Goal: Information Seeking & Learning: Learn about a topic

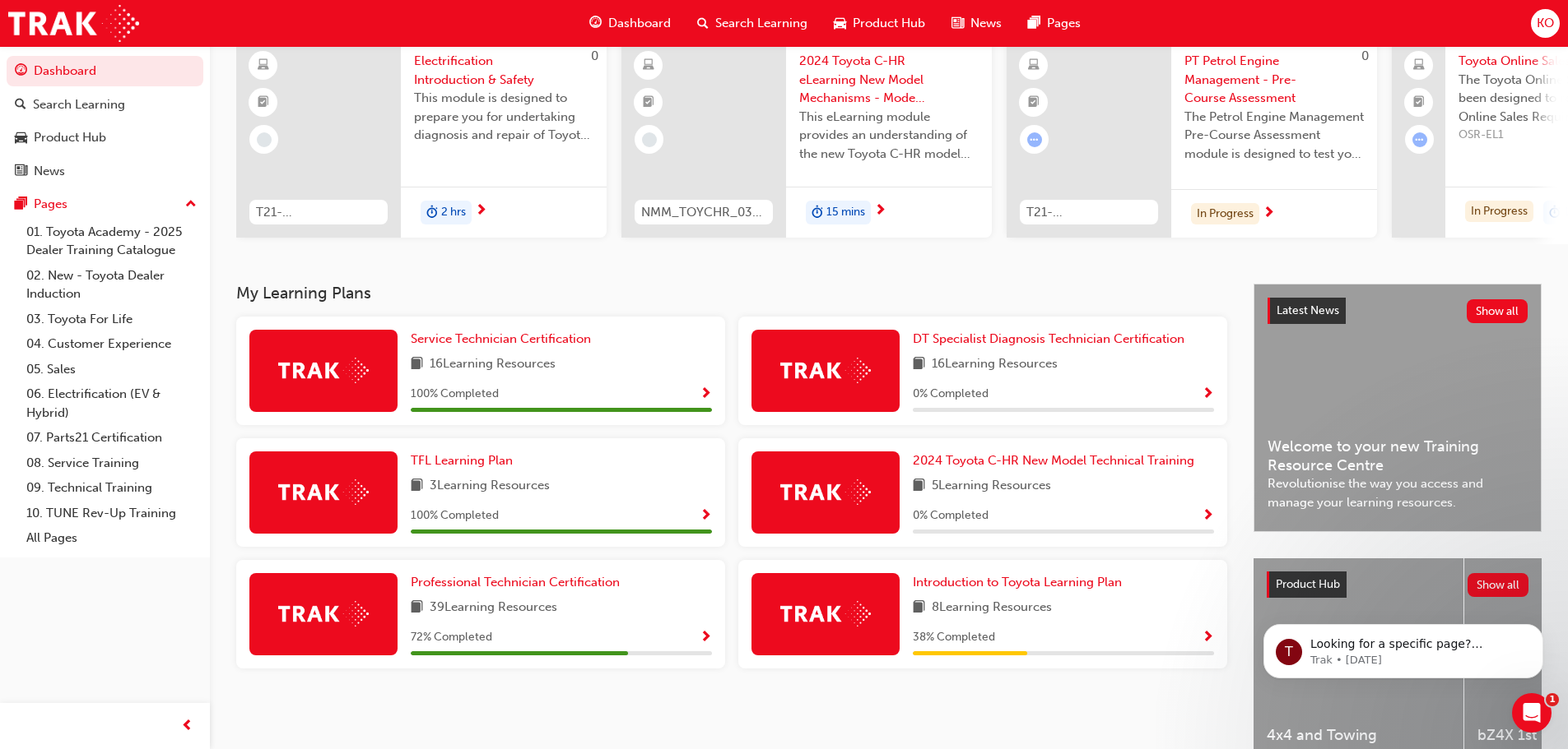
scroll to position [164, 0]
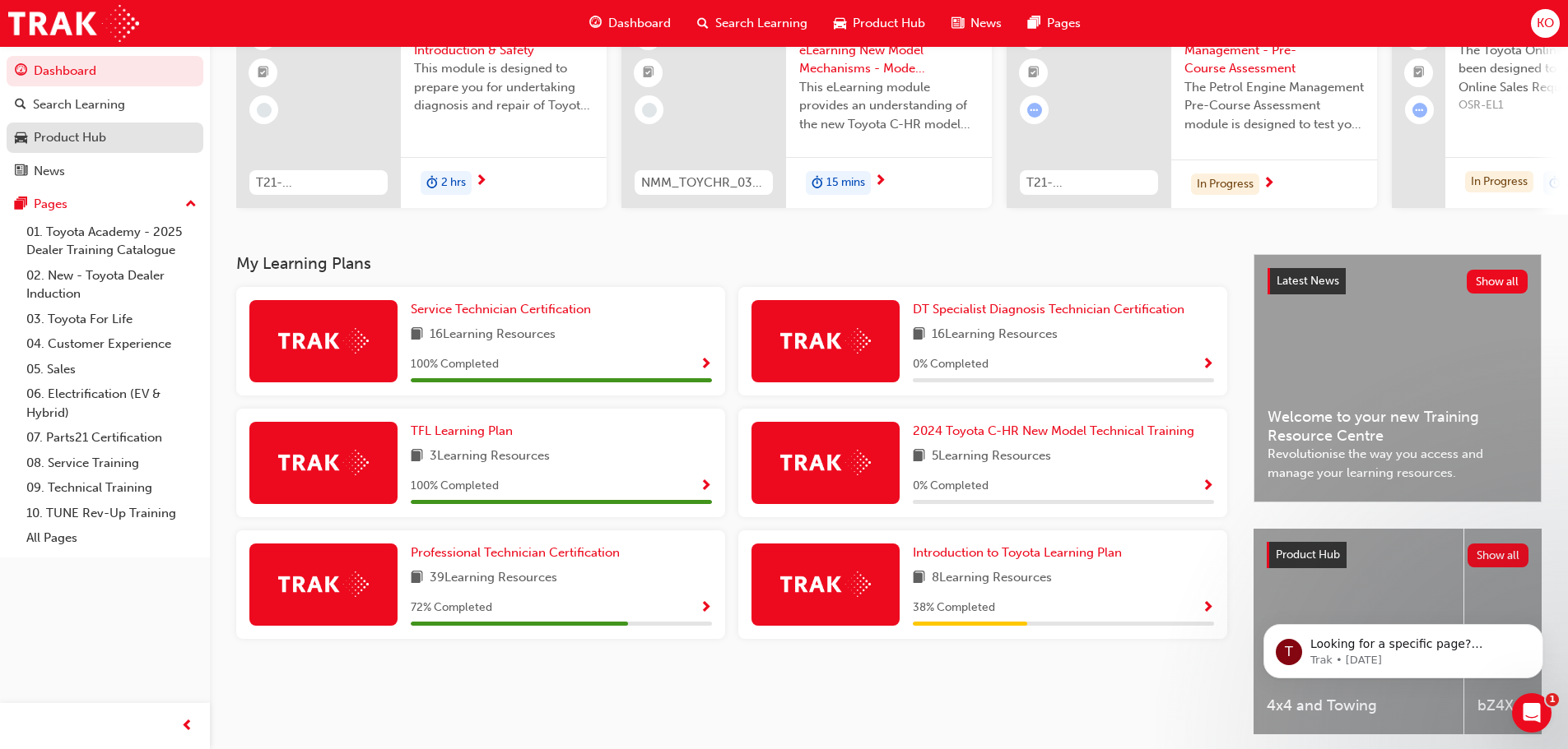
click at [84, 134] on div "Product Hub" at bounding box center [69, 138] width 72 height 19
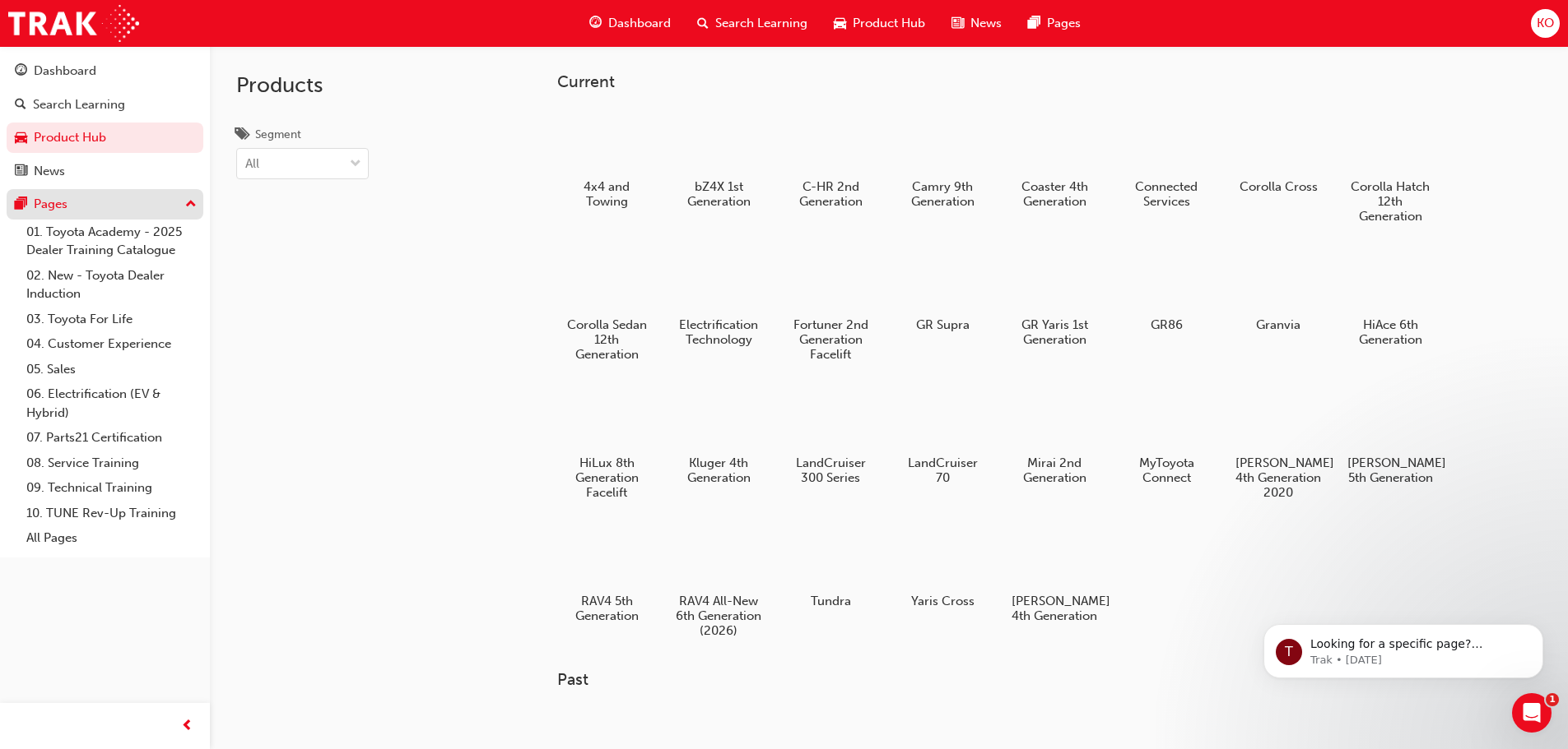
click at [83, 208] on div "Pages" at bounding box center [105, 204] width 181 height 20
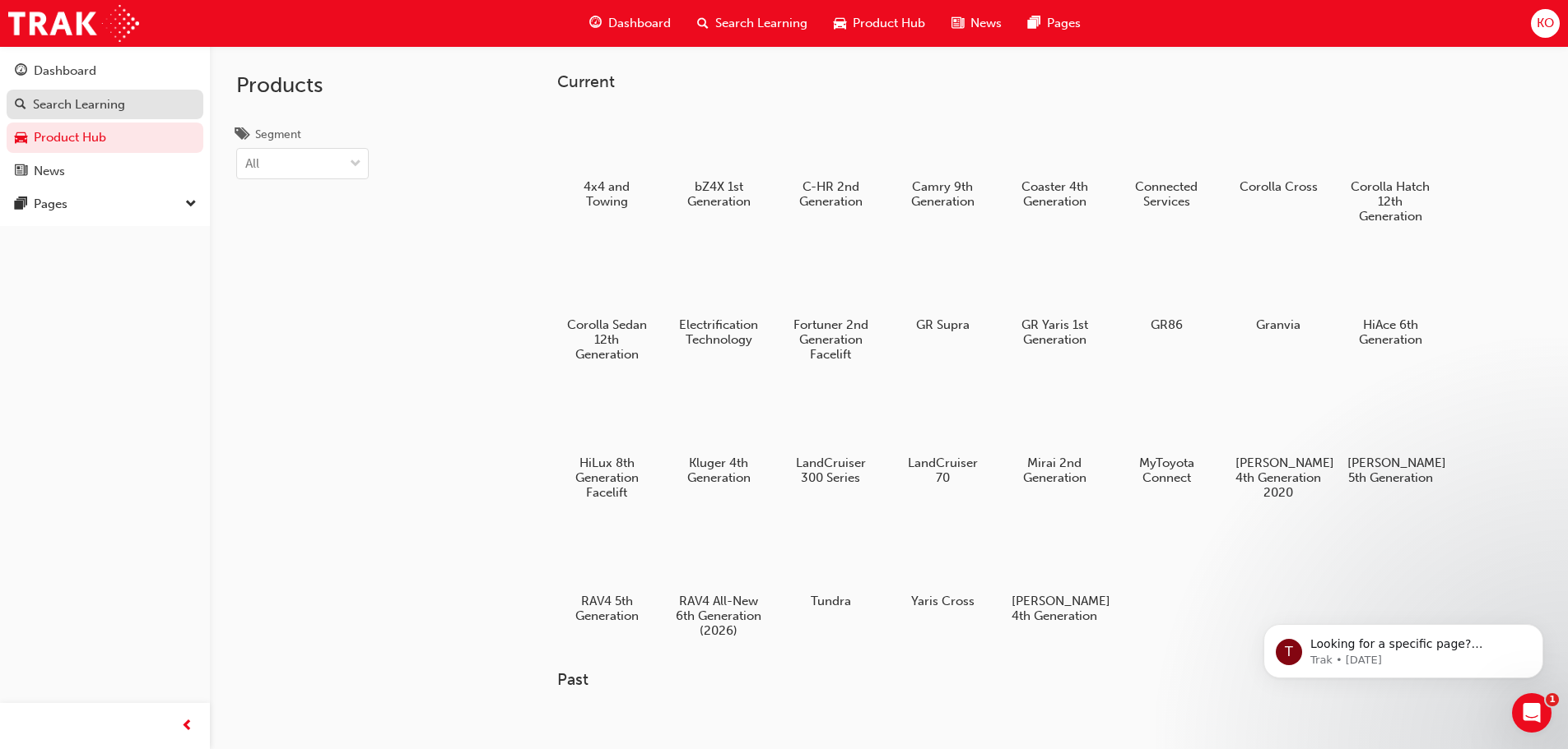
click at [70, 111] on div "Search Learning" at bounding box center [79, 105] width 92 height 19
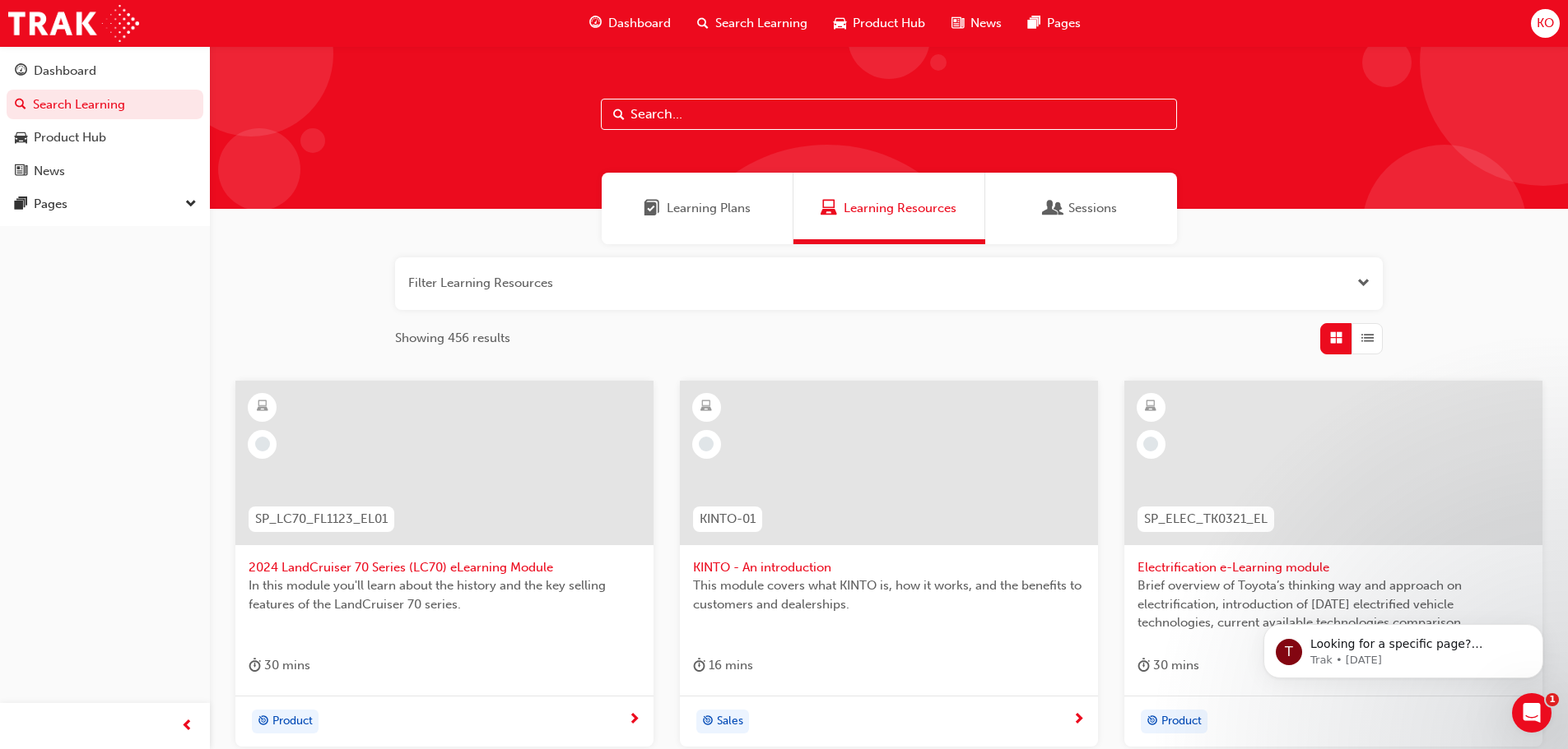
click at [732, 223] on div "Learning Plans" at bounding box center [698, 208] width 192 height 72
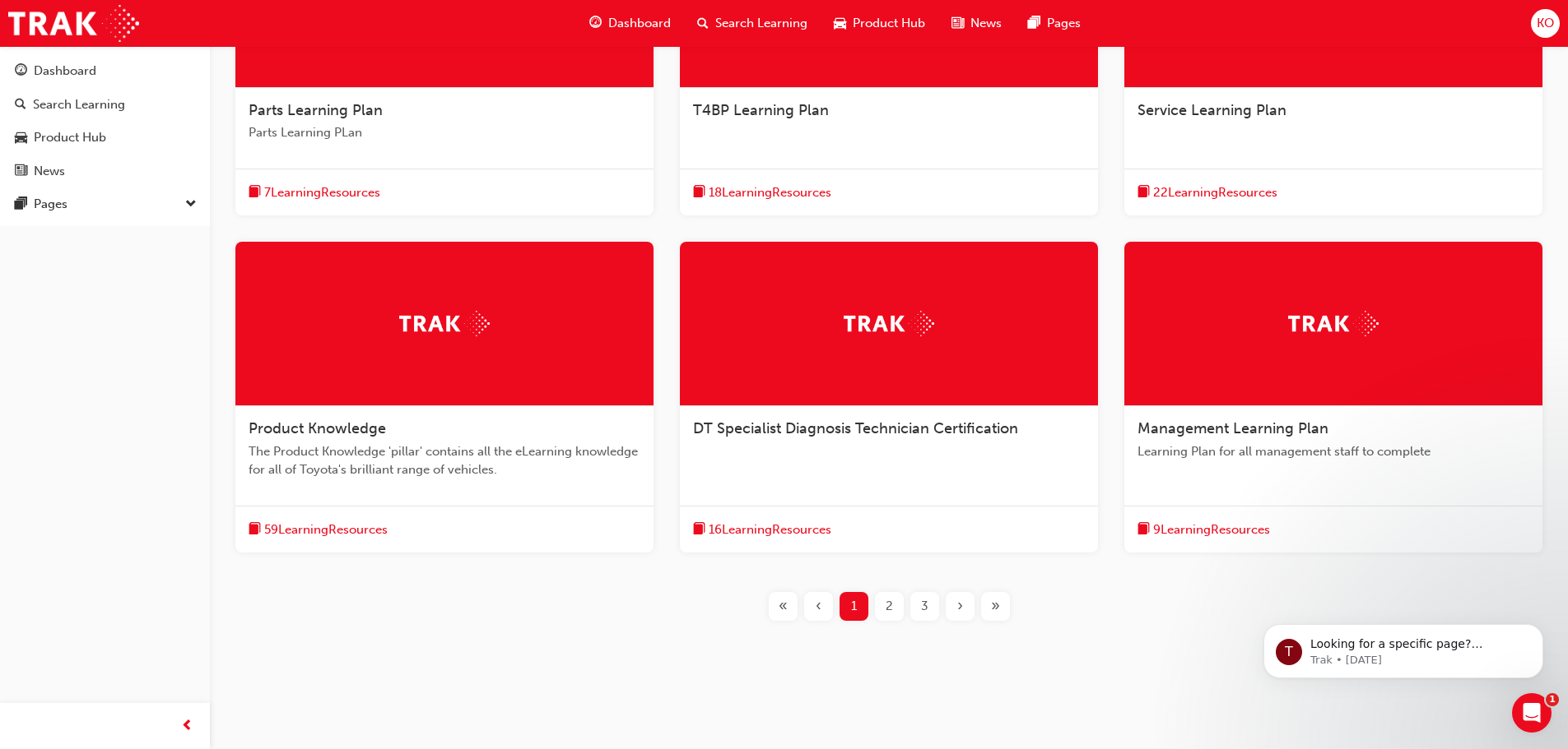
scroll to position [462, 0]
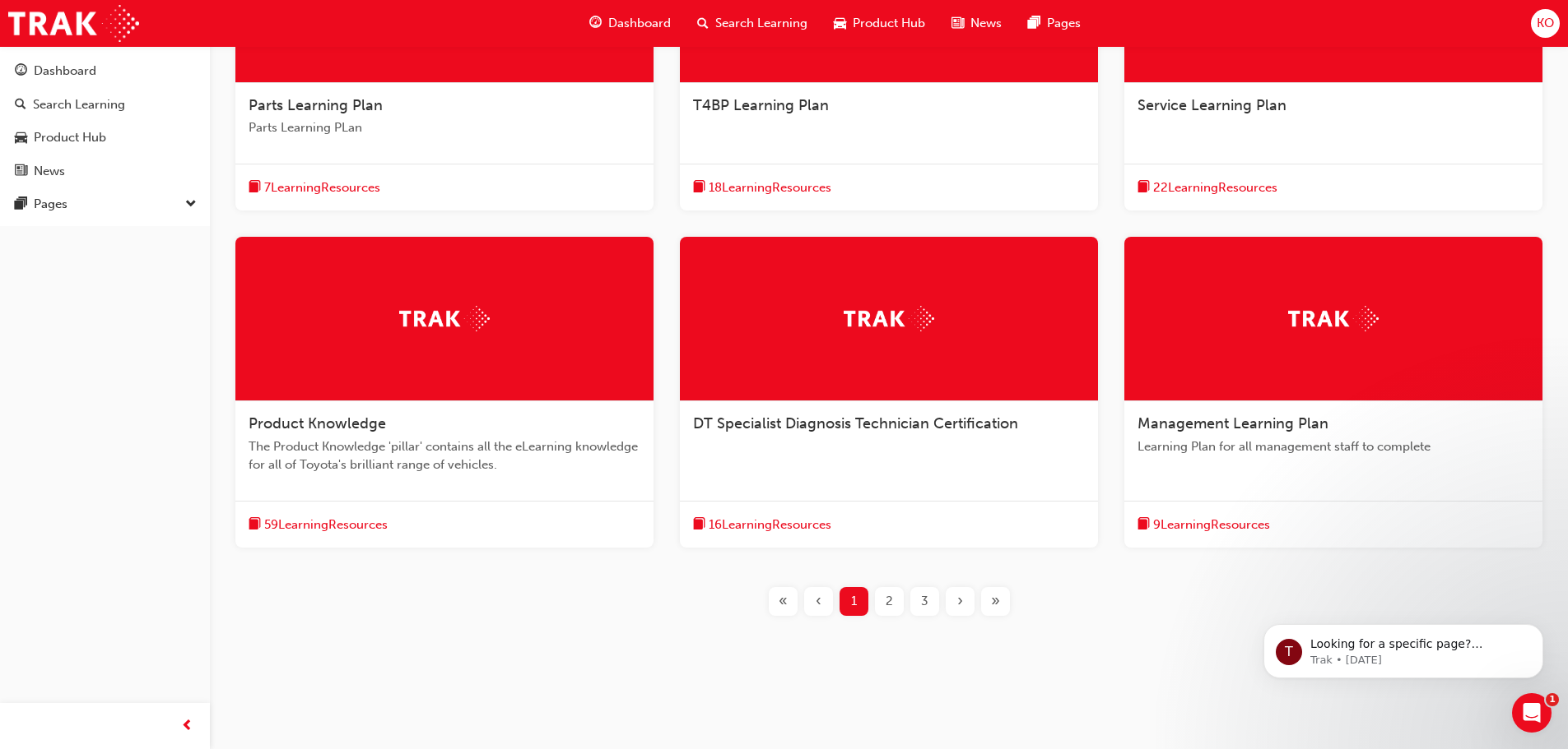
click at [894, 600] on div "2" at bounding box center [890, 602] width 29 height 29
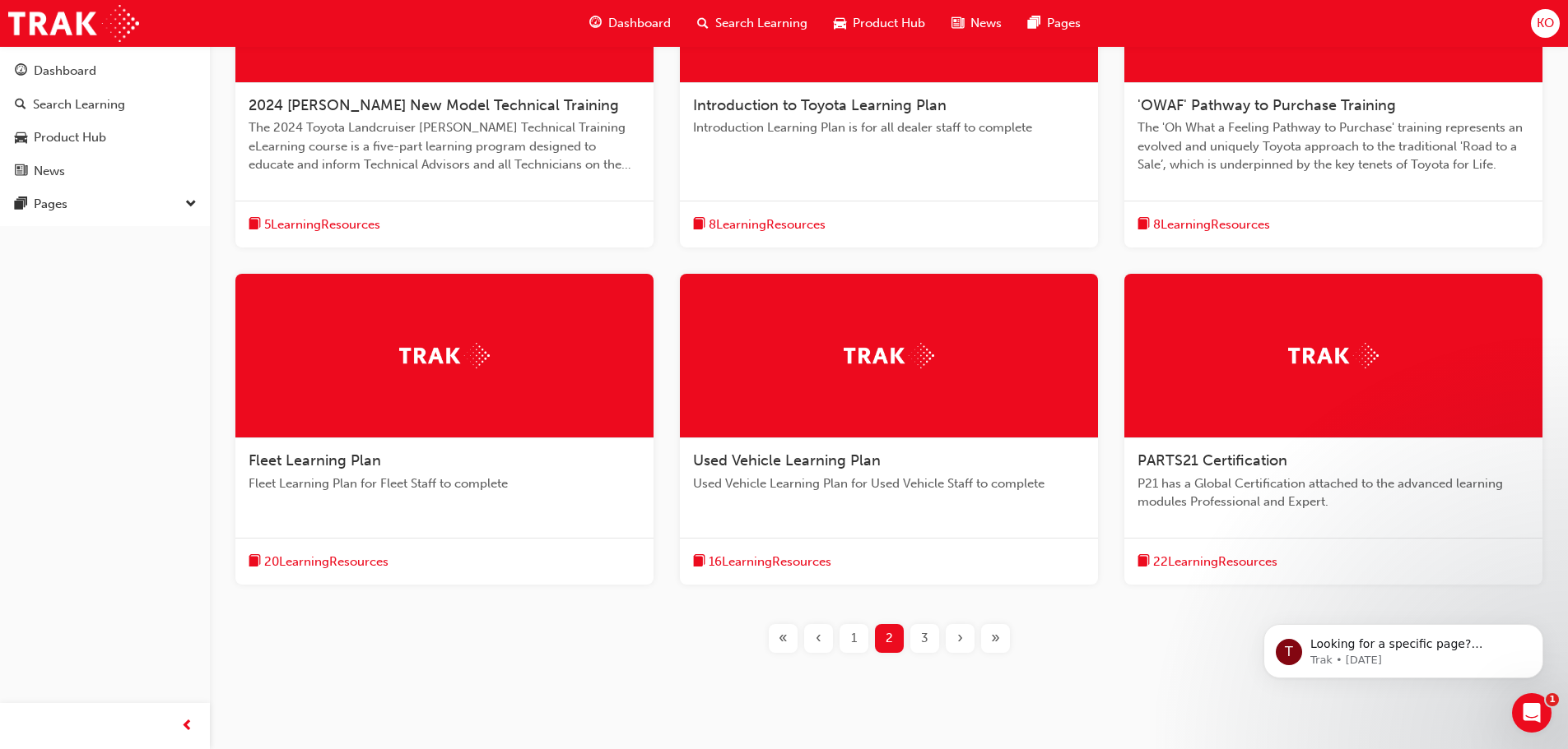
click at [919, 640] on div "3" at bounding box center [924, 639] width 29 height 29
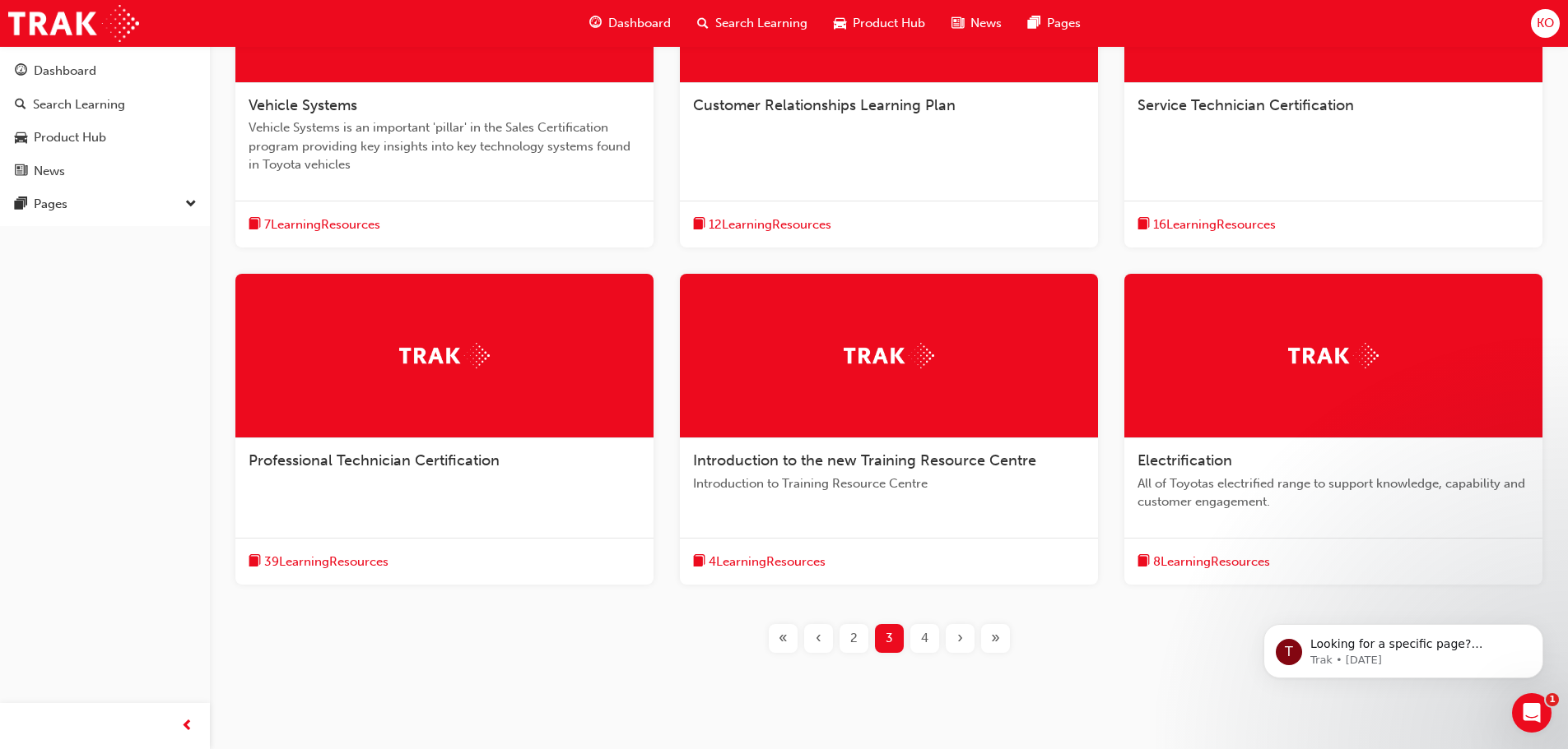
click at [380, 453] on span "Professional Technician Certification" at bounding box center [374, 460] width 251 height 18
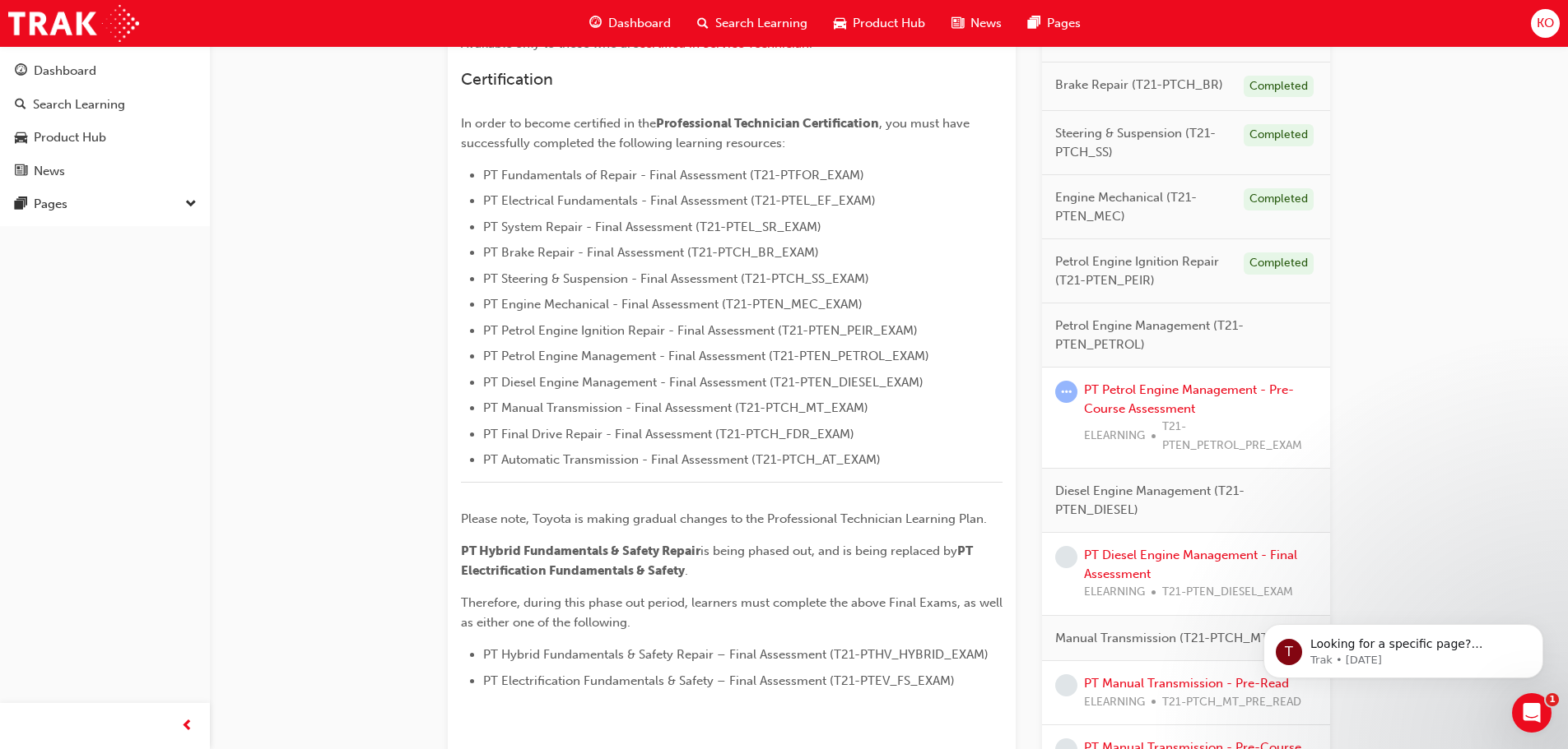
scroll to position [370, 0]
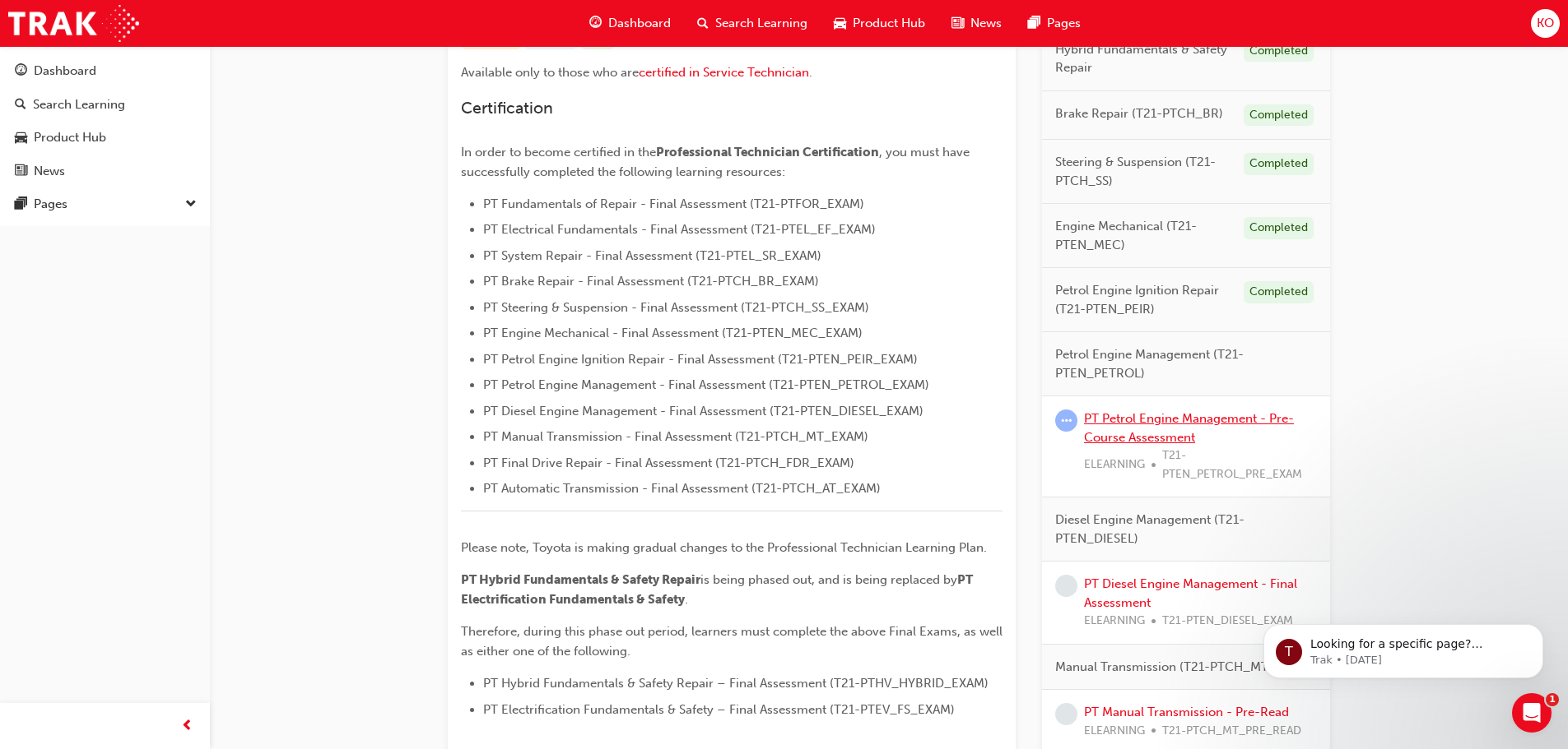
click at [1149, 422] on link "PT Petrol Engine Management - Pre-Course Assessment" at bounding box center [1188, 427] width 209 height 34
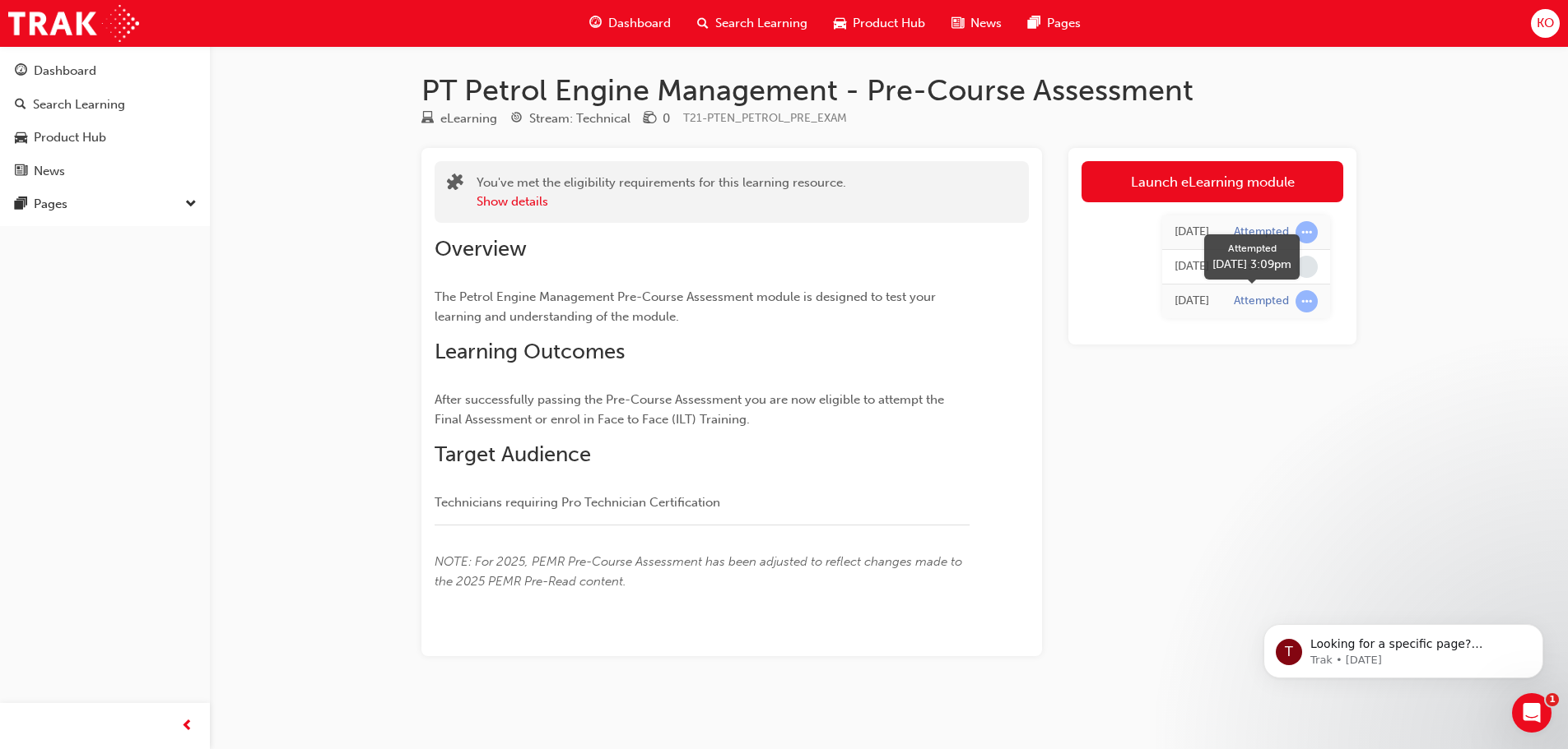
click at [1291, 303] on div "Attempted" at bounding box center [1275, 301] width 84 height 22
click at [1302, 301] on span "learningRecordVerb_ATTEMPT-icon" at bounding box center [1306, 301] width 22 height 22
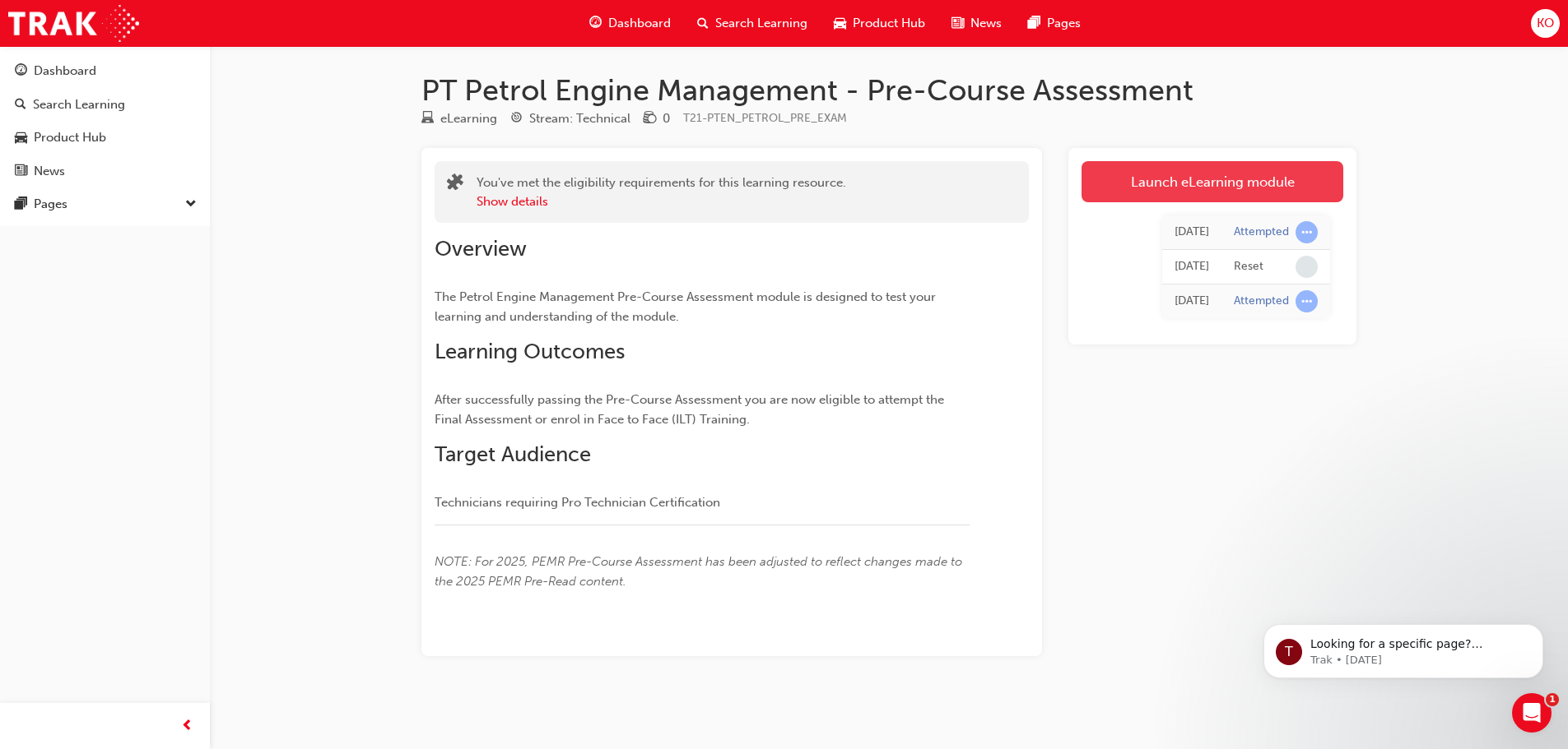
click at [1150, 191] on link "Launch eLearning module" at bounding box center [1213, 181] width 261 height 41
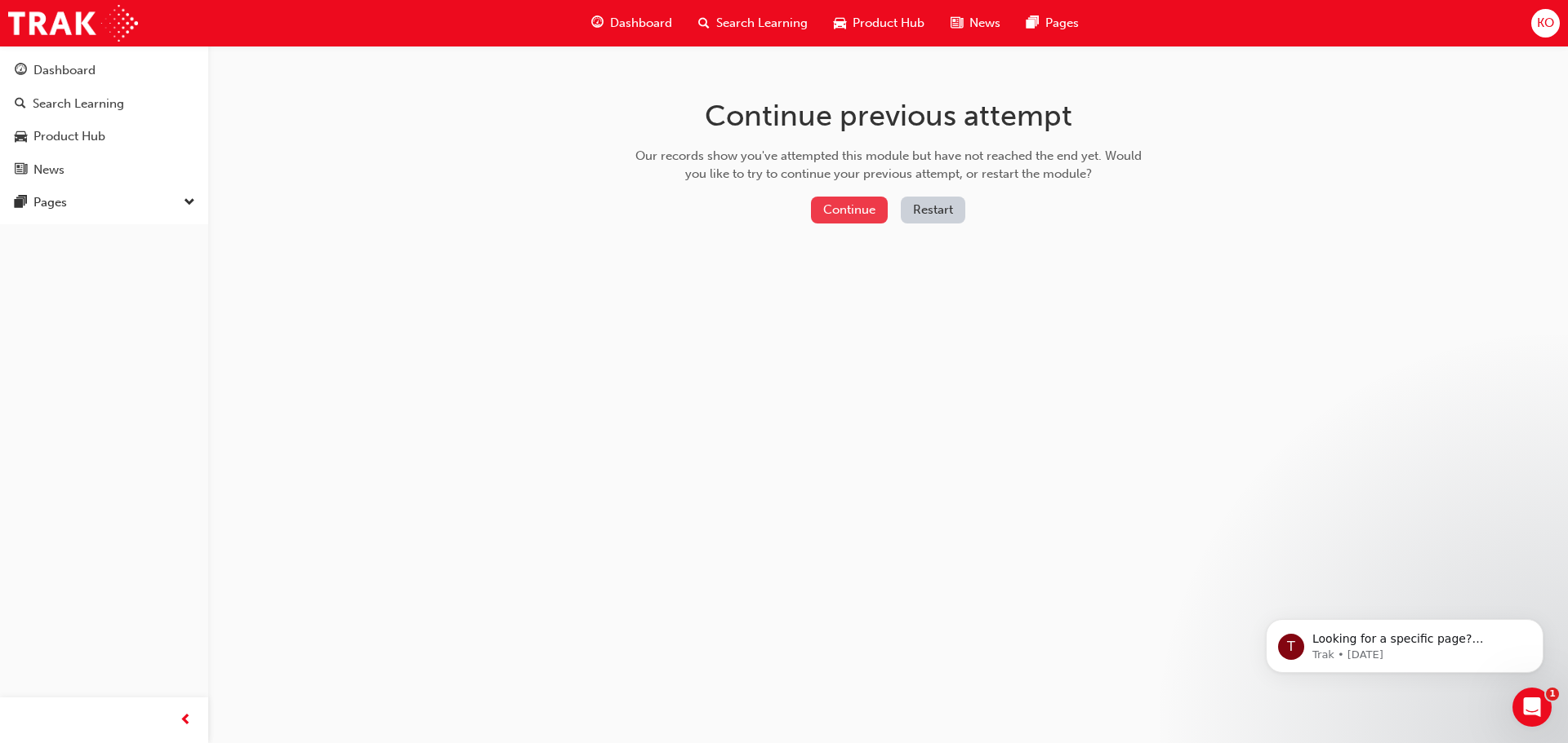
click at [847, 208] on button "Continue" at bounding box center [849, 210] width 77 height 27
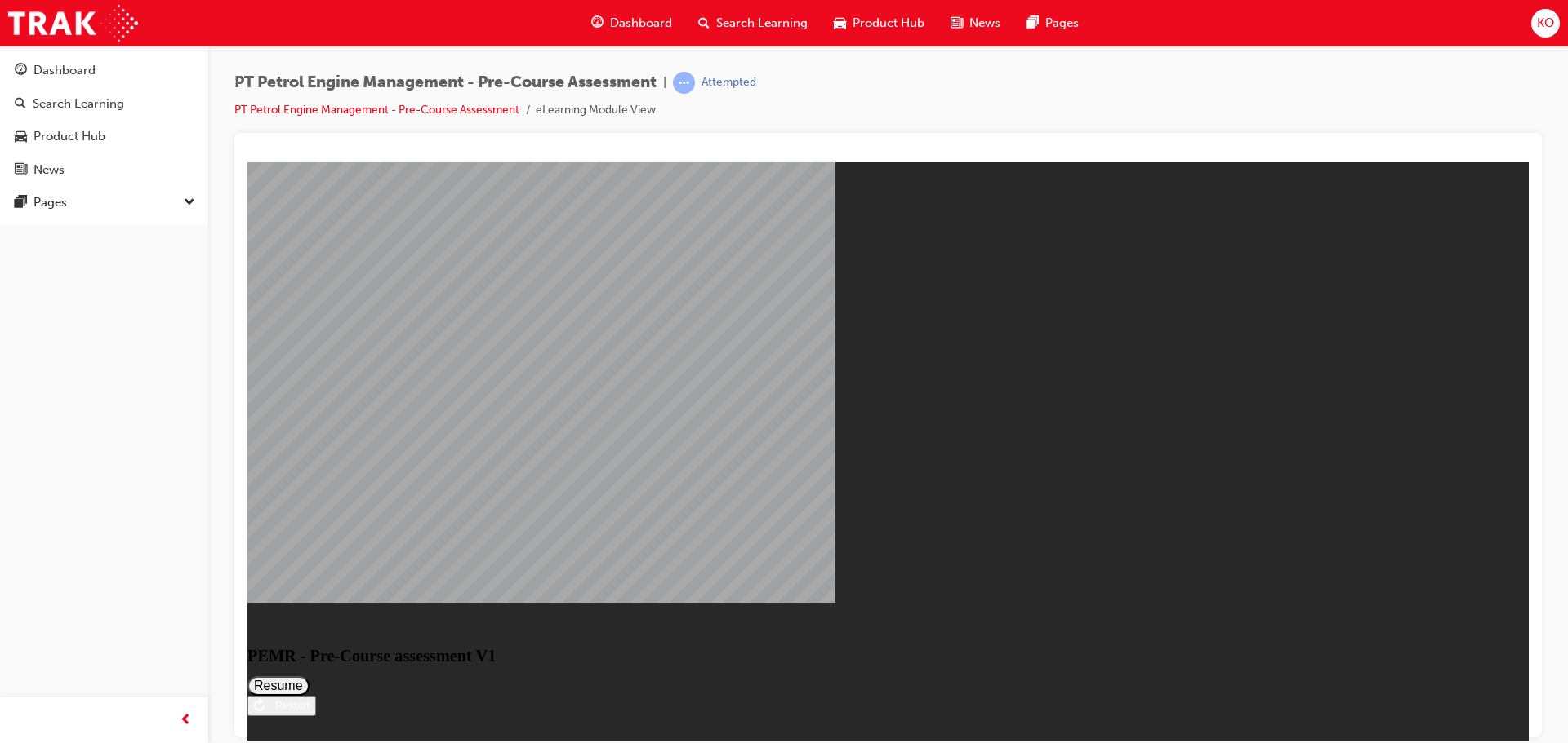
click at [310, 675] on button "Resume" at bounding box center [278, 685] width 62 height 20
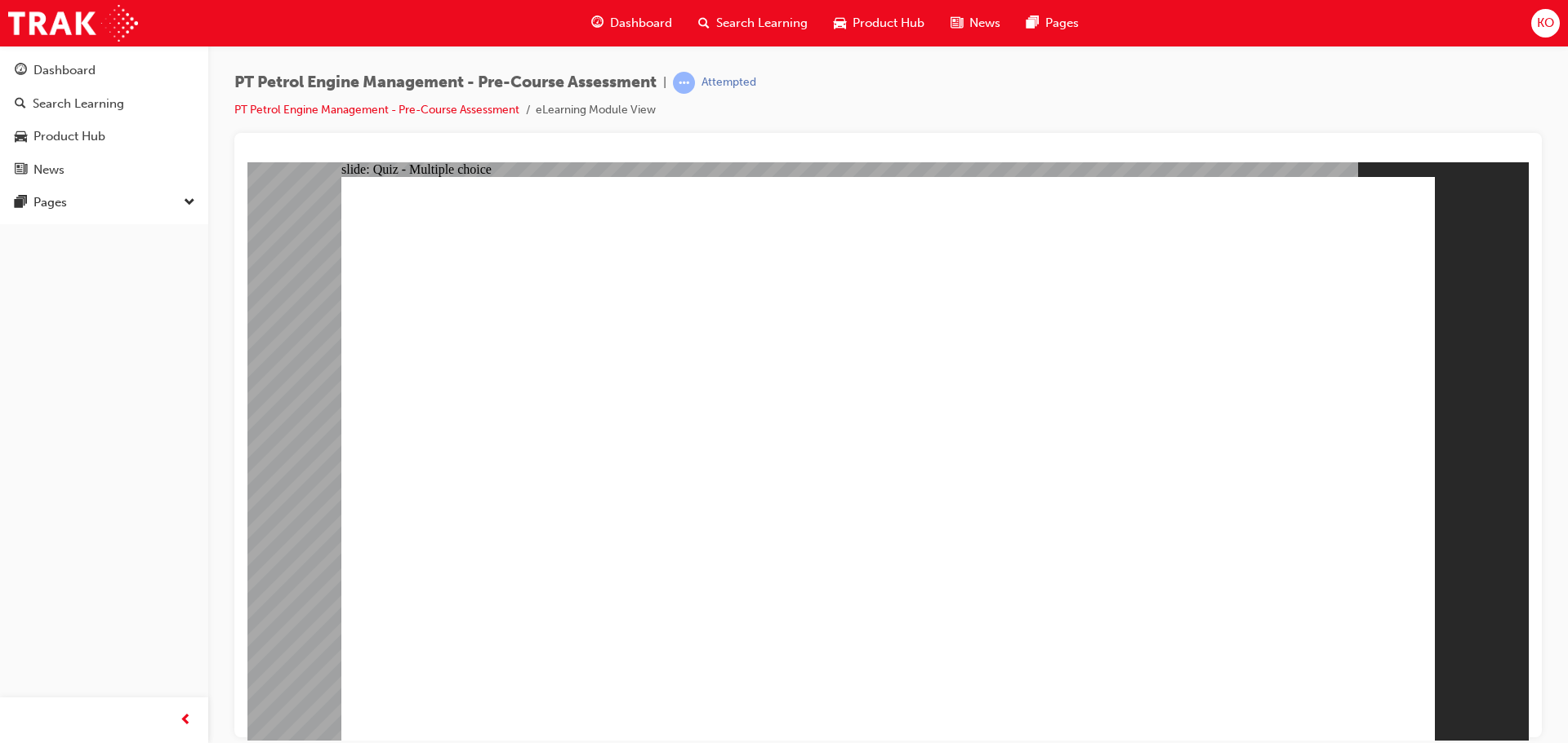
drag, startPoint x: 1267, startPoint y: 278, endPoint x: 1214, endPoint y: 278, distance: 53.0
drag, startPoint x: 1199, startPoint y: 278, endPoint x: 1117, endPoint y: 289, distance: 82.7
drag, startPoint x: 1107, startPoint y: 289, endPoint x: 1009, endPoint y: 296, distance: 98.2
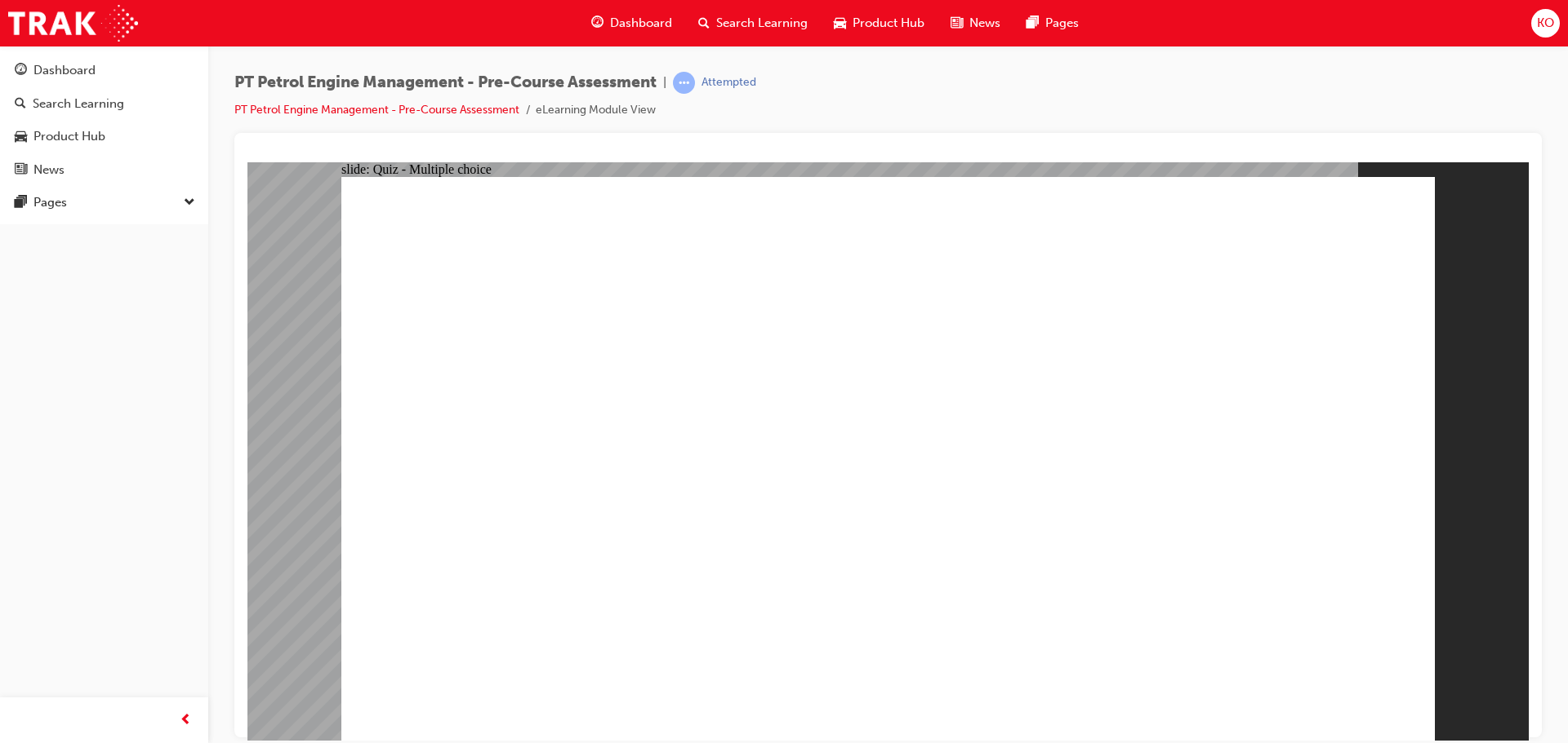
drag, startPoint x: 761, startPoint y: 287, endPoint x: 603, endPoint y: 302, distance: 158.7
drag, startPoint x: 589, startPoint y: 295, endPoint x: 517, endPoint y: 266, distance: 77.6
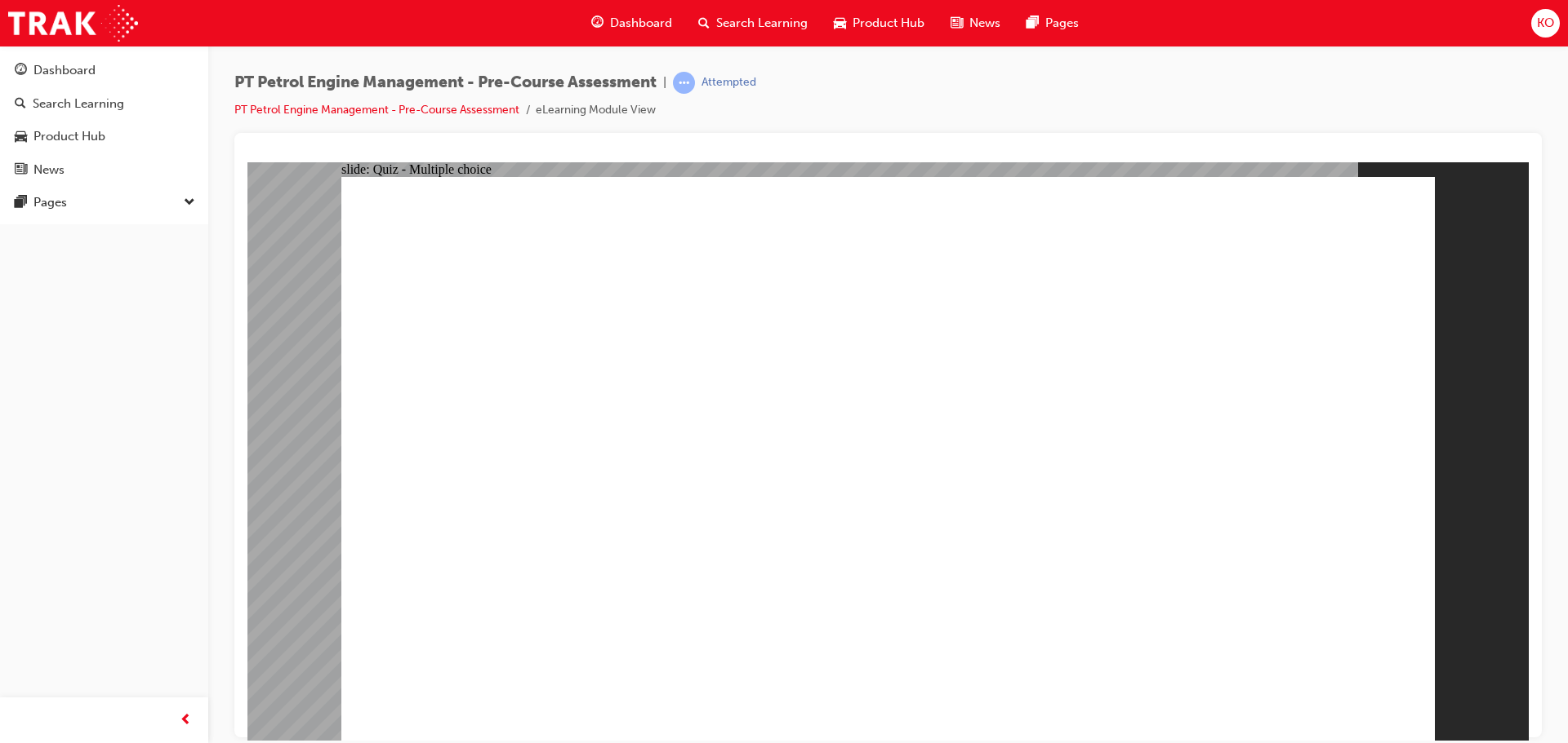
drag, startPoint x: 521, startPoint y: 272, endPoint x: 536, endPoint y: 191, distance: 82.4
radio input "true"
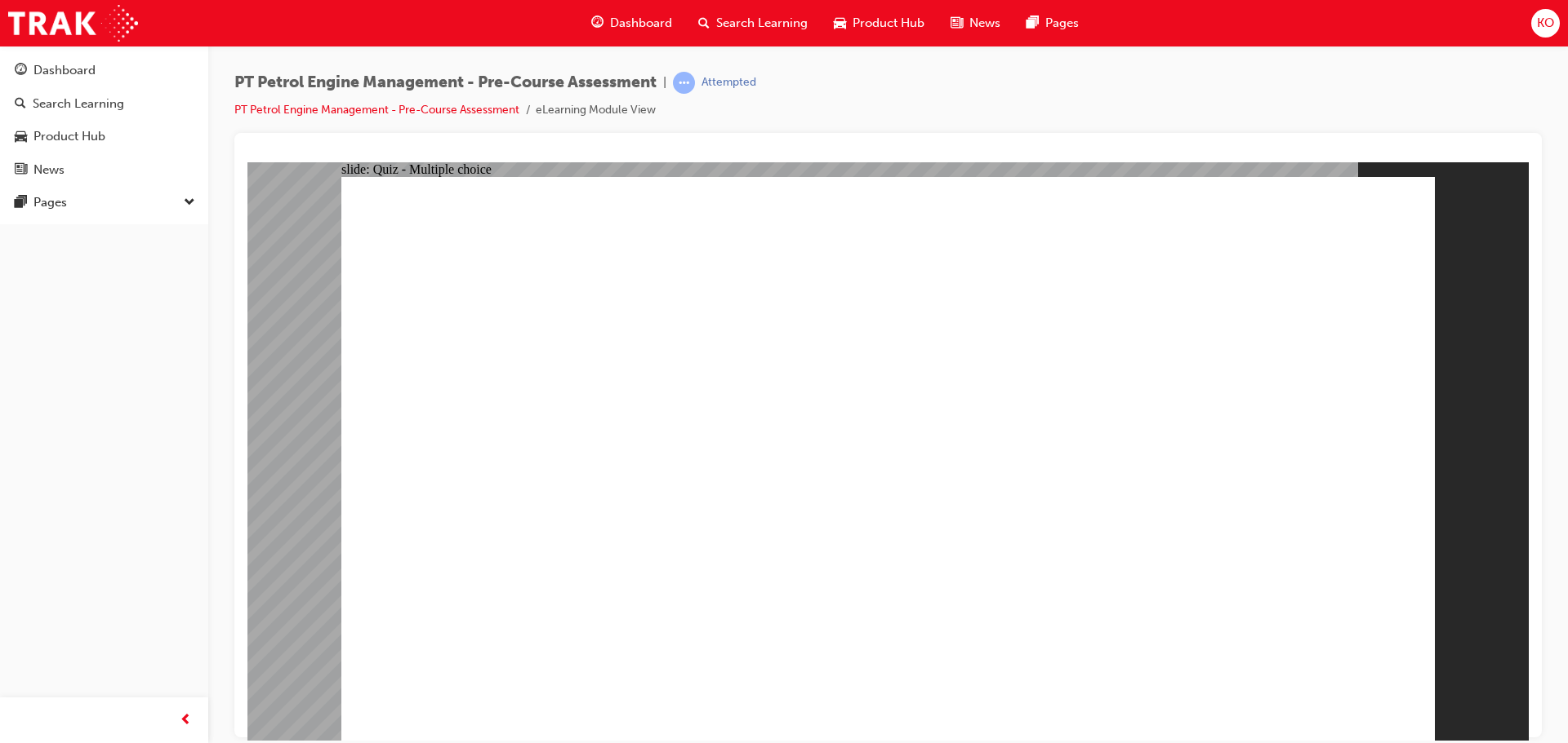
radio input "true"
drag, startPoint x: 1350, startPoint y: 701, endPoint x: 1331, endPoint y: 693, distance: 20.6
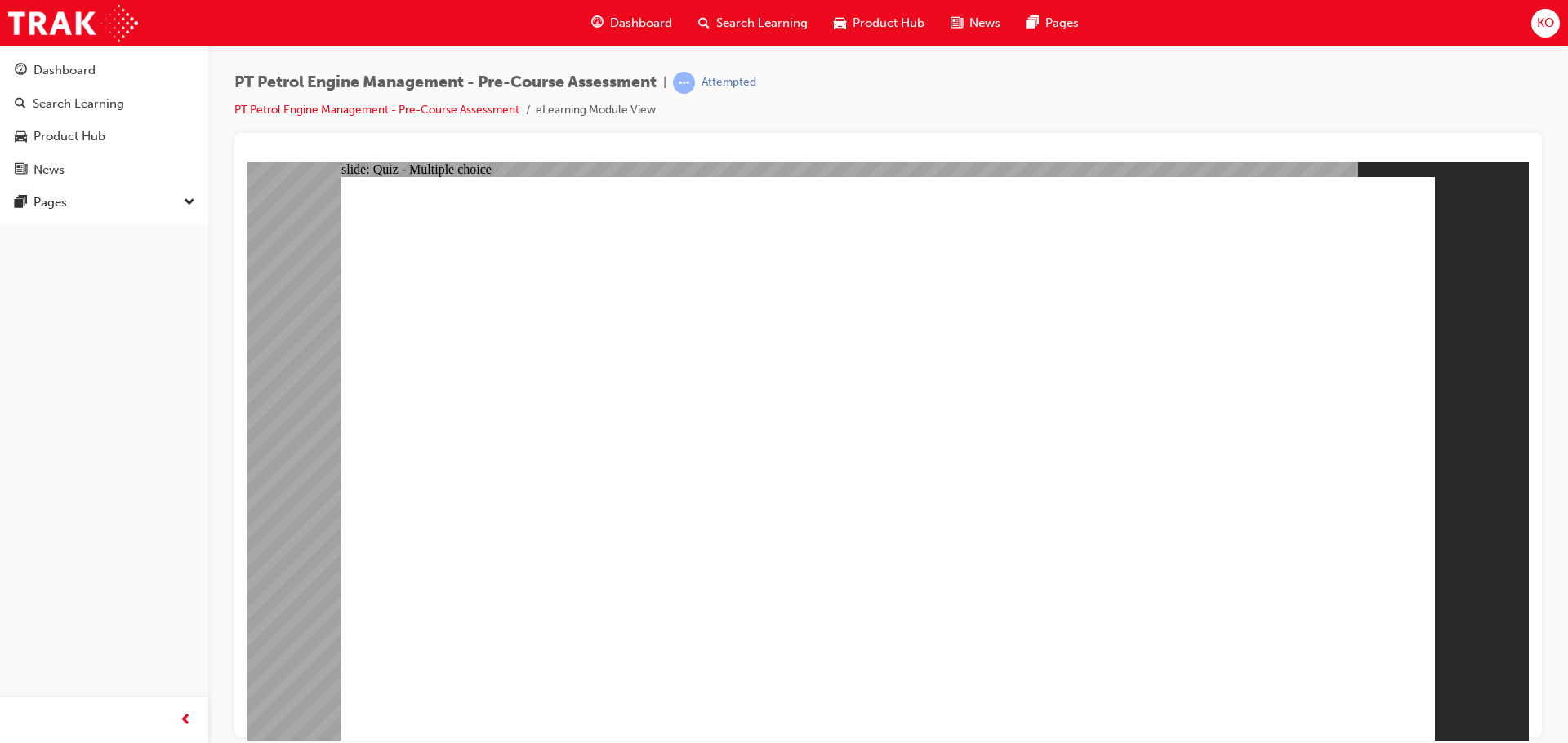
radio input "true"
drag, startPoint x: 926, startPoint y: 336, endPoint x: 908, endPoint y: 331, distance: 18.7
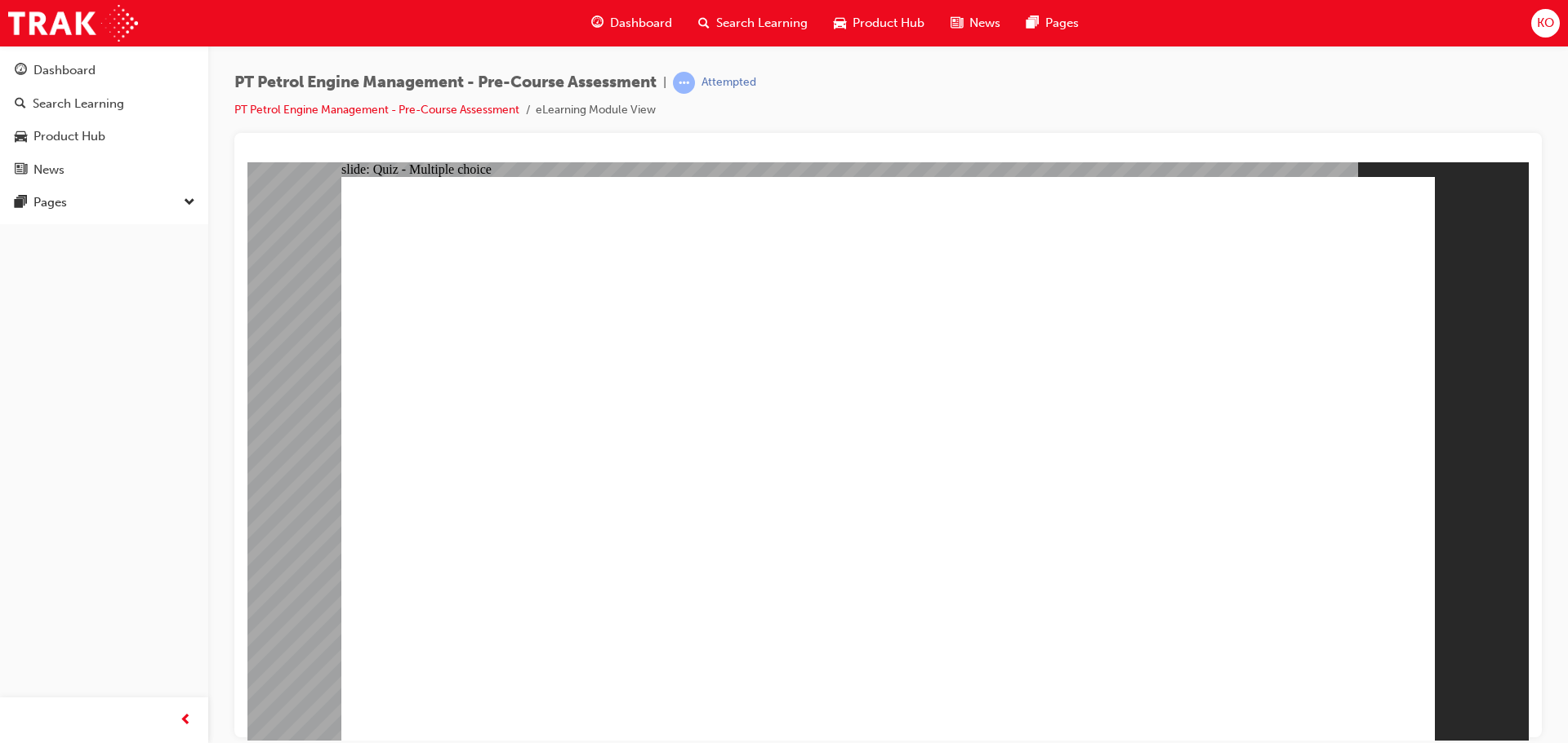
drag, startPoint x: 901, startPoint y: 325, endPoint x: 893, endPoint y: 336, distance: 13.6
drag, startPoint x: 801, startPoint y: 418, endPoint x: 813, endPoint y: 452, distance: 36.1
radio input "true"
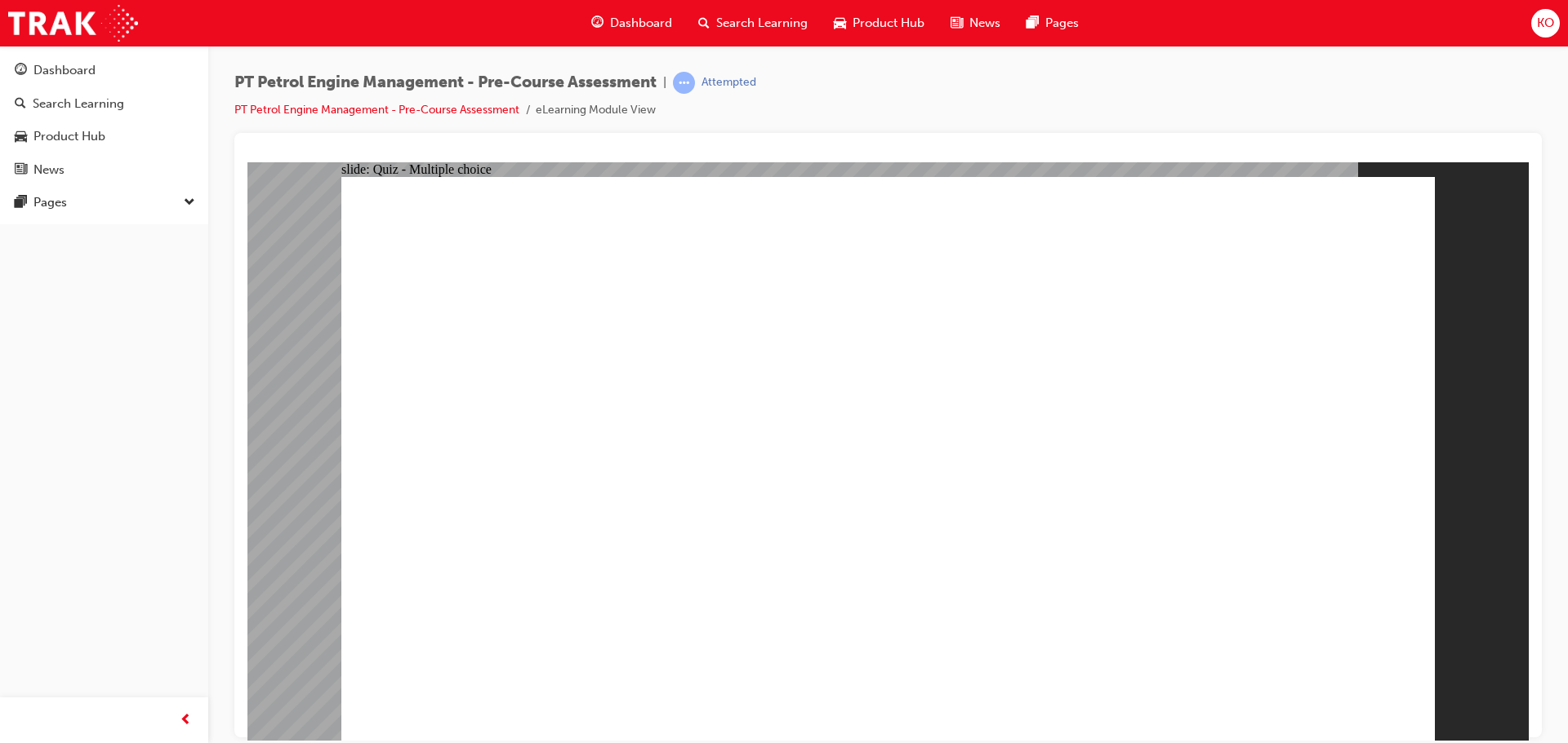
radio input "true"
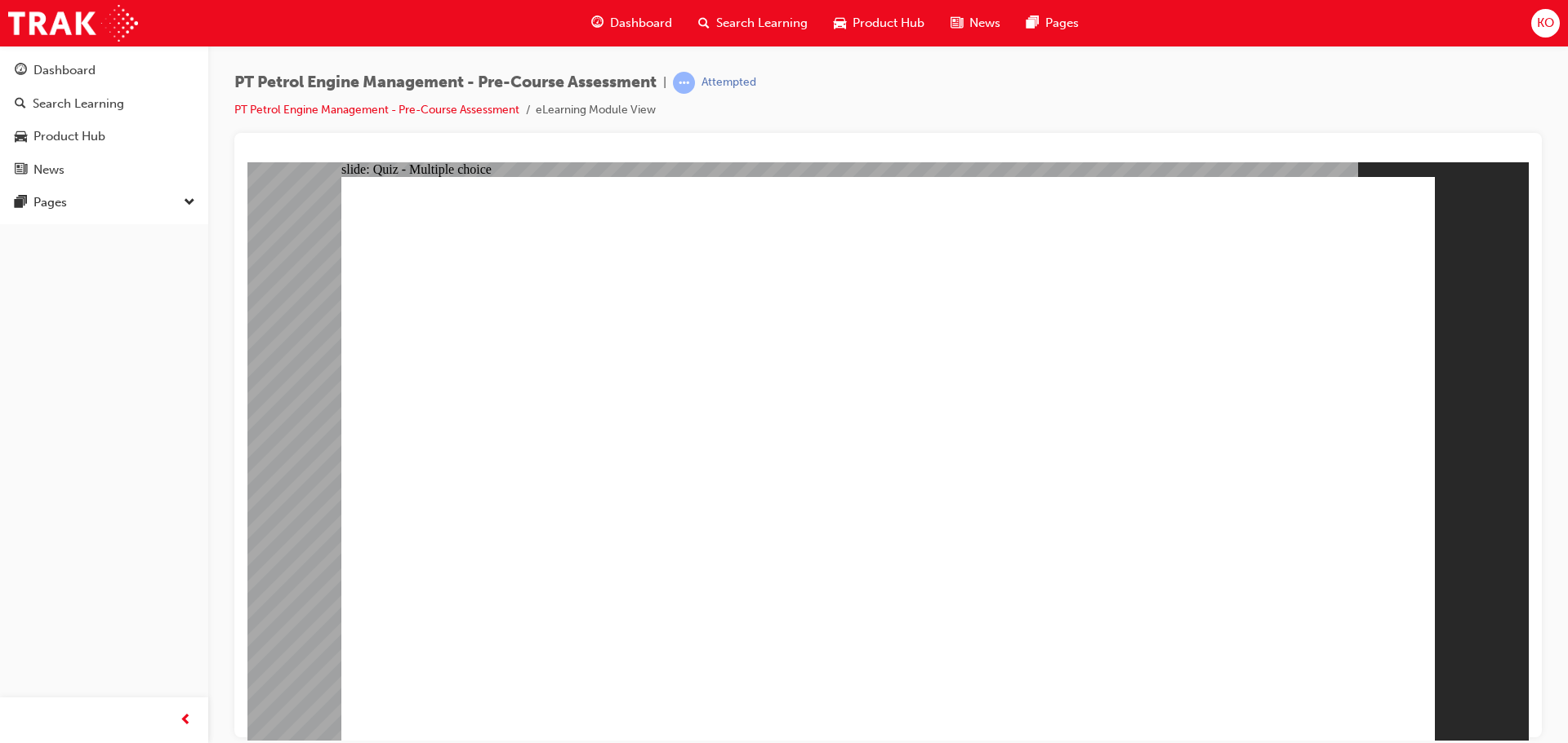
radio input "true"
drag, startPoint x: 746, startPoint y: 513, endPoint x: 758, endPoint y: 525, distance: 17.0
radio input "true"
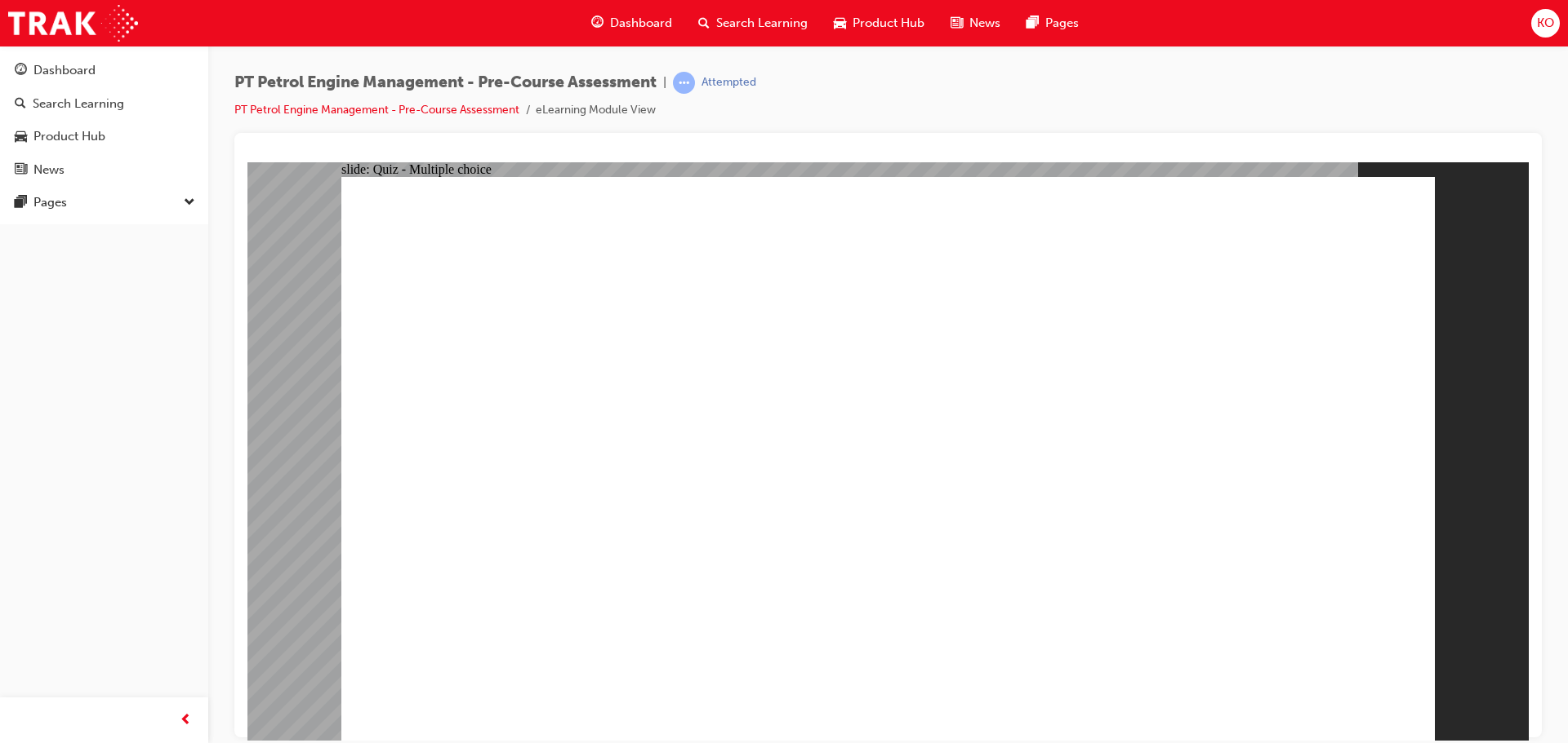
radio input "true"
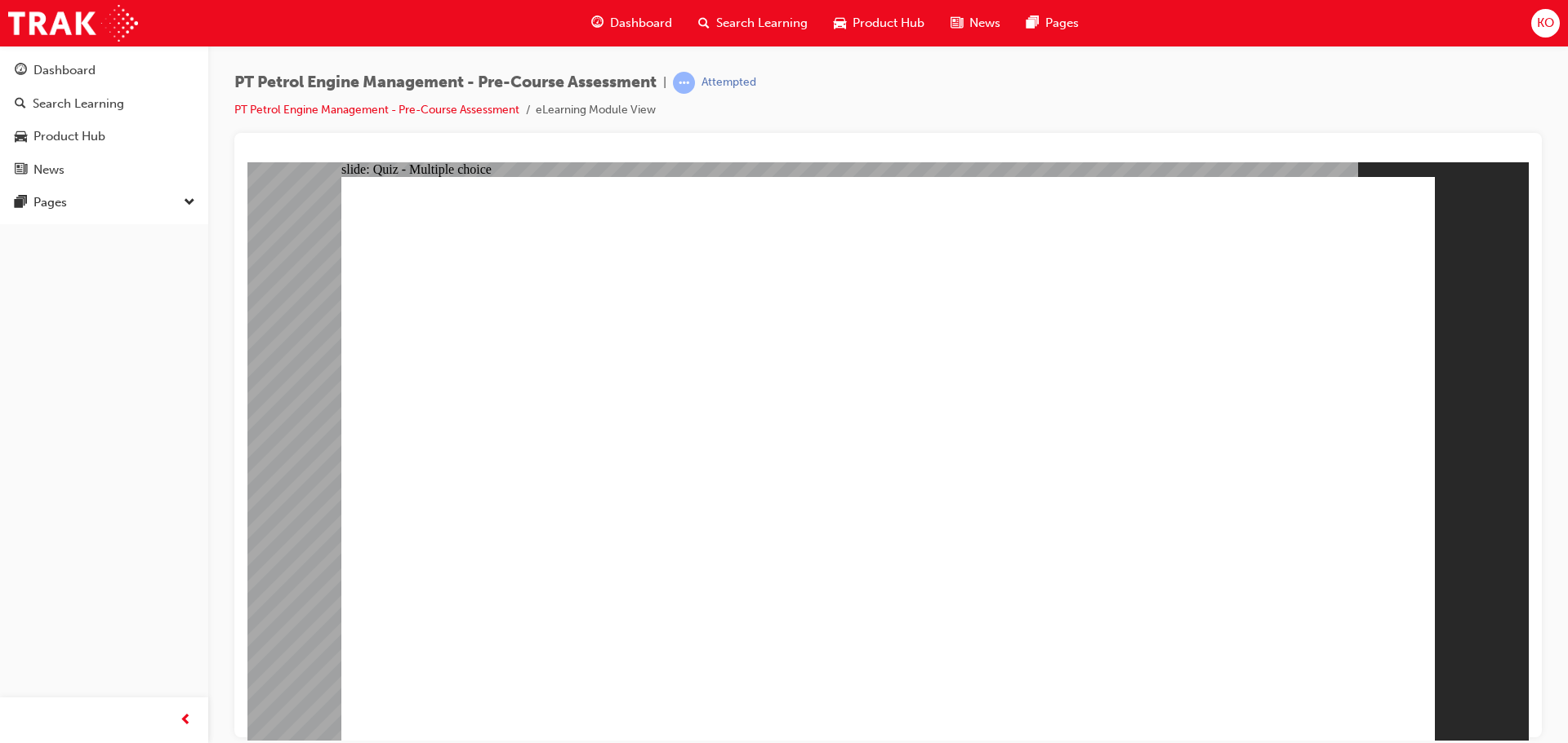
radio input "true"
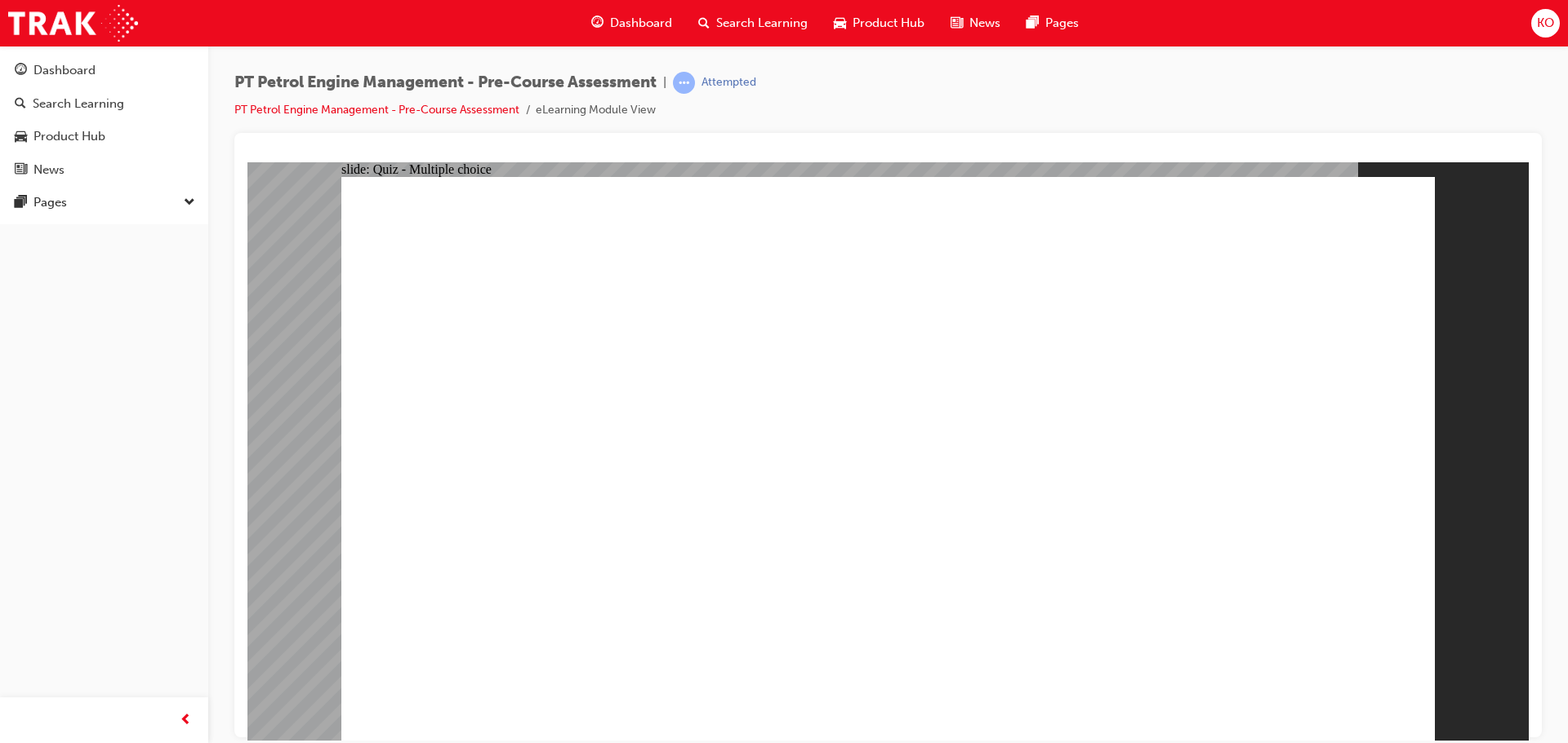
radio input "true"
drag, startPoint x: 892, startPoint y: 582, endPoint x: 933, endPoint y: 578, distance: 41.2
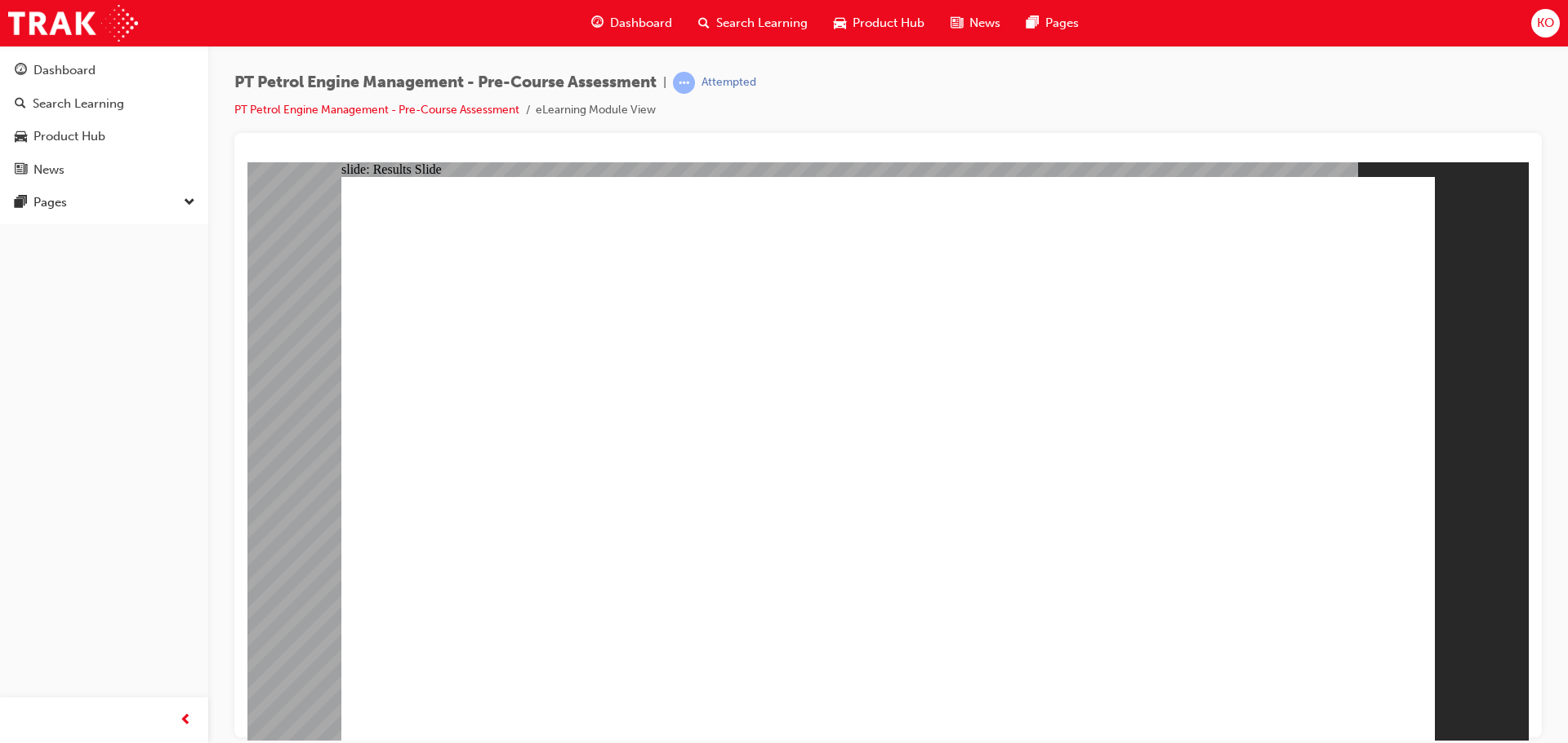
click at [418, 110] on link "PT Petrol Engine Management - Pre-Course Assessment" at bounding box center [377, 110] width 285 height 14
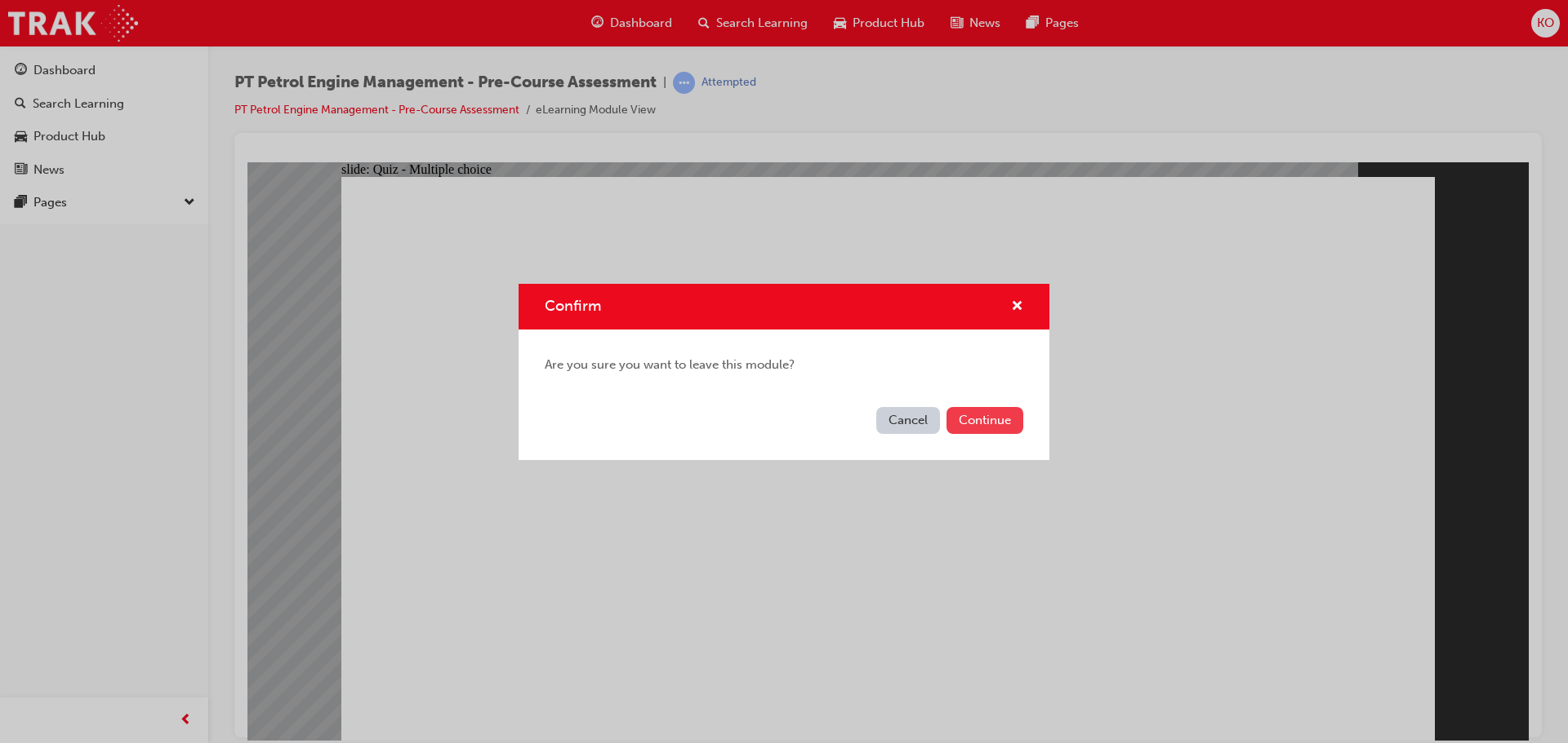
click at [971, 416] on button "Continue" at bounding box center [985, 420] width 77 height 27
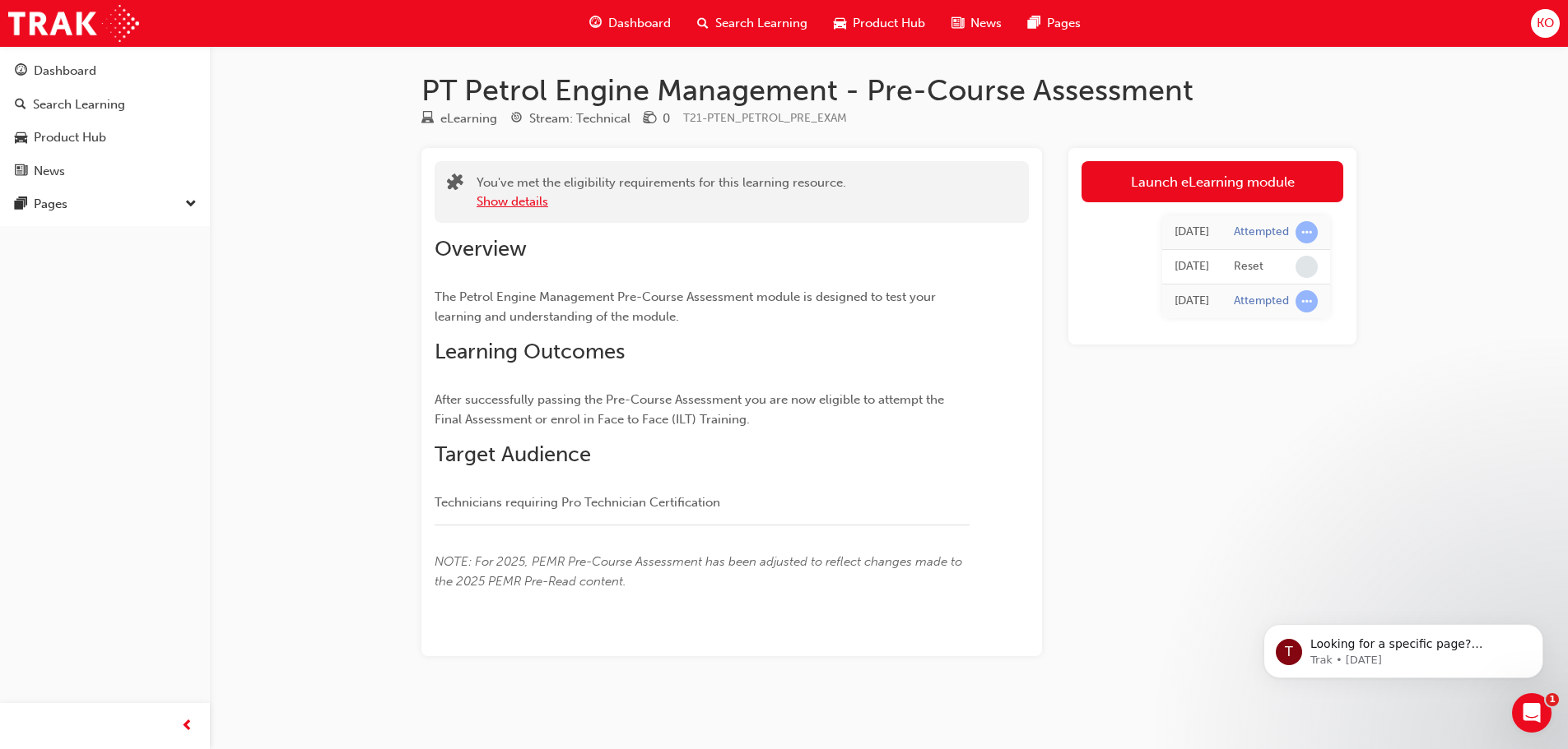
click at [522, 205] on button "Show details" at bounding box center [512, 202] width 72 height 19
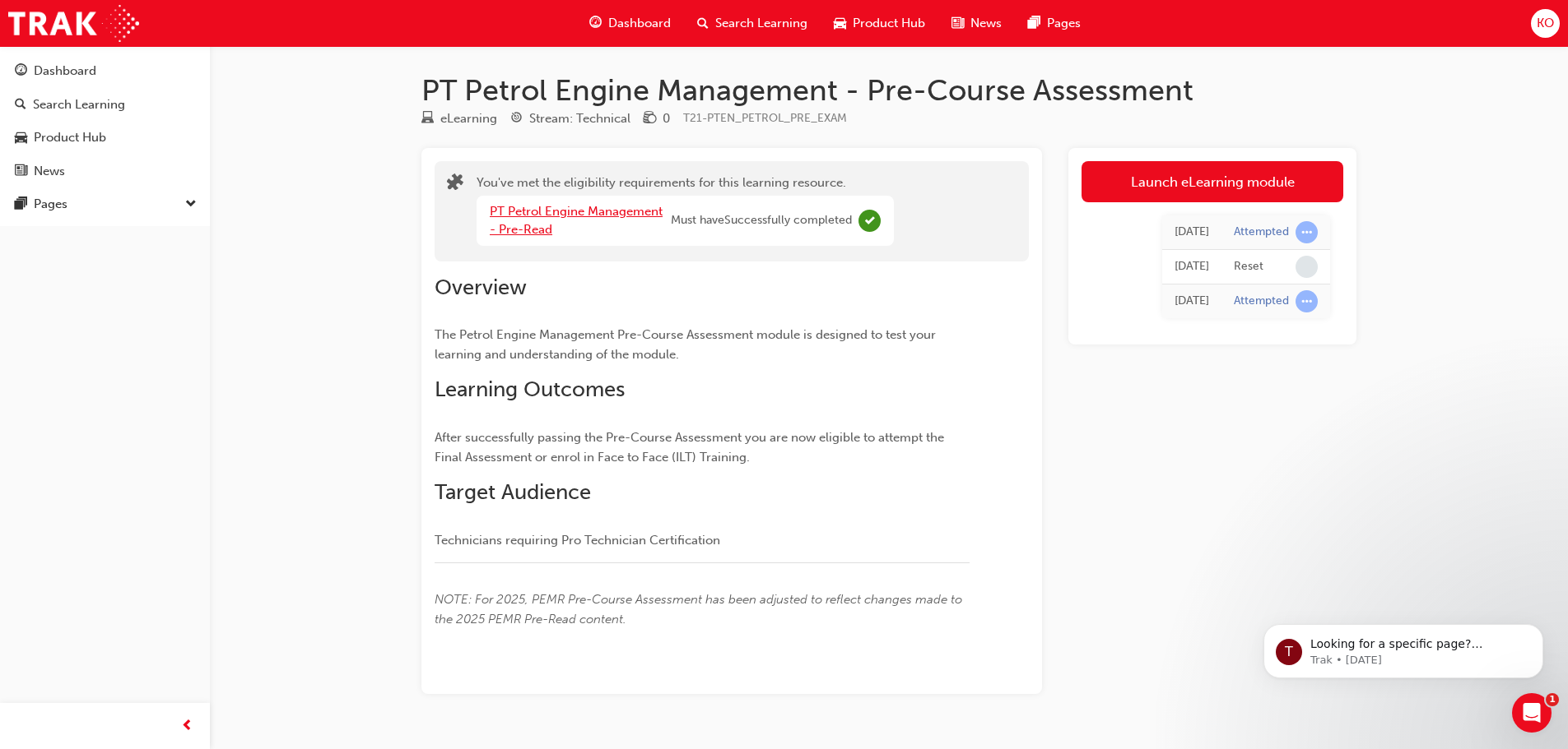
click at [535, 225] on link "PT Petrol Engine Management - Pre-Read" at bounding box center [576, 220] width 173 height 34
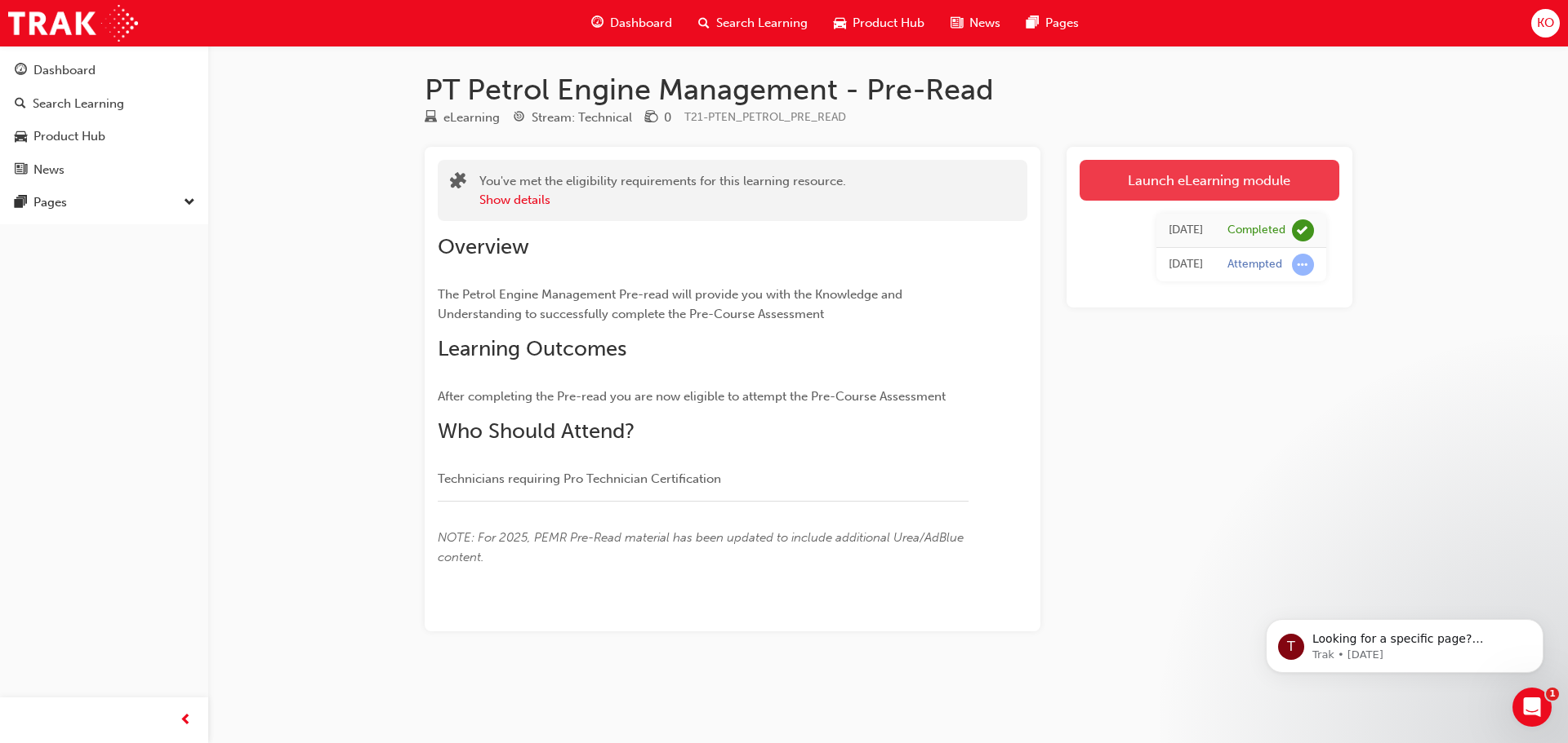
click at [1189, 181] on link "Launch eLearning module" at bounding box center [1209, 180] width 259 height 41
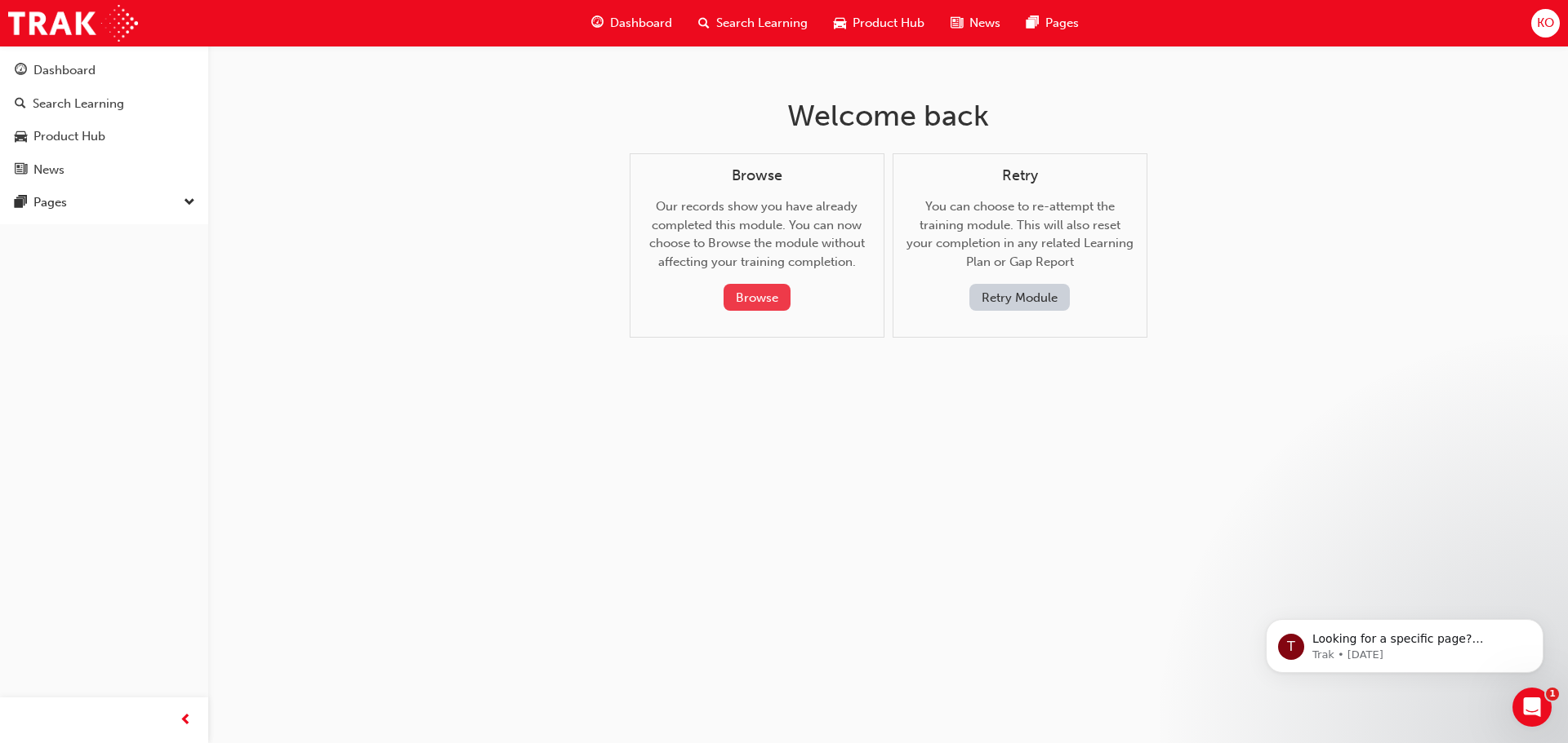
click at [740, 297] on button "Browse" at bounding box center [757, 297] width 67 height 27
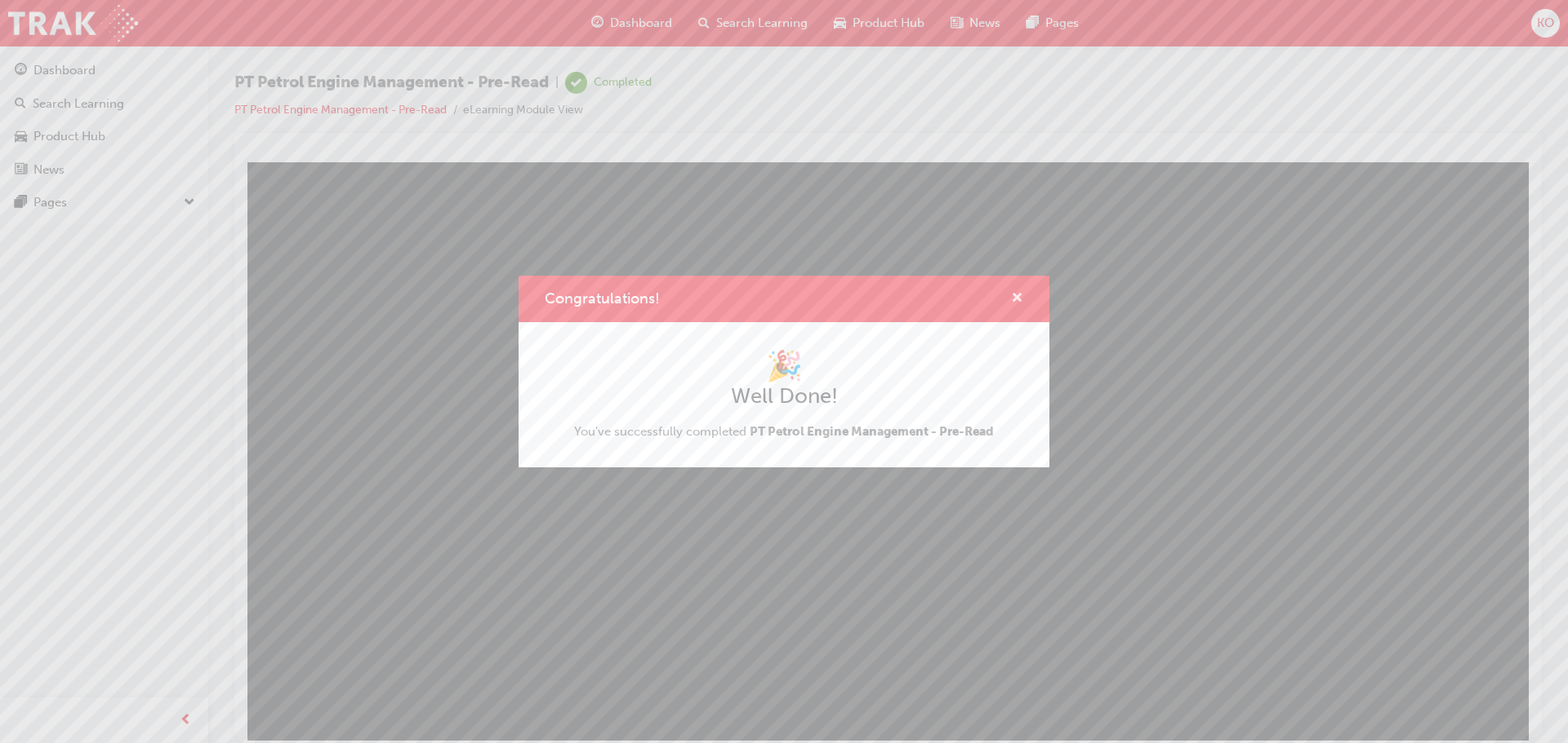
click at [1014, 297] on span "cross-icon" at bounding box center [1016, 299] width 12 height 14
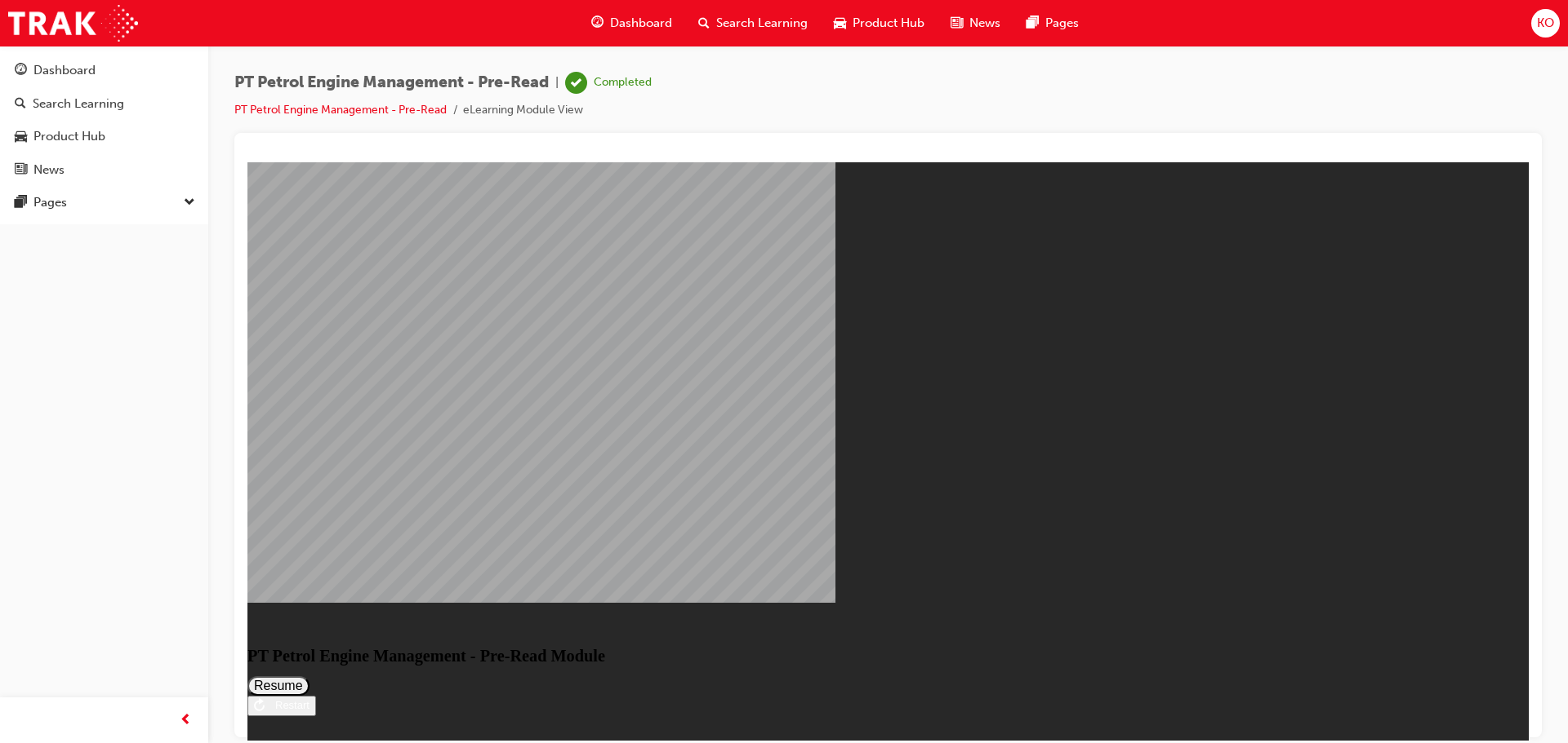
click at [310, 675] on button "Resume" at bounding box center [278, 685] width 62 height 20
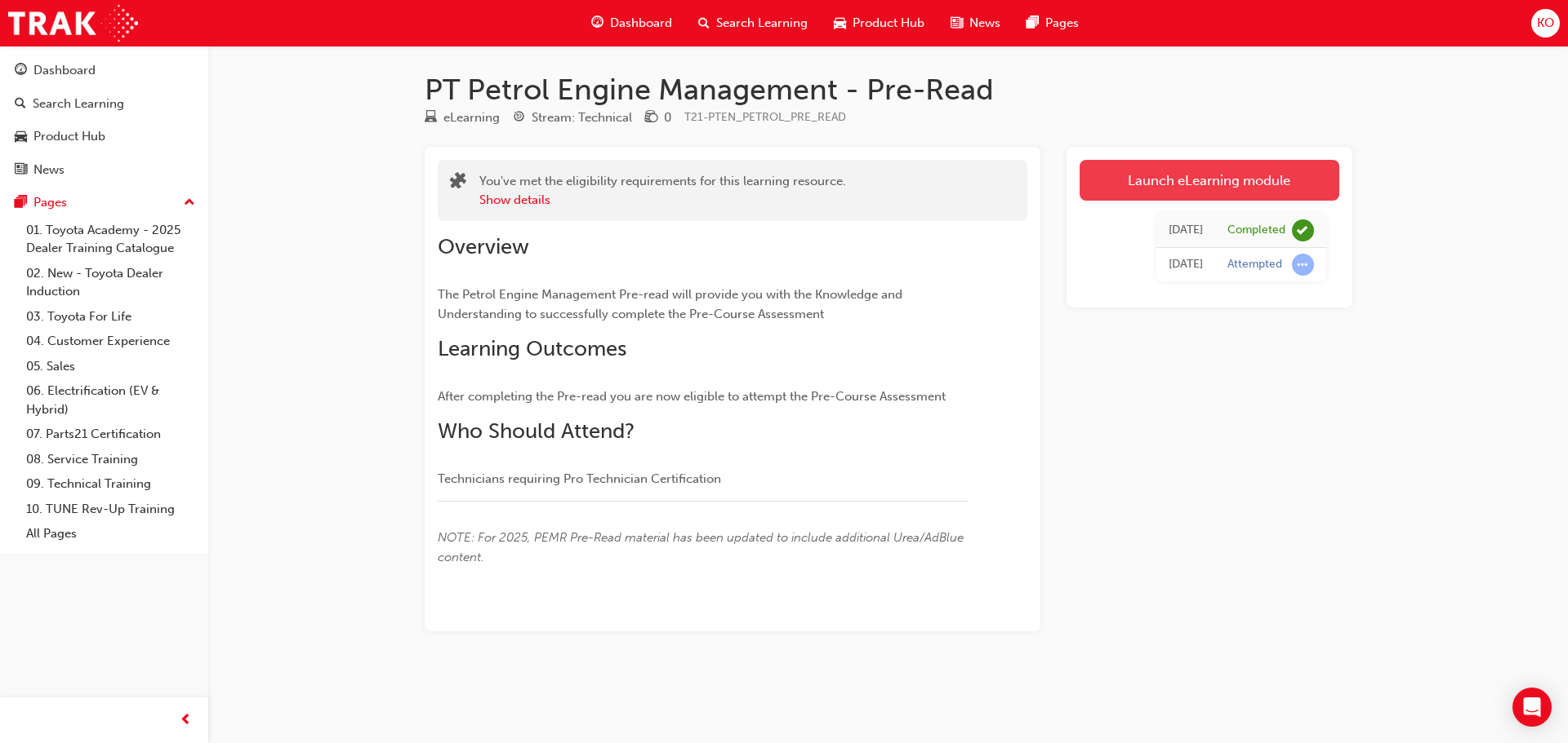
click at [1169, 185] on link "Launch eLearning module" at bounding box center [1209, 180] width 259 height 41
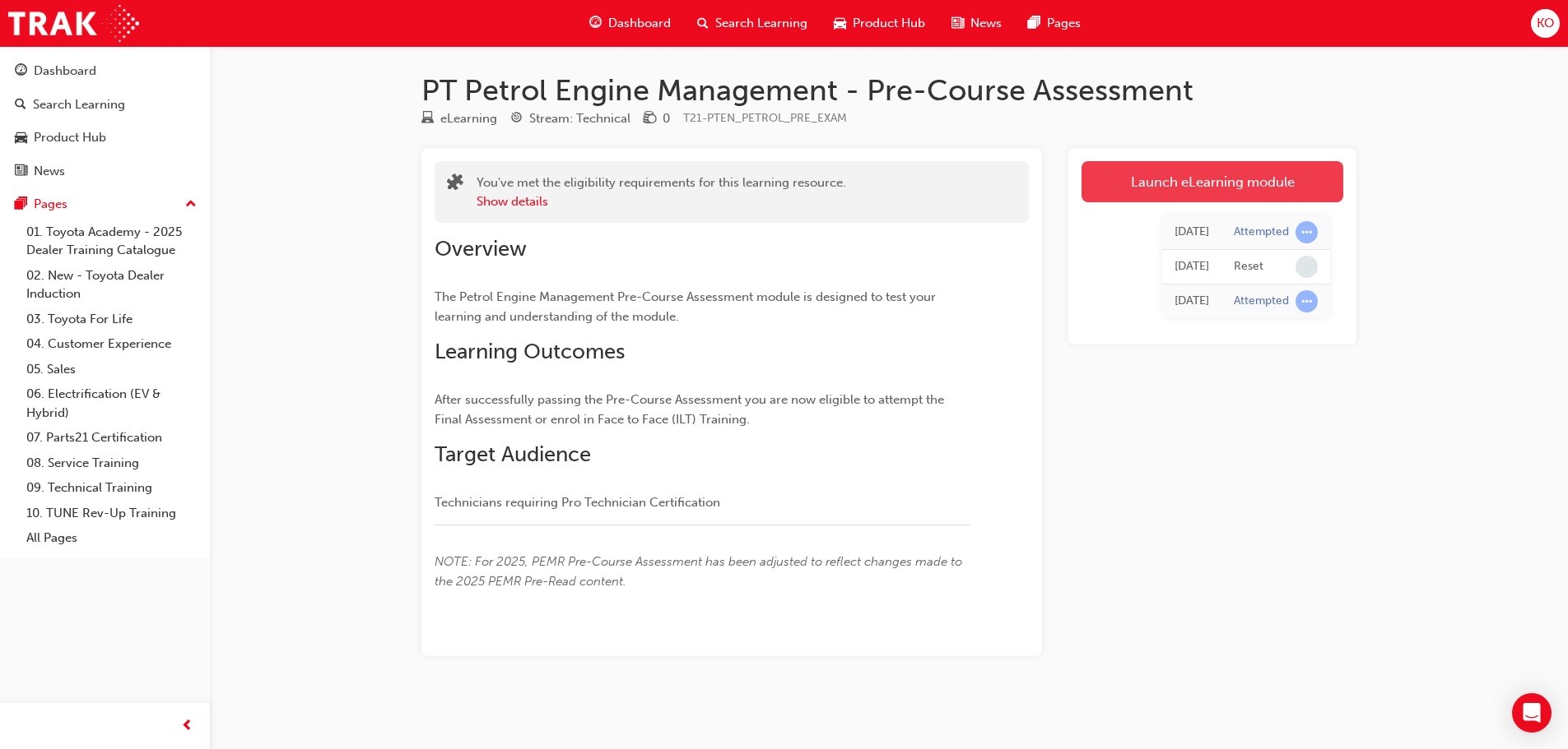
click at [1161, 186] on link "Launch eLearning module" at bounding box center [1213, 181] width 261 height 41
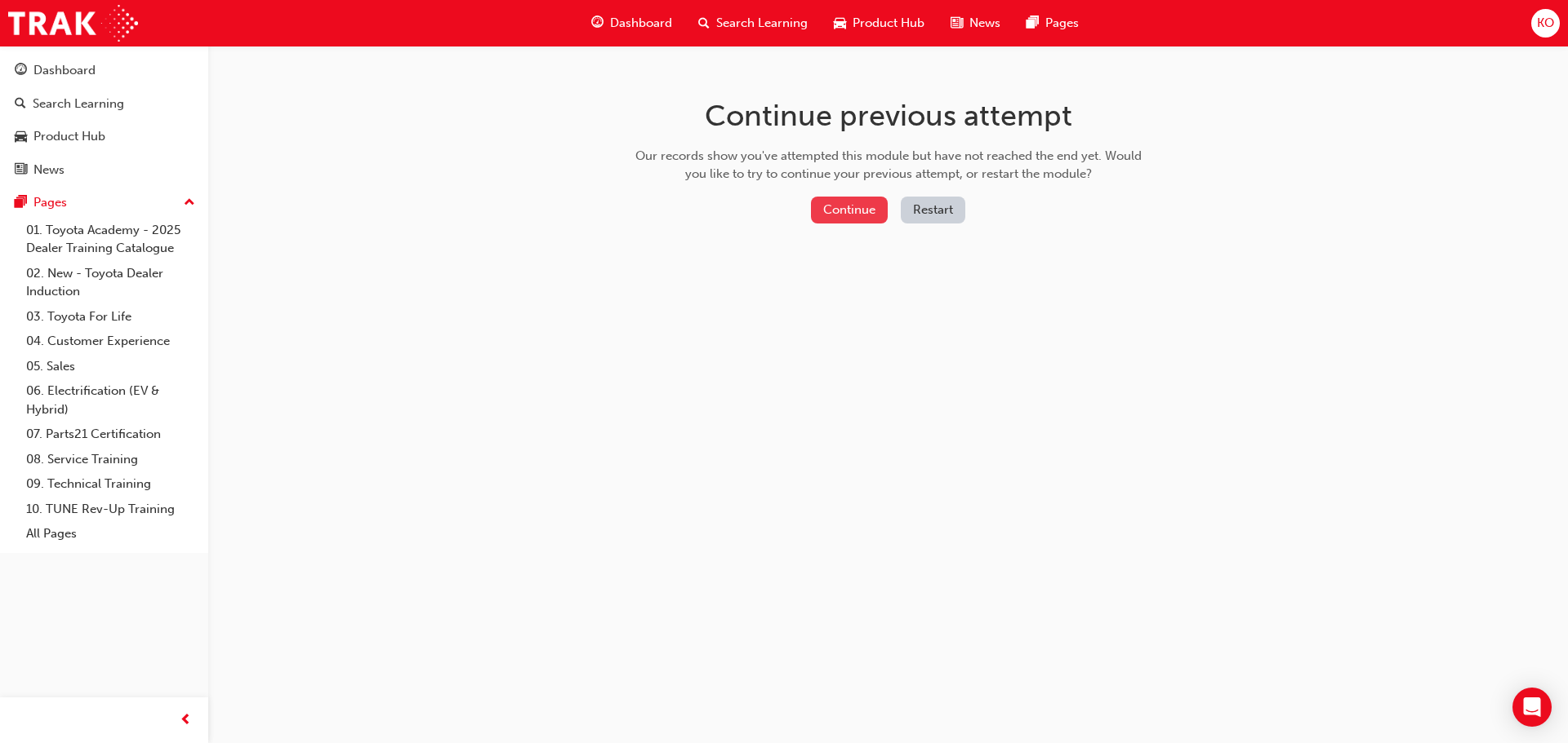
click at [850, 212] on button "Continue" at bounding box center [849, 210] width 77 height 27
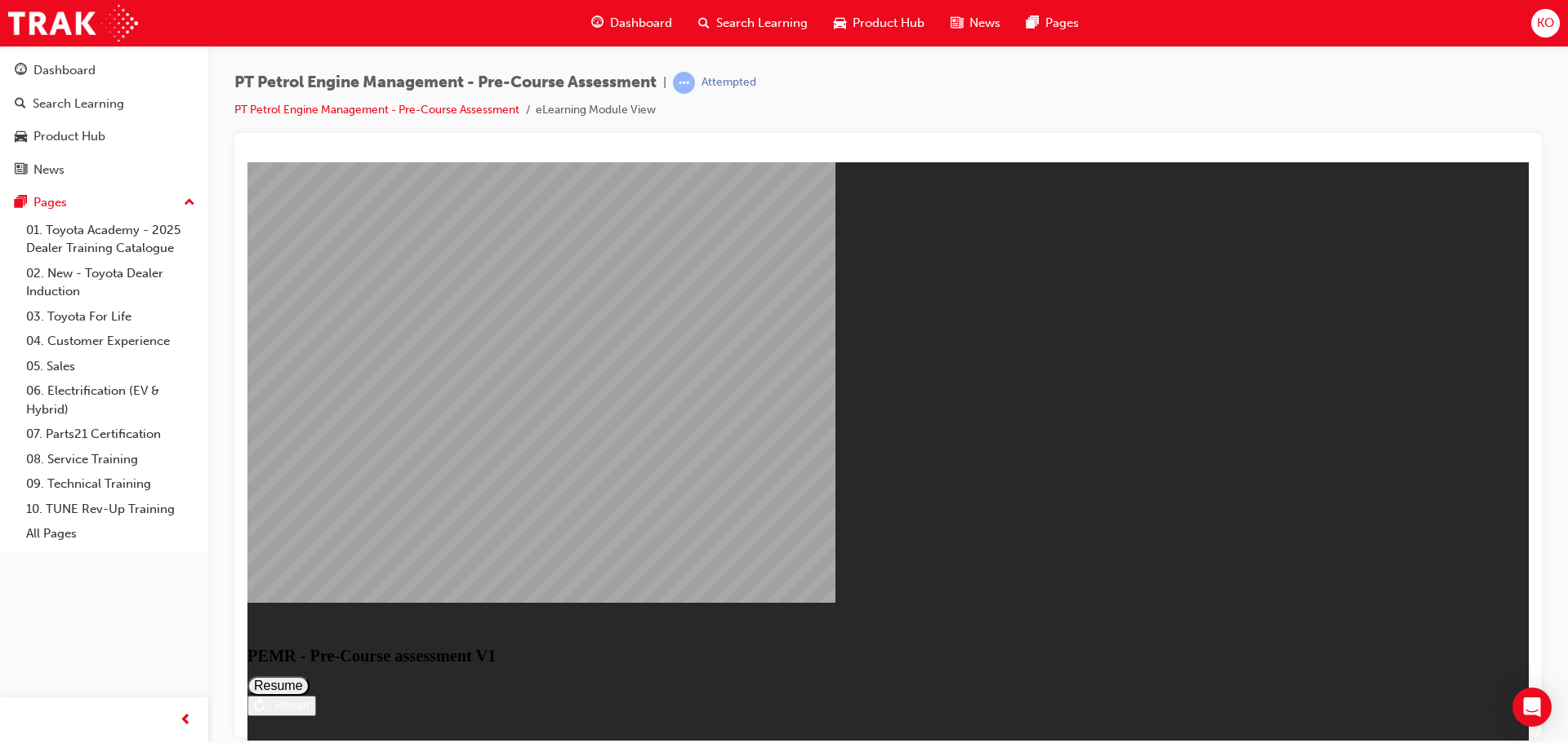
click at [310, 675] on button "Resume" at bounding box center [278, 685] width 62 height 20
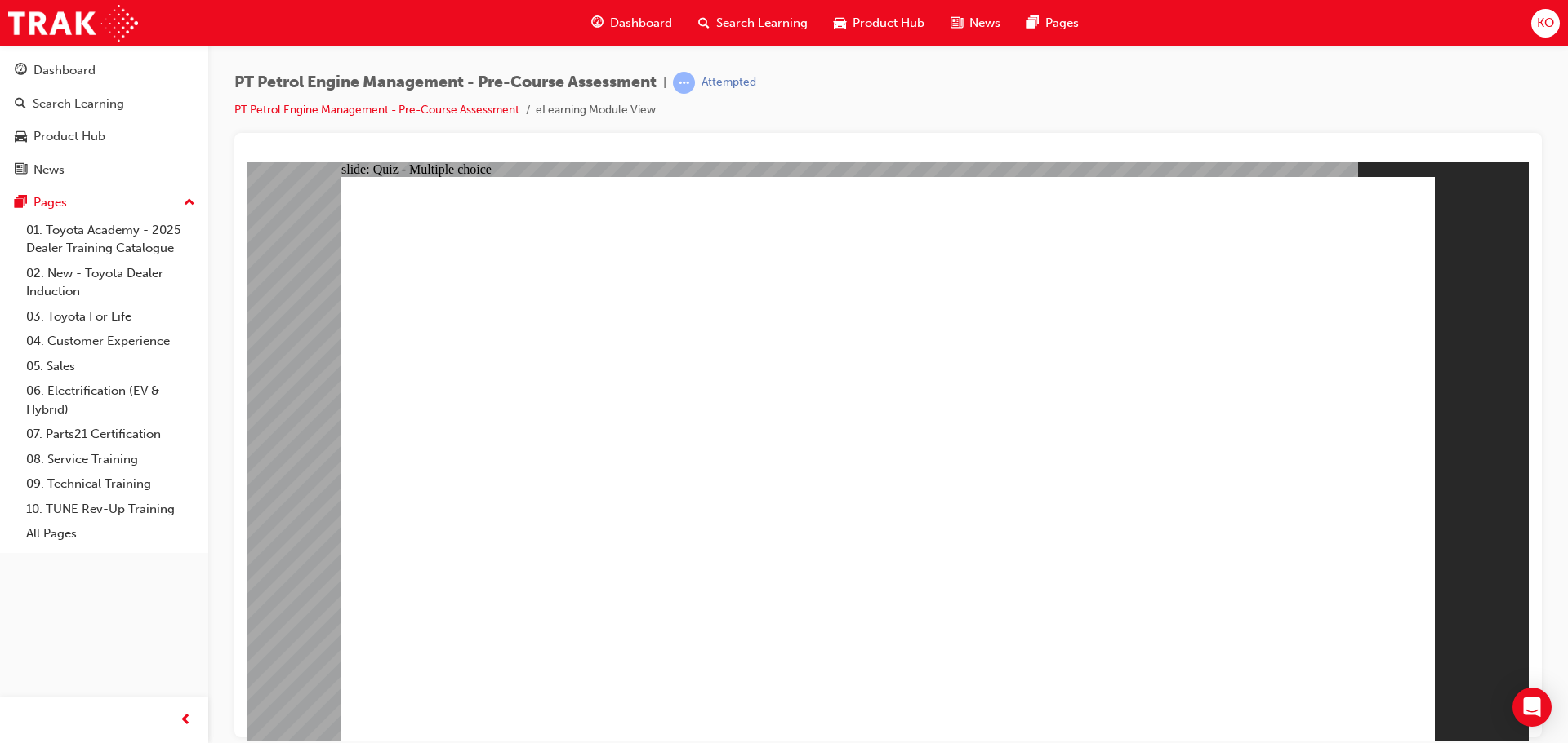
radio input "true"
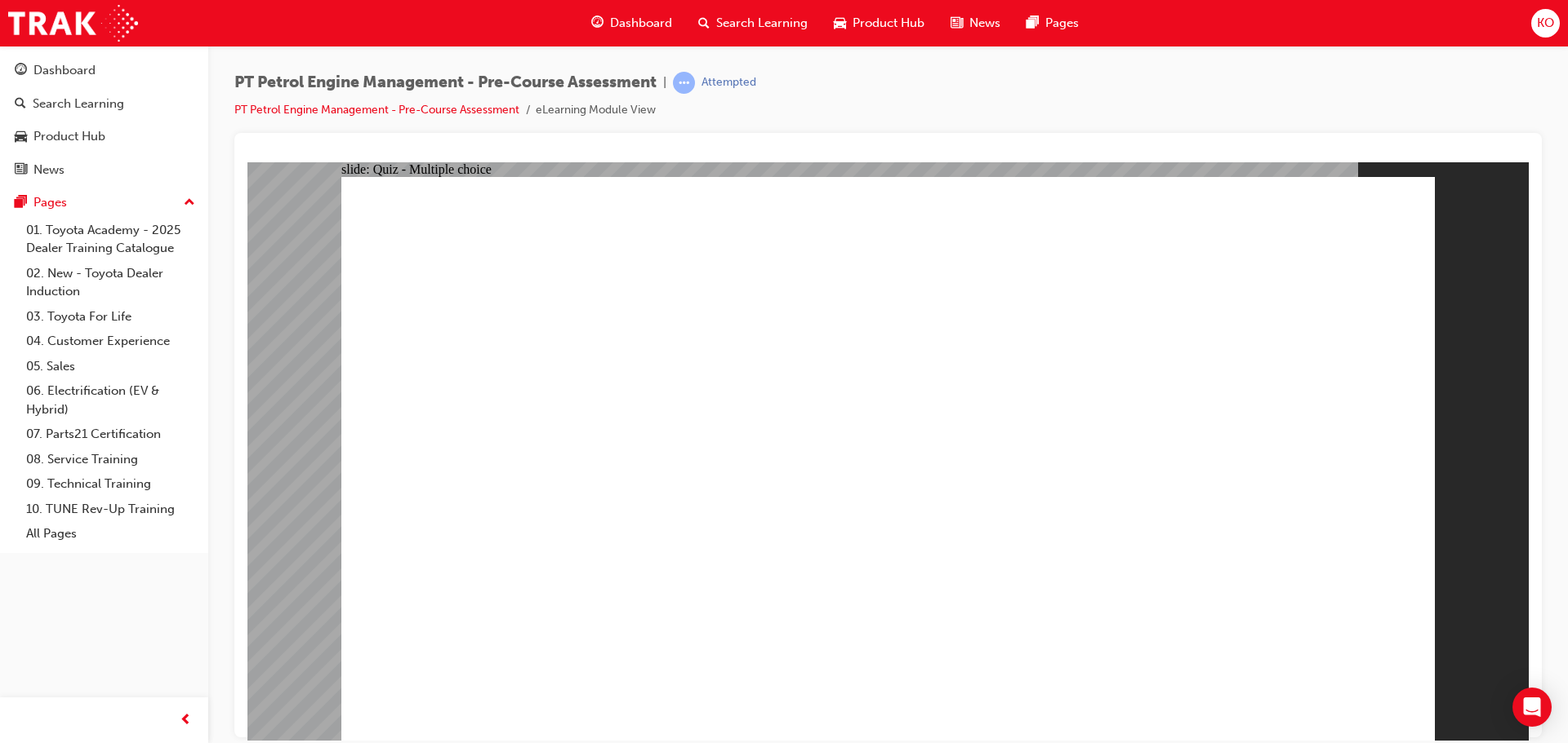
radio input "true"
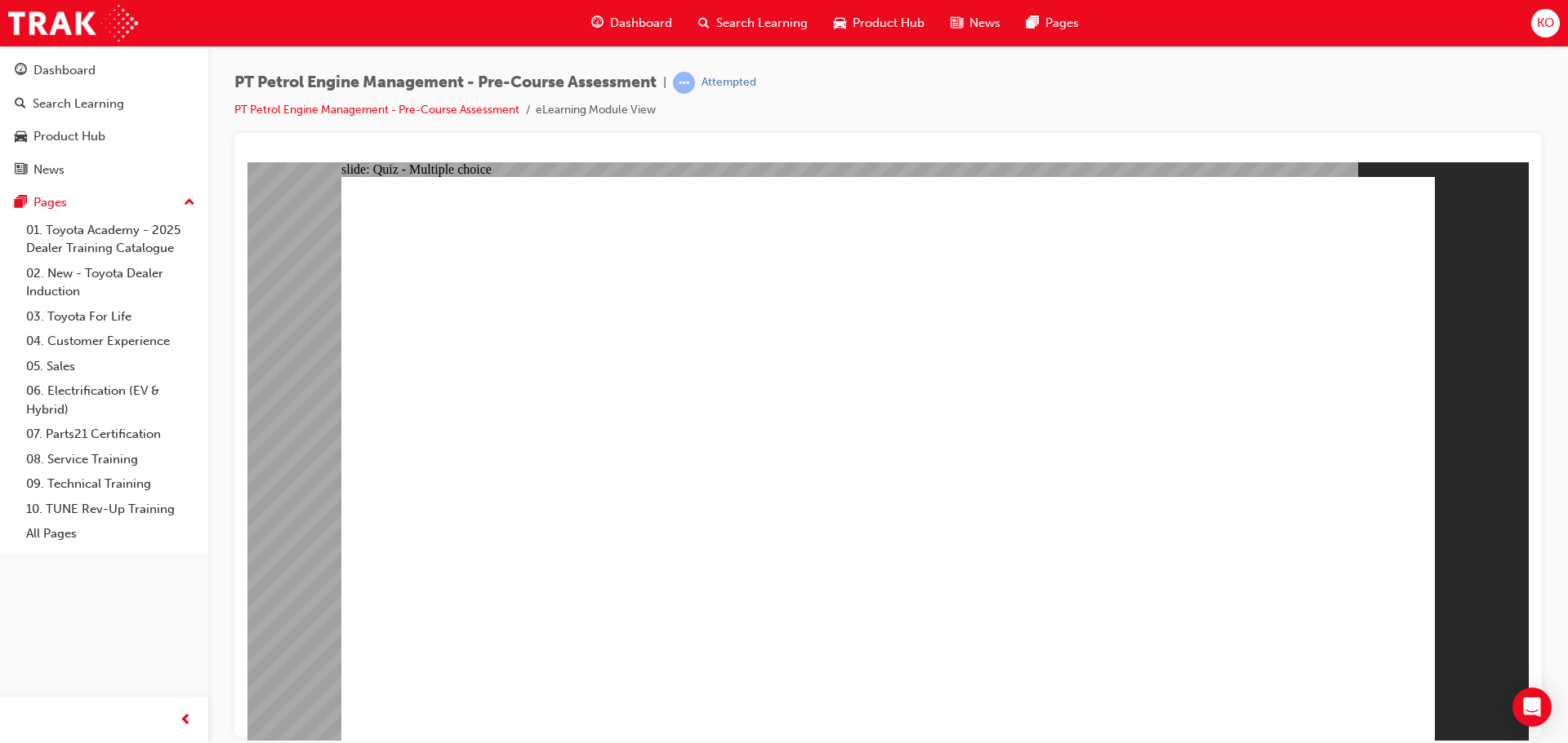
radio input "false"
radio input "true"
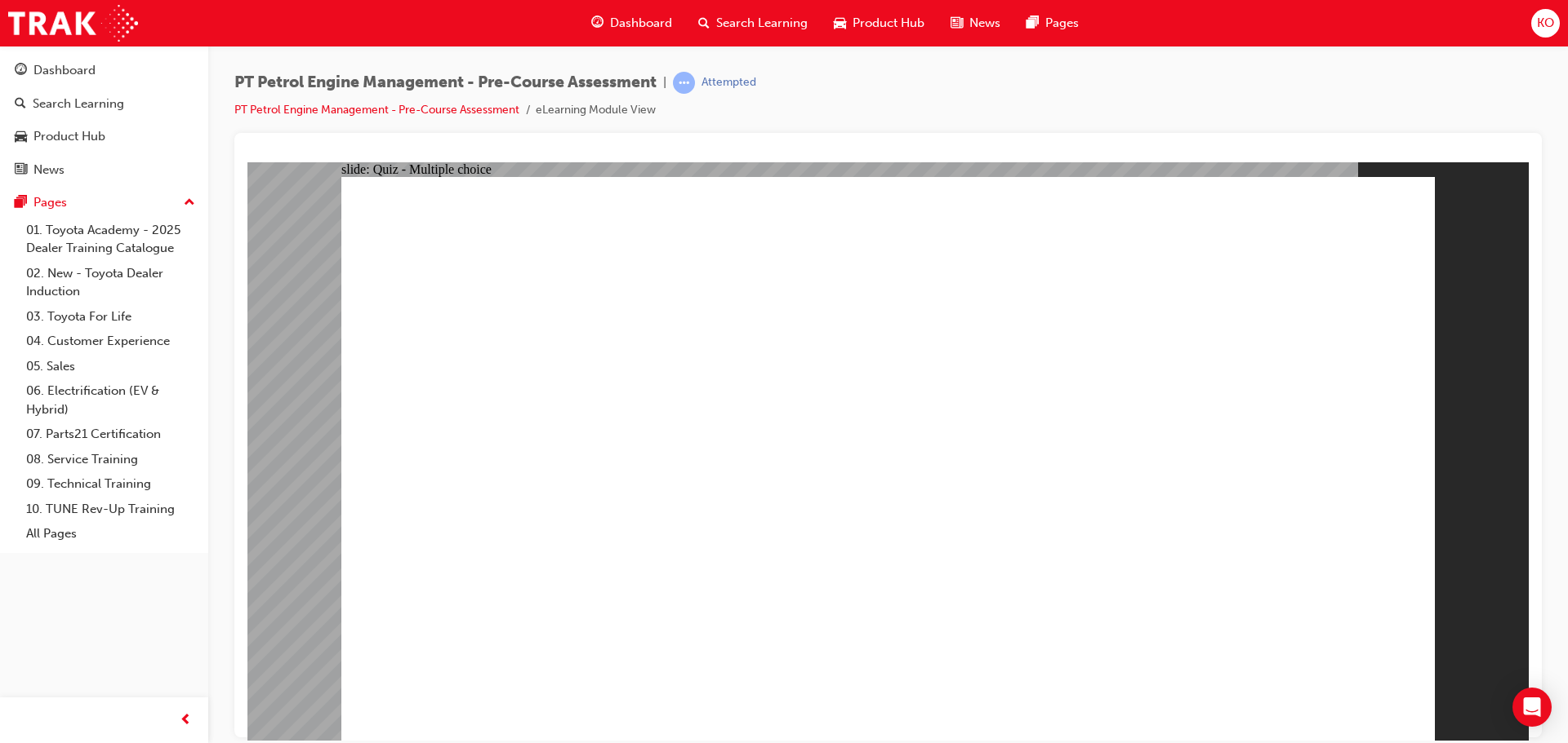
radio input "true"
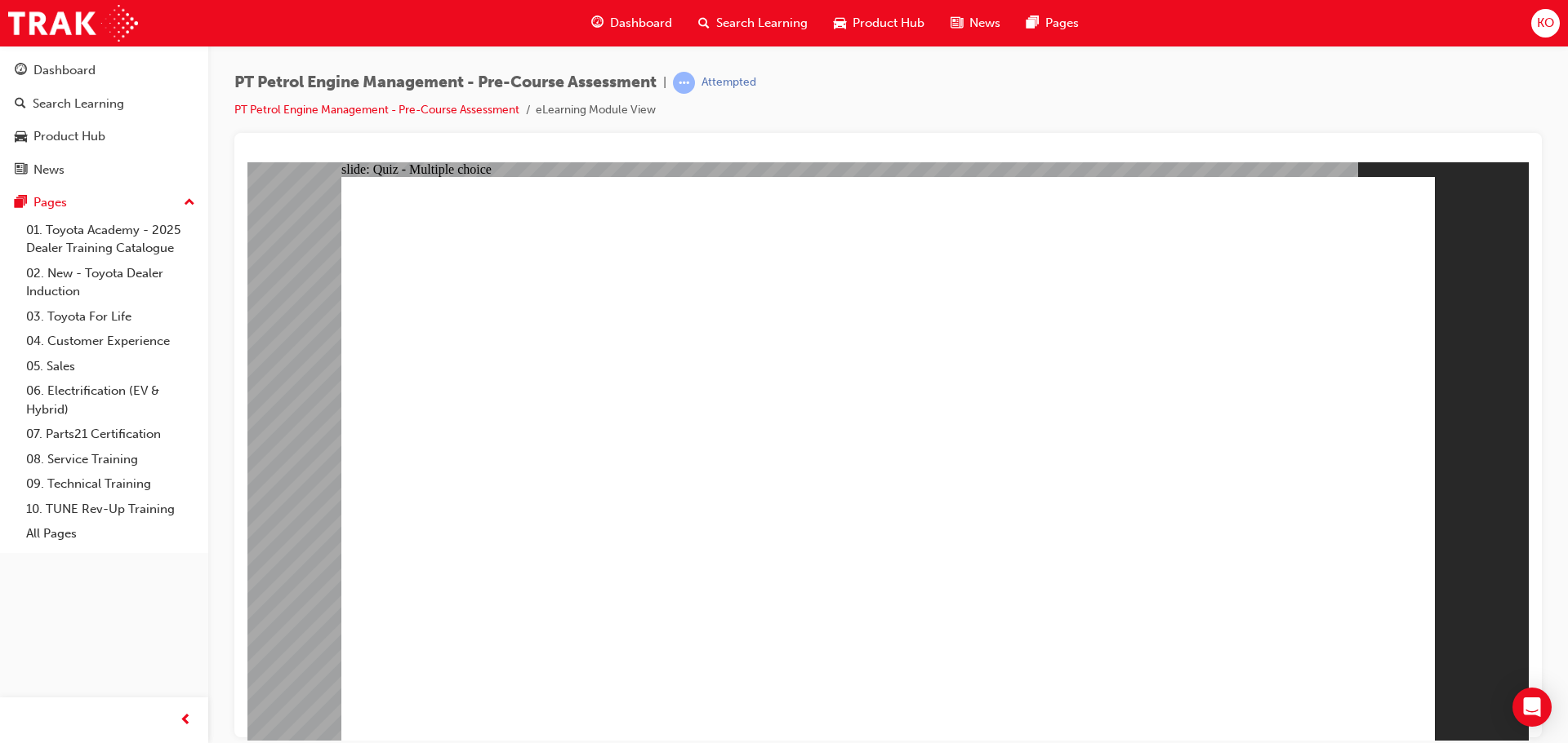
radio input "true"
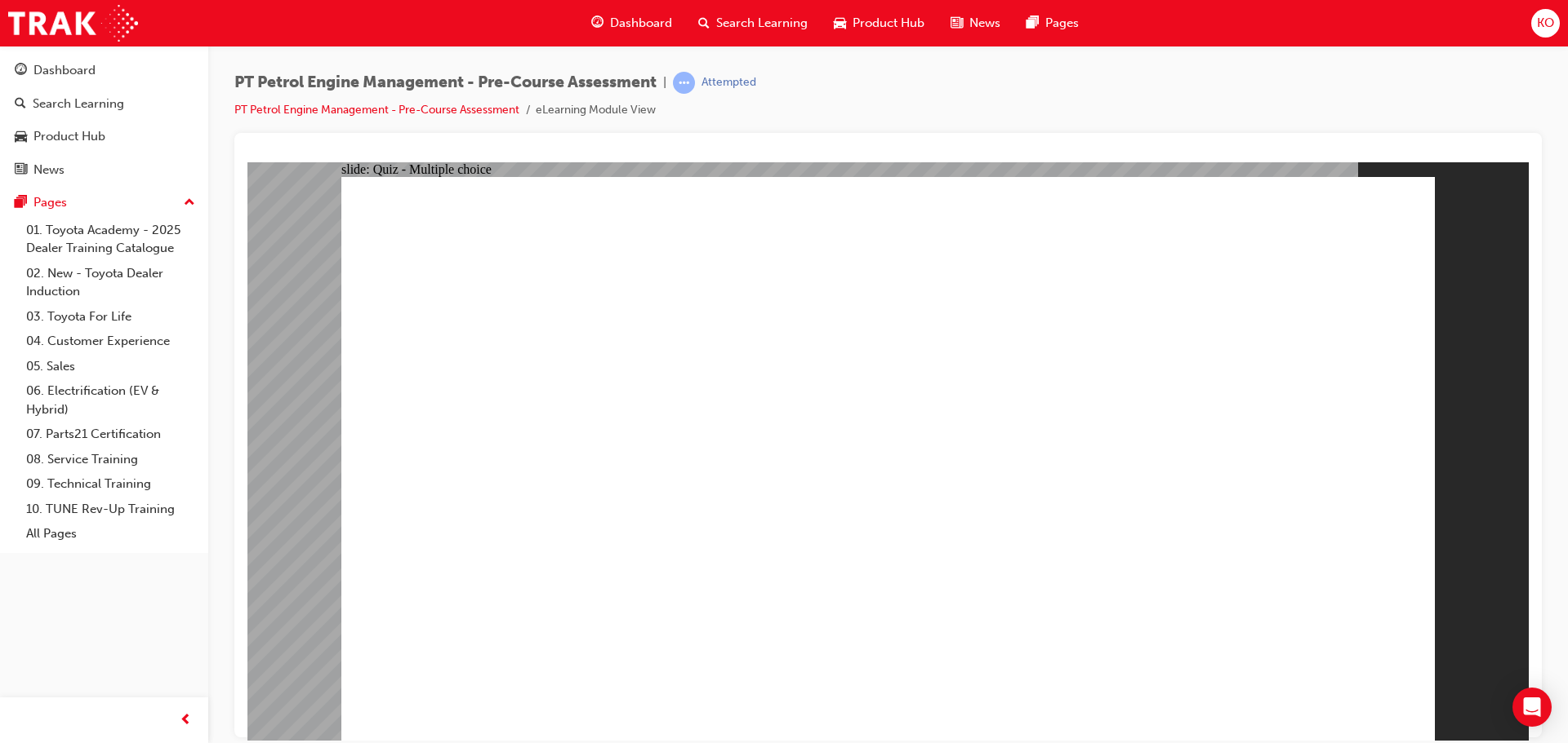
radio input "true"
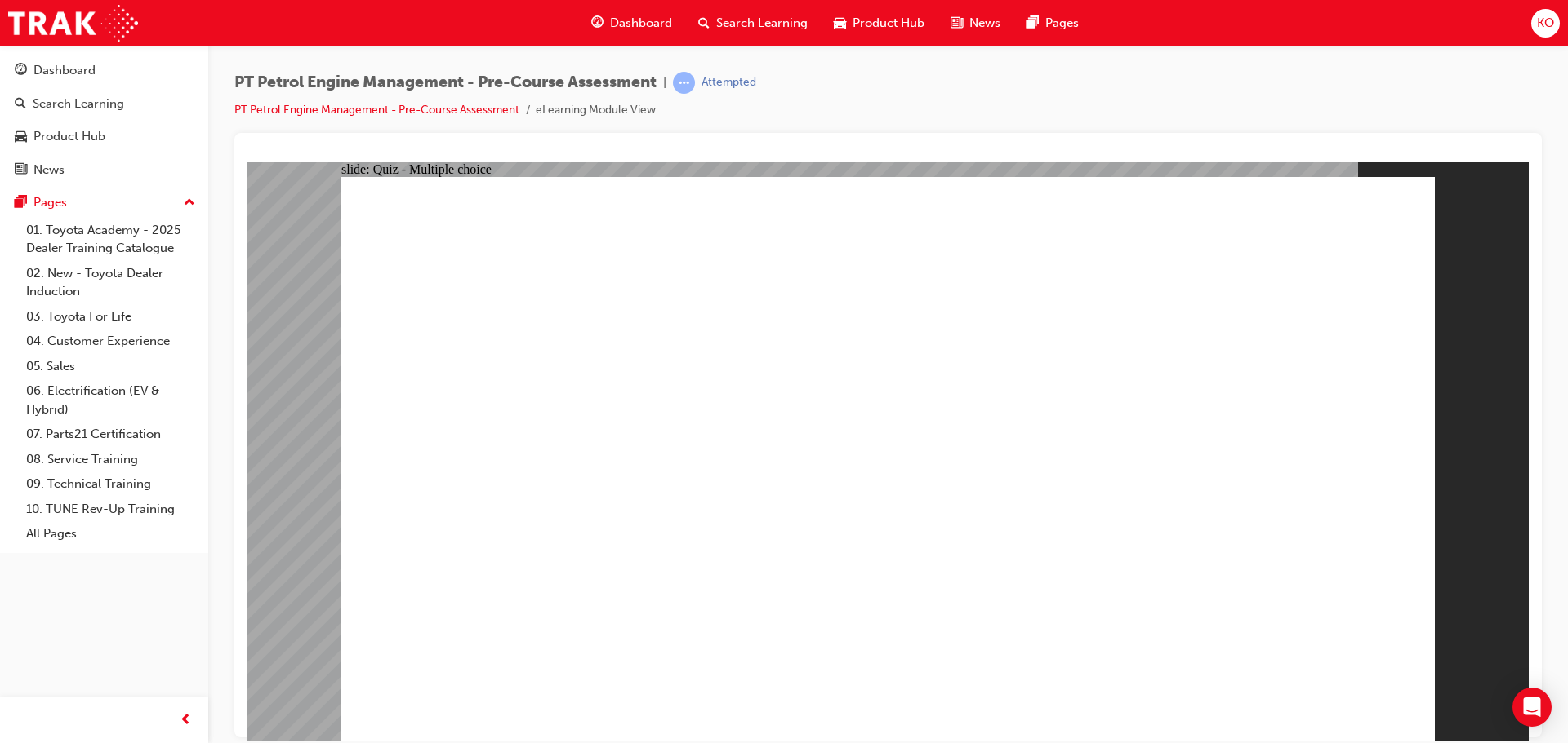
radio input "true"
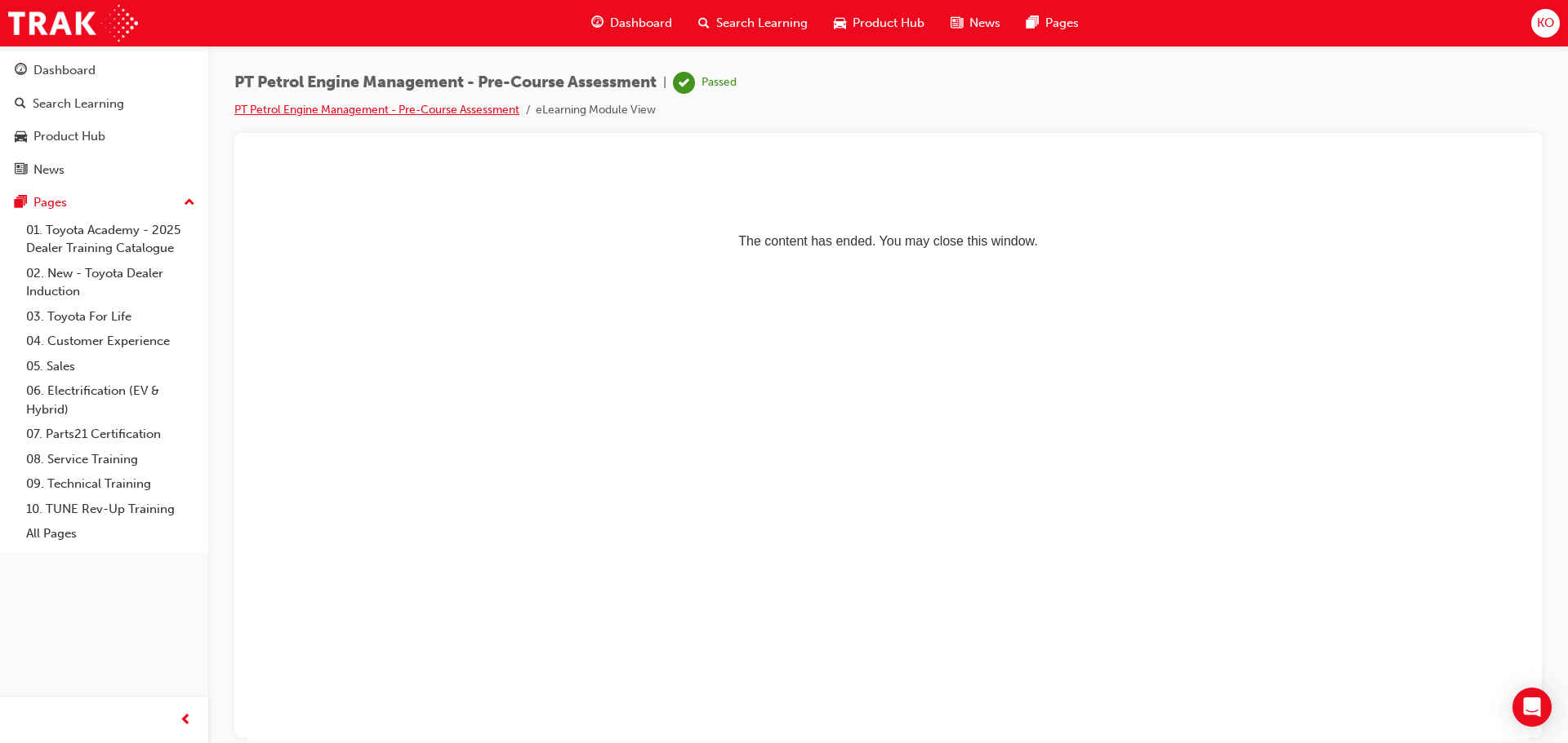
click at [384, 108] on link "PT Petrol Engine Management - Pre-Course Assessment" at bounding box center [377, 110] width 285 height 14
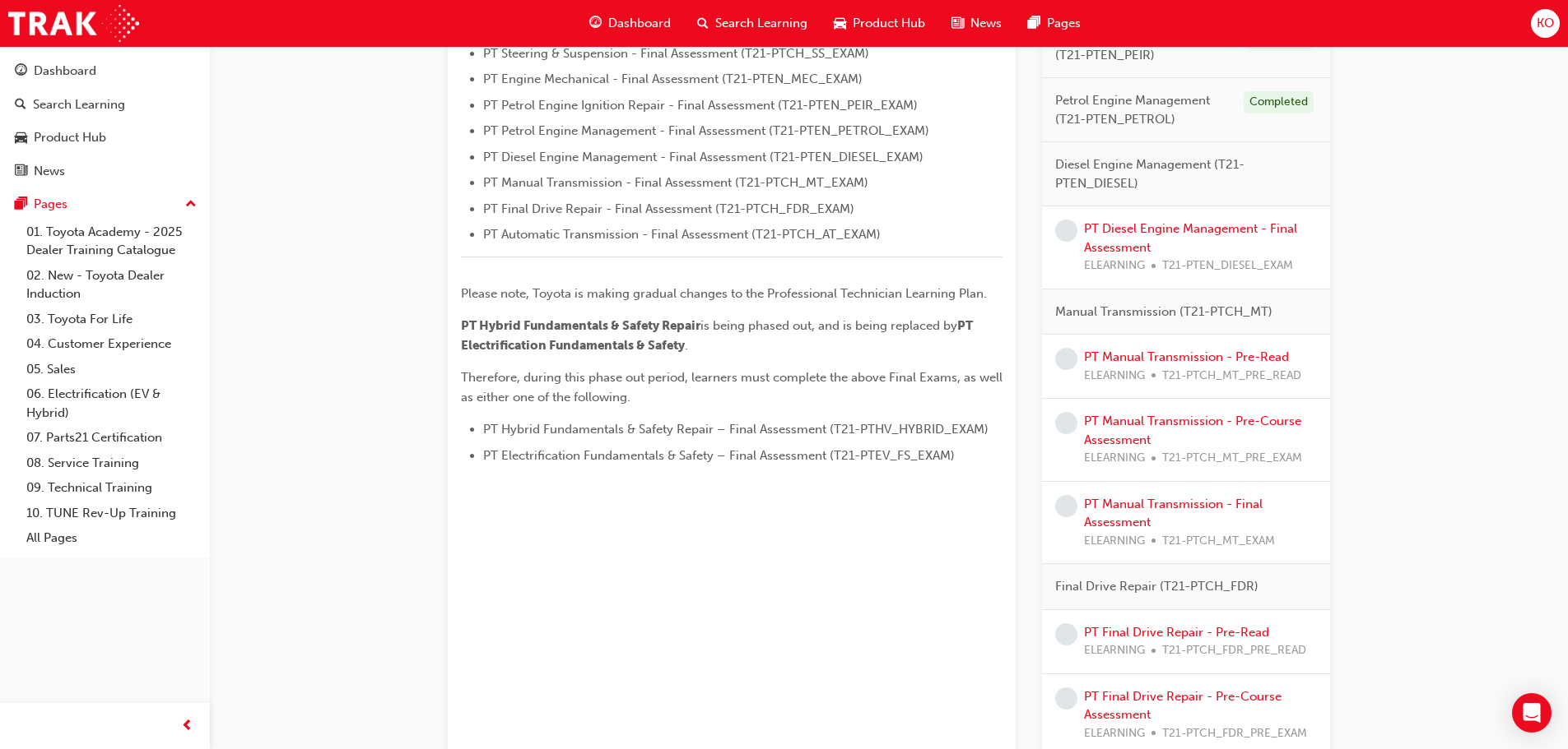
scroll to position [598, 0]
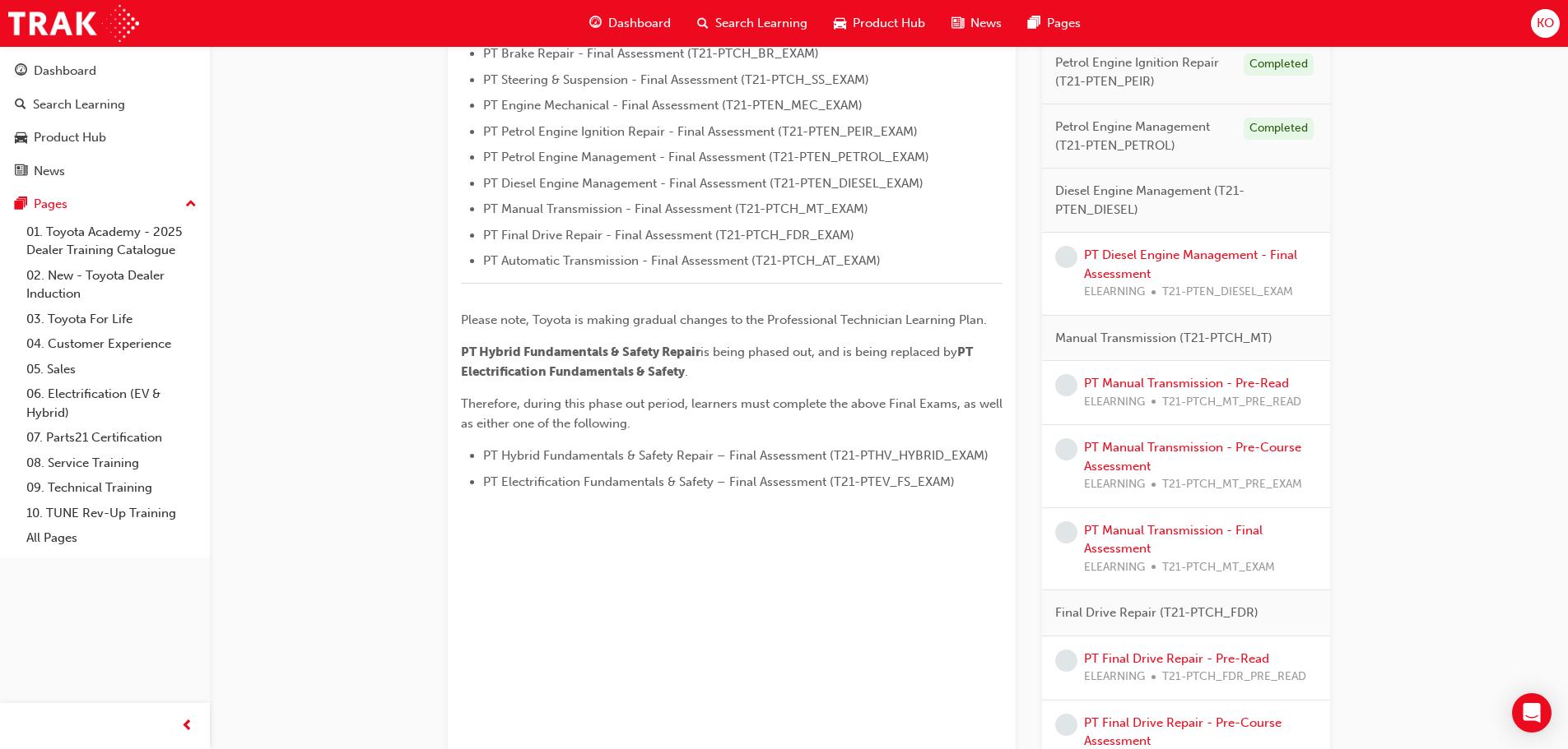
click at [1123, 262] on div "PT Diesel Engine Management - Final Assessment ELEARNING T21-PTEN_DIESEL_EXAM" at bounding box center [1200, 274] width 233 height 56
click at [1123, 253] on link "PT Diesel Engine Management - Final Assessment" at bounding box center [1190, 264] width 213 height 34
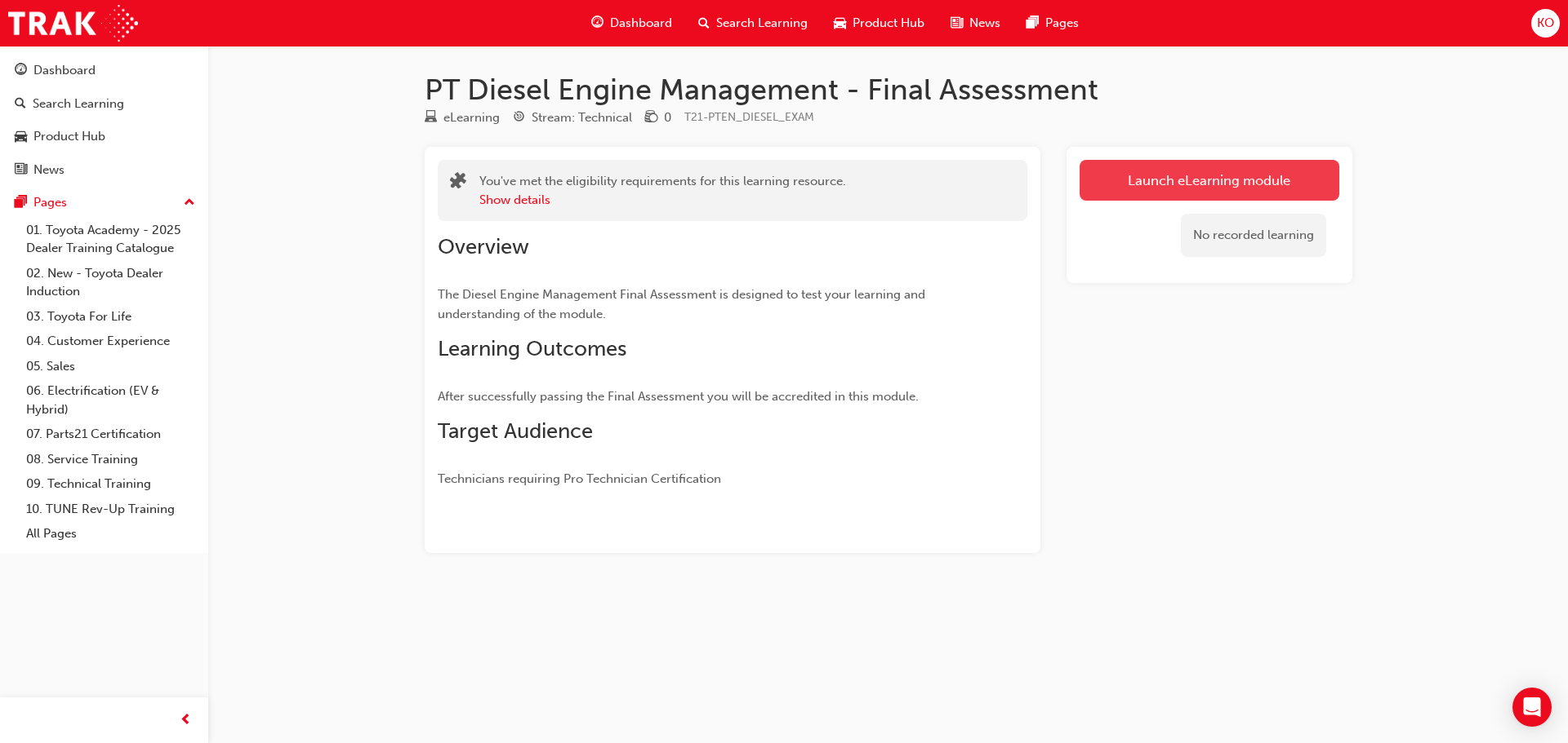
click at [1183, 184] on link "Launch eLearning module" at bounding box center [1209, 180] width 259 height 41
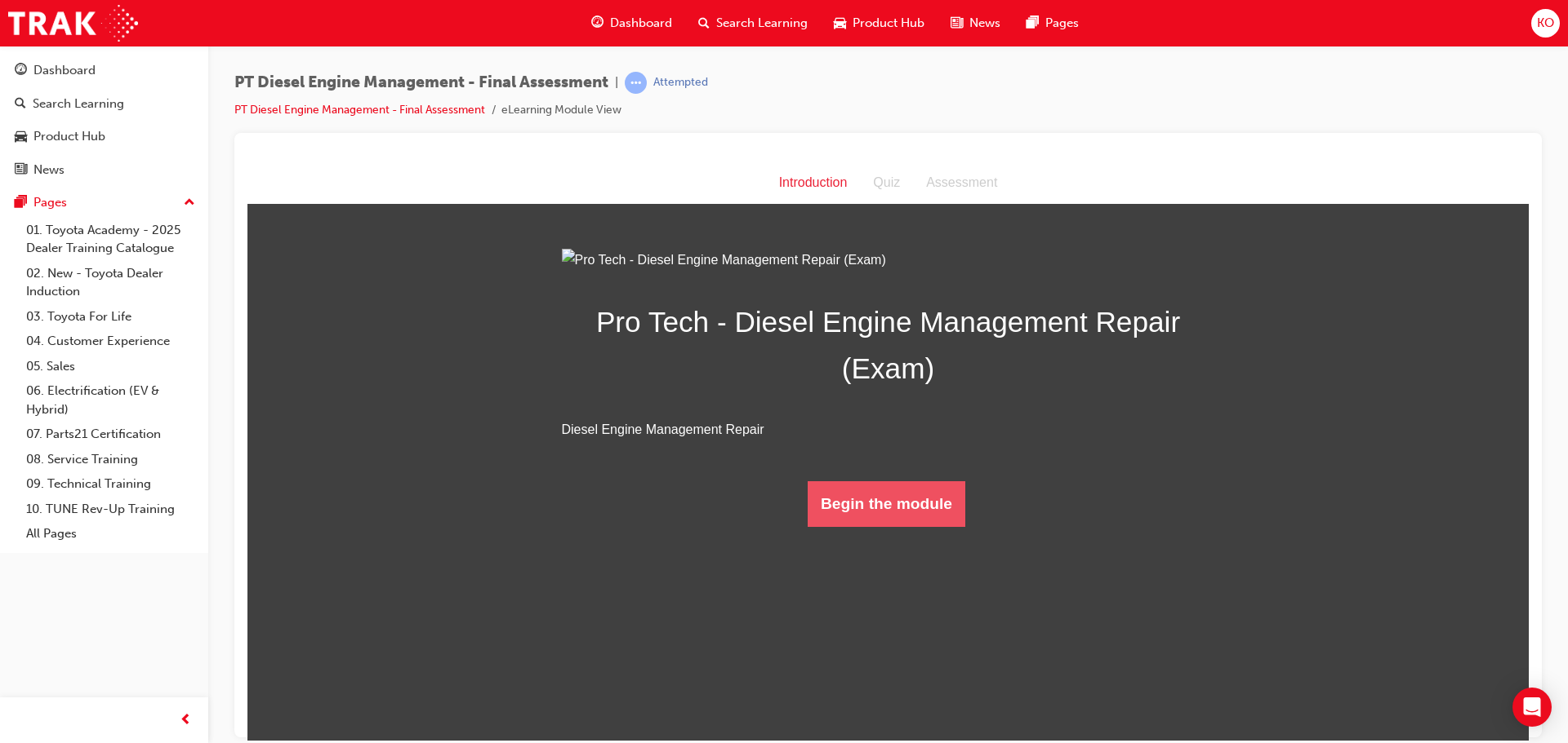
click at [874, 527] on button "Begin the module" at bounding box center [886, 504] width 157 height 46
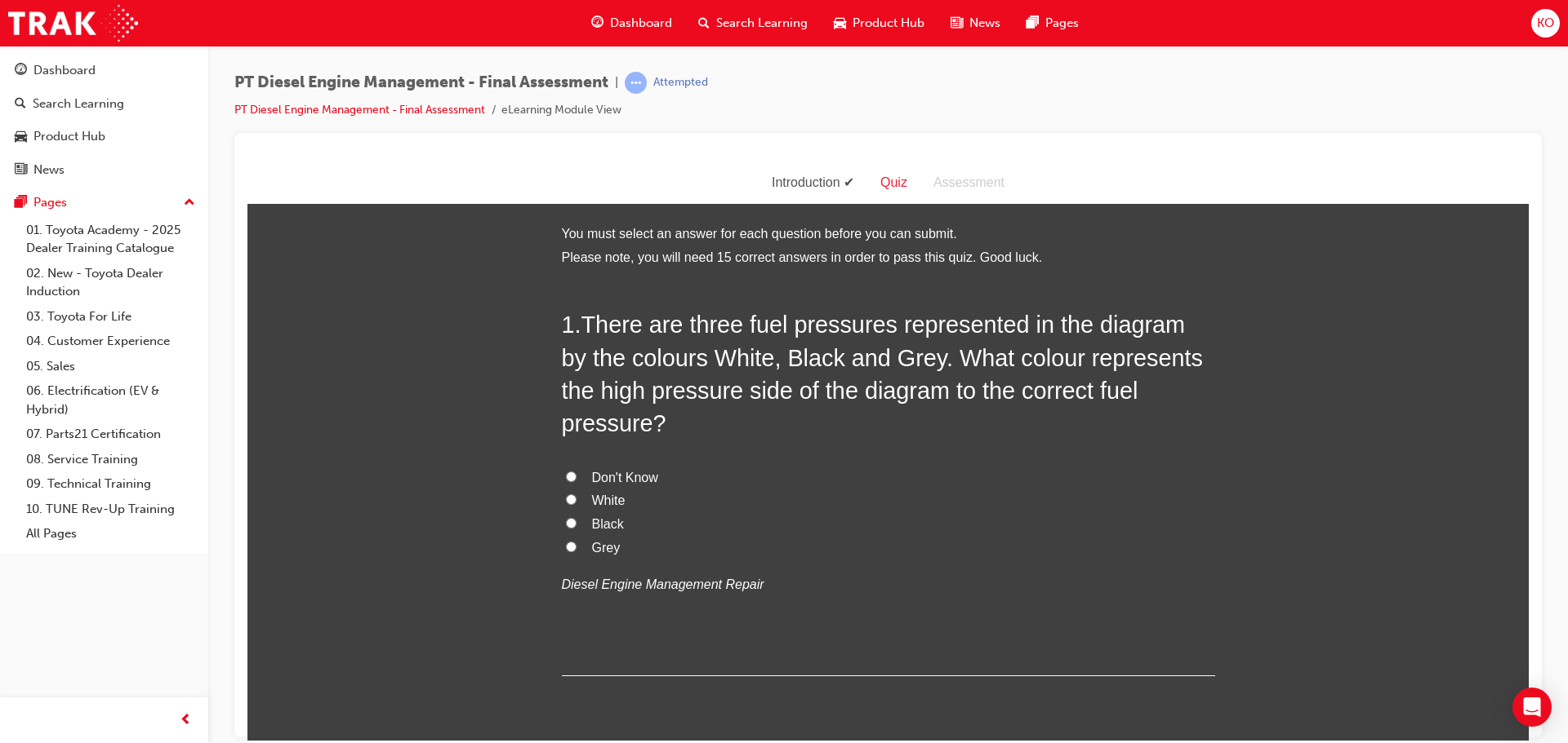
click at [662, 327] on span "There are three fuel pressures represented in the diagram by the colours White,…" at bounding box center [882, 372] width 641 height 125
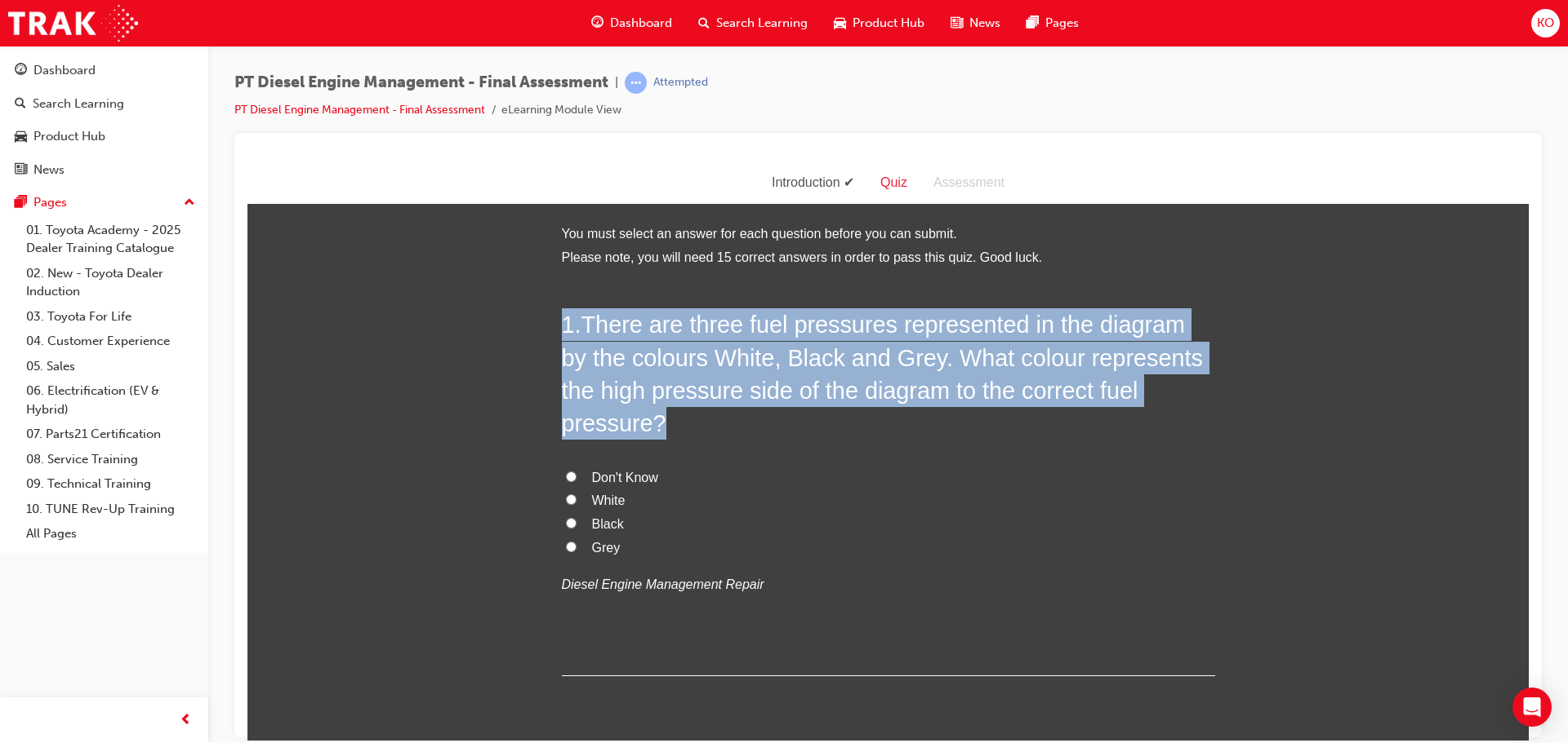
drag, startPoint x: 555, startPoint y: 323, endPoint x: 1200, endPoint y: 397, distance: 649.2
copy h2 "1 . There are three fuel pressures represented in the diagram by the colours Wh…"
drag, startPoint x: 667, startPoint y: 524, endPoint x: 554, endPoint y: 325, distance: 228.8
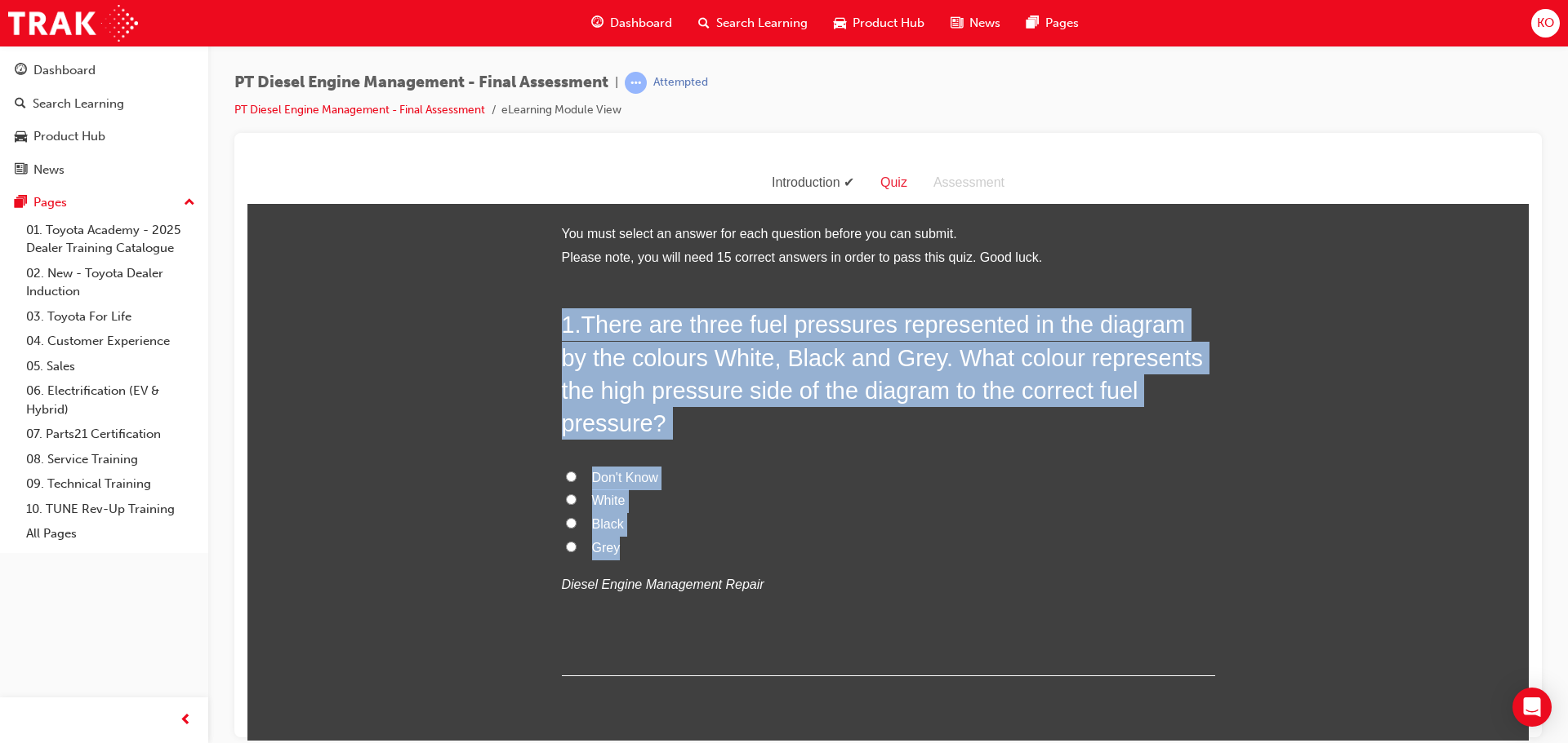
copy div "1 . There are three fuel pressures represented in the diagram by the colours Wh…"
click at [566, 541] on input "Grey" at bounding box center [571, 546] width 10 height 10
radio input "true"
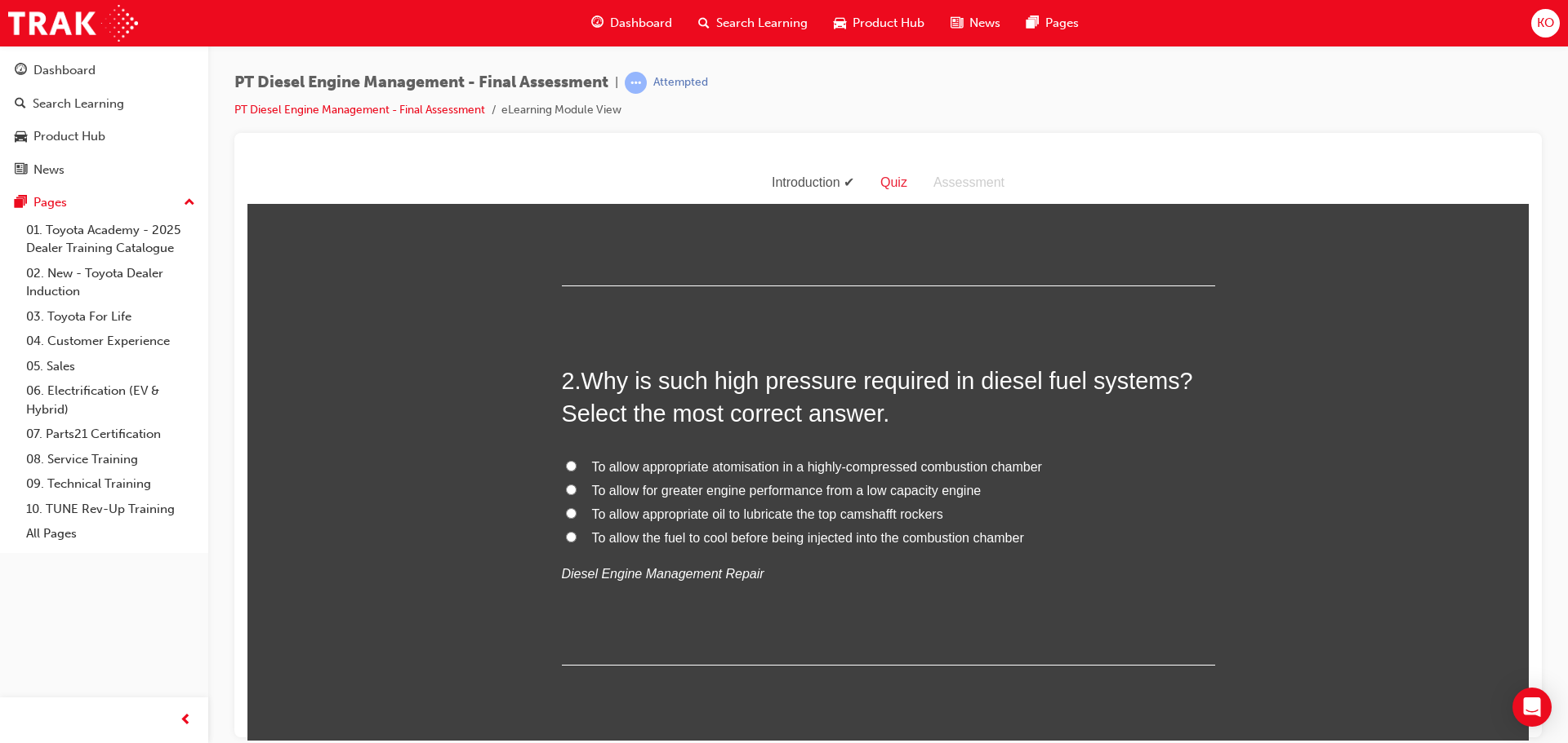
scroll to position [408, 0]
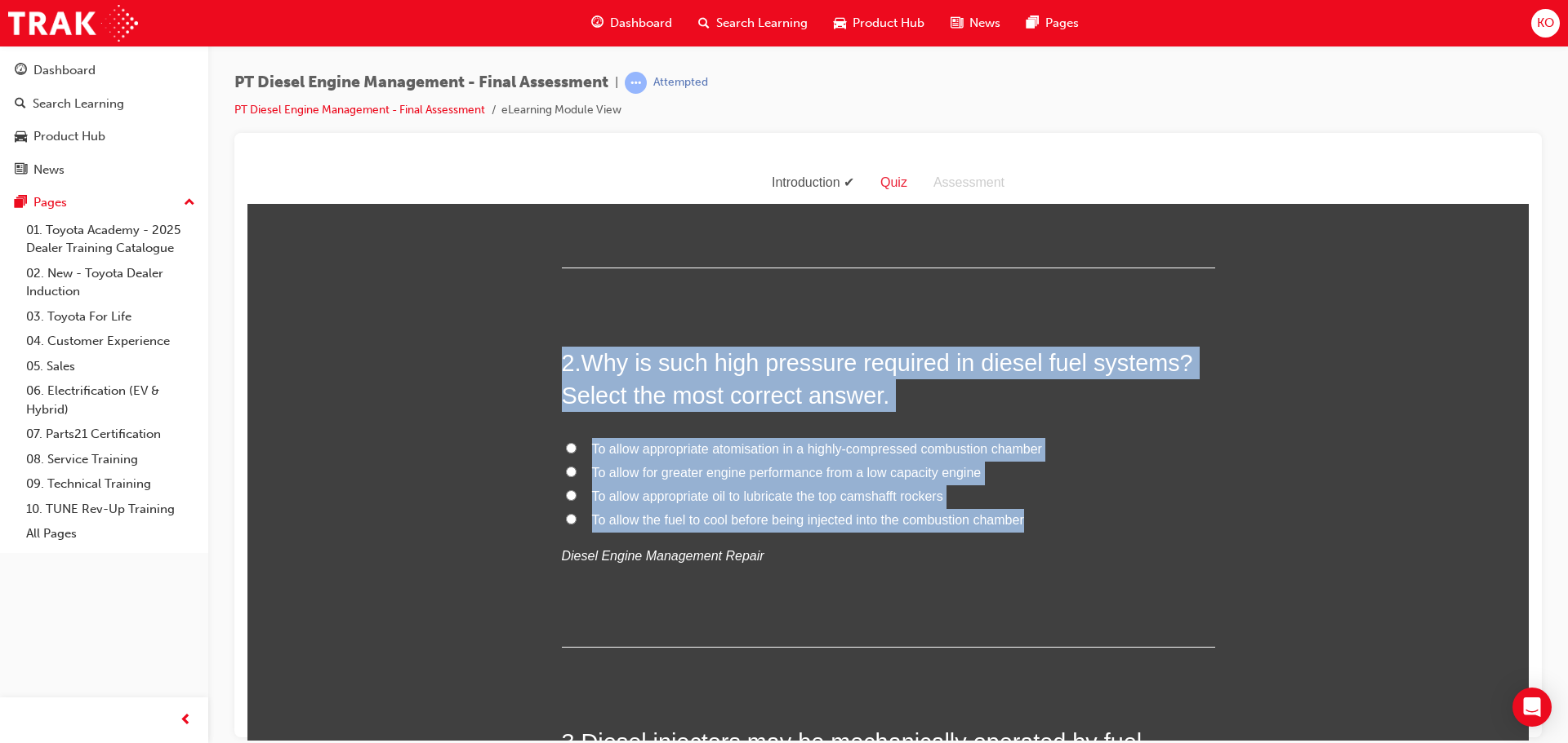
drag, startPoint x: 1044, startPoint y: 490, endPoint x: 558, endPoint y: 325, distance: 513.2
click at [561, 346] on div "2 . Why is such high pressure required in diesel fuel systems? Select the most …" at bounding box center [887, 496] width 653 height 302
copy div "2 . Why is such high pressure required in diesel fuel systems? Select the most …"
click at [567, 442] on input "To allow appropriate atomisation in a highly-compressed combustion chamber" at bounding box center [571, 447] width 10 height 10
radio input "true"
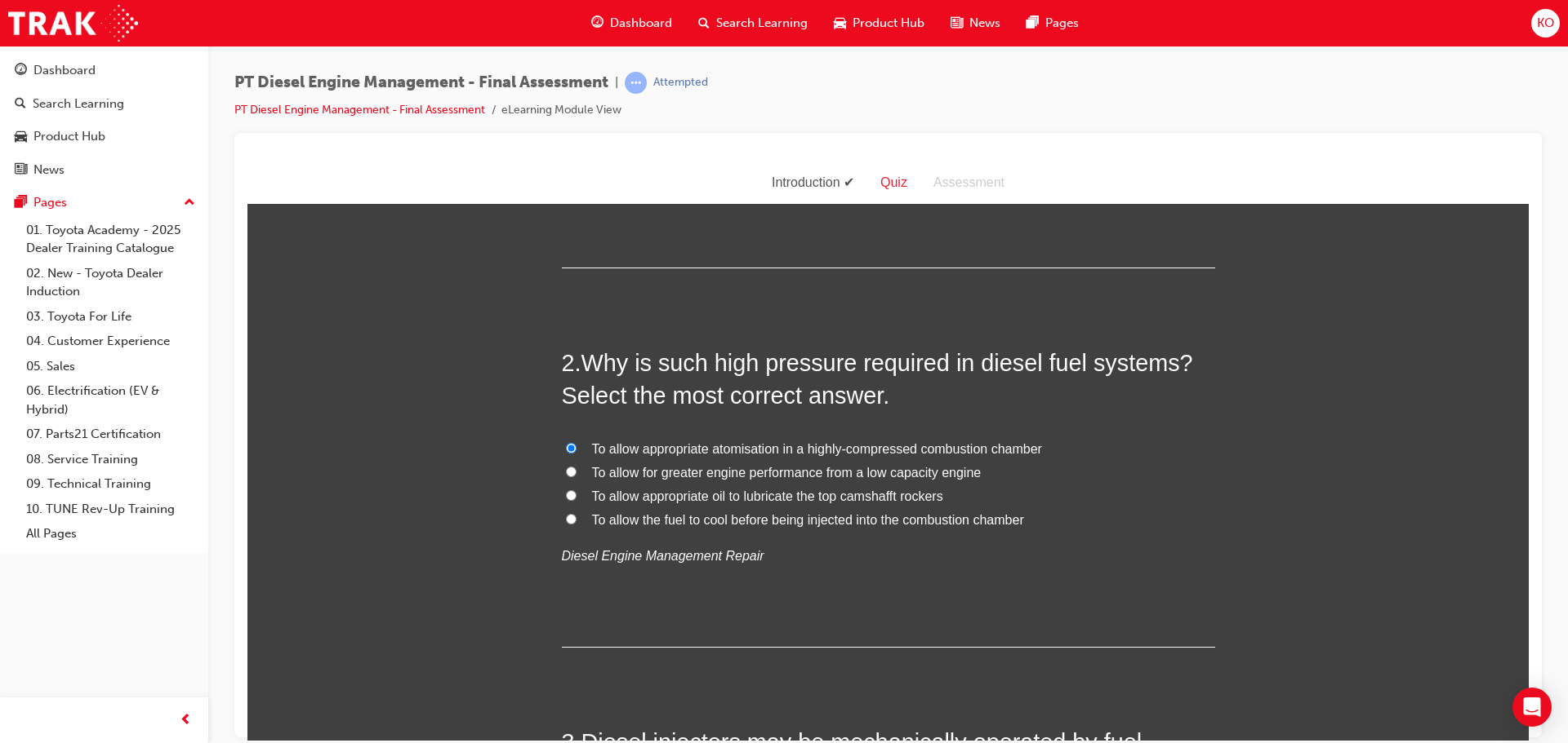
click at [1096, 560] on div "2 . Why is such high pressure required in diesel fuel systems? Select the most …" at bounding box center [887, 496] width 653 height 302
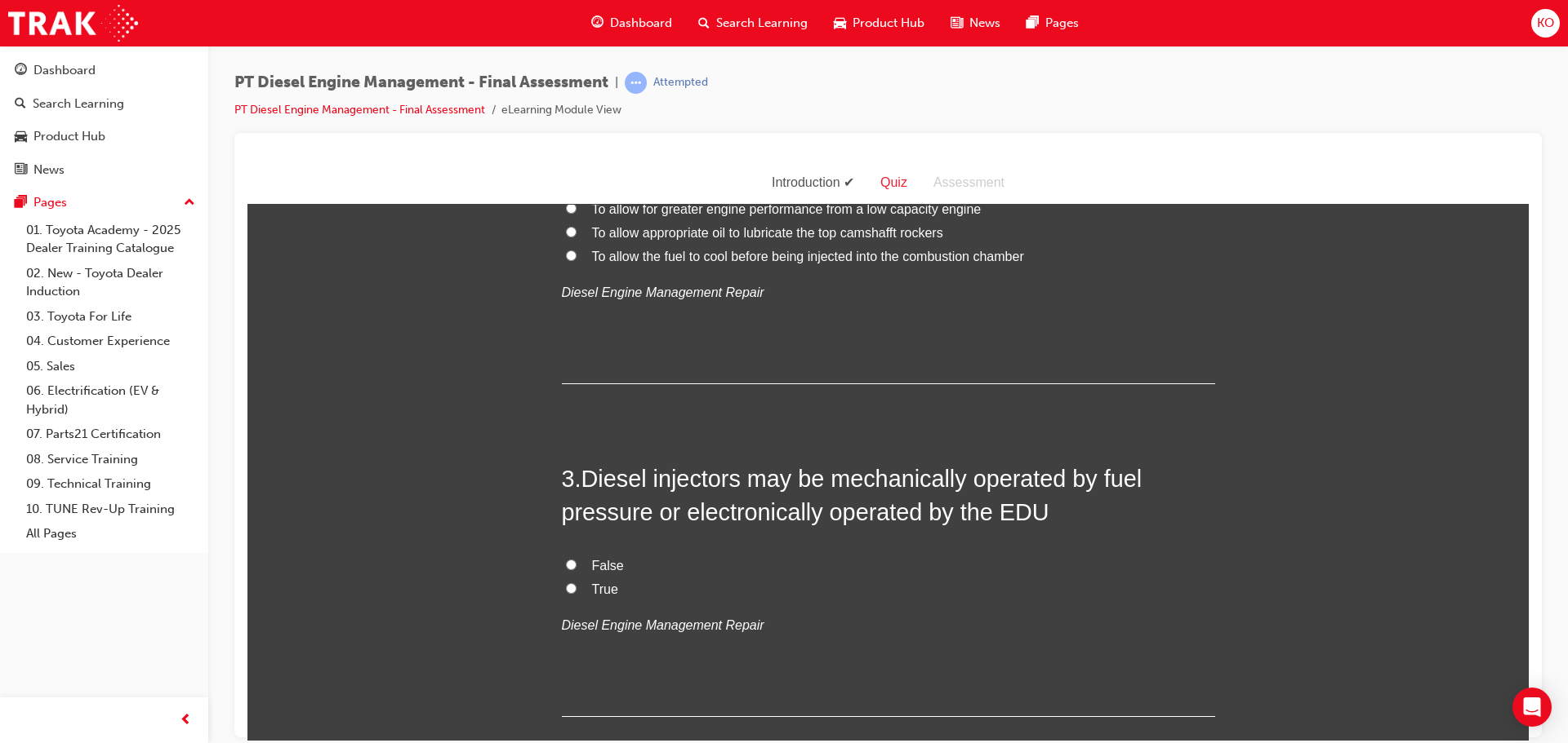
scroll to position [734, 0]
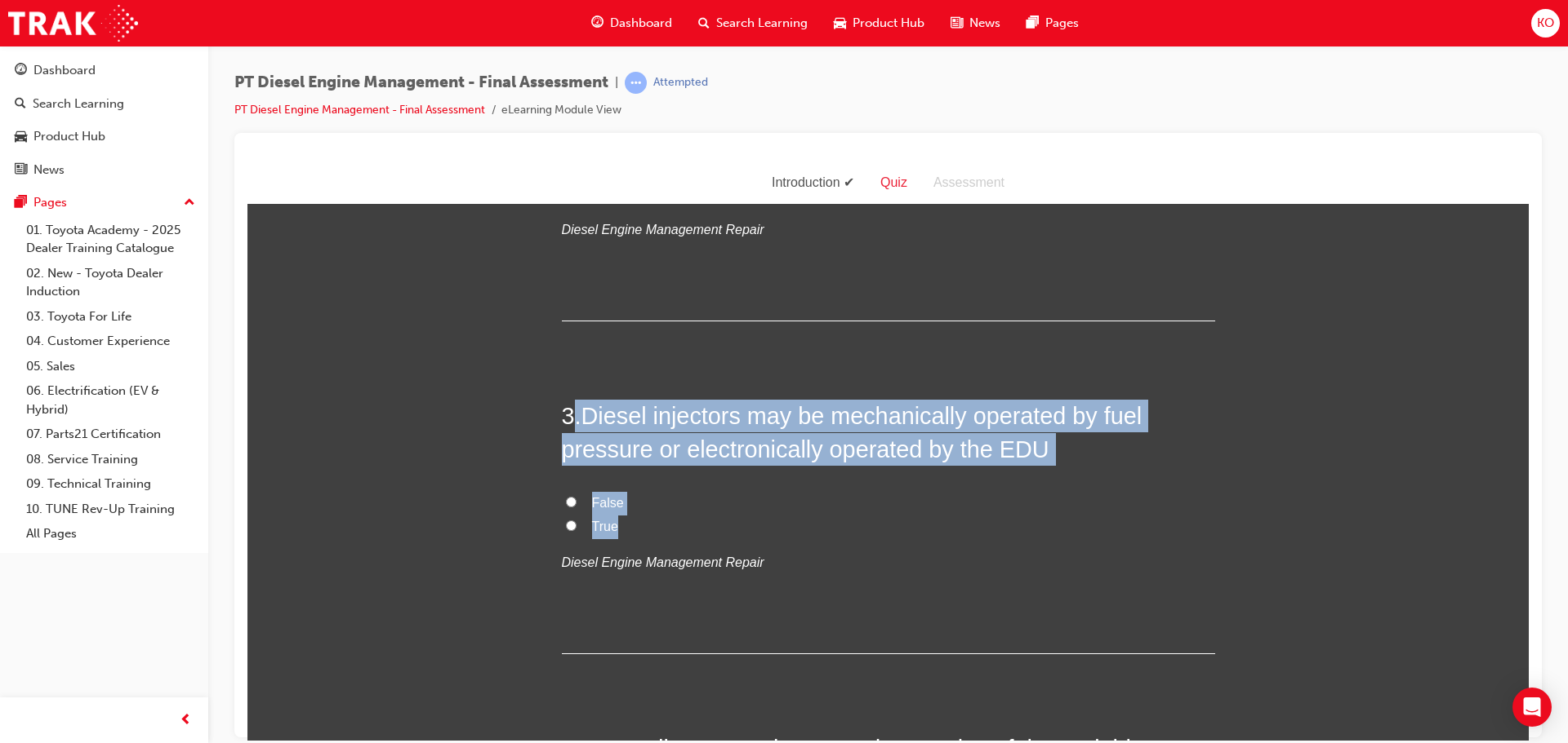
drag, startPoint x: 629, startPoint y: 492, endPoint x: 571, endPoint y: 386, distance: 120.8
click at [571, 399] on div "3 . Diesel injectors may be mechanically operated by fuel pressure or electroni…" at bounding box center [887, 526] width 653 height 254
copy div ". Diesel injectors may be mechanically operated by fuel pressure or electronica…"
click at [566, 520] on input "True" at bounding box center [571, 525] width 10 height 10
radio input "true"
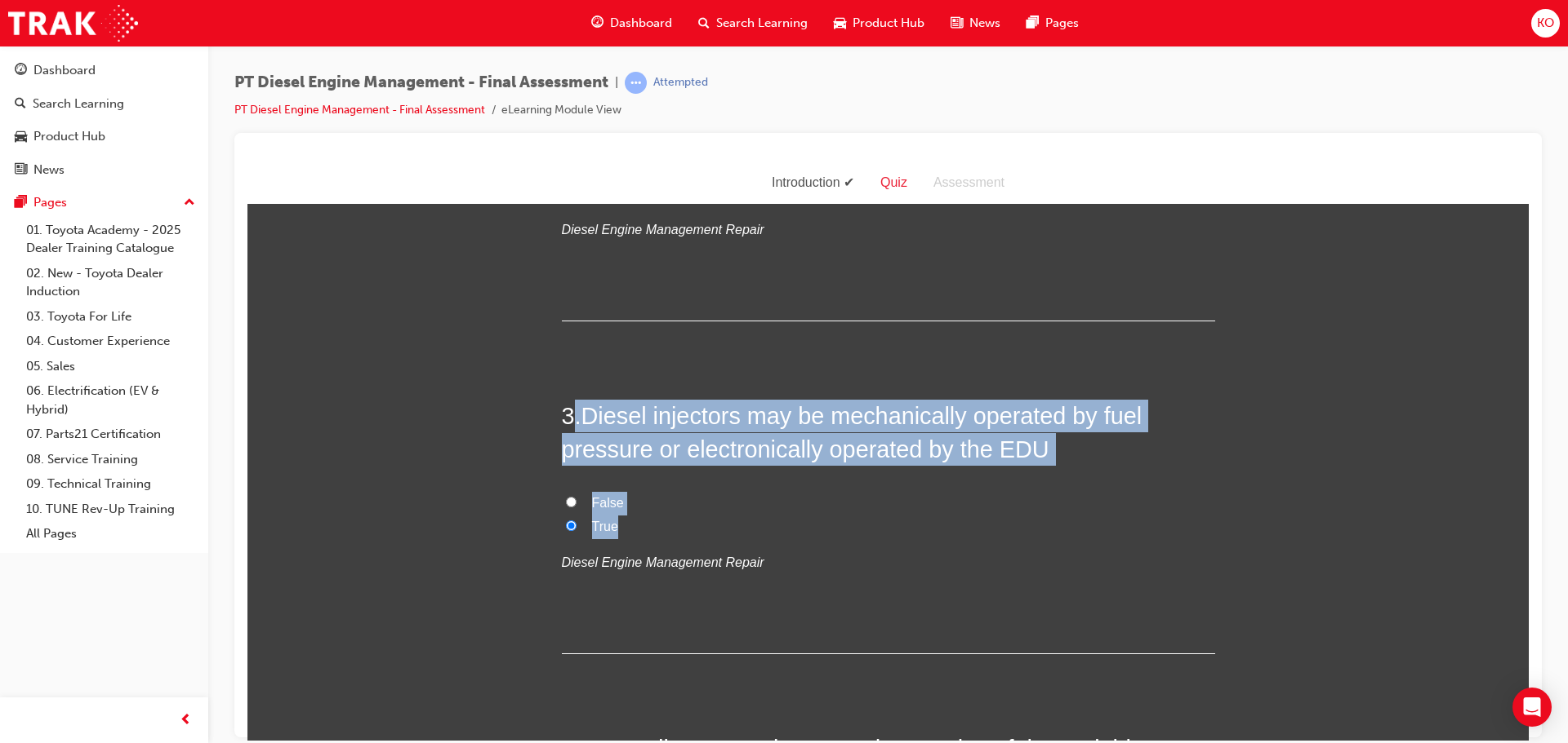
click at [772, 492] on label "False" at bounding box center [887, 503] width 653 height 24
click at [577, 496] on input "False" at bounding box center [571, 501] width 10 height 10
radio input "true"
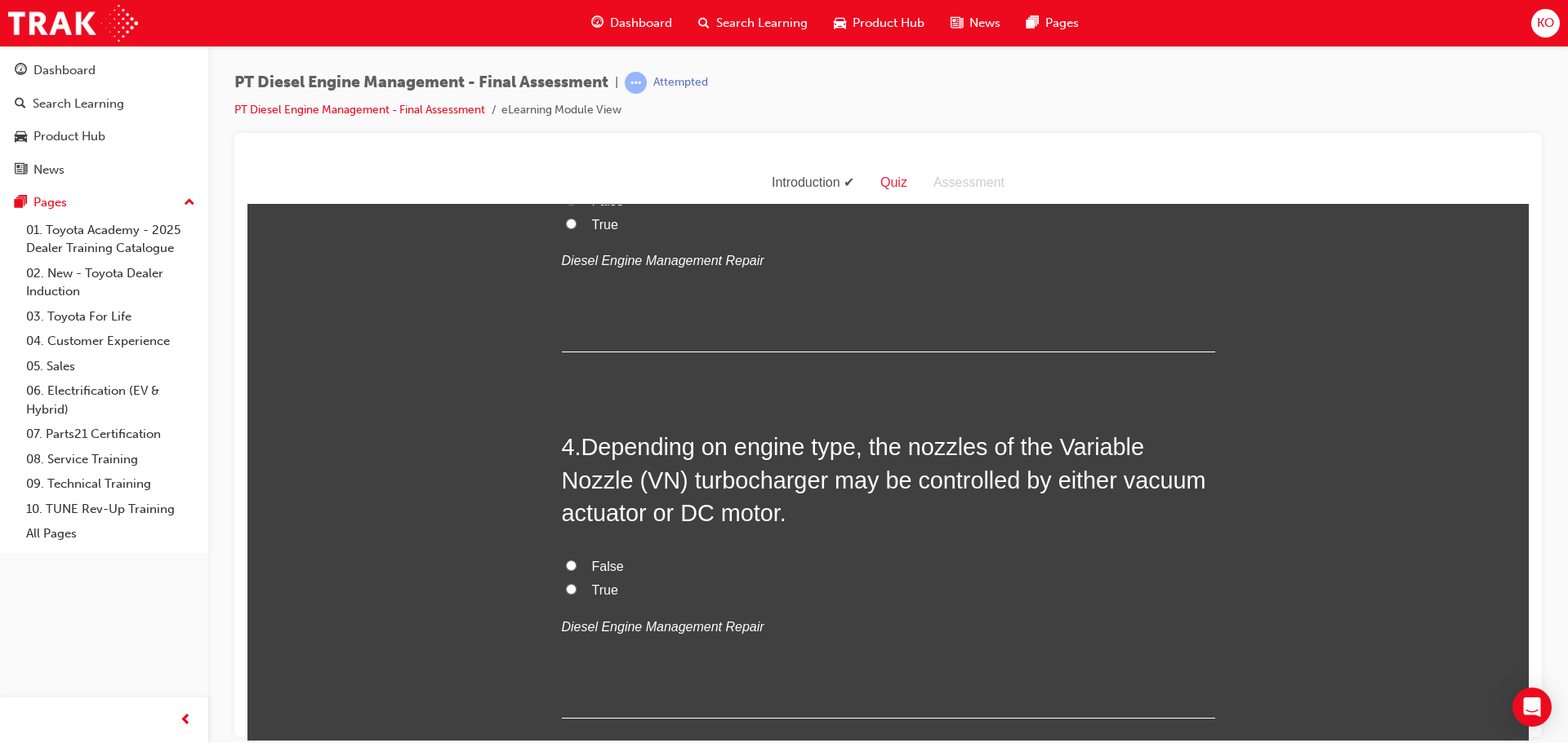
scroll to position [1061, 0]
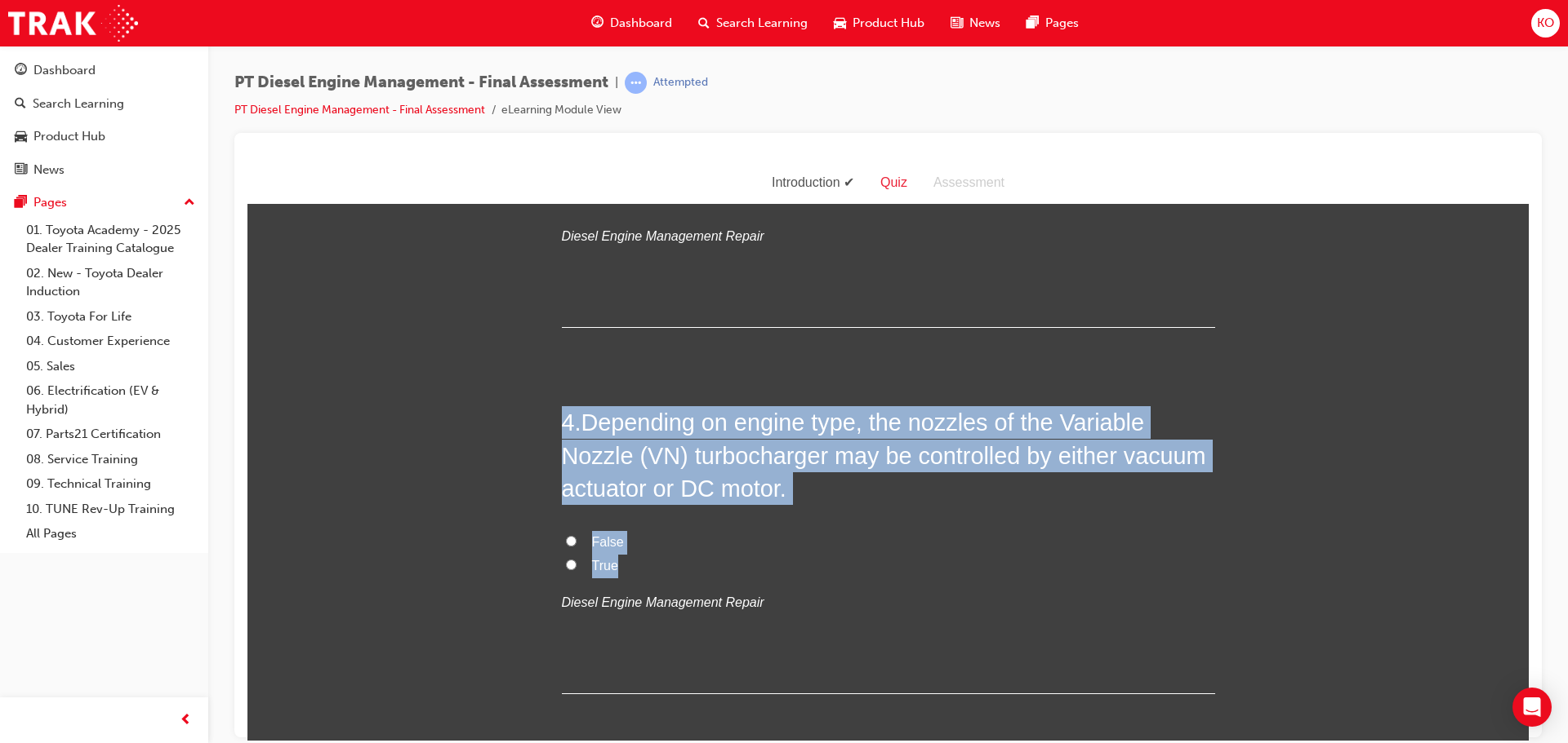
drag, startPoint x: 641, startPoint y: 538, endPoint x: 560, endPoint y: 395, distance: 164.3
click at [561, 406] on div "4 . Depending on engine type, the nozzles of the Variable Nozzle (VN) turbochar…" at bounding box center [887, 550] width 653 height 288
copy div "4 . Depending on engine type, the nozzles of the Variable Nozzle (VN) turbochar…"
click at [566, 559] on input "True" at bounding box center [571, 564] width 10 height 10
radio input "true"
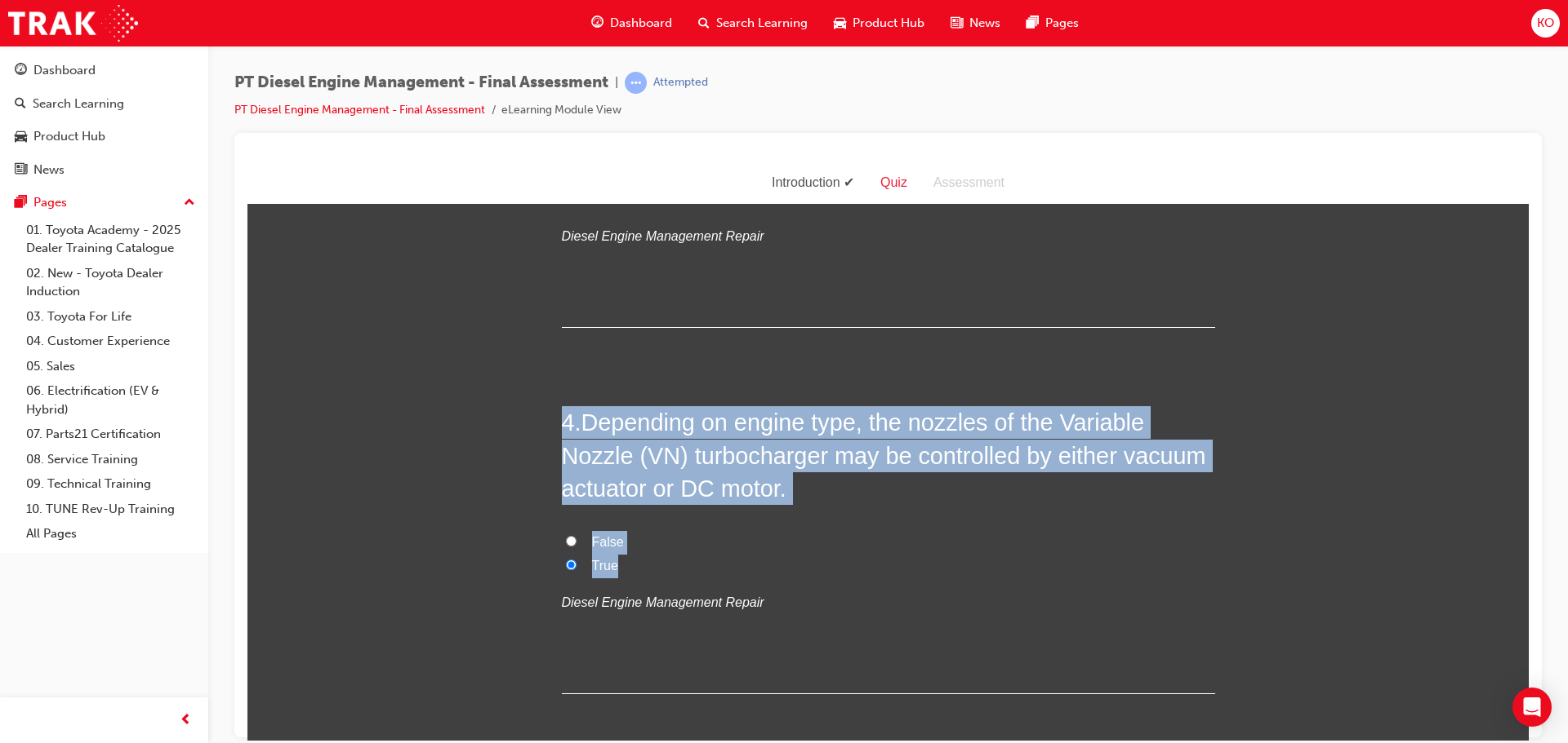
click at [889, 554] on label "True" at bounding box center [887, 566] width 653 height 24
click at [577, 559] on input "True" at bounding box center [571, 564] width 10 height 10
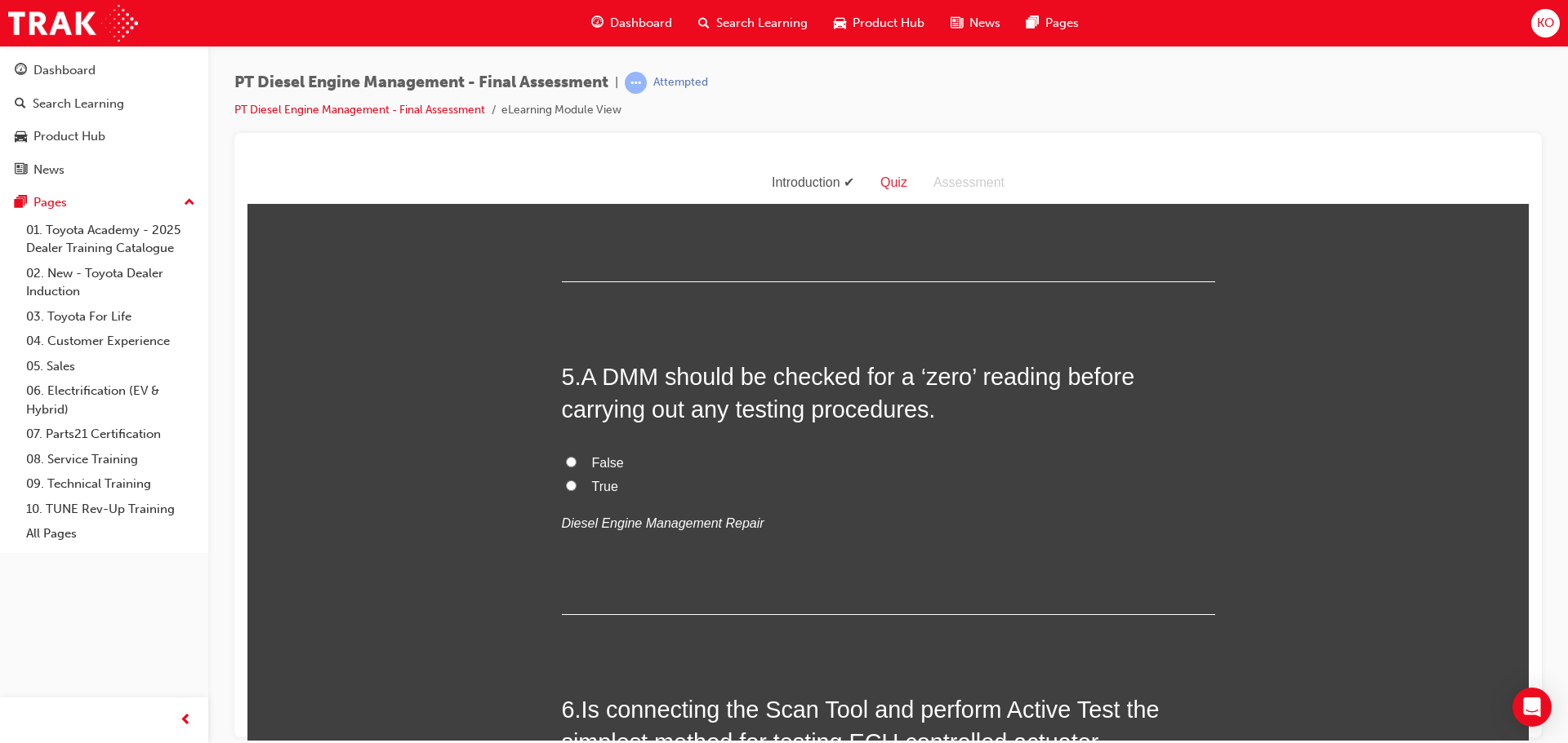
scroll to position [1469, 0]
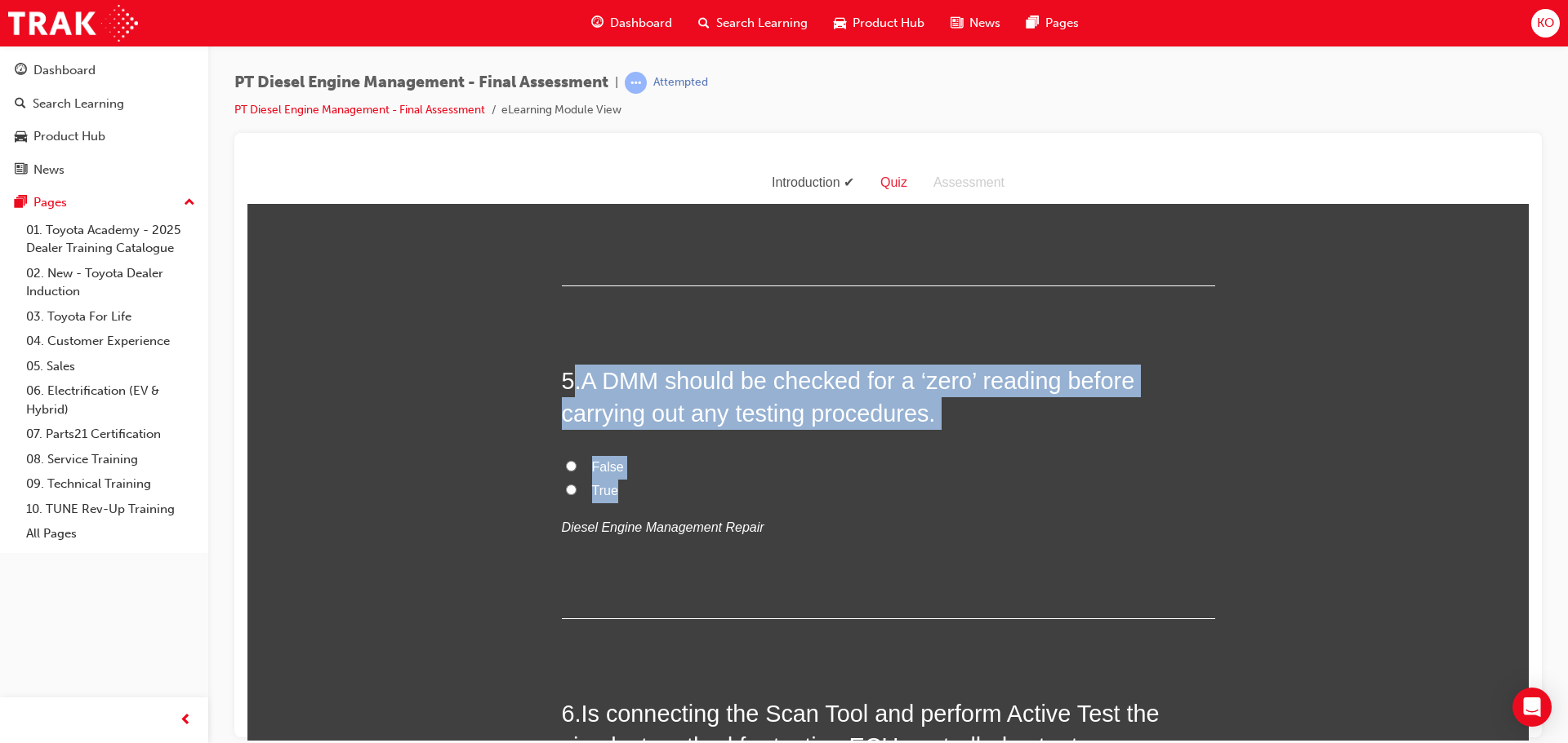
drag, startPoint x: 638, startPoint y: 459, endPoint x: 568, endPoint y: 345, distance: 133.8
click at [568, 364] on div "5 . A DMM should be checked for a ‘zero’ reading before carrying out any testin…" at bounding box center [887, 491] width 653 height 254
copy div ". A DMM should be checked for a ‘zero’ reading before carrying out any testing …"
click at [566, 484] on input "True" at bounding box center [571, 489] width 10 height 10
radio input "true"
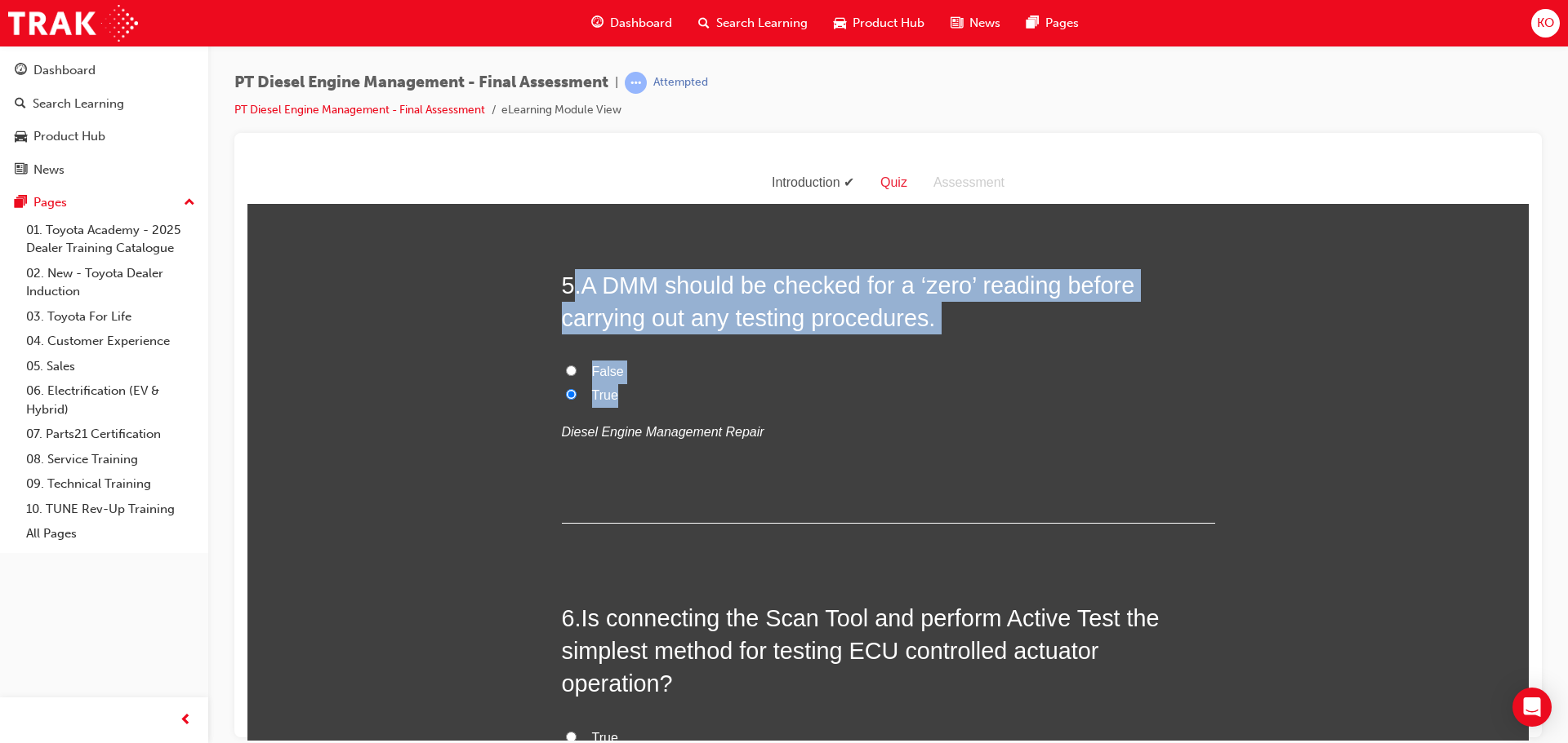
scroll to position [1714, 0]
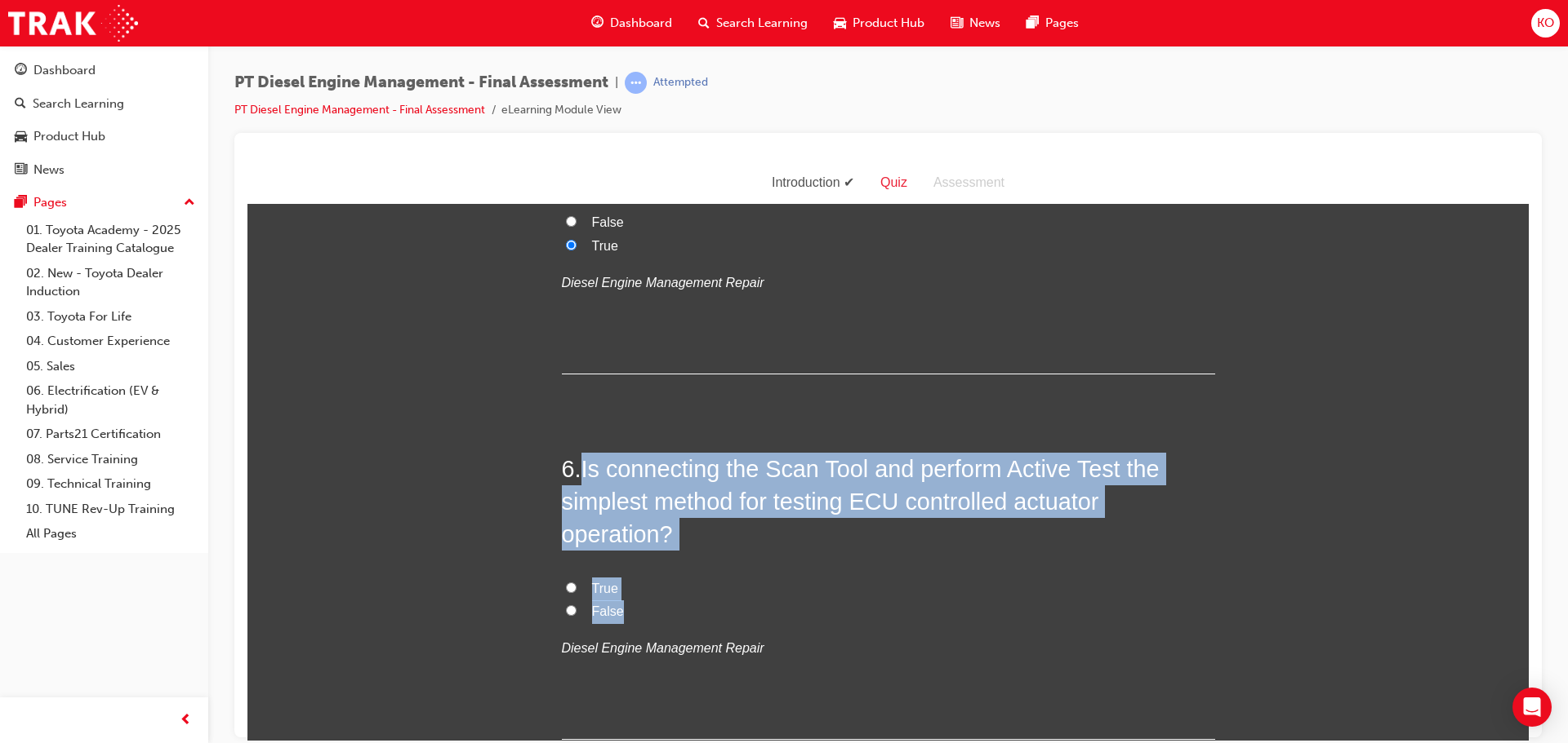
drag, startPoint x: 626, startPoint y: 577, endPoint x: 575, endPoint y: 437, distance: 149.0
click at [575, 452] on div "6 . Is connecting the Scan Tool and perform Active Test the simplest method for…" at bounding box center [887, 596] width 653 height 288
copy div "Is connecting the Scan Tool and perform Active Test the simplest method for tes…"
click at [566, 582] on input "True" at bounding box center [571, 587] width 10 height 10
radio input "true"
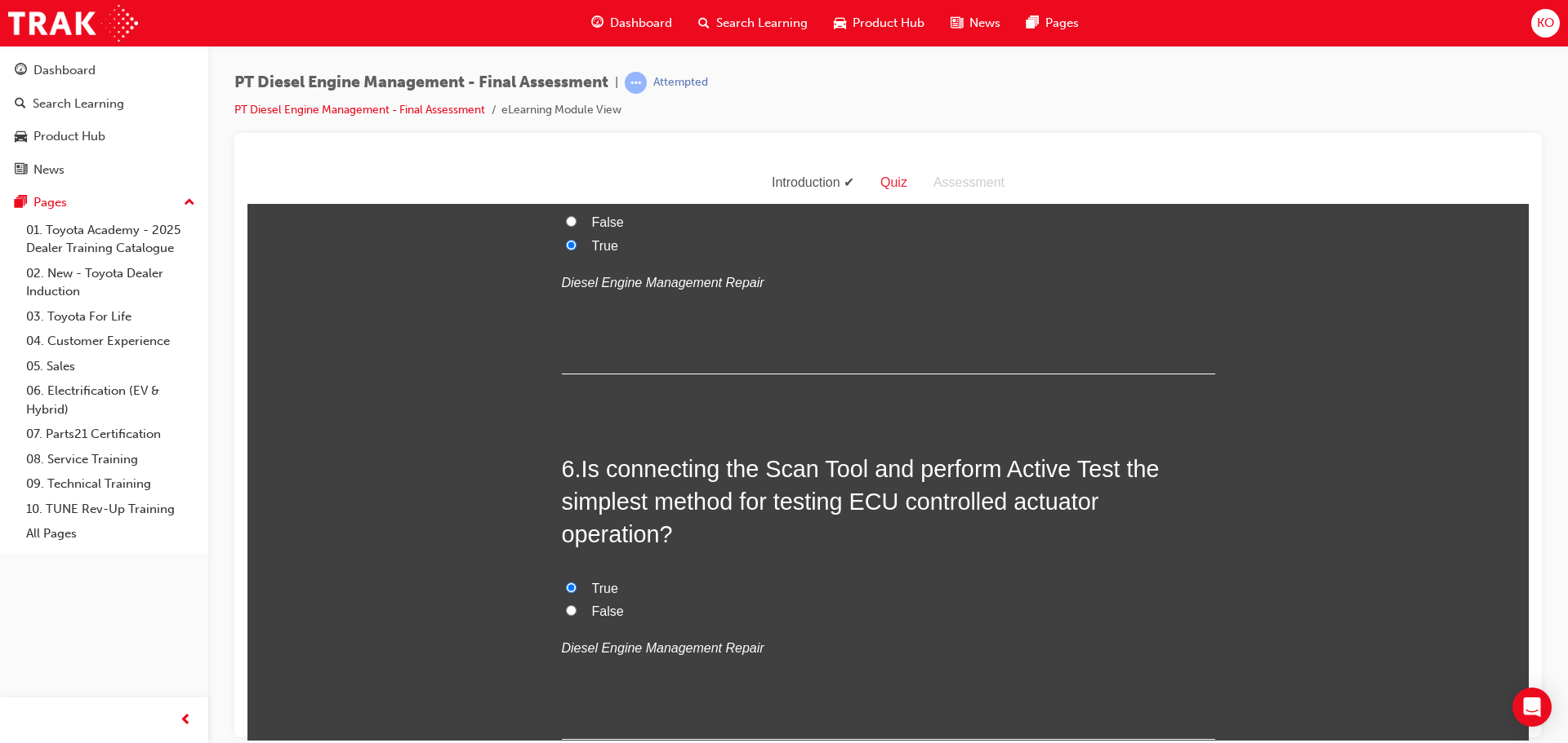
click at [853, 594] on div "True False Diesel Engine Management Repair" at bounding box center [887, 618] width 653 height 83
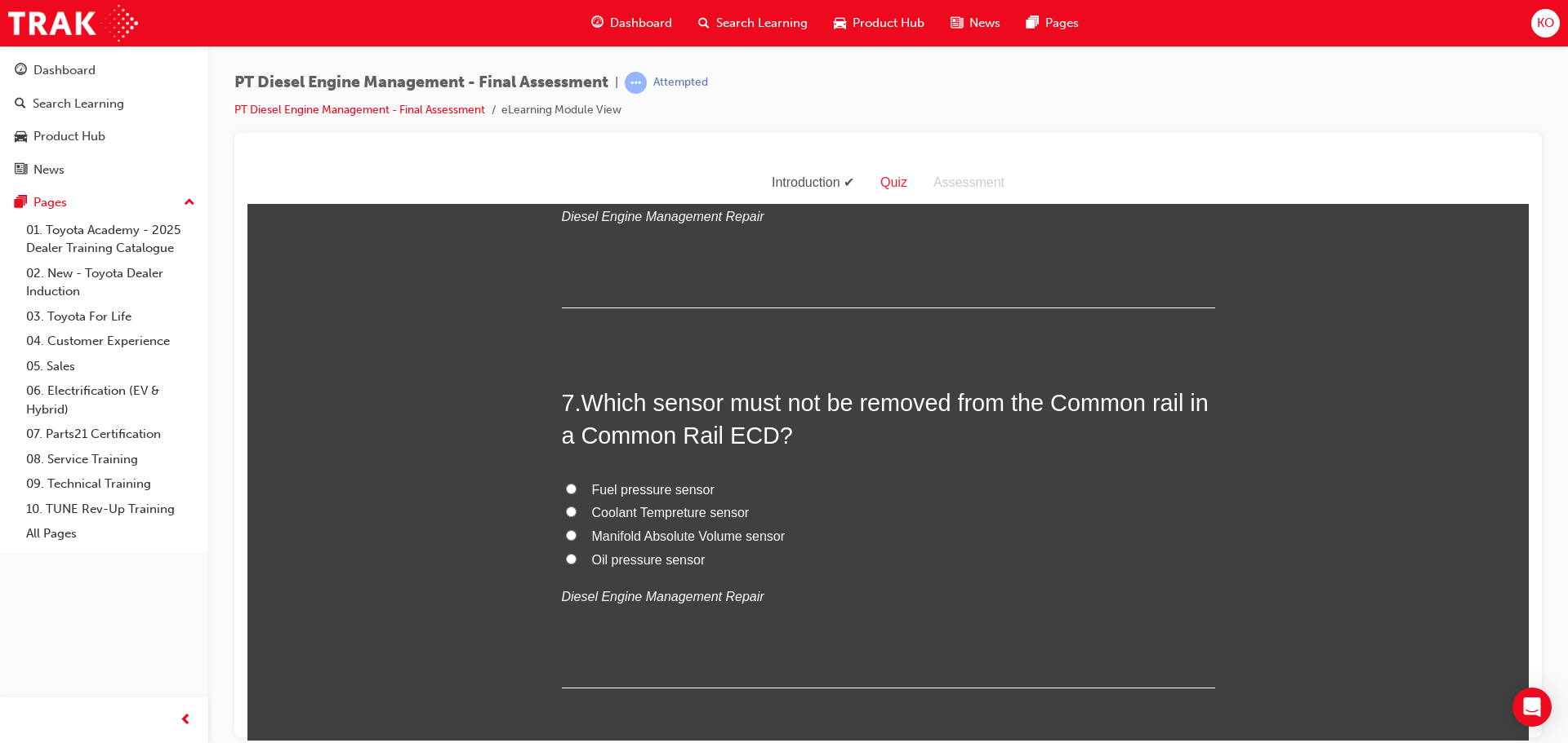
scroll to position [2203, 0]
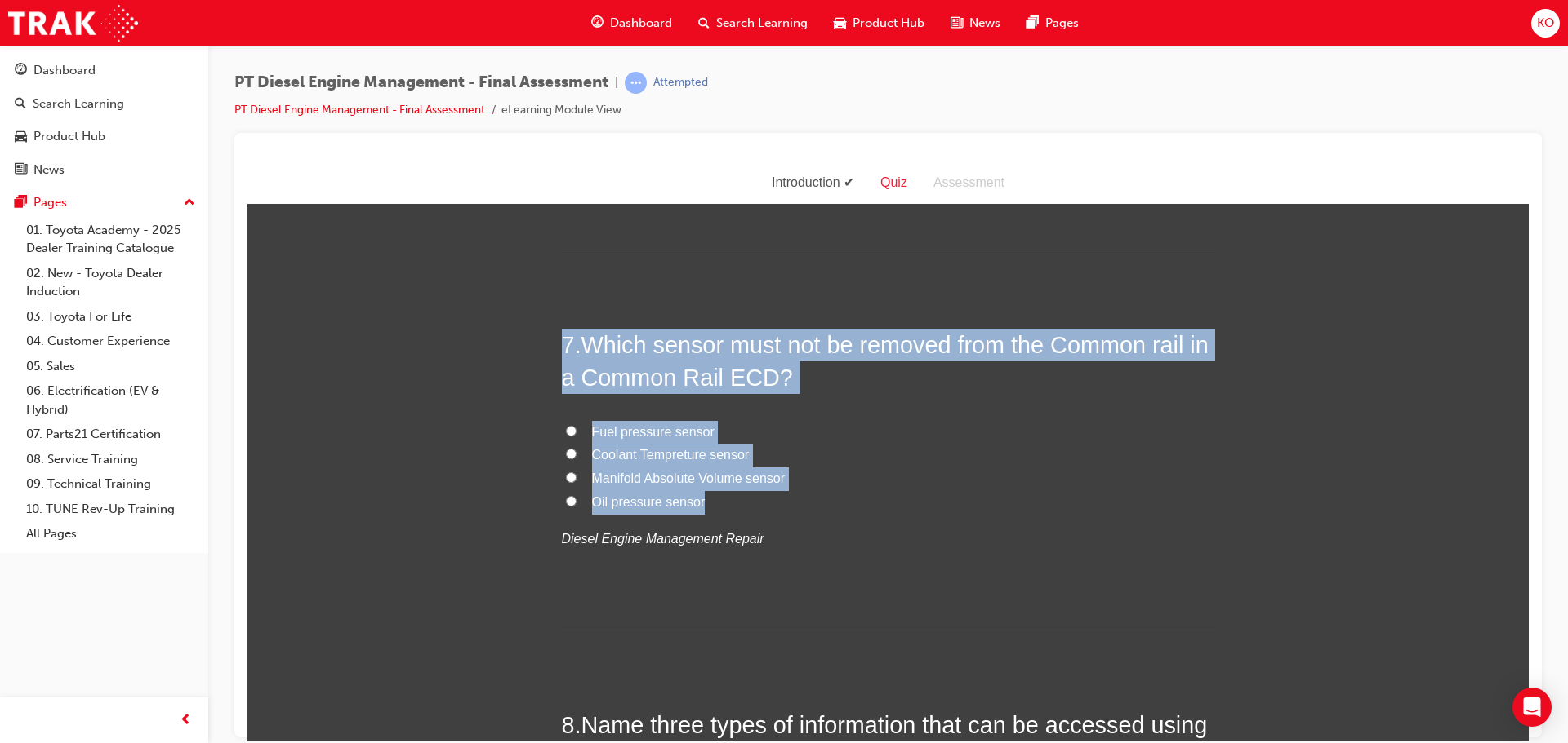
drag, startPoint x: 681, startPoint y: 471, endPoint x: 553, endPoint y: 313, distance: 203.3
copy div "7 . Which sensor must not be removed from the Common rail in a Common Rail ECD?…"
click at [566, 425] on input "Fuel pressure sensor" at bounding box center [571, 430] width 10 height 10
radio input "true"
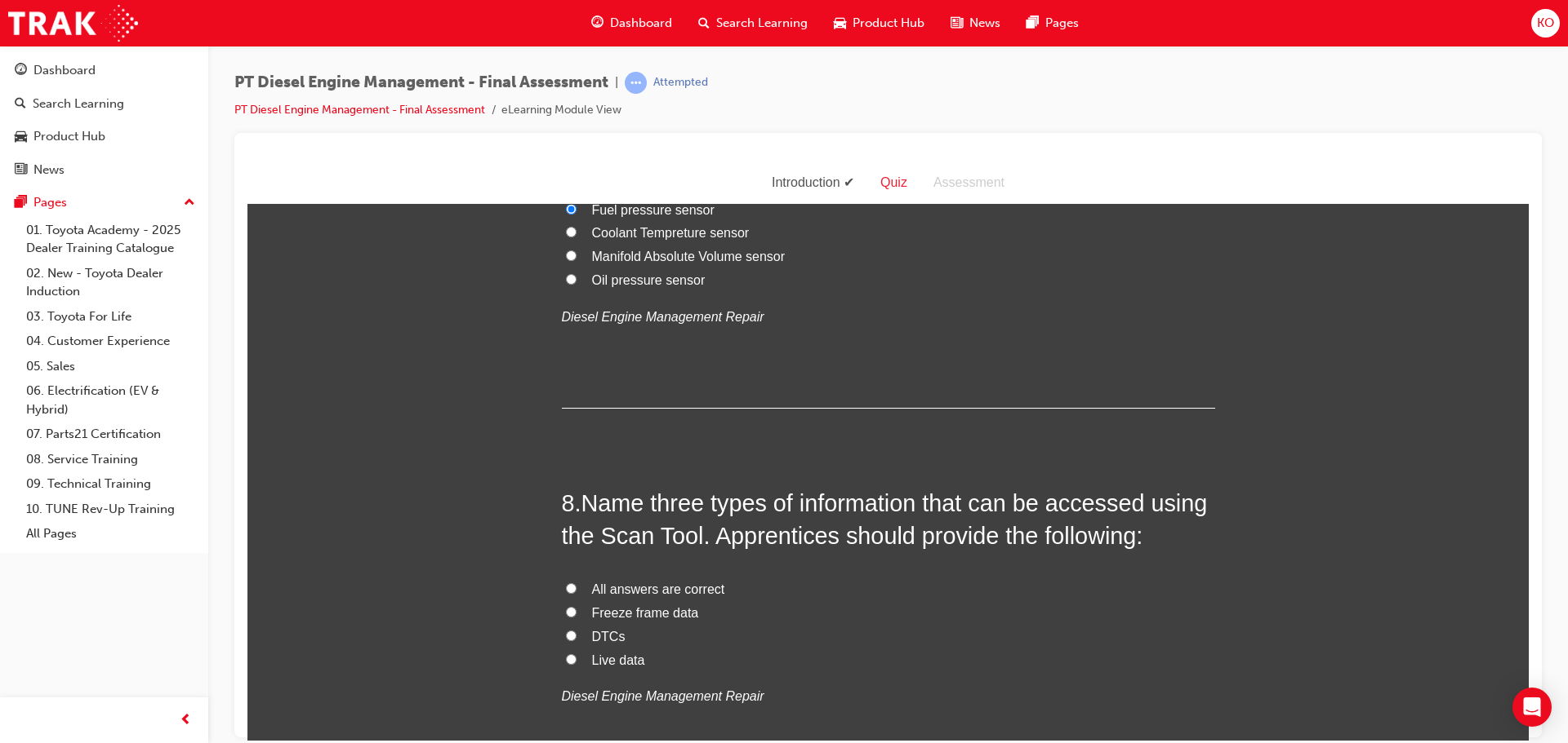
scroll to position [2448, 0]
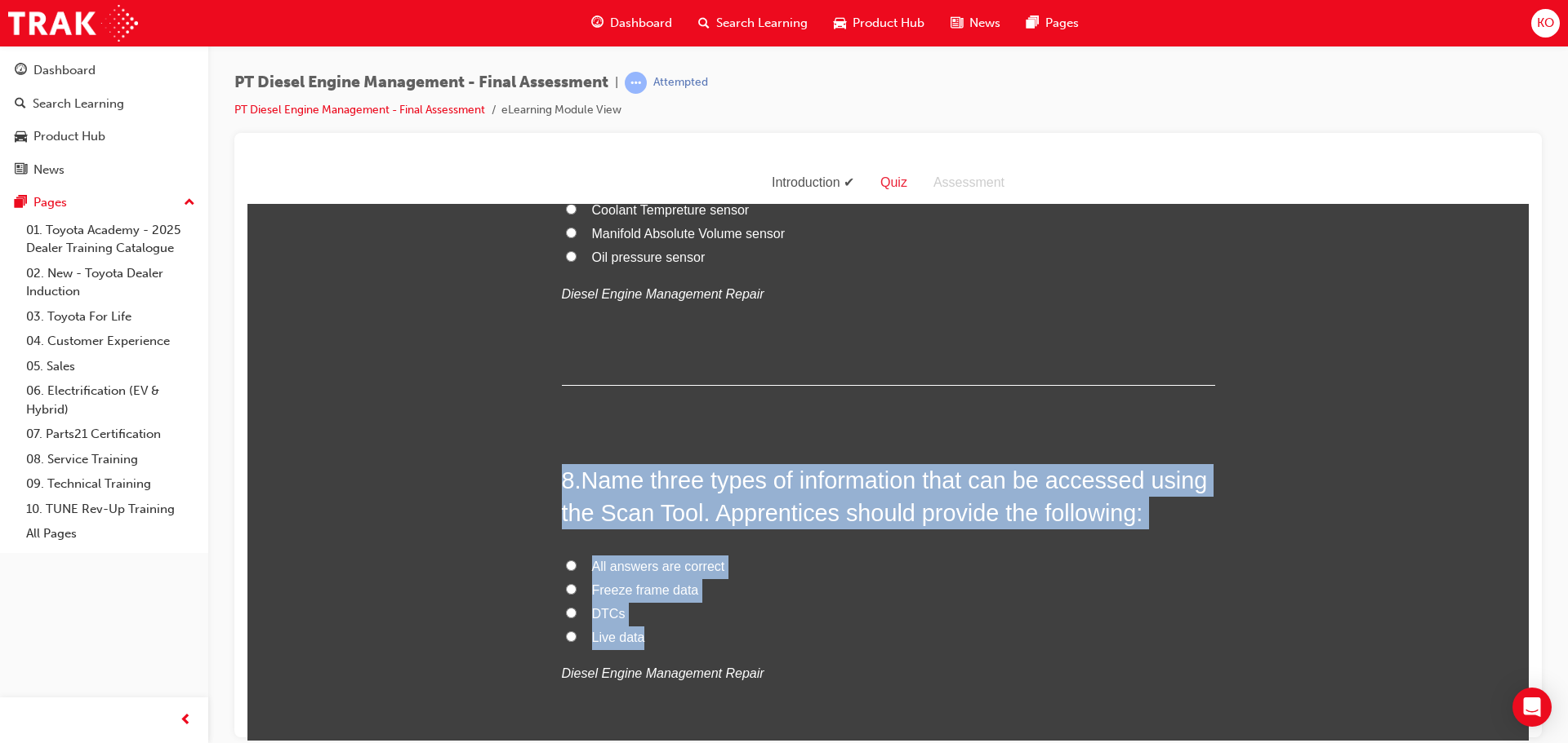
drag, startPoint x: 631, startPoint y: 606, endPoint x: 561, endPoint y: 441, distance: 179.2
click at [561, 464] on div "8 . Name three types of information that can be accessed using the Scan Tool. A…" at bounding box center [887, 614] width 653 height 302
copy div "8 . Name three types of information that can be accessed using the Scan Tool. A…"
click at [566, 560] on input "All answers are correct" at bounding box center [571, 565] width 10 height 10
radio input "true"
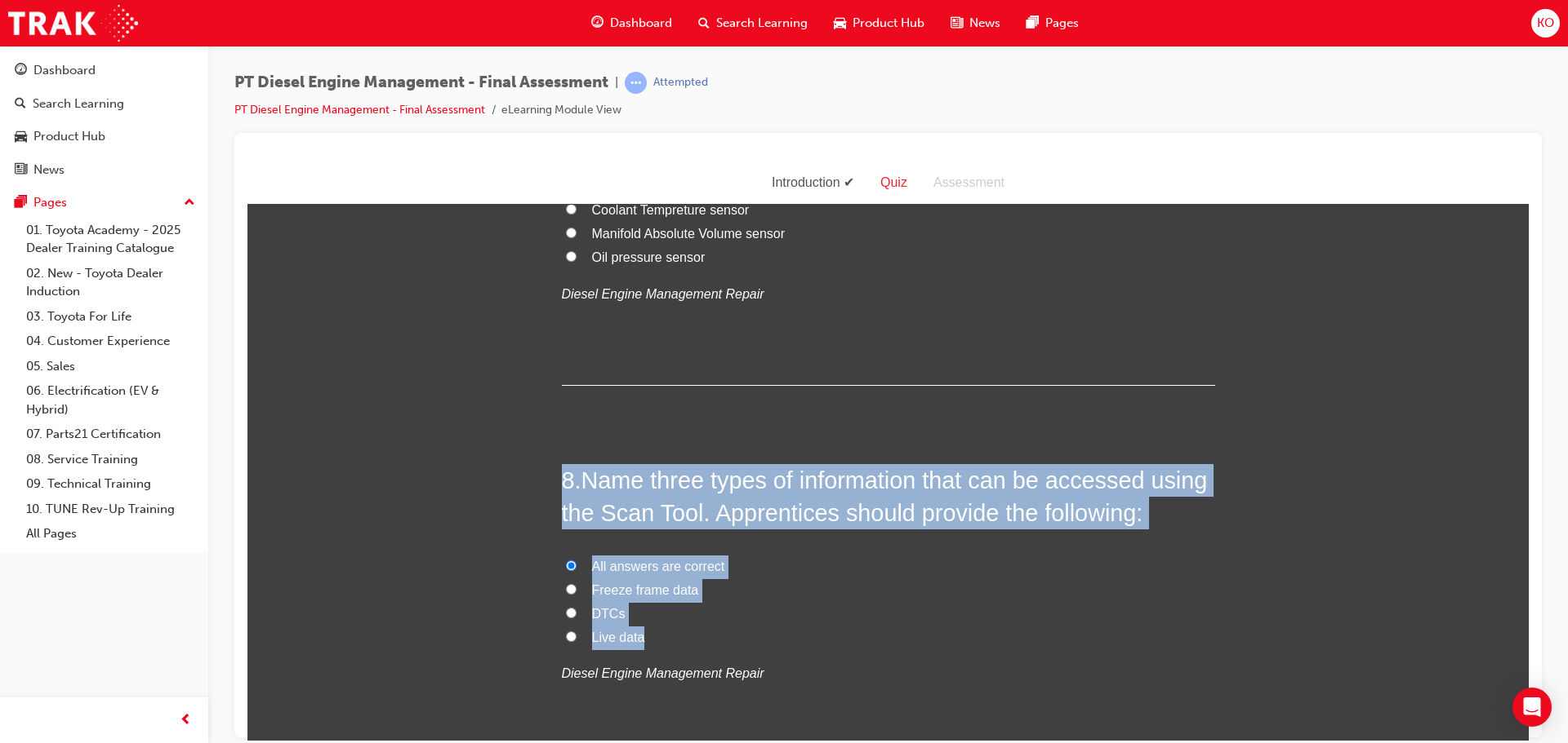
click at [794, 626] on label "Live data" at bounding box center [887, 637] width 653 height 24
click at [577, 631] on input "Live data" at bounding box center [571, 635] width 10 height 10
radio input "true"
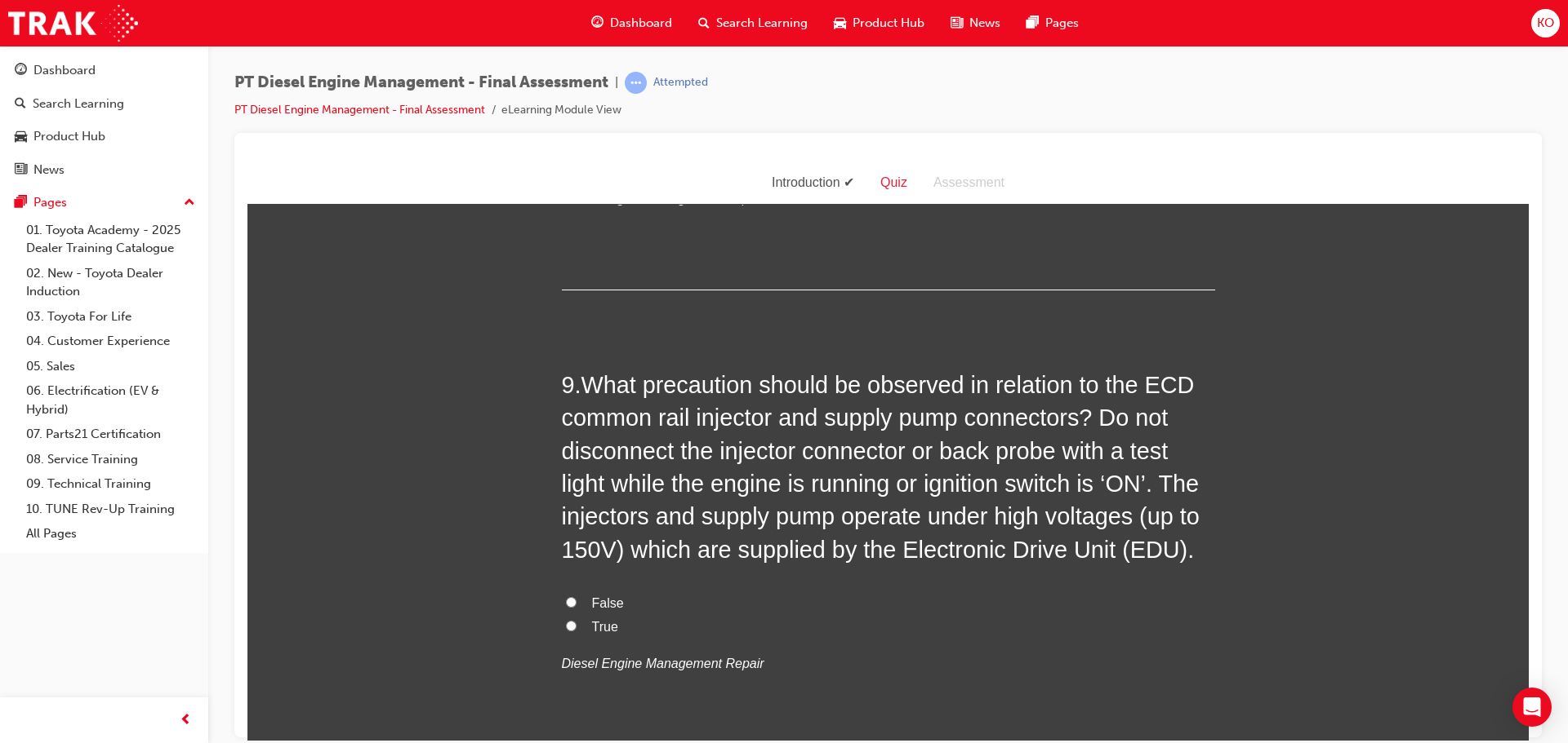
scroll to position [2938, 0]
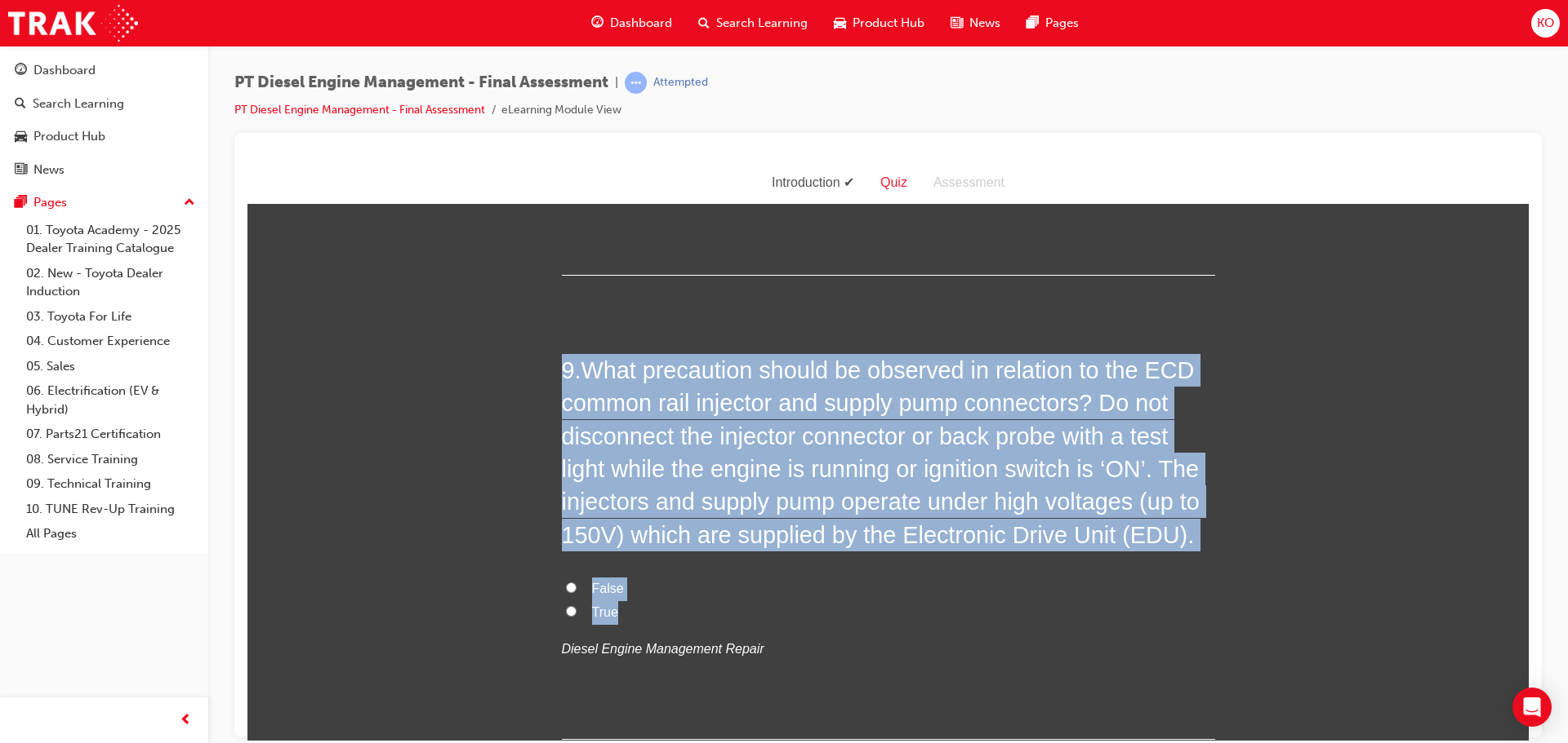
drag, startPoint x: 636, startPoint y: 575, endPoint x: 550, endPoint y: 334, distance: 255.9
click at [550, 334] on div "You must select an answer for each question before you can submit. Please note,…" at bounding box center [888, 746] width 1281 height 6923
click at [567, 606] on input "True" at bounding box center [571, 611] width 10 height 10
radio input "true"
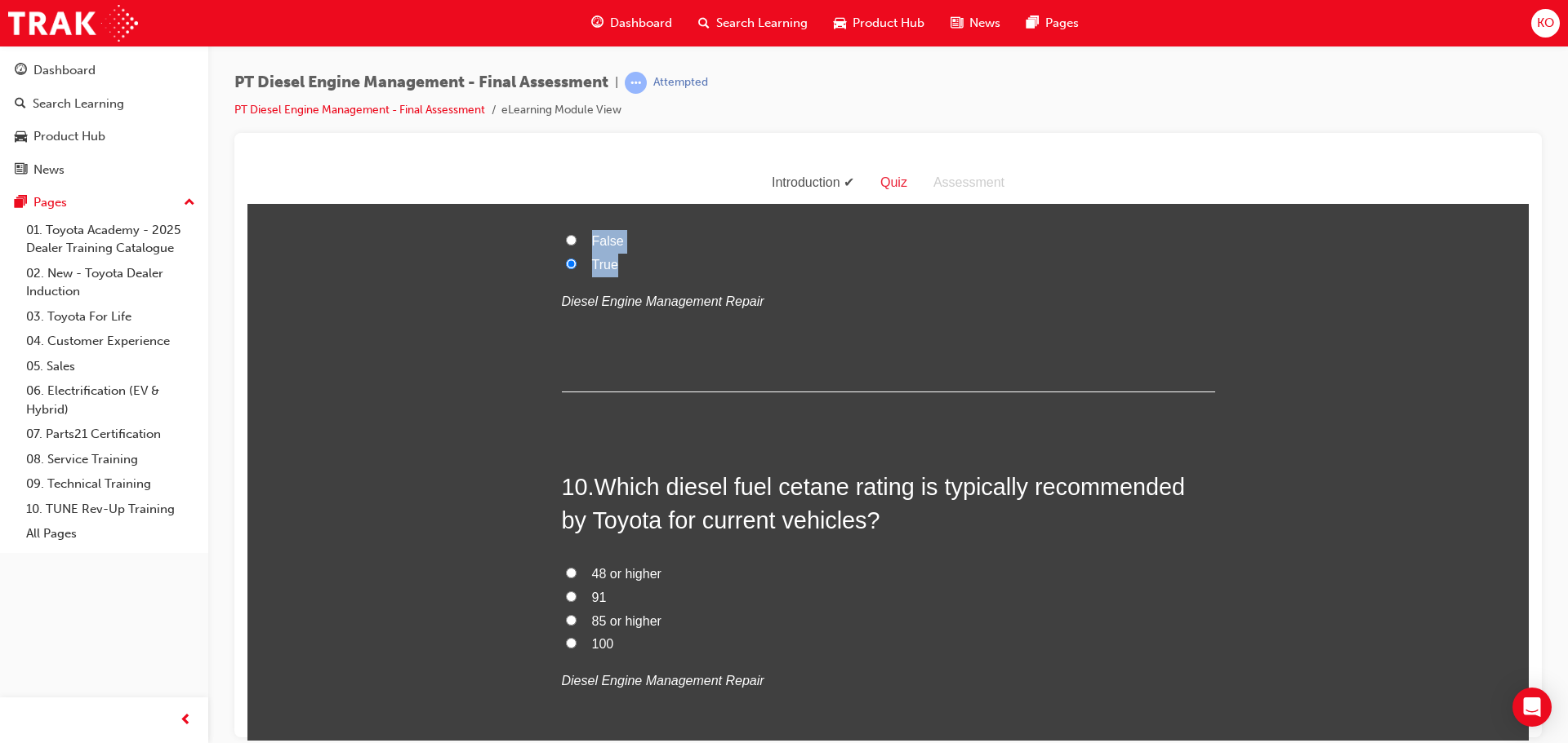
scroll to position [3345, 0]
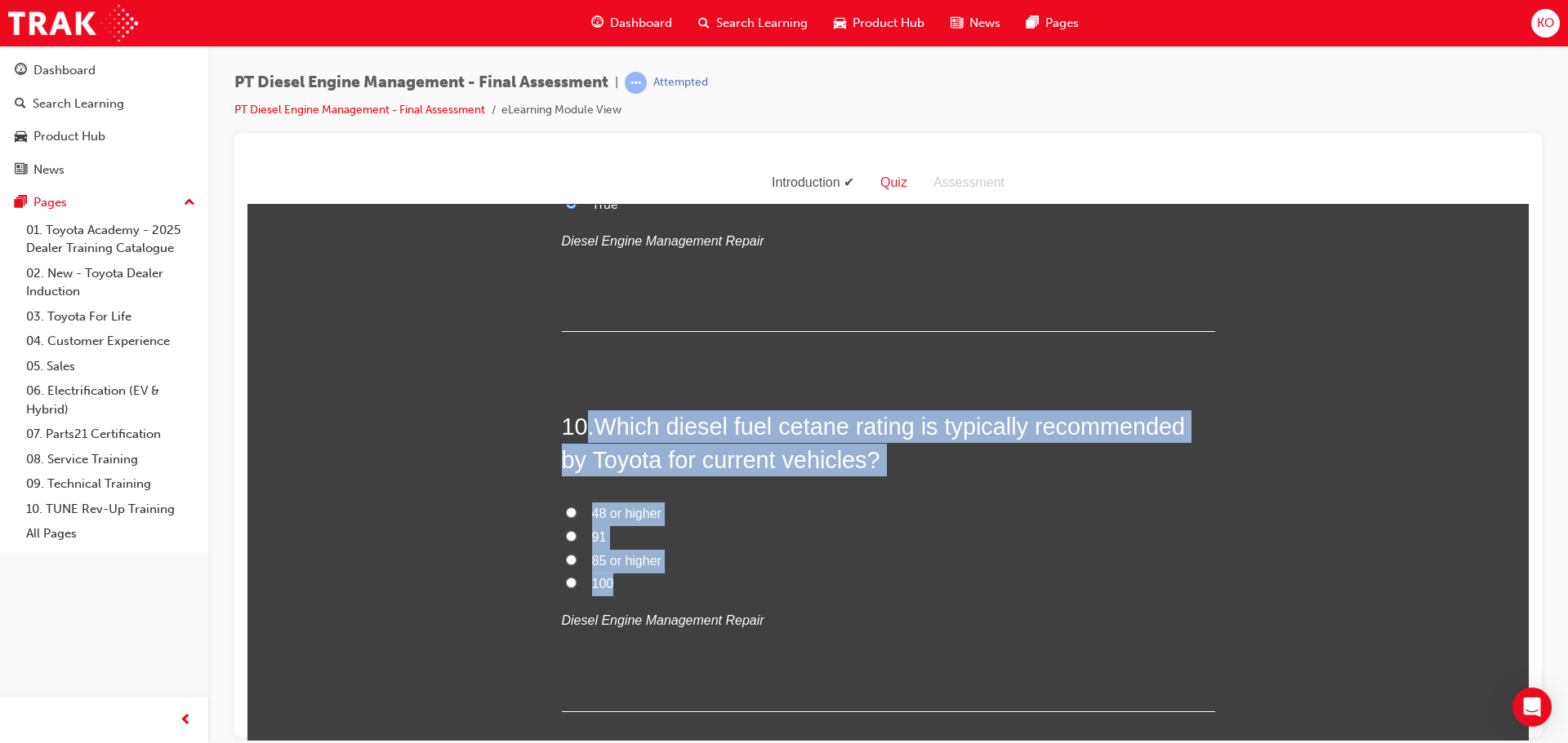
drag, startPoint x: 611, startPoint y: 546, endPoint x: 579, endPoint y: 394, distance: 155.3
click at [579, 410] on div "10 . Which diesel fuel cetane rating is typically recommended by Toyota for cur…" at bounding box center [887, 560] width 653 height 302
drag, startPoint x: 678, startPoint y: 412, endPoint x: 562, endPoint y: 478, distance: 133.5
click at [566, 507] on input "48 or higher" at bounding box center [571, 512] width 10 height 10
radio input "true"
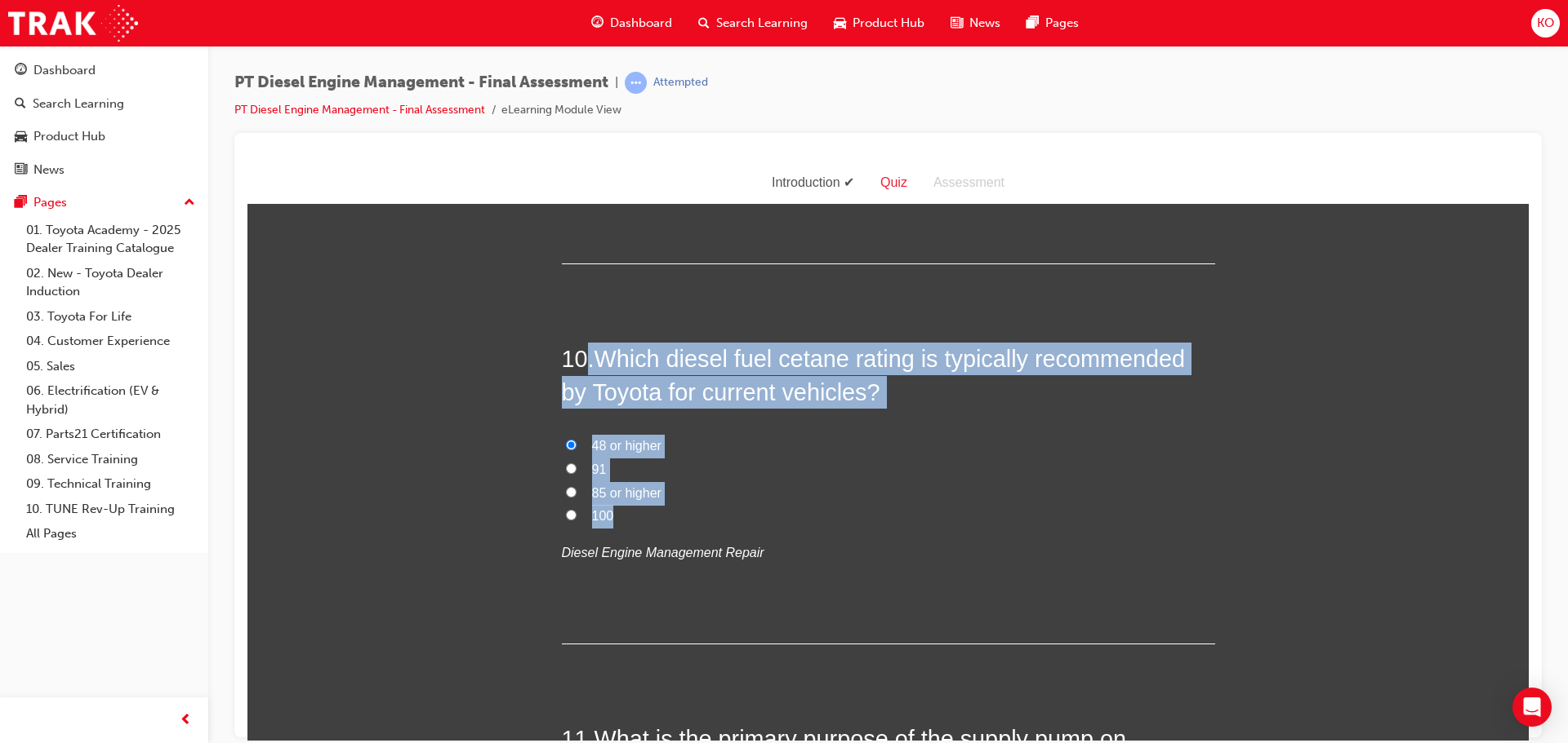
scroll to position [3753, 0]
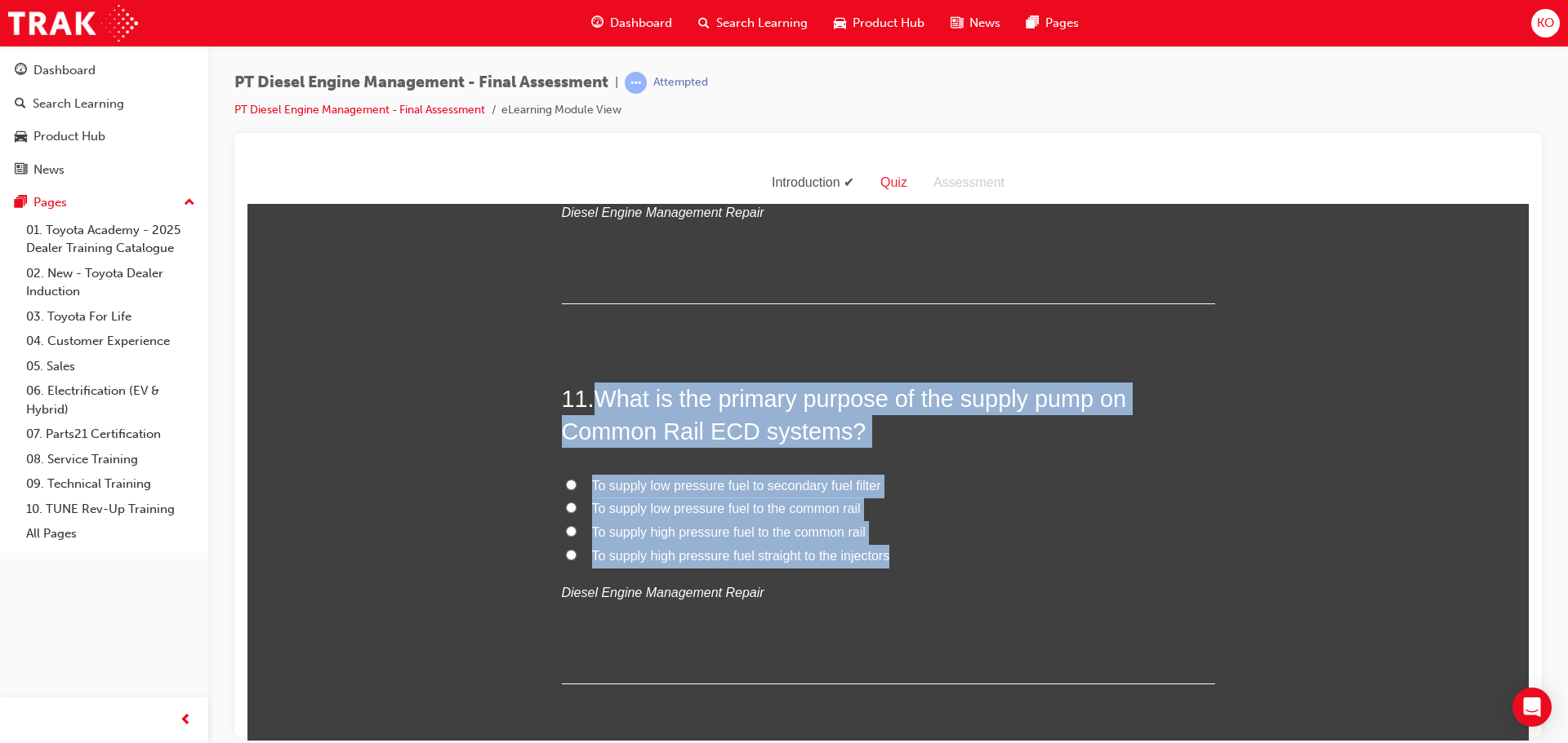
drag, startPoint x: 891, startPoint y: 519, endPoint x: 601, endPoint y: 371, distance: 325.6
click at [601, 382] on div "11 . What is the primary purpose of the supply pump on Common Rail ECD systems?…" at bounding box center [887, 532] width 653 height 302
drag, startPoint x: 691, startPoint y: 481, endPoint x: 900, endPoint y: 440, distance: 213.0
click at [907, 474] on label "To supply low pressure fuel to secondary fuel filter" at bounding box center [887, 486] width 653 height 24
click at [577, 479] on input "To supply low pressure fuel to secondary fuel filter" at bounding box center [571, 484] width 10 height 10
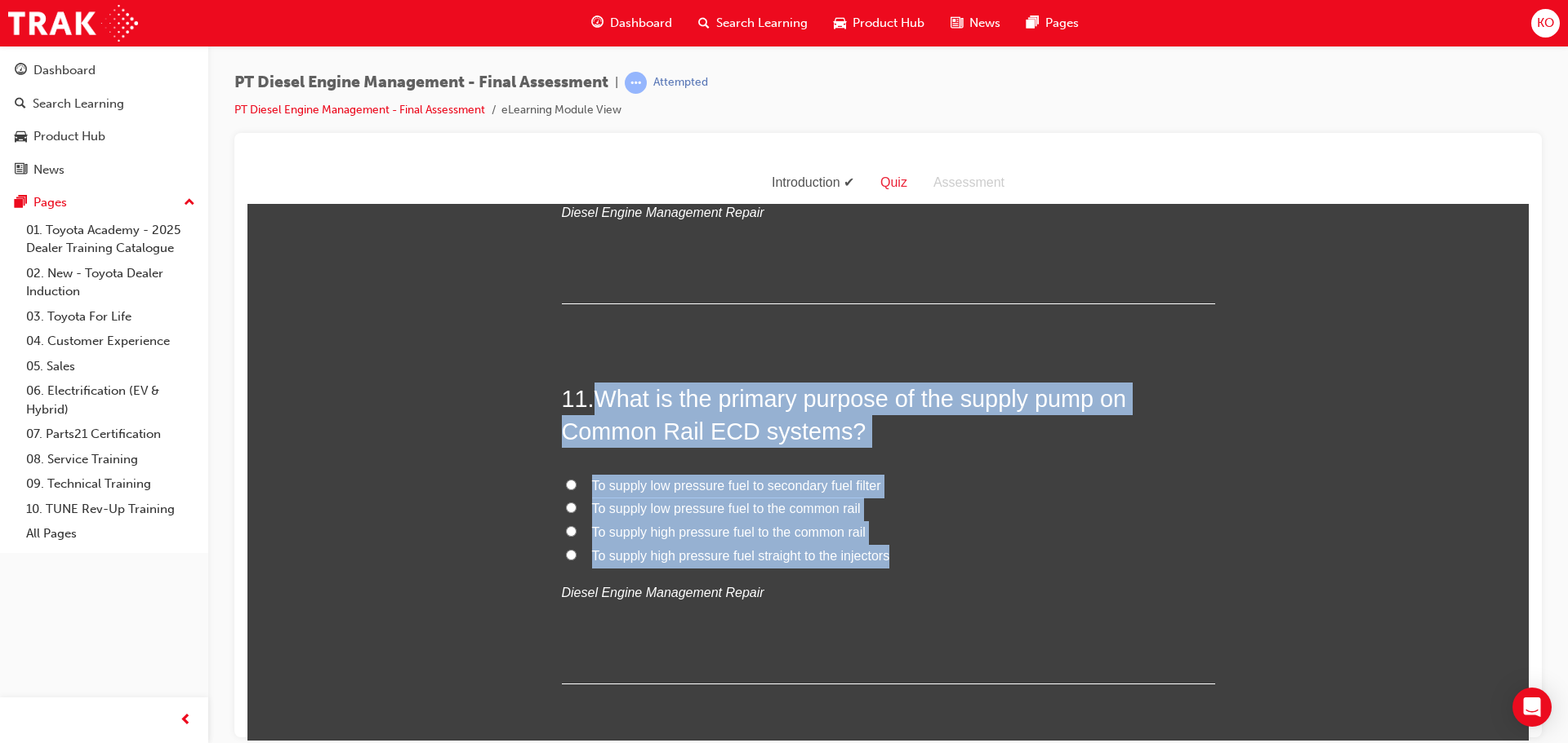
radio input "true"
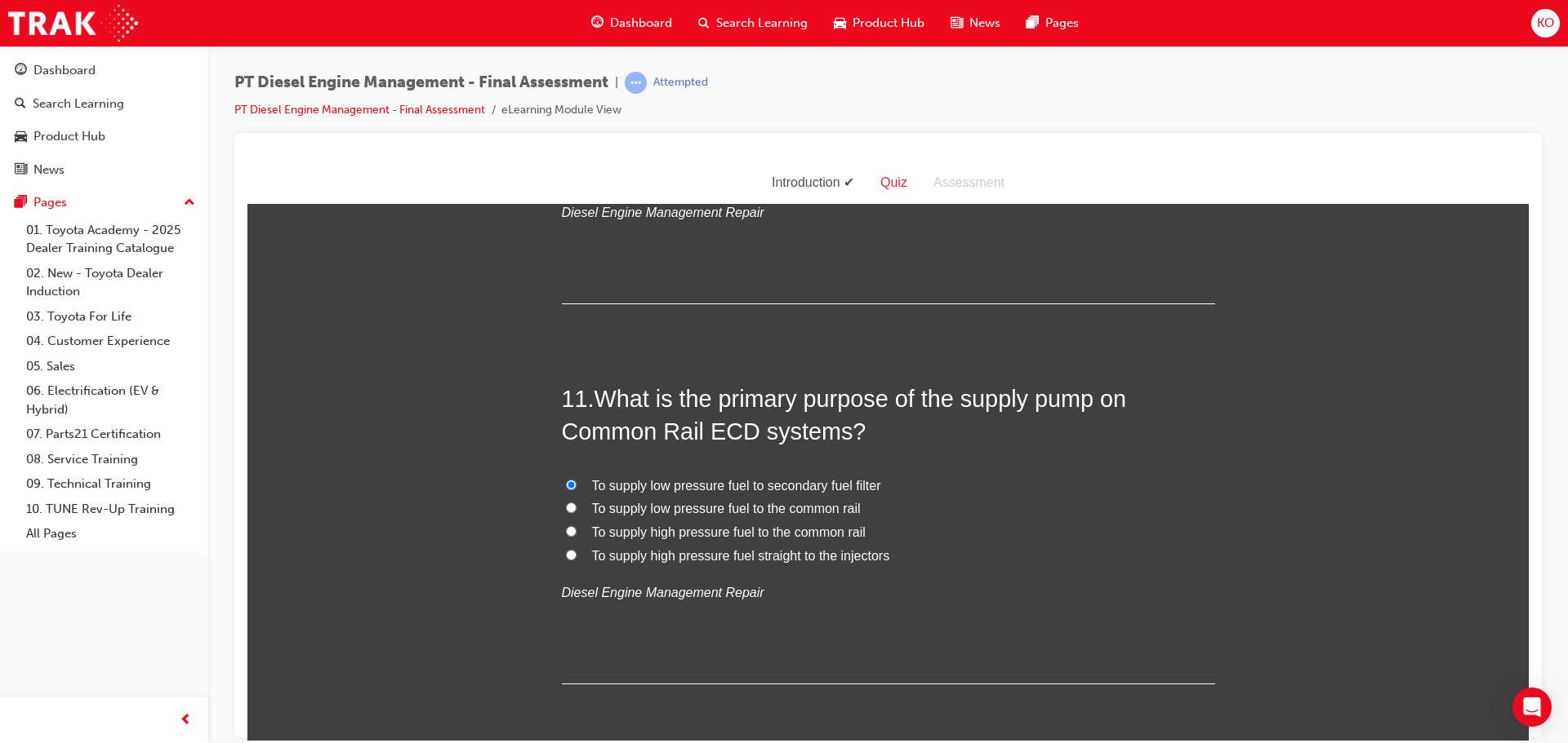
click at [566, 550] on input "To supply high pressure fuel straight to the injectors" at bounding box center [571, 554] width 10 height 10
radio input "true"
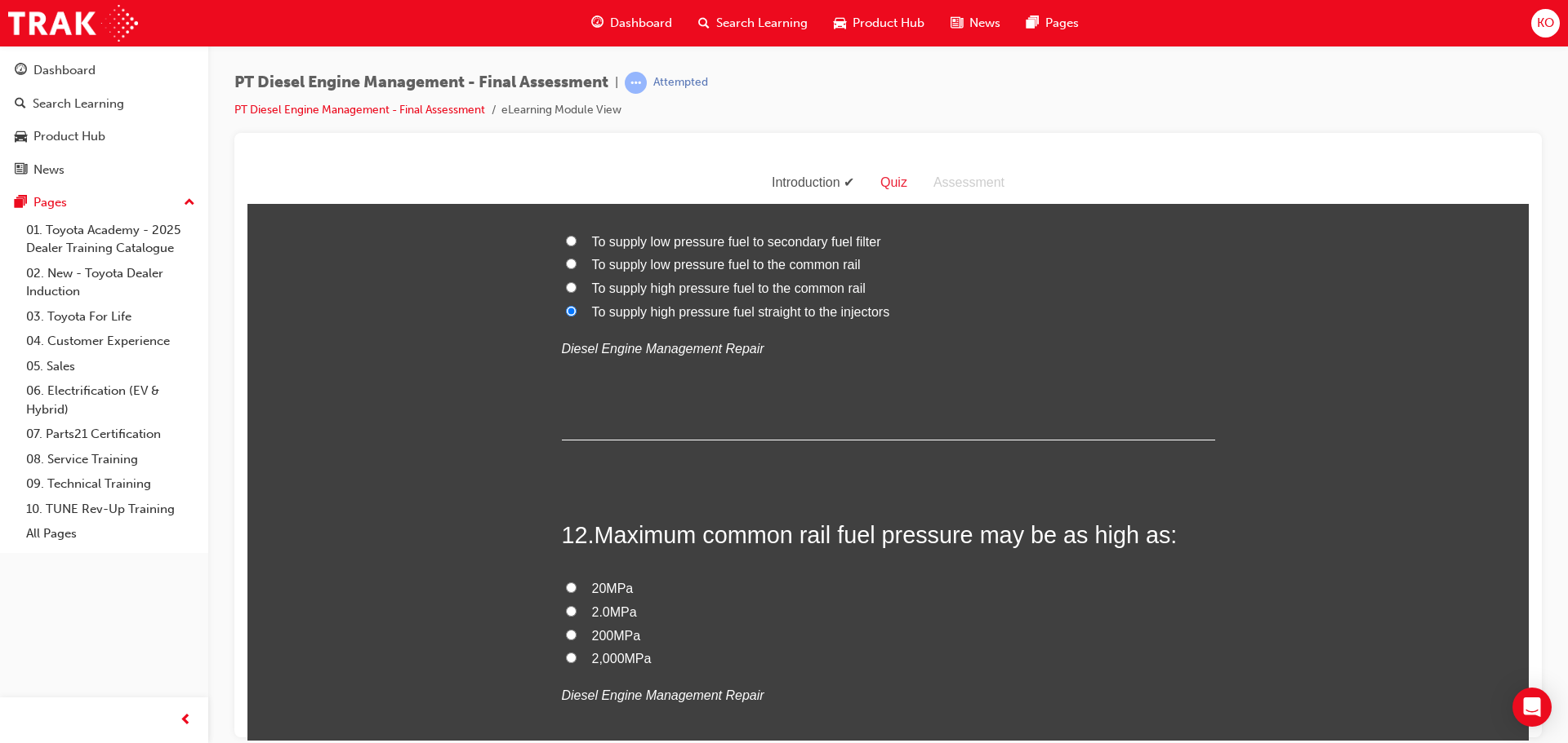
scroll to position [3998, 0]
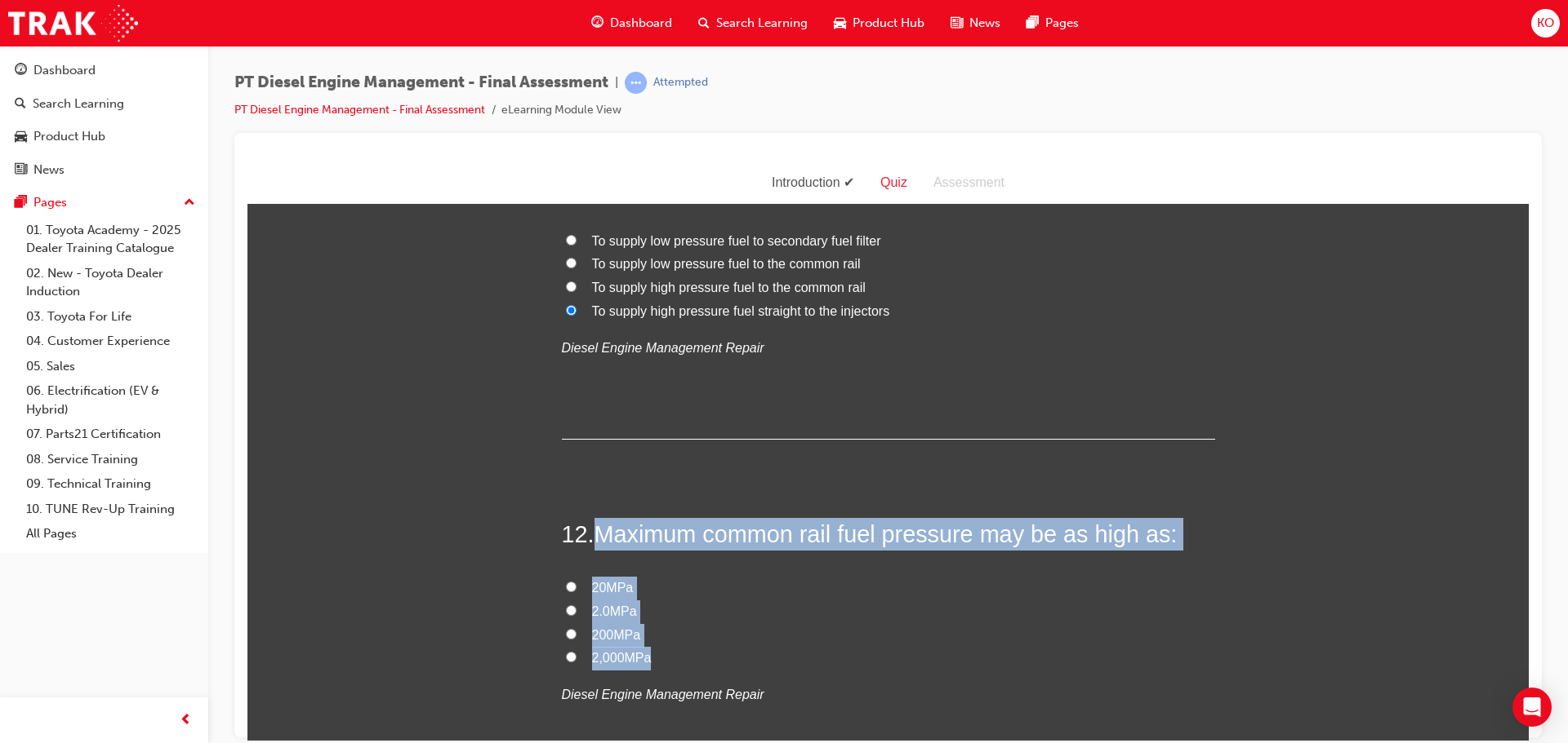
drag, startPoint x: 658, startPoint y: 620, endPoint x: 598, endPoint y: 498, distance: 136.0
click at [598, 517] on div "12 . Maximum common rail fuel pressure may be as high as: 20MPa 2.0MPa 200MPa 2…" at bounding box center [887, 652] width 653 height 269
click at [566, 581] on input "20MPa" at bounding box center [571, 586] width 10 height 10
radio input "true"
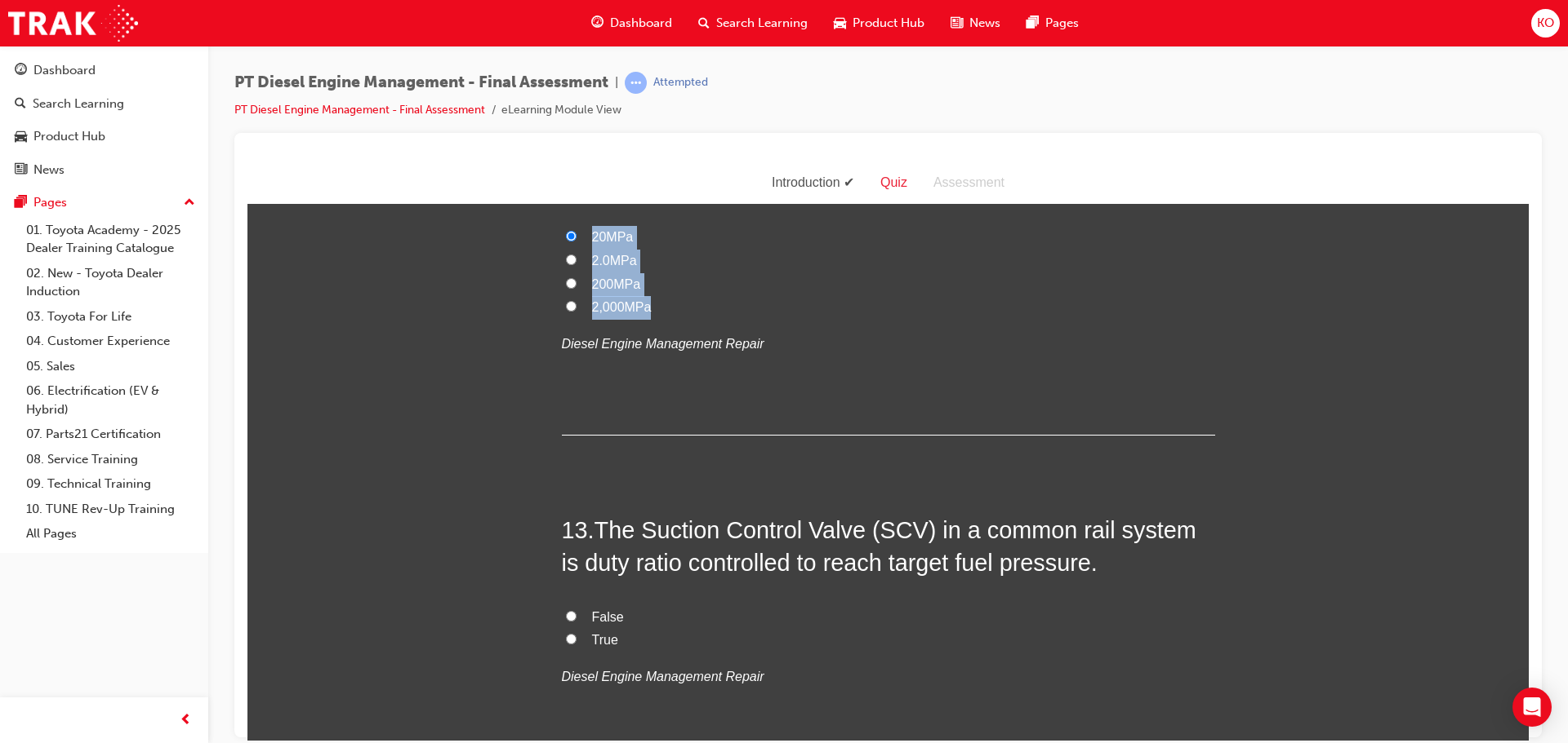
scroll to position [4407, 0]
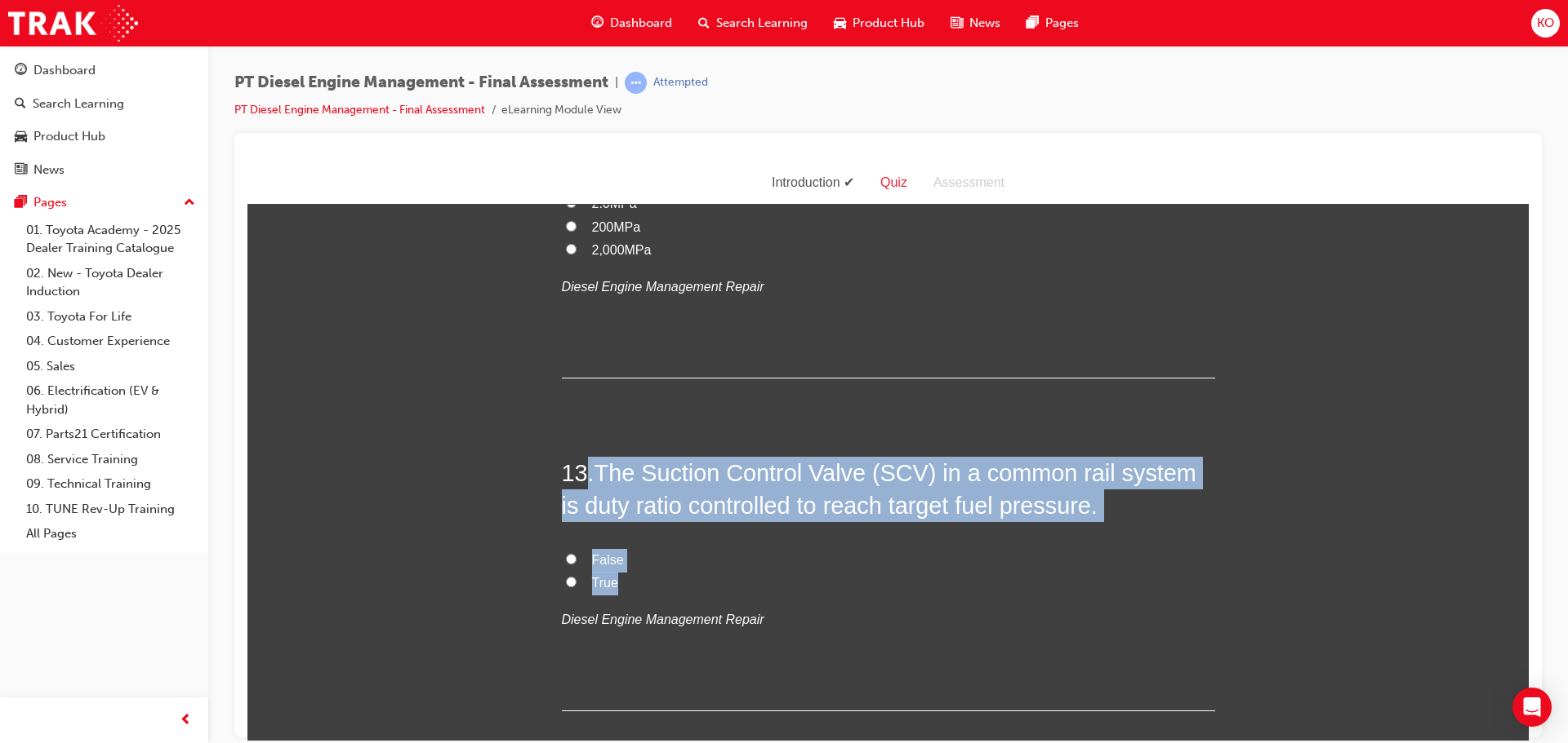
drag, startPoint x: 621, startPoint y: 544, endPoint x: 585, endPoint y: 447, distance: 103.5
click at [585, 456] on div "13 . The Suction Control Valve (SCV) in a common rail system is duty ratio cont…" at bounding box center [887, 583] width 653 height 254
click at [566, 576] on input "True" at bounding box center [571, 581] width 10 height 10
radio input "true"
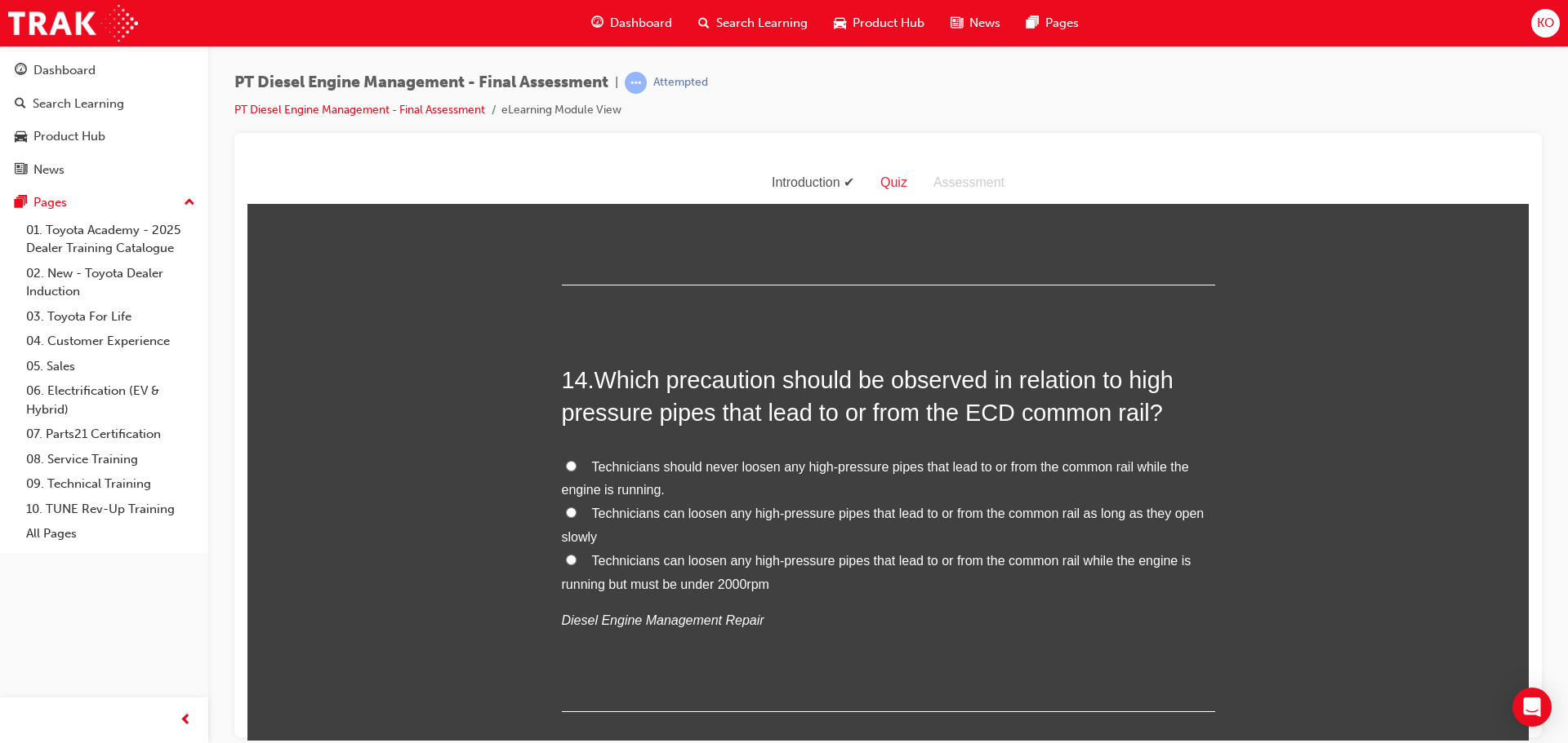
scroll to position [4821, 0]
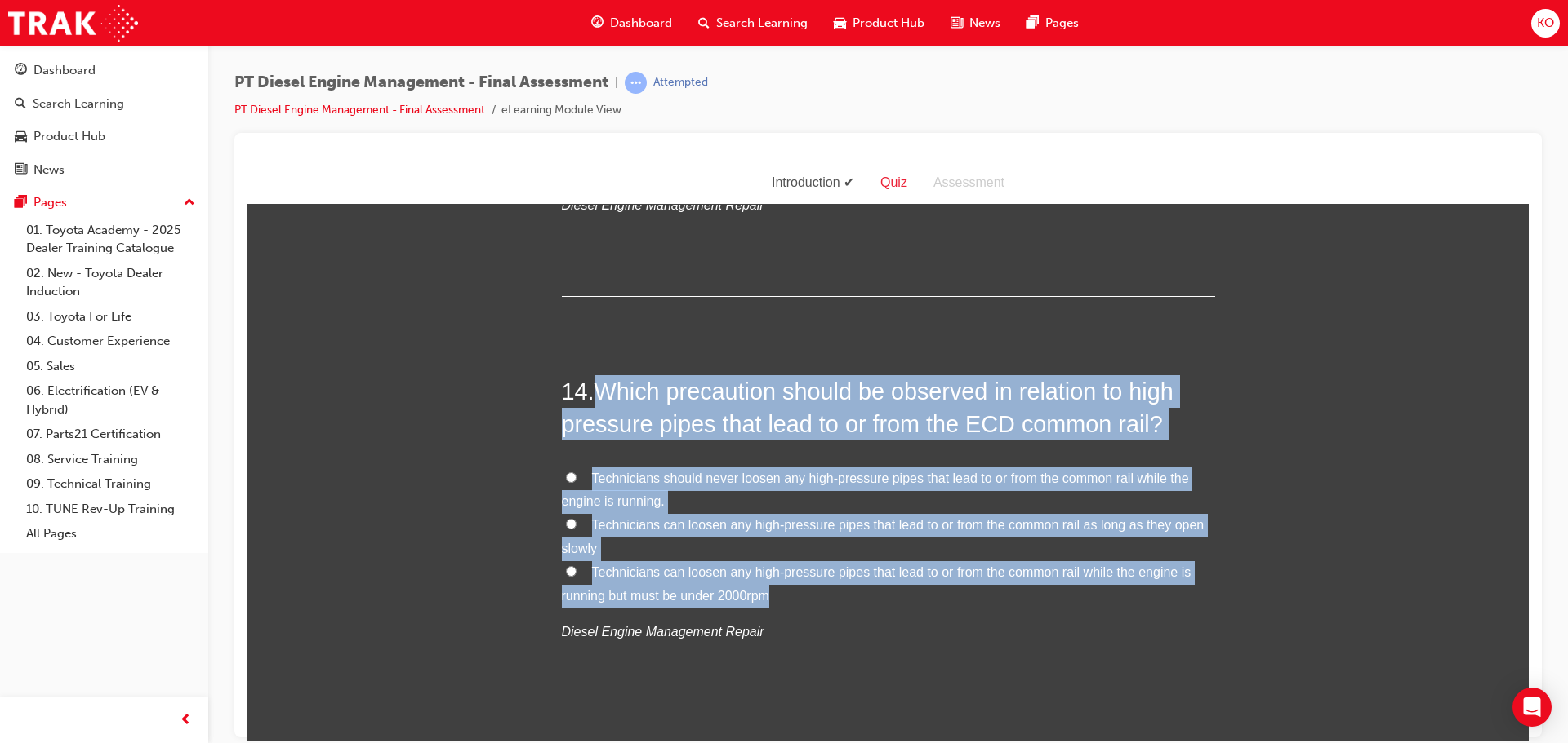
drag, startPoint x: 769, startPoint y: 559, endPoint x: 594, endPoint y: 342, distance: 278.8
click at [594, 374] on div "14 . Which precaution should be observed in relation to high pressure pipes tha…" at bounding box center [887, 549] width 653 height 349
click at [566, 472] on input "Technicians should never loosen any high-pressure pipes that lead to or from th…" at bounding box center [571, 476] width 10 height 10
radio input "true"
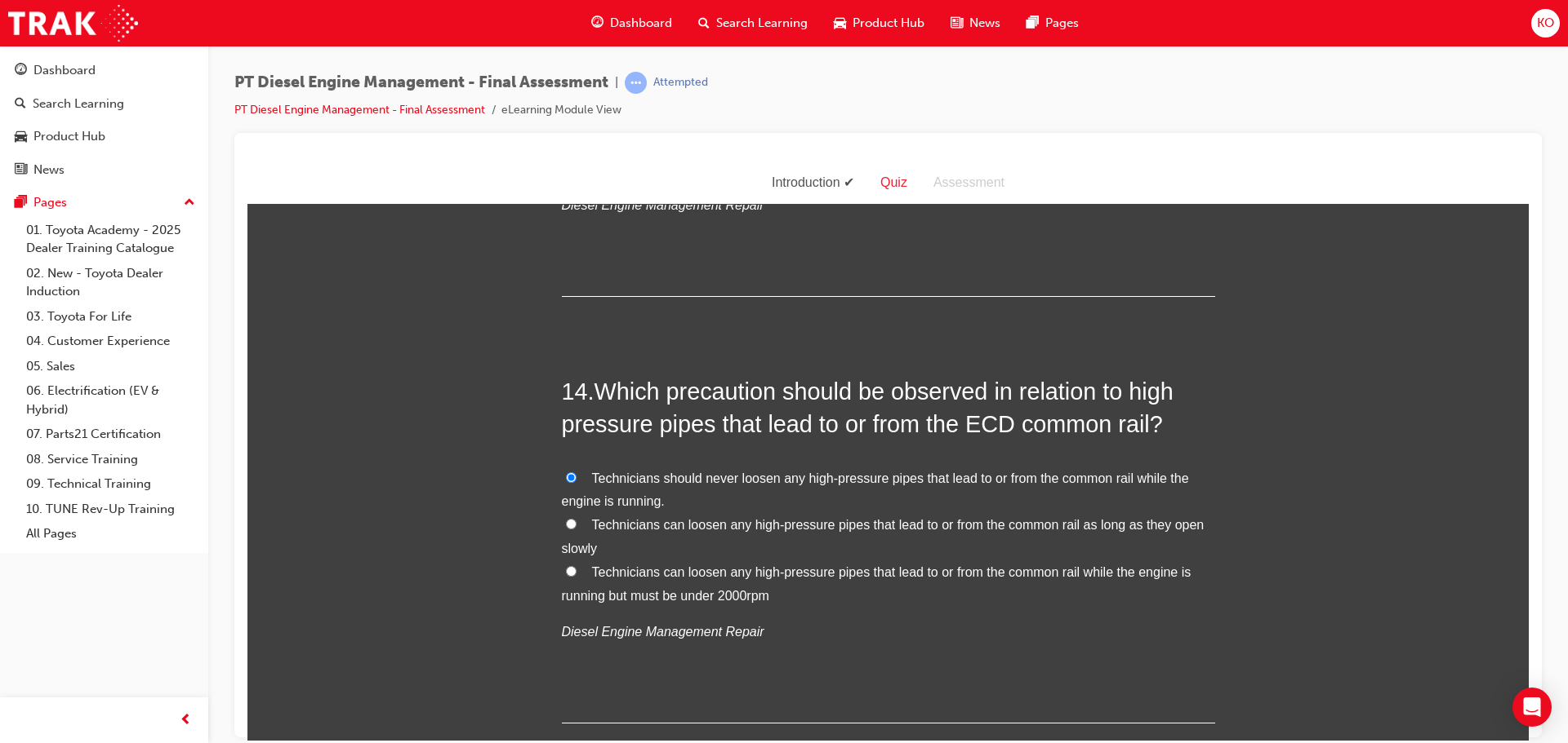
click at [775, 636] on div "14 . Which precaution should be observed in relation to high pressure pipes tha…" at bounding box center [887, 549] width 653 height 349
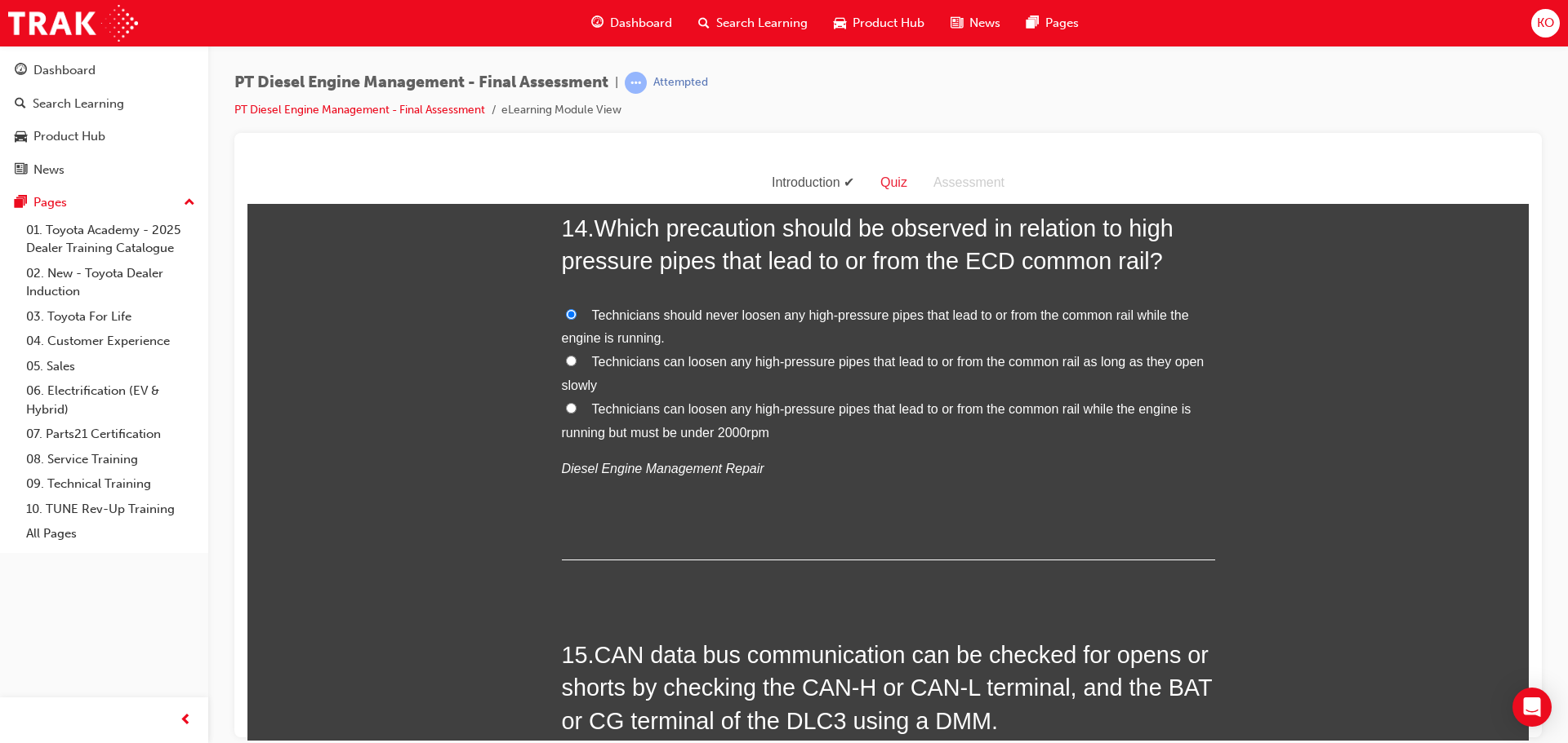
scroll to position [5066, 0]
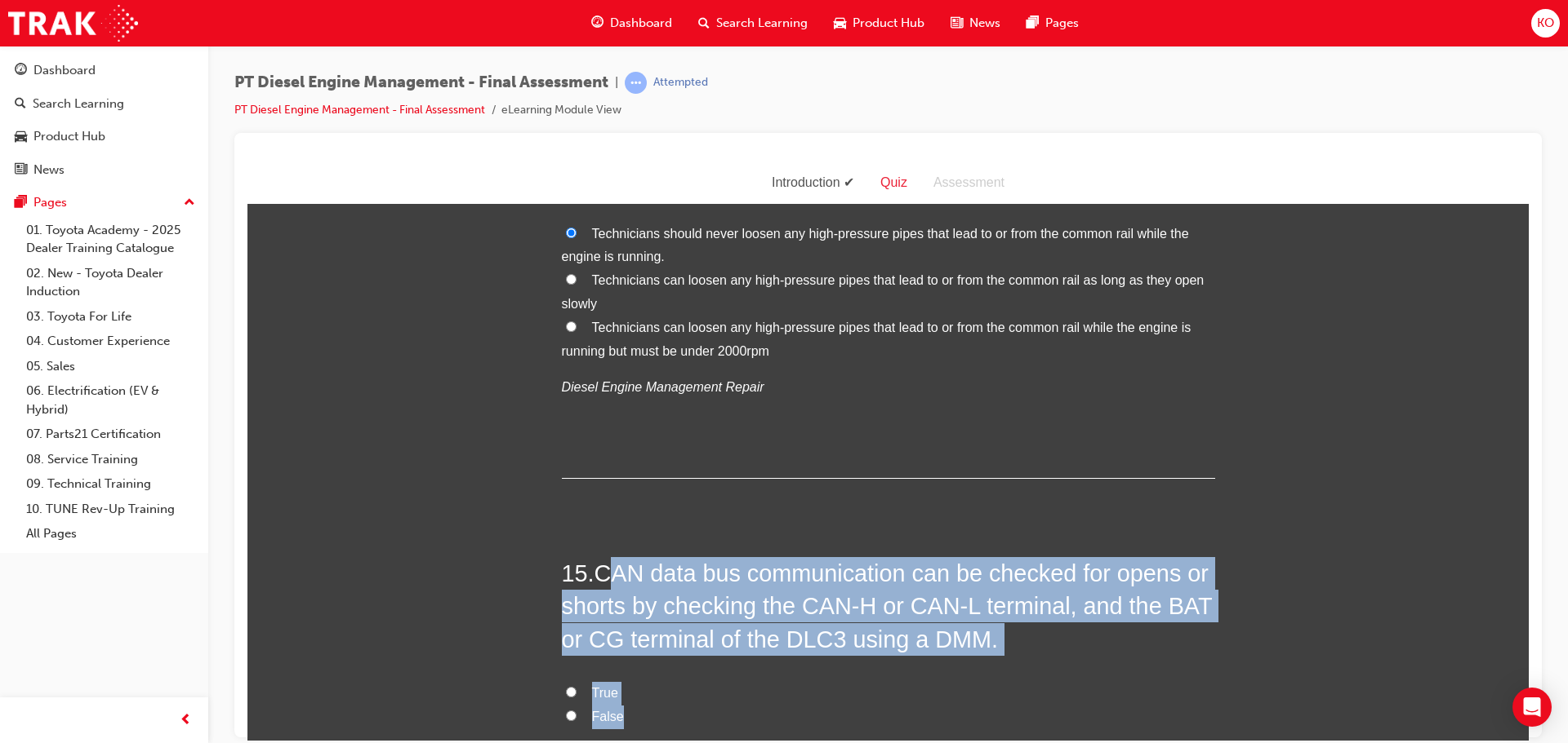
drag, startPoint x: 631, startPoint y: 692, endPoint x: 602, endPoint y: 542, distance: 152.8
click at [602, 556] on div "15 . CAN data bus communication can be checked for opens or shorts by checking …" at bounding box center [887, 700] width 653 height 288
click at [657, 705] on label "False" at bounding box center [887, 716] width 653 height 24
click at [577, 710] on input "False" at bounding box center [571, 714] width 10 height 10
radio input "true"
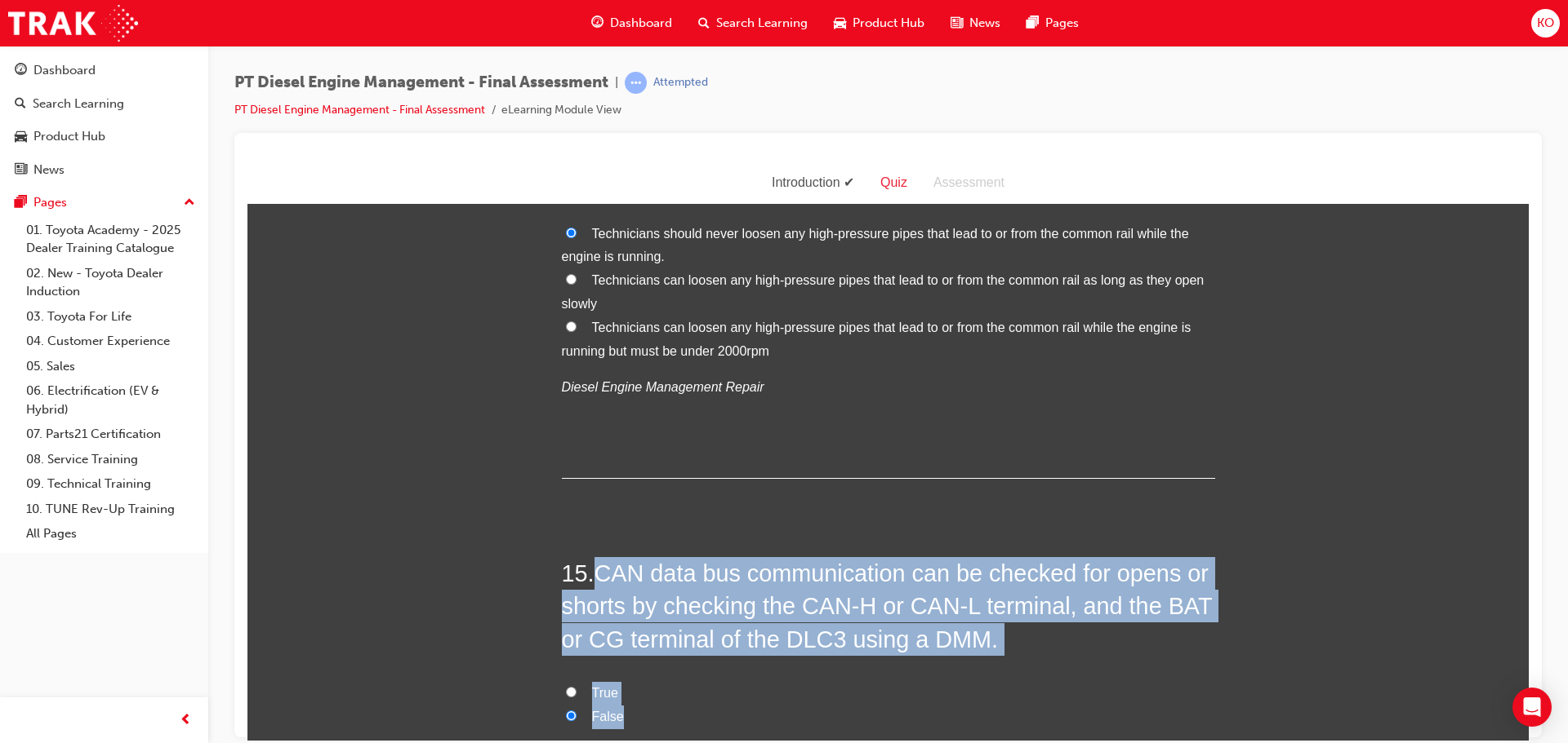
drag, startPoint x: 623, startPoint y: 682, endPoint x: 588, endPoint y: 553, distance: 133.7
click at [588, 556] on div "15 . CAN data bus communication can be checked for opens or shorts by checking …" at bounding box center [887, 700] width 653 height 288
click at [566, 686] on input "True" at bounding box center [571, 691] width 10 height 10
radio input "true"
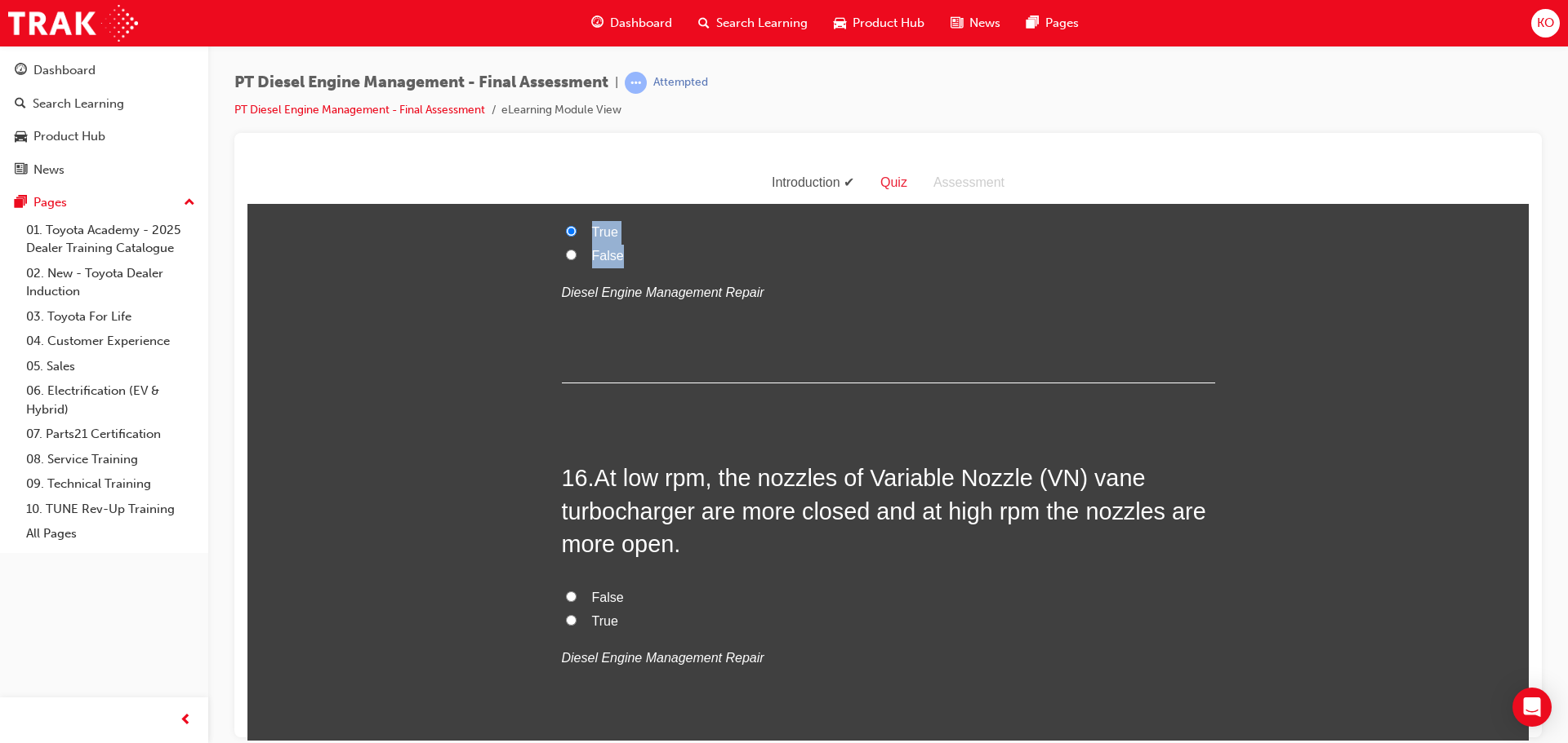
scroll to position [5555, 0]
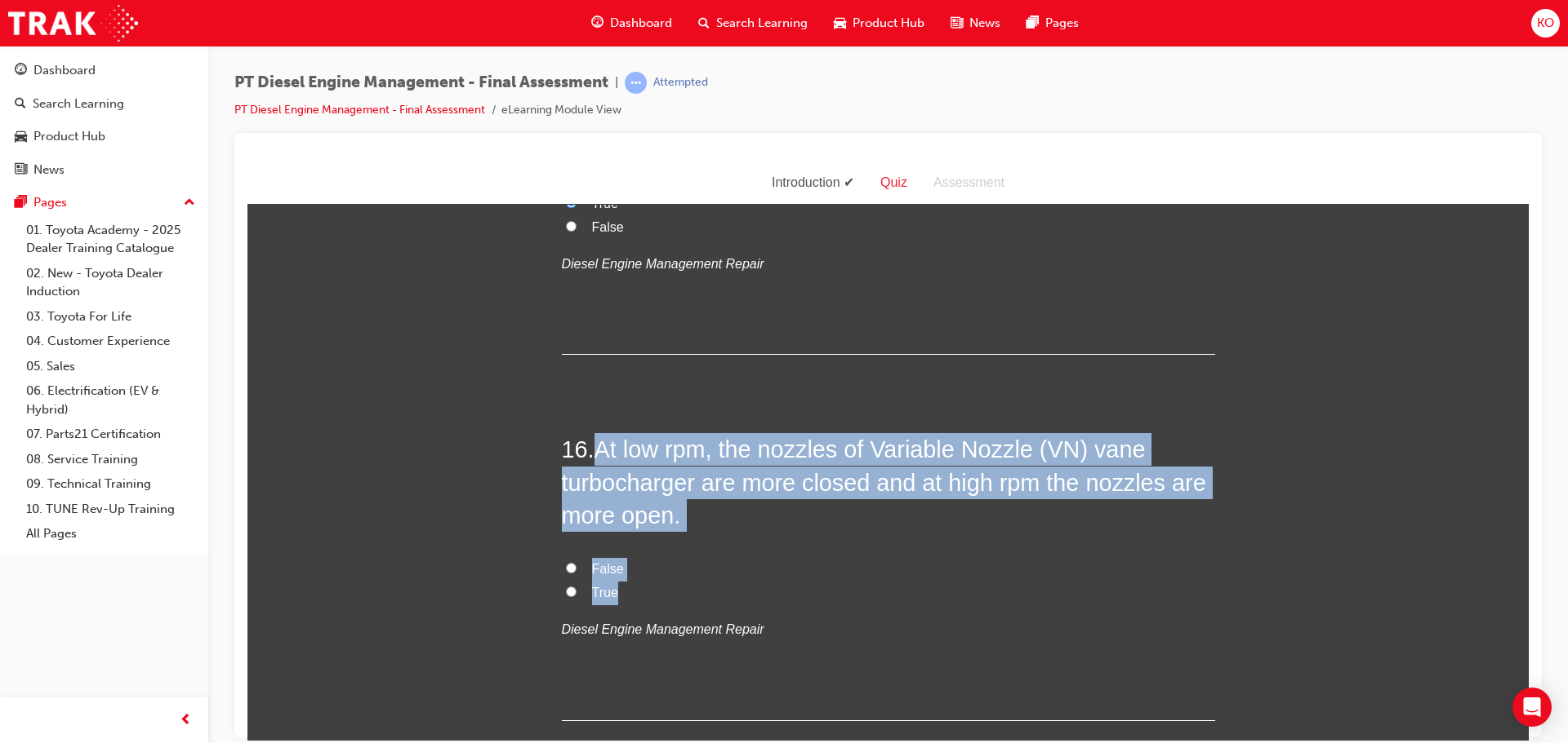
drag, startPoint x: 622, startPoint y: 557, endPoint x: 590, endPoint y: 423, distance: 137.8
click at [590, 432] on div "16 . At low rpm, the nozzles of Variable Nozzle (VN) vane turbocharger are more…" at bounding box center [887, 576] width 653 height 288
click at [566, 586] on input "True" at bounding box center [571, 591] width 10 height 10
radio input "true"
click at [759, 581] on label "True" at bounding box center [887, 592] width 653 height 24
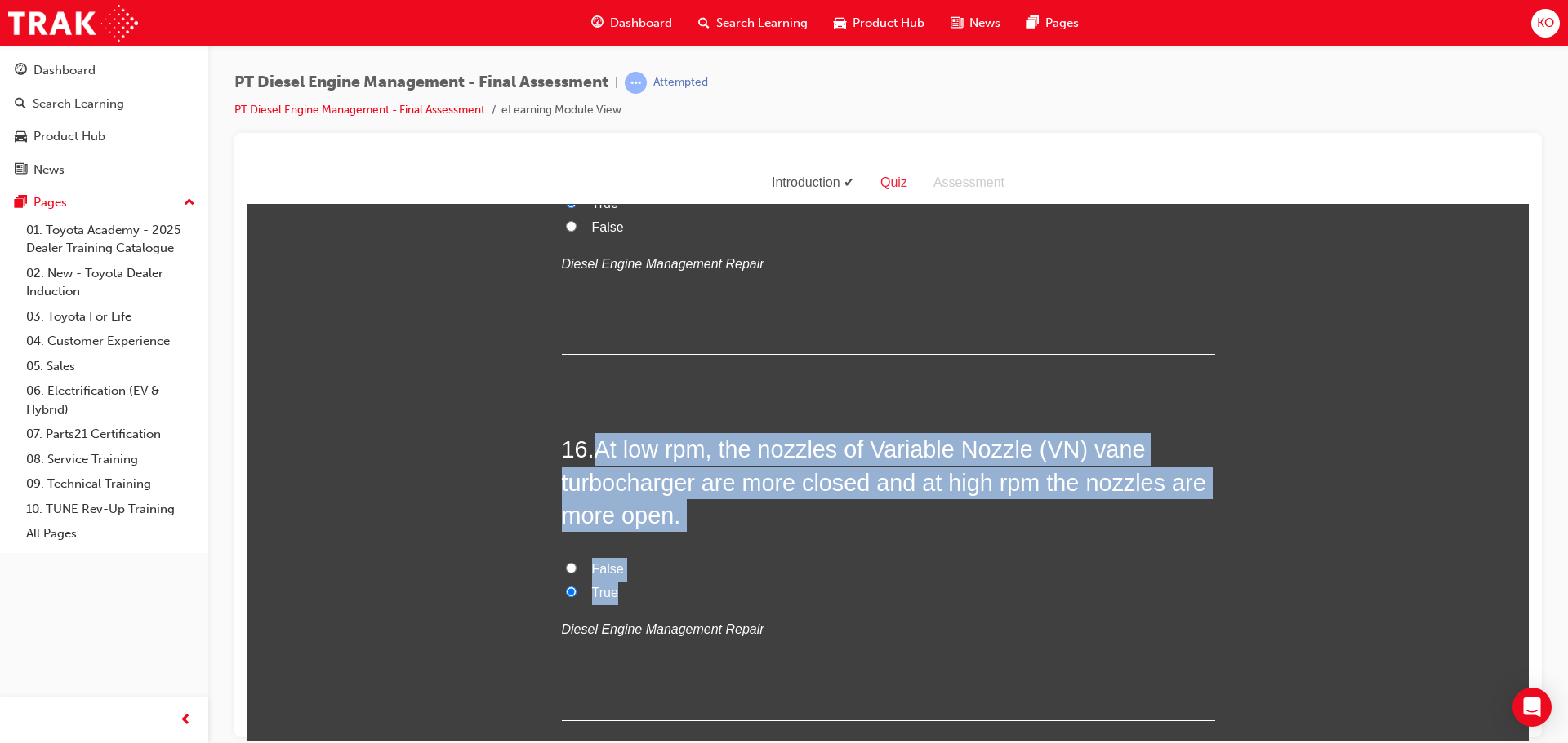
click at [577, 586] on input "True" at bounding box center [571, 591] width 10 height 10
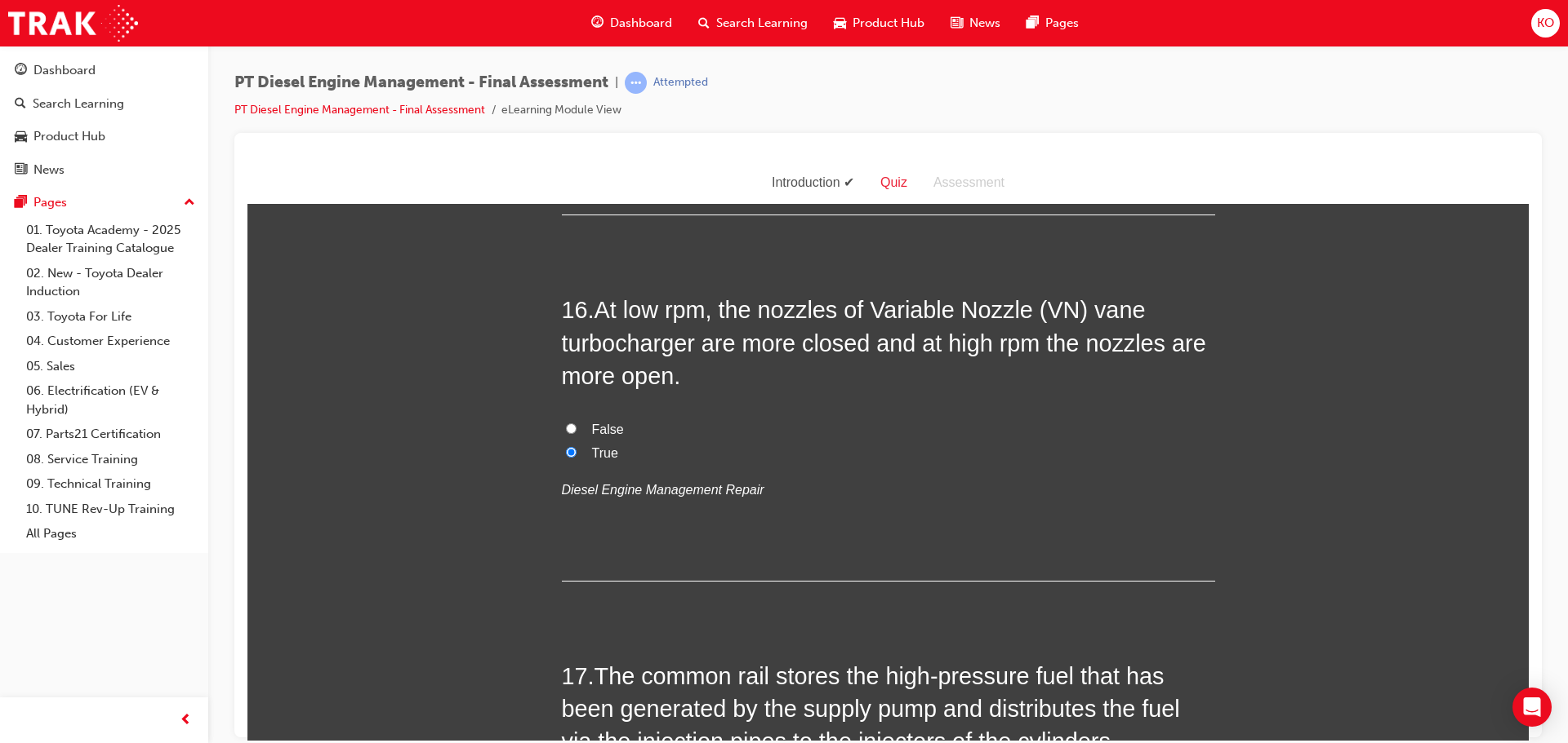
scroll to position [5881, 0]
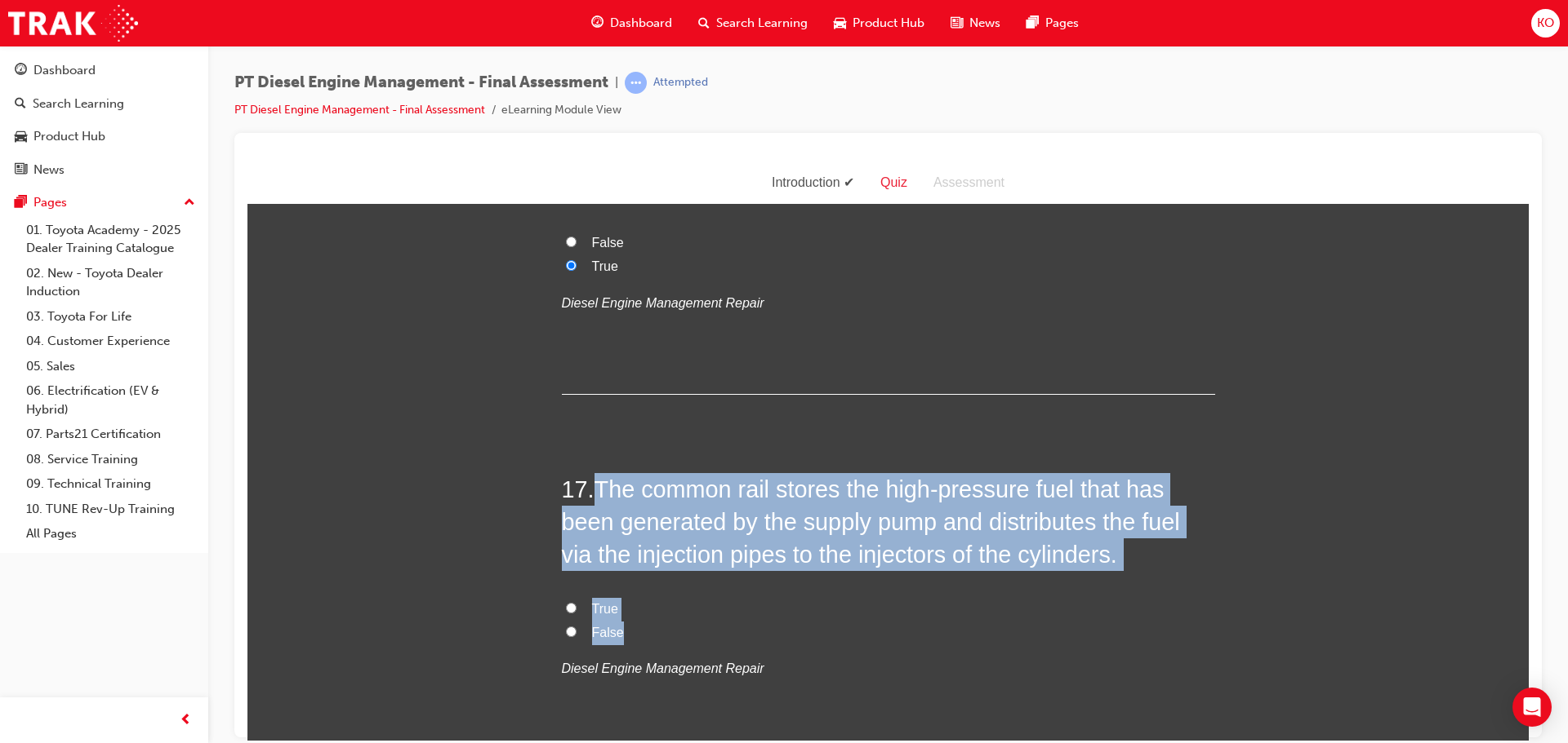
drag, startPoint x: 633, startPoint y: 596, endPoint x: 587, endPoint y: 450, distance: 153.1
click at [587, 472] on div "17 . The common rail stores the high-pressure fuel that has been generated by t…" at bounding box center [887, 616] width 653 height 288
click at [566, 602] on input "True" at bounding box center [571, 607] width 10 height 10
radio input "true"
click at [850, 621] on label "False" at bounding box center [887, 633] width 653 height 24
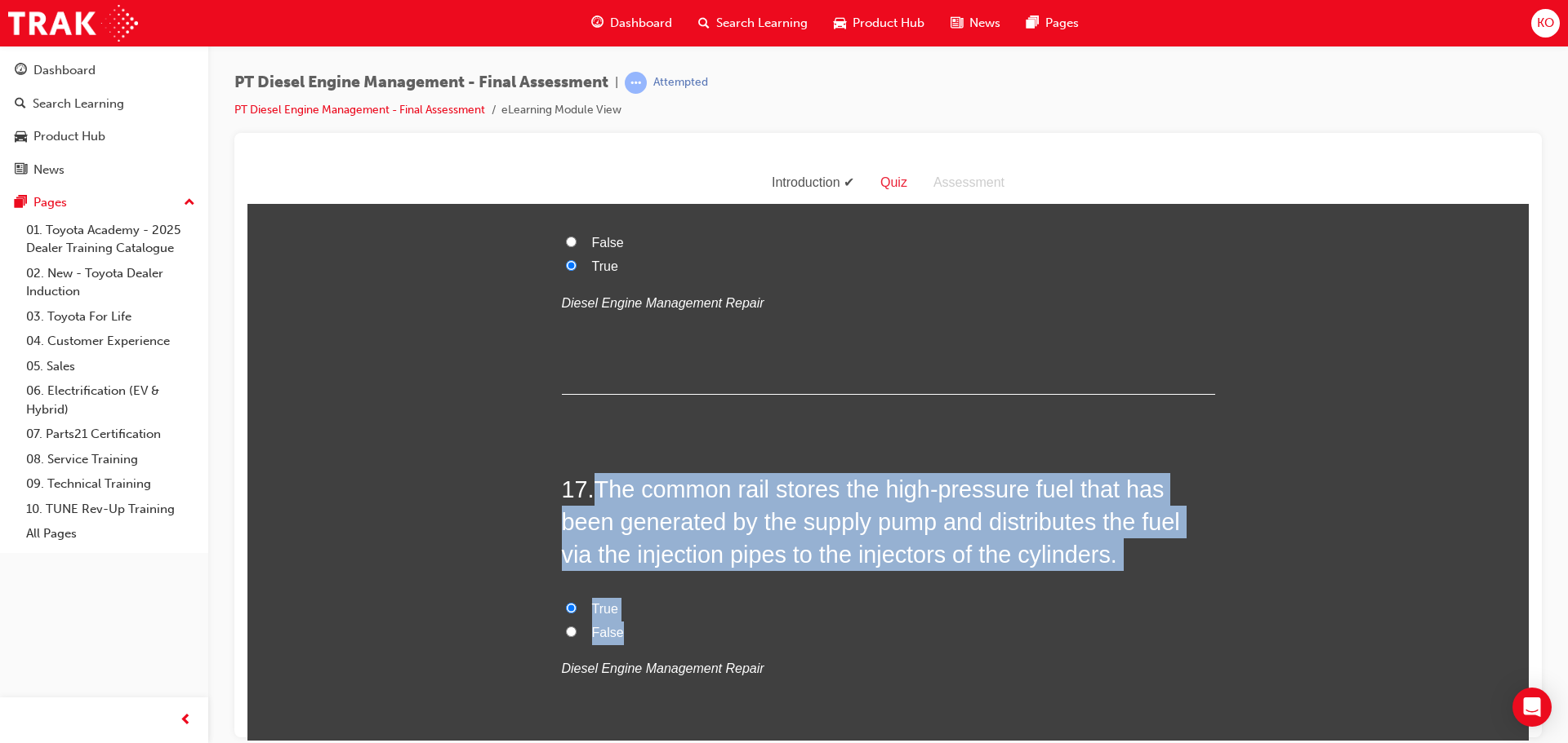
click at [577, 626] on input "False" at bounding box center [571, 631] width 10 height 10
radio input "true"
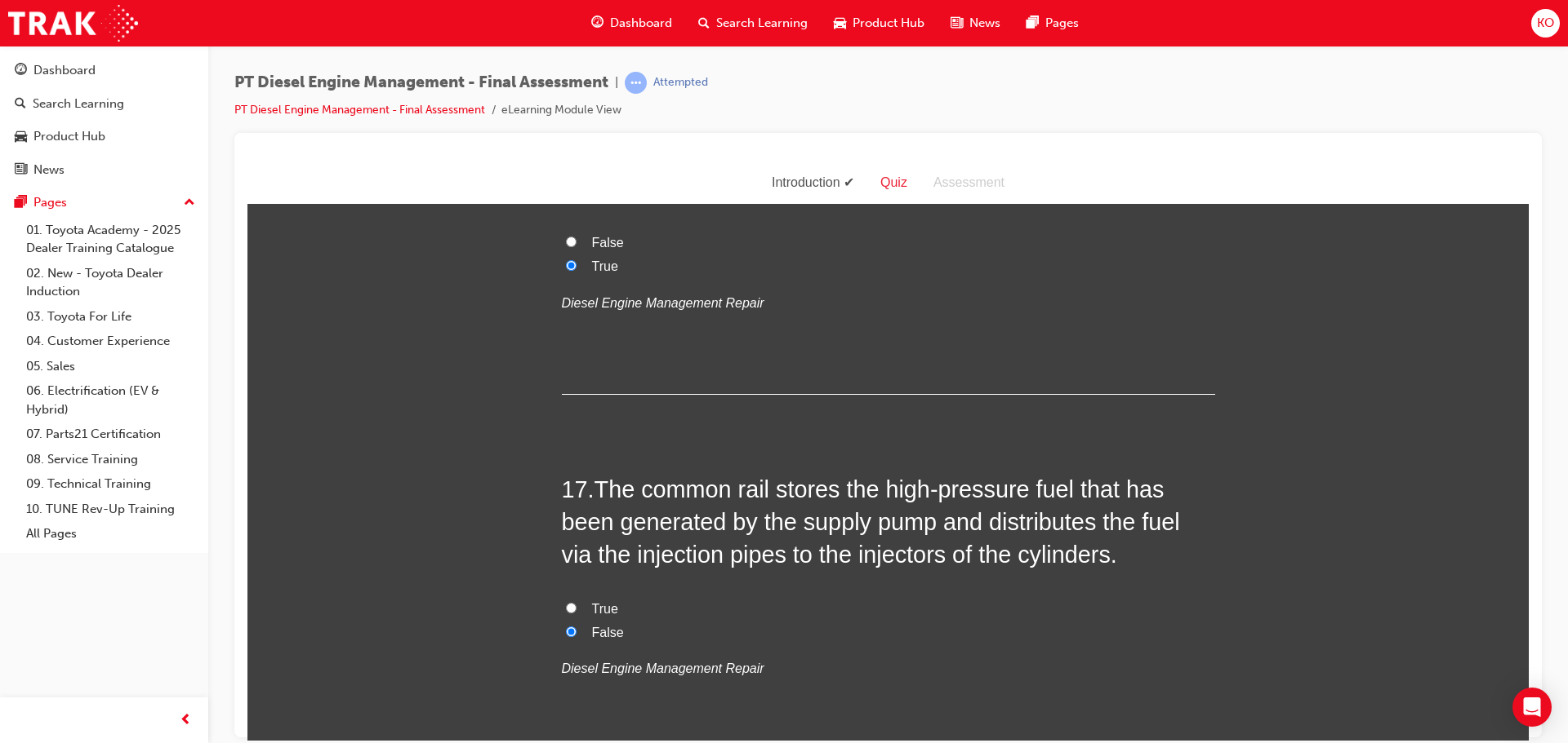
click at [566, 602] on input "True" at bounding box center [571, 607] width 10 height 10
radio input "true"
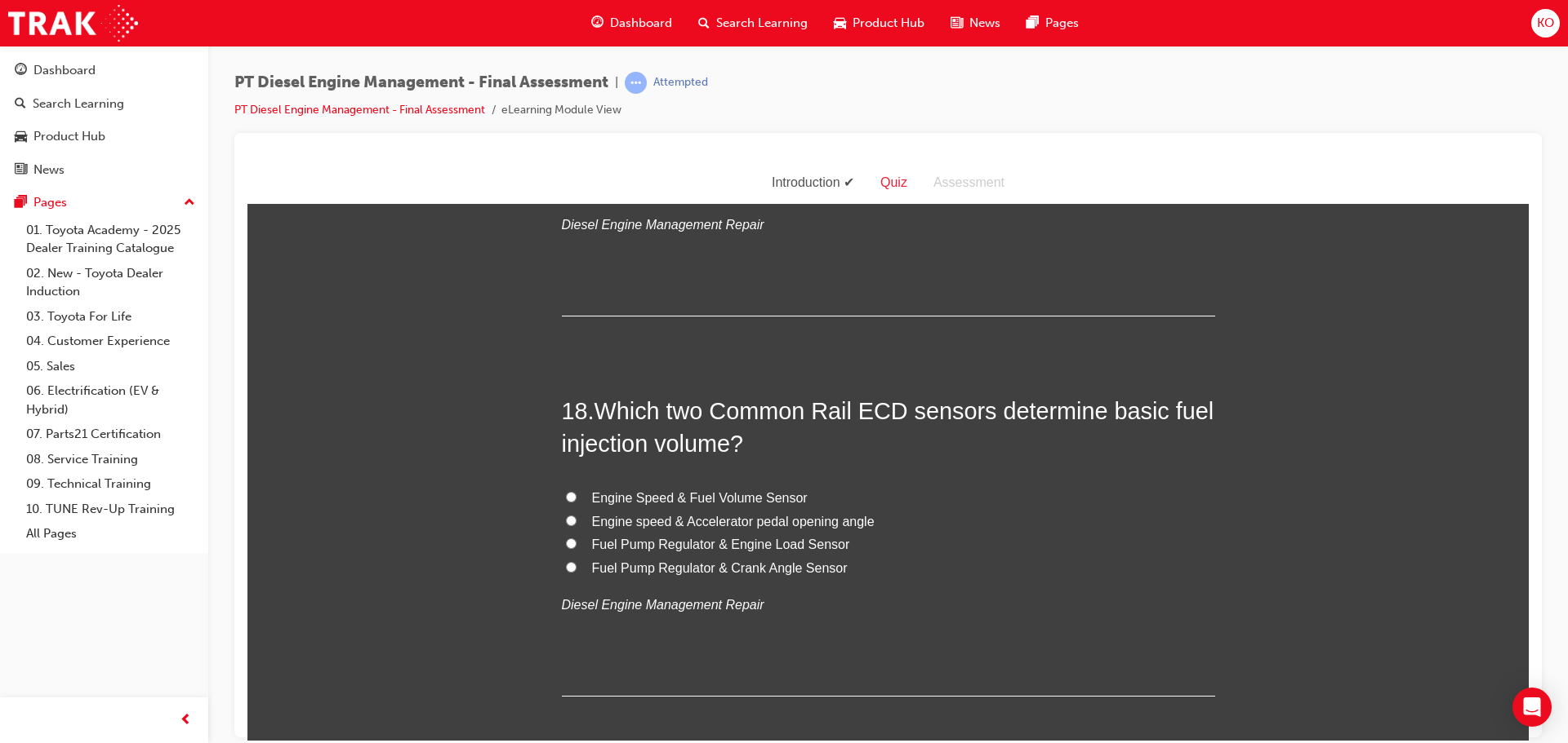
scroll to position [6371, 0]
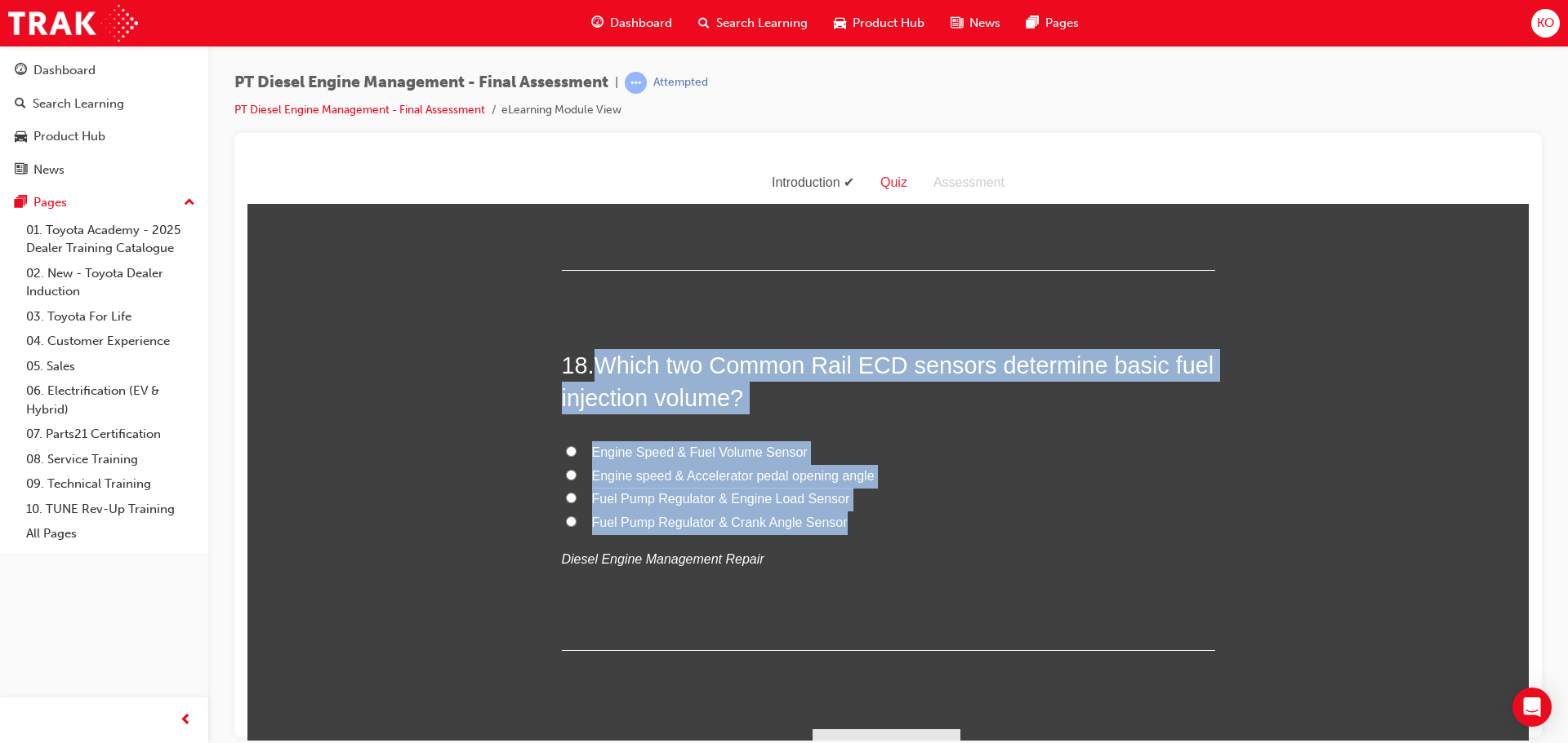
drag, startPoint x: 835, startPoint y: 493, endPoint x: 597, endPoint y: 335, distance: 285.7
click at [597, 349] on div "18 . Which two Common Rail ECD sensors determine basic fuel injection volume? E…" at bounding box center [887, 499] width 653 height 302
click at [566, 492] on input "Fuel Pump Regulator & Engine Load Sensor" at bounding box center [571, 497] width 10 height 10
radio input "true"
click at [1057, 464] on label "Engine speed & Accelerator pedal opening angle" at bounding box center [887, 475] width 653 height 24
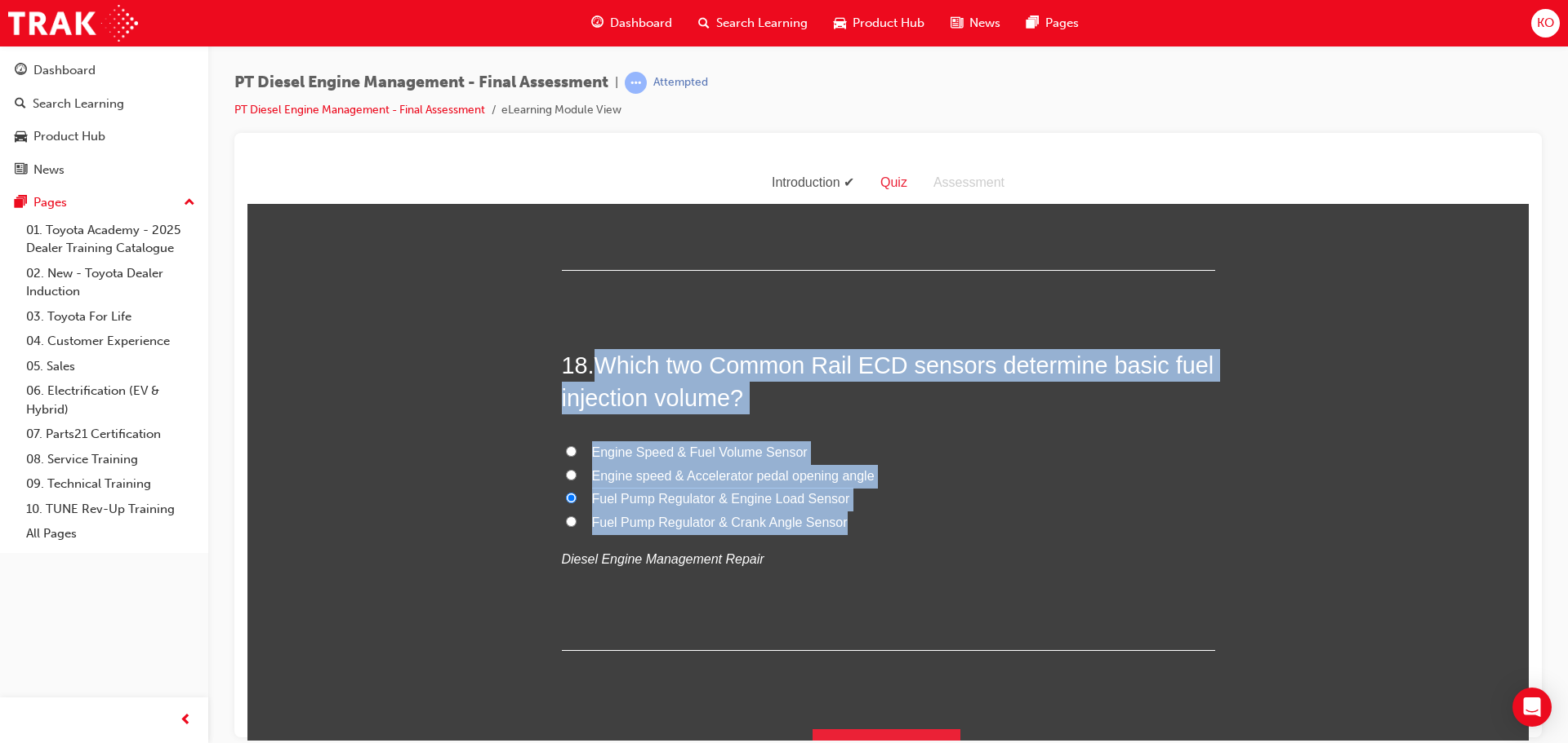
click at [577, 470] on input "Engine speed & Accelerator pedal opening angle" at bounding box center [571, 474] width 10 height 10
radio input "true"
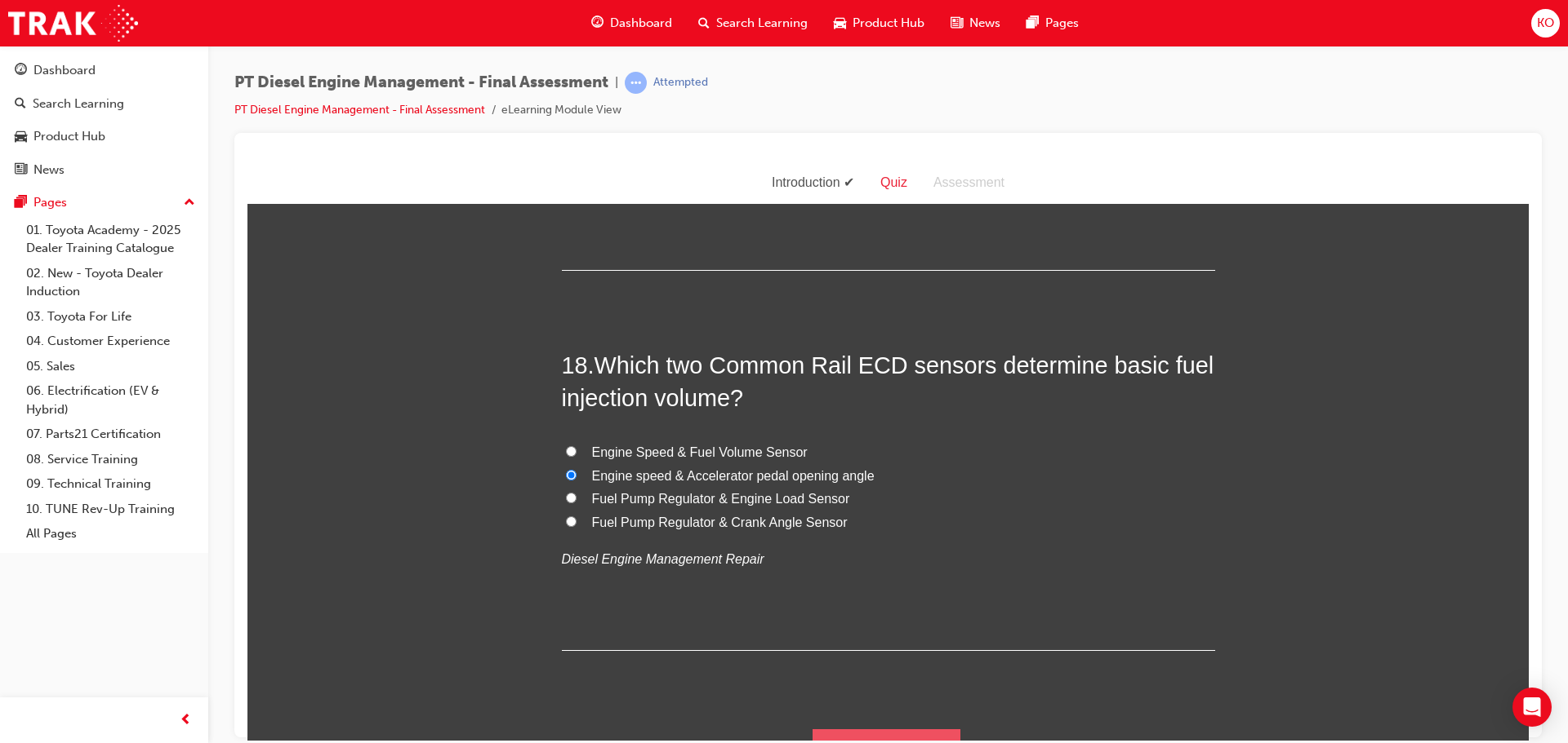
click at [879, 729] on button "Submit Answers" at bounding box center [886, 752] width 149 height 46
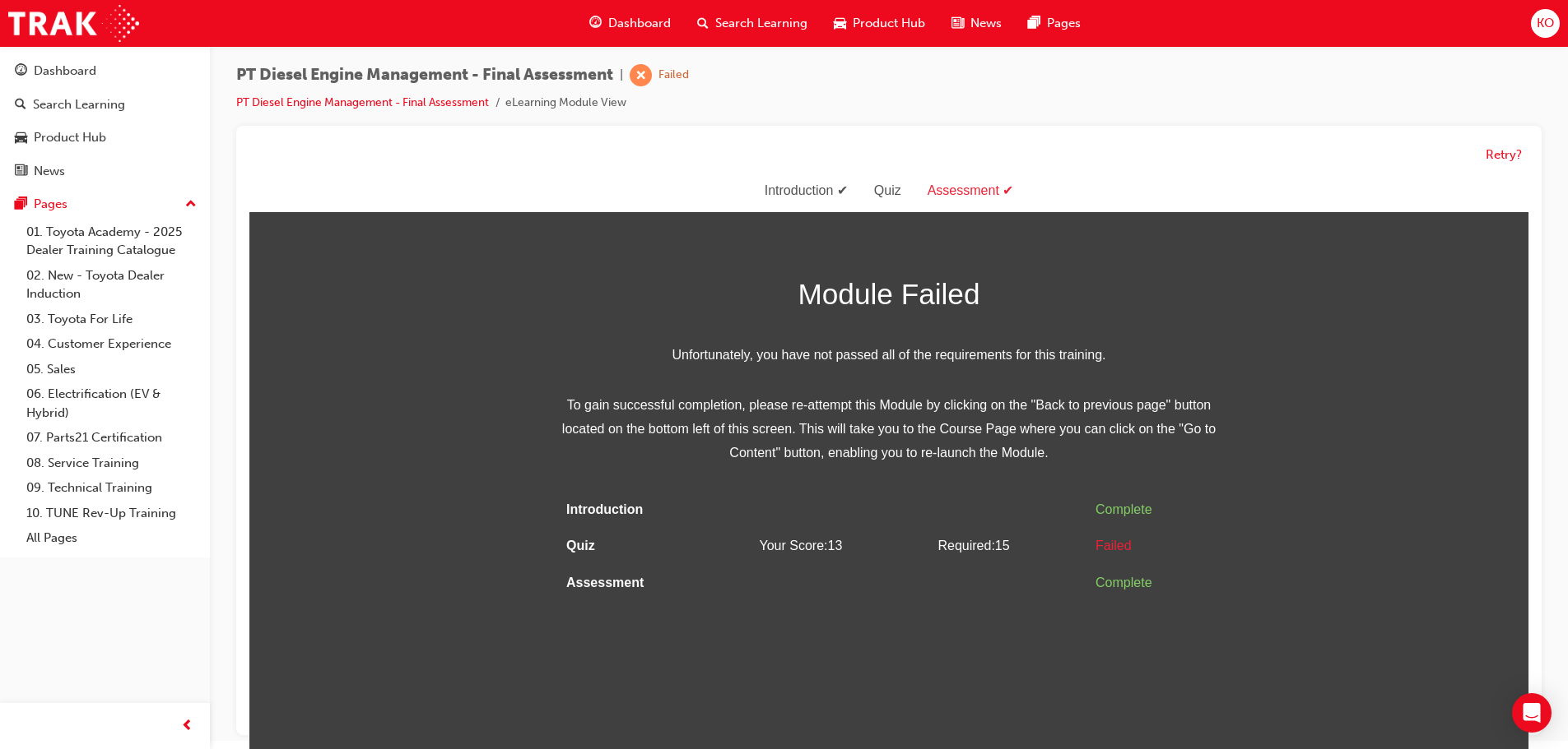
scroll to position [12, 0]
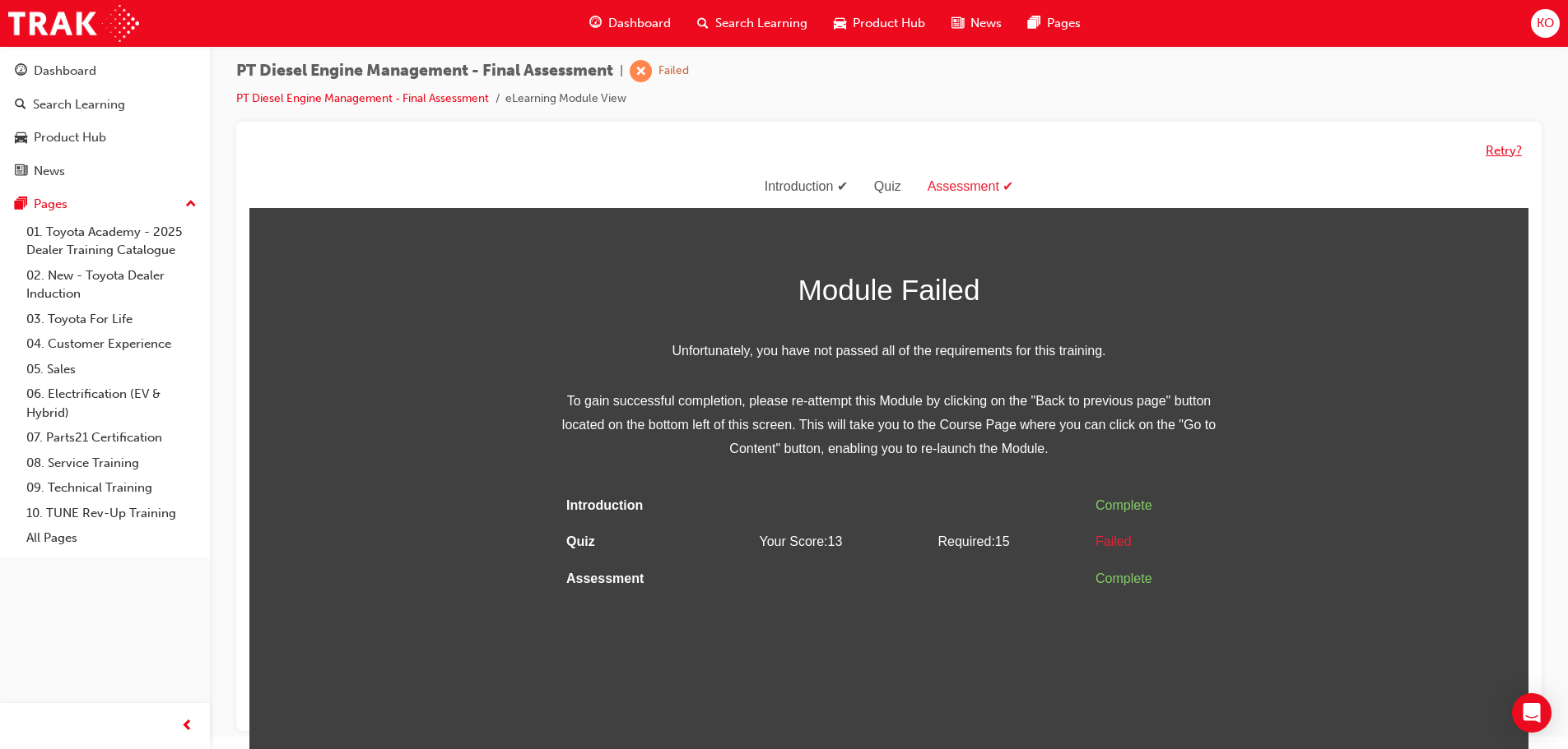
click at [1504, 151] on button "Retry?" at bounding box center [1504, 151] width 37 height 19
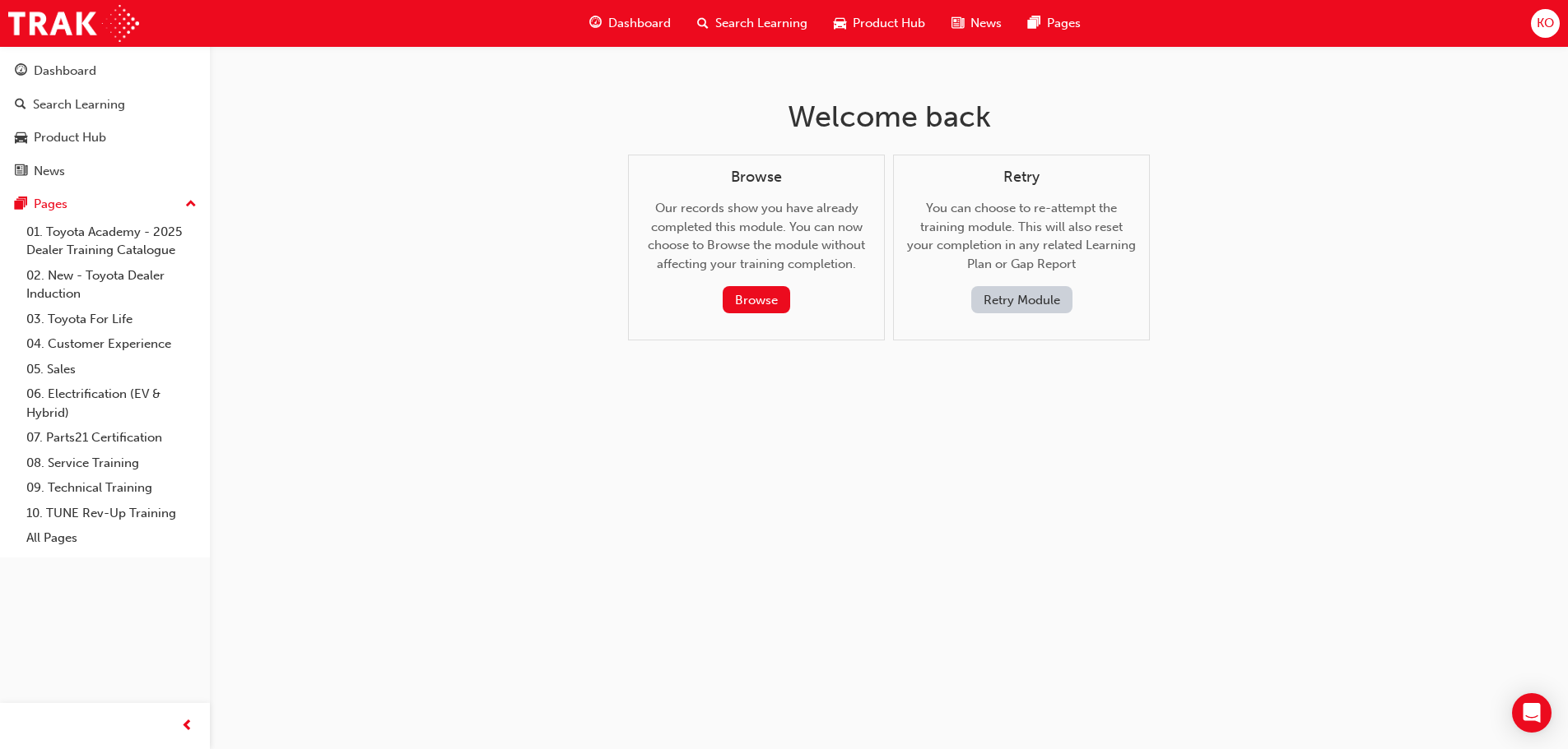
scroll to position [0, 0]
click at [996, 307] on button "Retry Module" at bounding box center [1027, 300] width 101 height 27
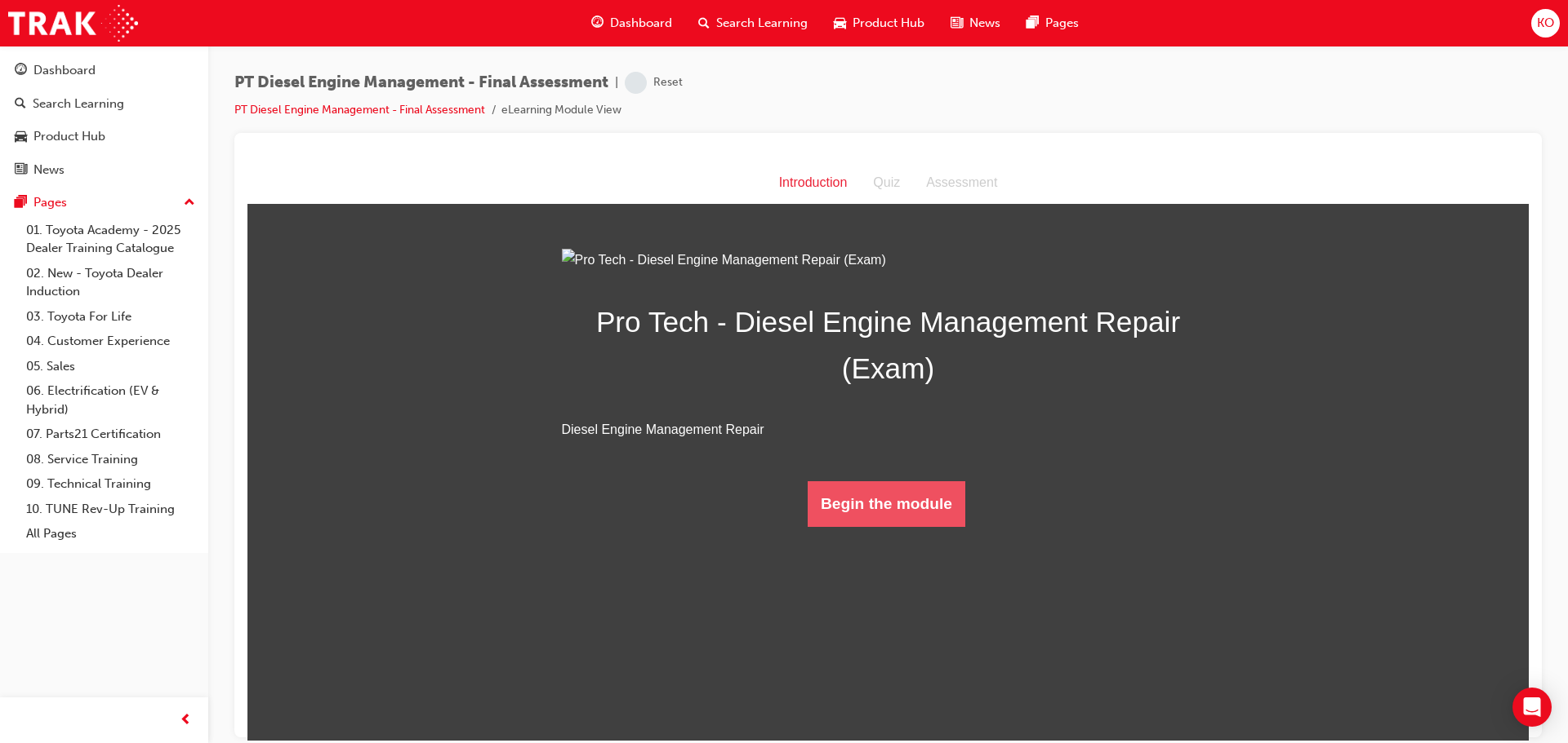
click at [869, 527] on button "Begin the module" at bounding box center [886, 504] width 157 height 46
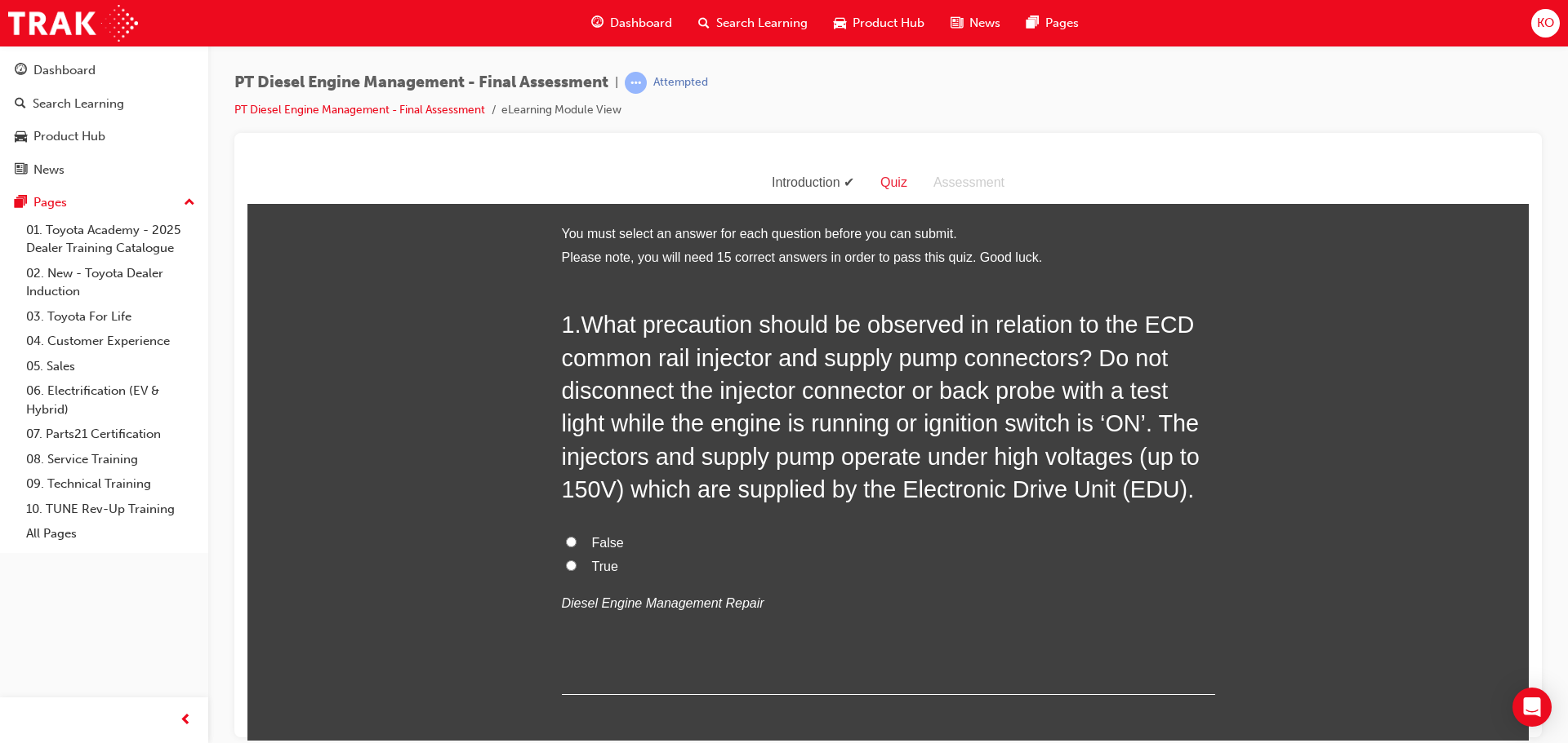
click at [566, 538] on input "False" at bounding box center [571, 541] width 10 height 10
radio input "true"
click at [566, 565] on input "True" at bounding box center [571, 565] width 10 height 10
radio input "true"
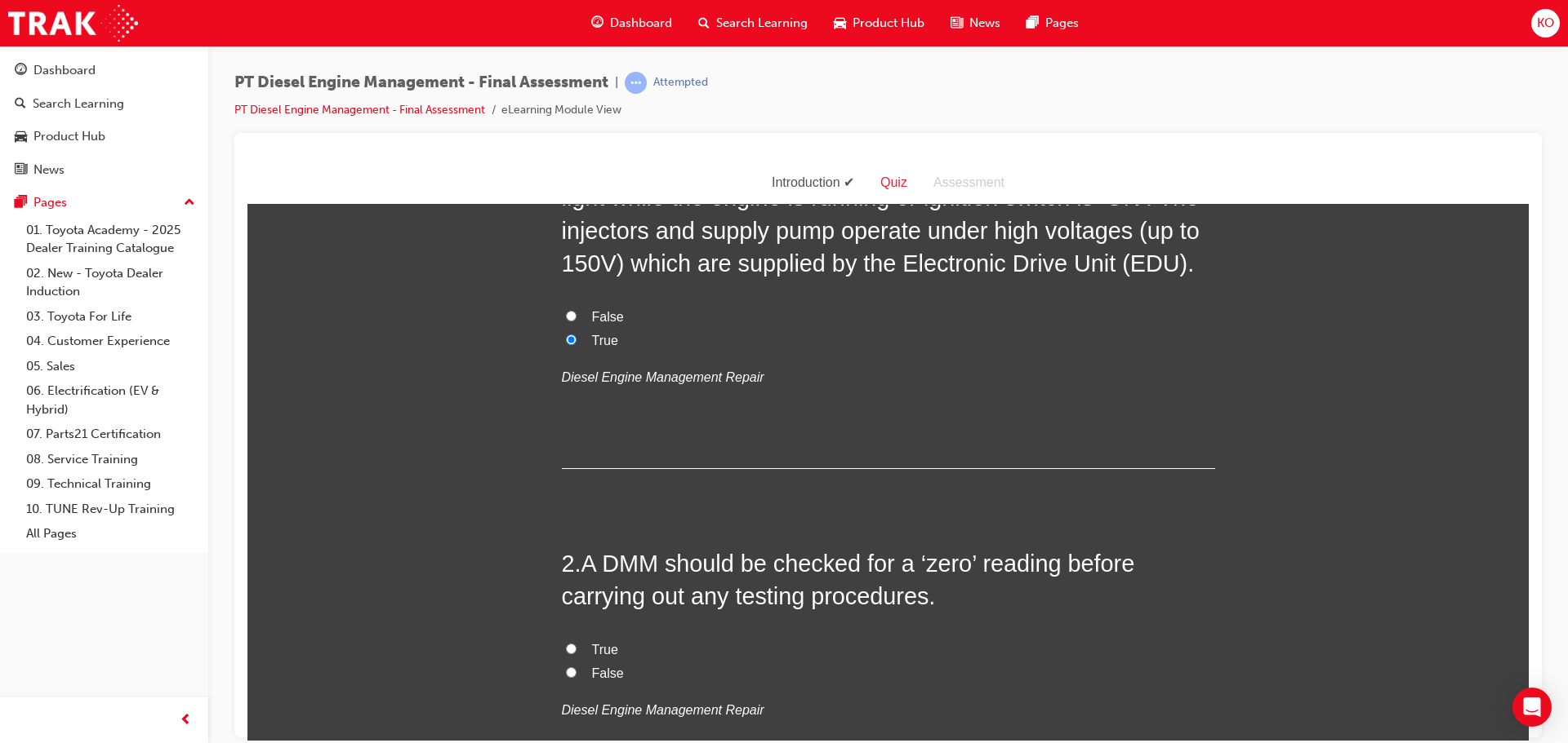
scroll to position [245, 0]
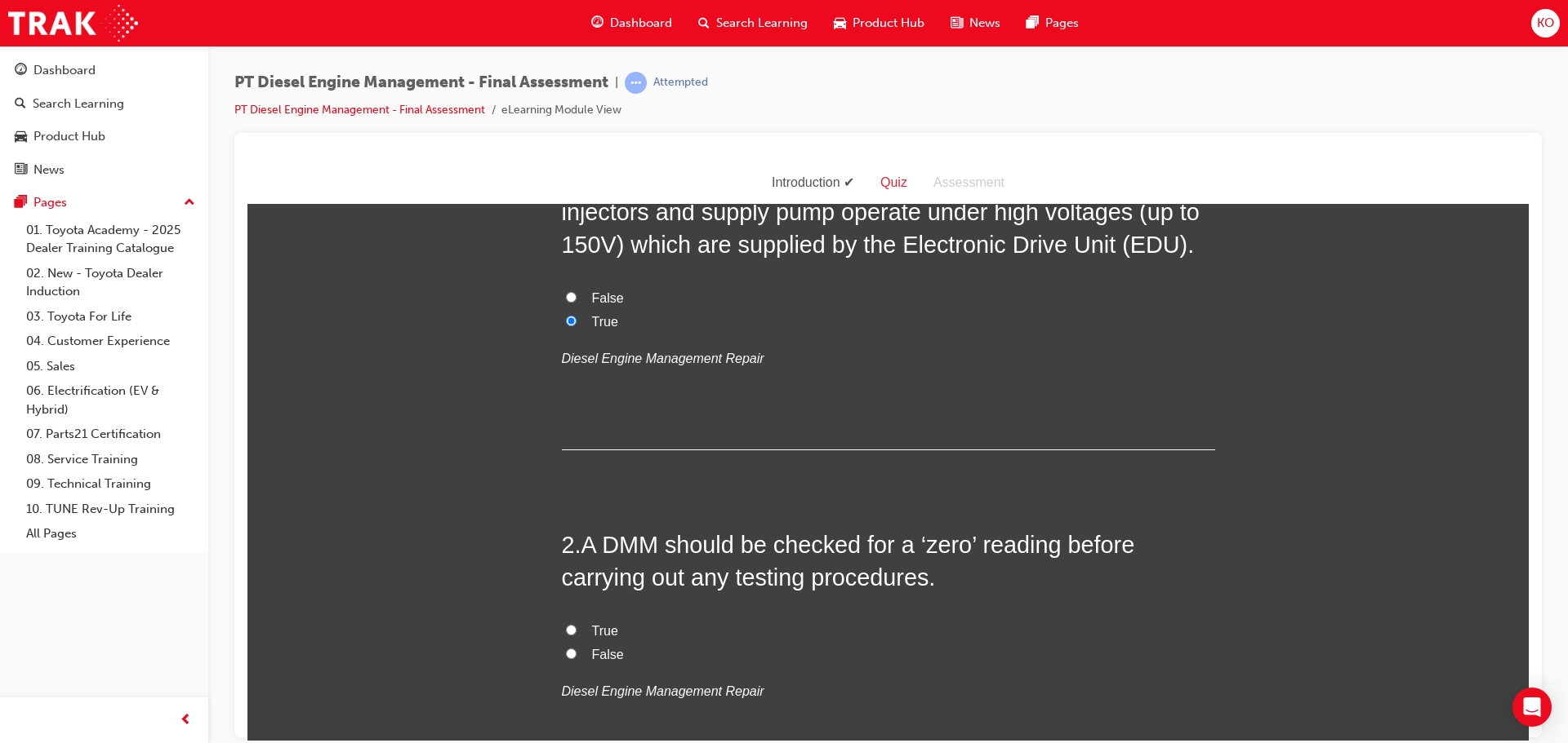
click at [566, 626] on input "True" at bounding box center [571, 629] width 10 height 10
radio input "true"
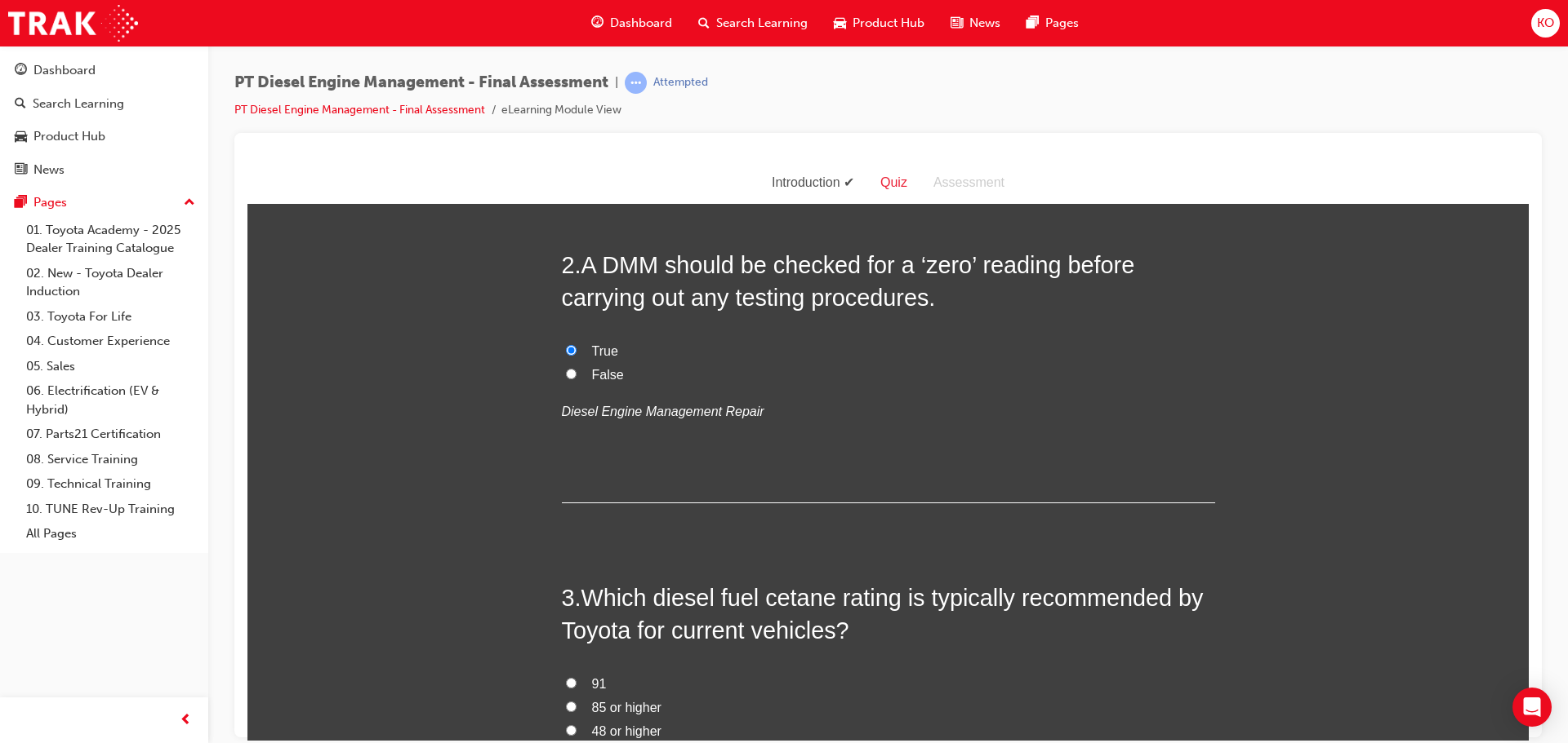
scroll to position [572, 0]
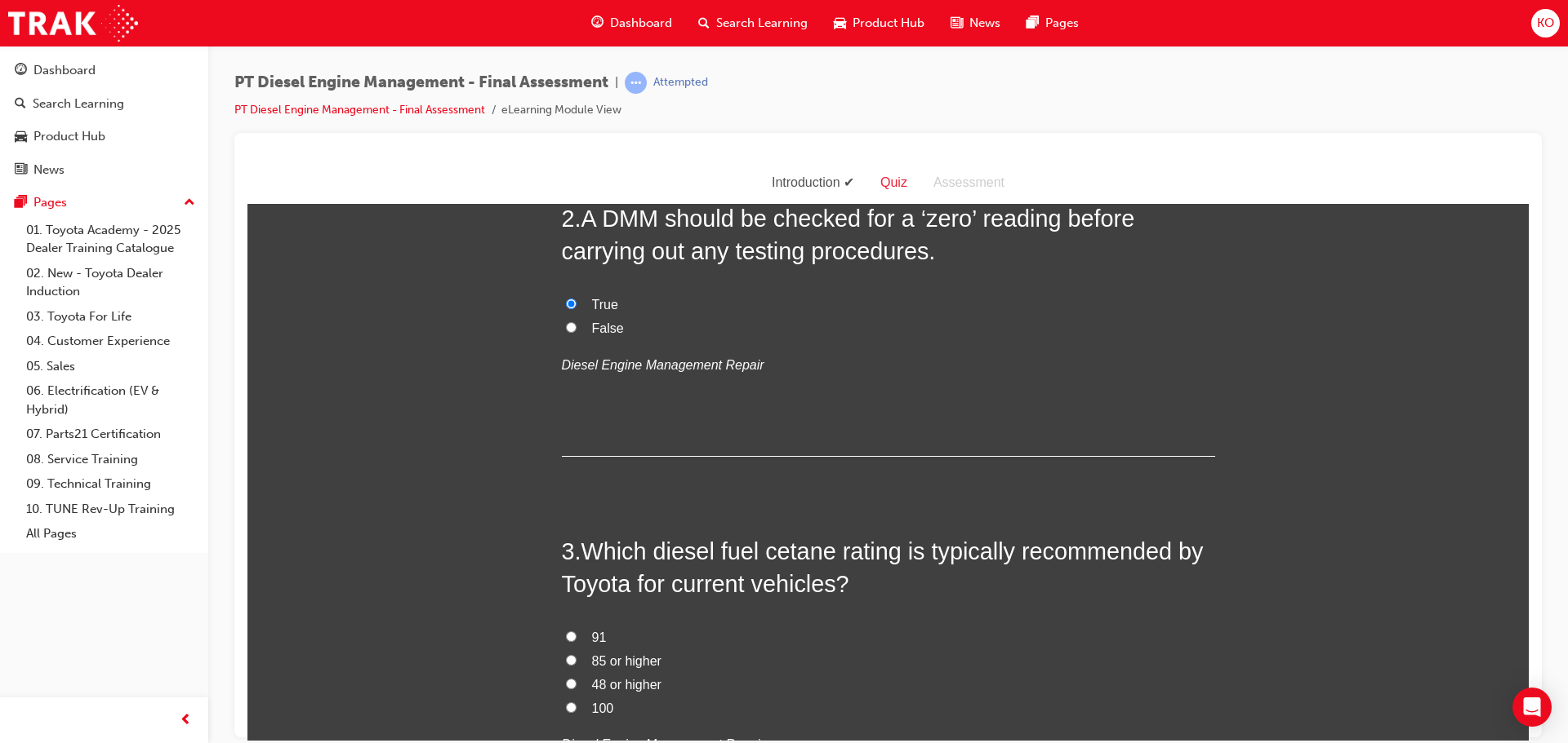
click at [568, 680] on input "48 or higher" at bounding box center [571, 683] width 10 height 10
radio input "true"
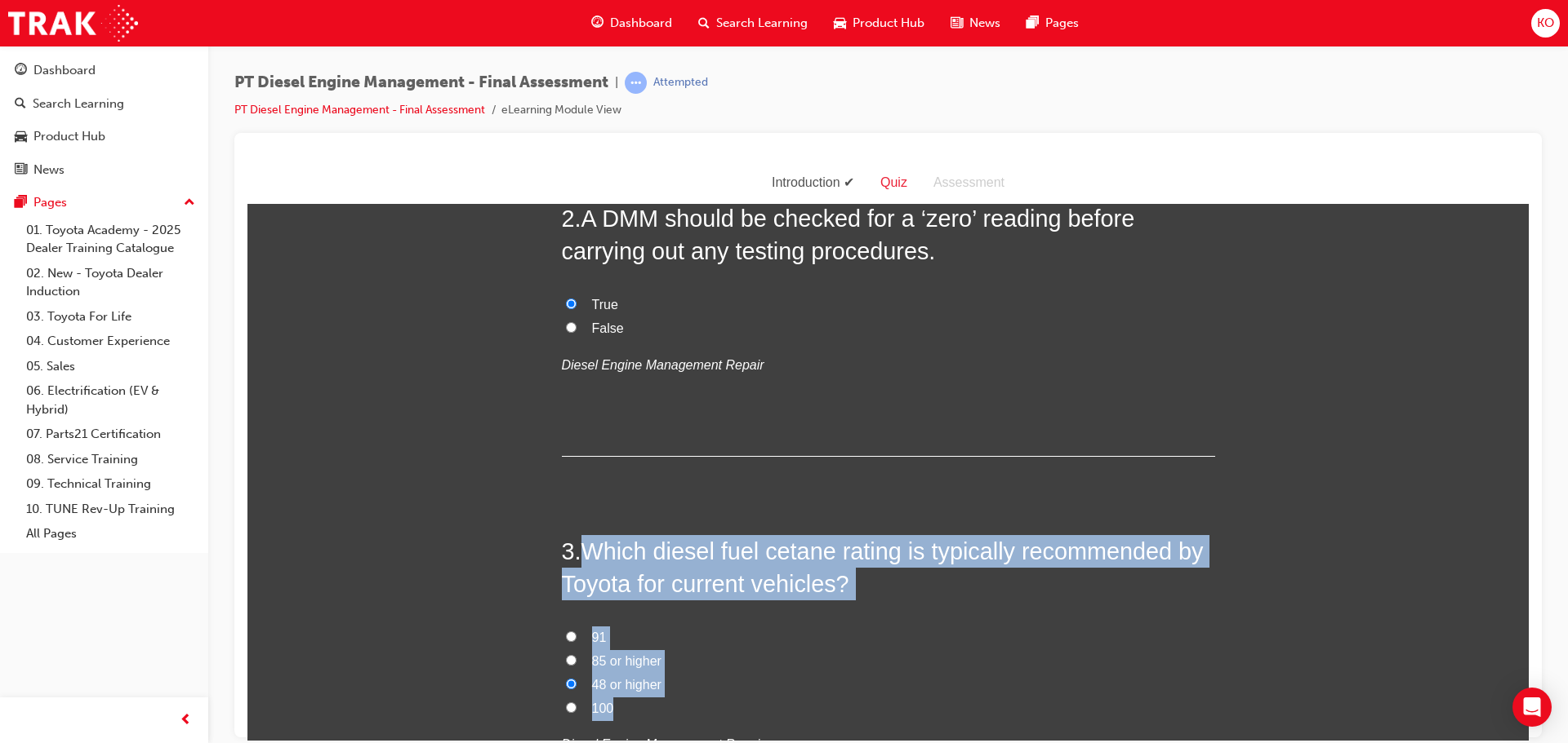
drag, startPoint x: 641, startPoint y: 711, endPoint x: 583, endPoint y: 551, distance: 170.2
click at [583, 551] on div "3 . Which diesel fuel cetane rating is typically recommended by Toyota for curr…" at bounding box center [887, 685] width 653 height 302
click at [1134, 406] on div "2 . A DMM should be checked for a ‘zero’ reading before carrying out any testin…" at bounding box center [887, 329] width 653 height 254
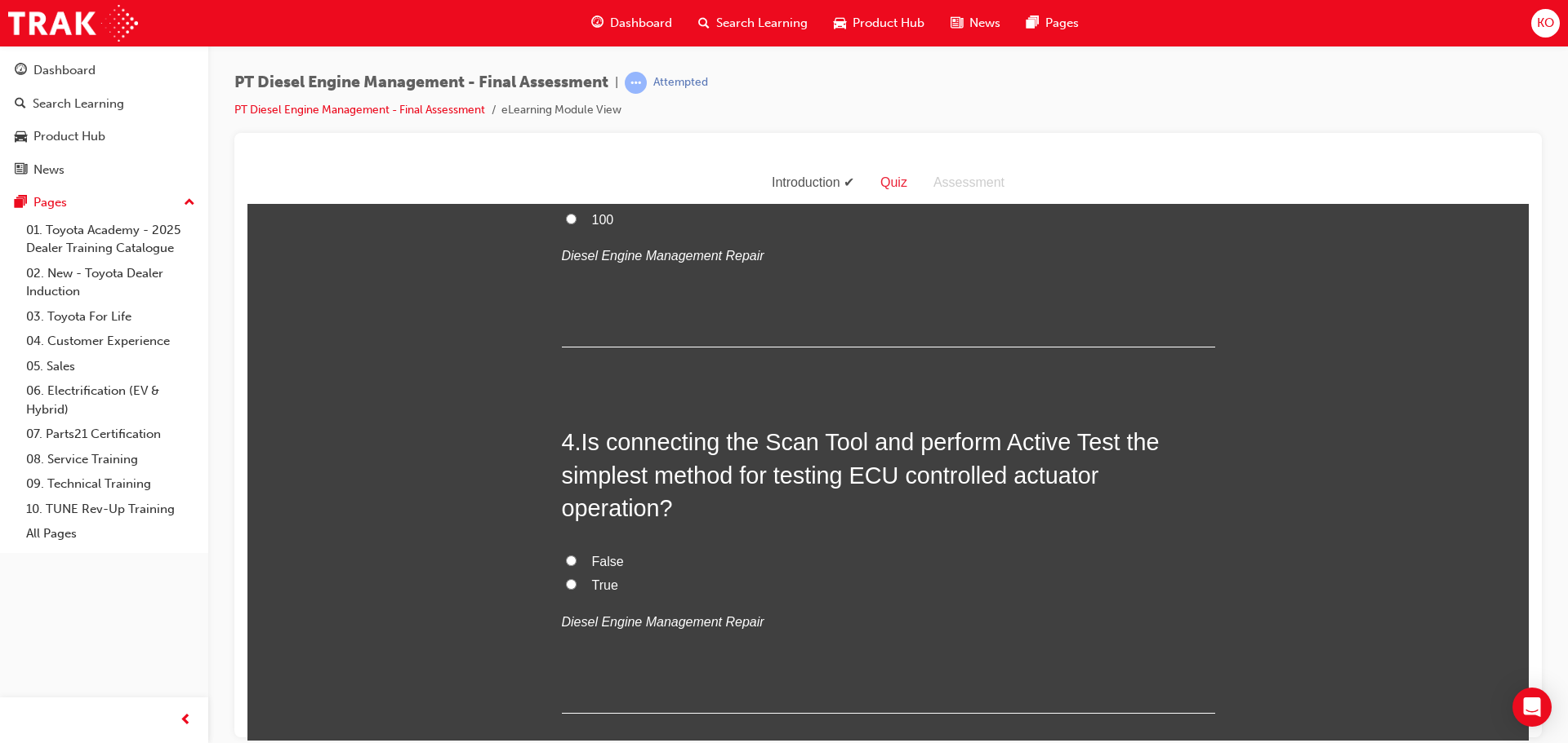
scroll to position [1061, 0]
click at [566, 584] on input "True" at bounding box center [571, 582] width 10 height 10
radio input "true"
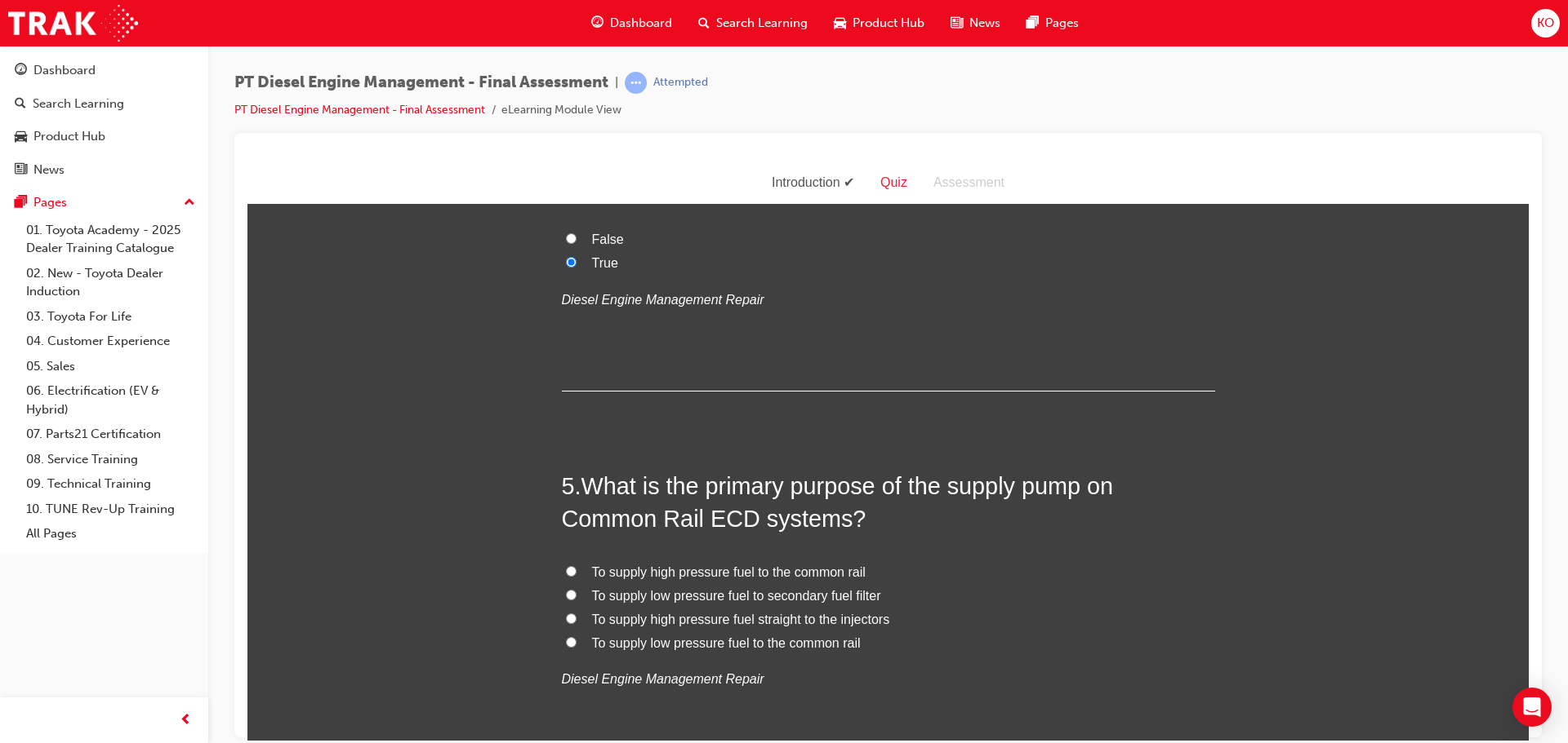
scroll to position [1387, 0]
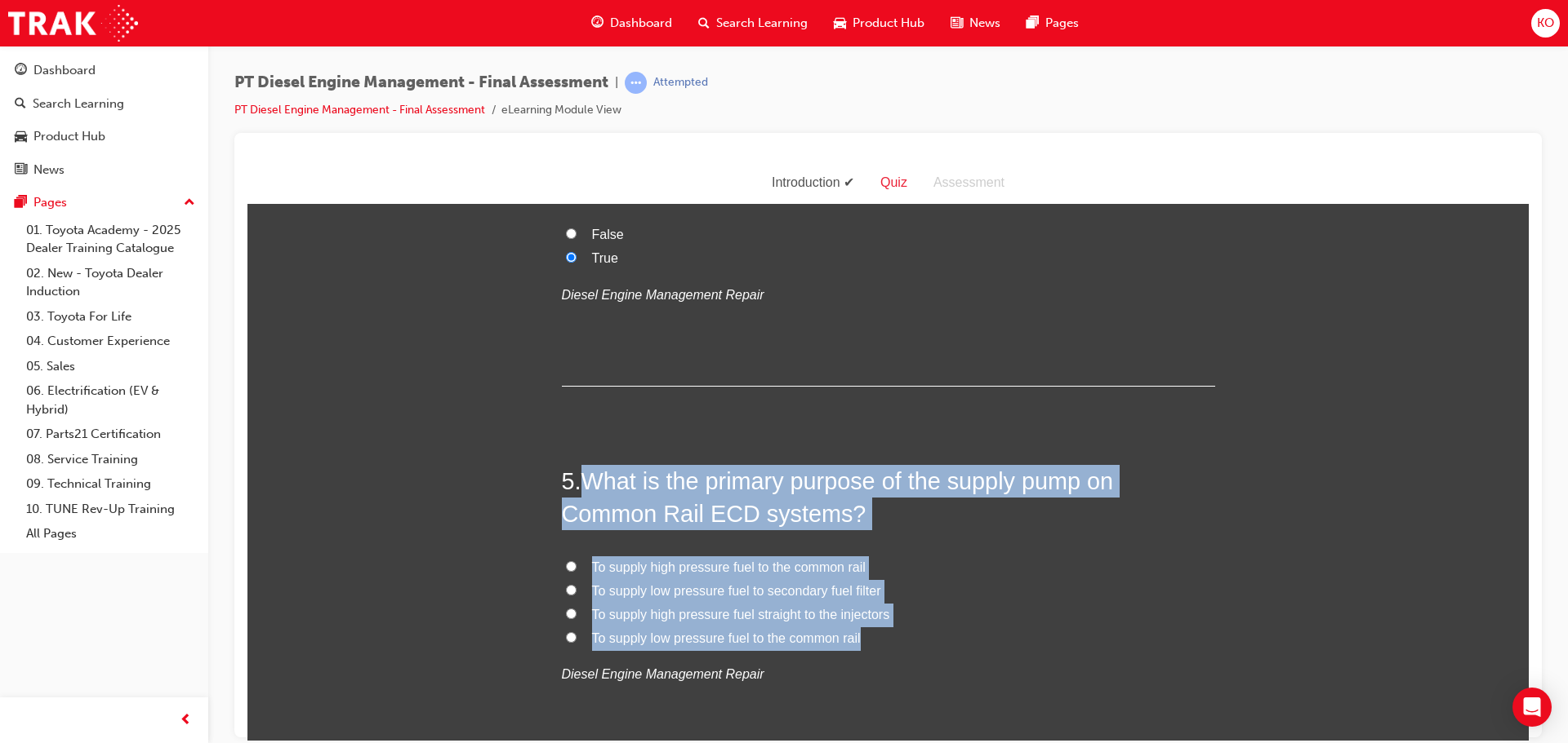
drag, startPoint x: 846, startPoint y: 638, endPoint x: 578, endPoint y: 479, distance: 311.6
click at [578, 479] on div "5 . What is the primary purpose of the supply pump on Common Rail ECD systems? …" at bounding box center [887, 614] width 653 height 302
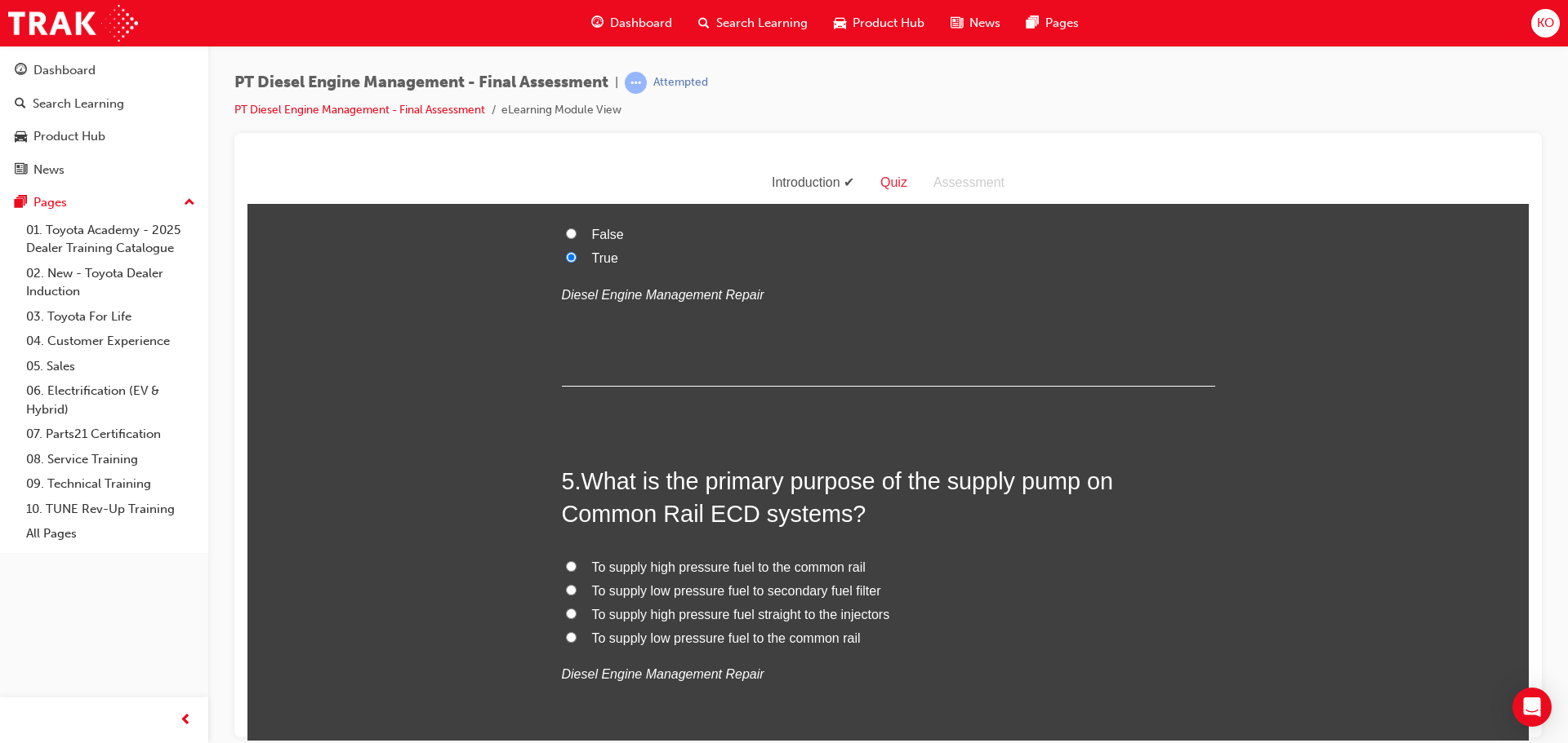
click at [817, 670] on p "Diesel Engine Management Repair" at bounding box center [887, 674] width 653 height 24
click at [569, 566] on label "To supply high pressure fuel to the common rail" at bounding box center [887, 567] width 653 height 24
click at [566, 562] on input "To supply high pressure fuel to the common rail" at bounding box center [571, 565] width 10 height 10
radio input "true"
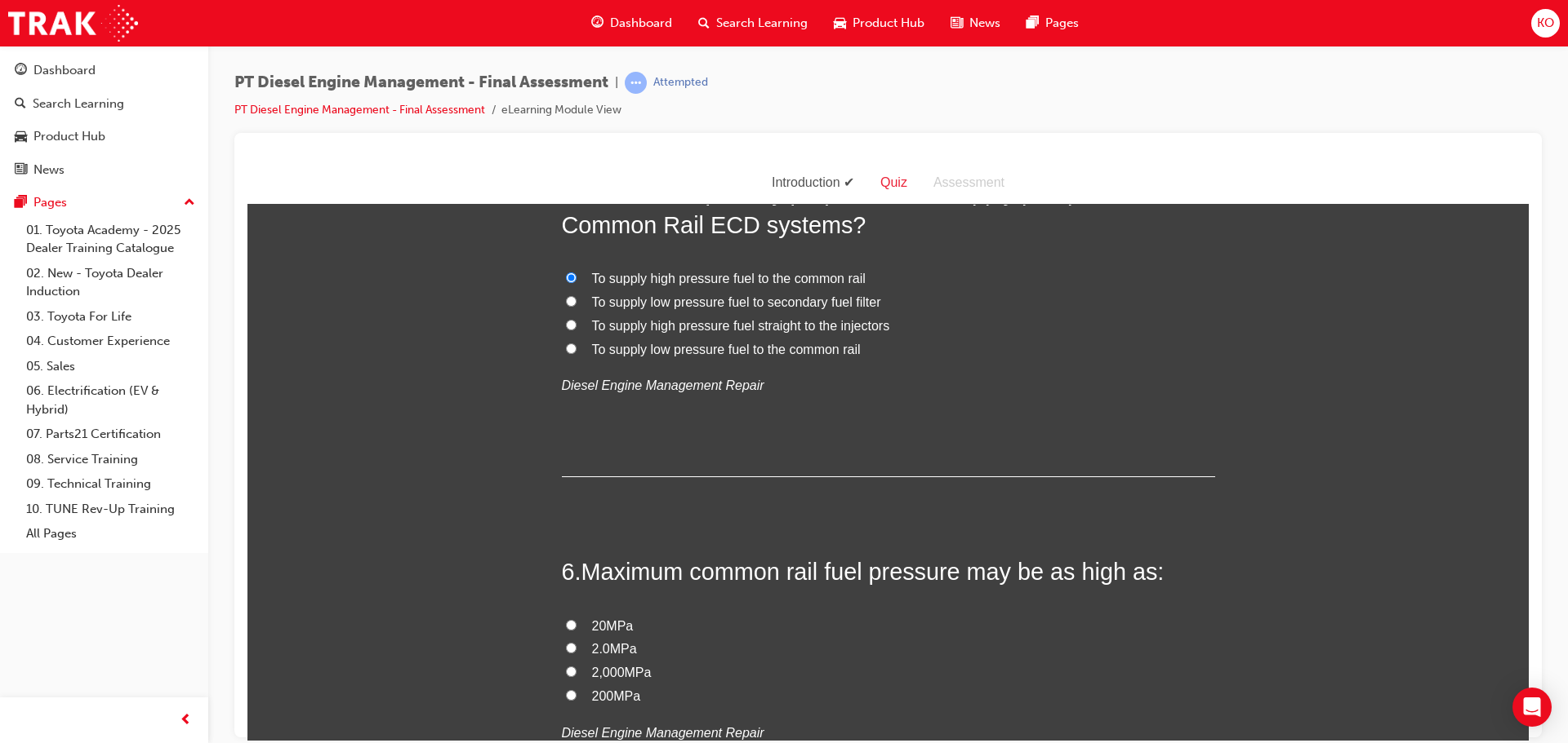
scroll to position [1796, 0]
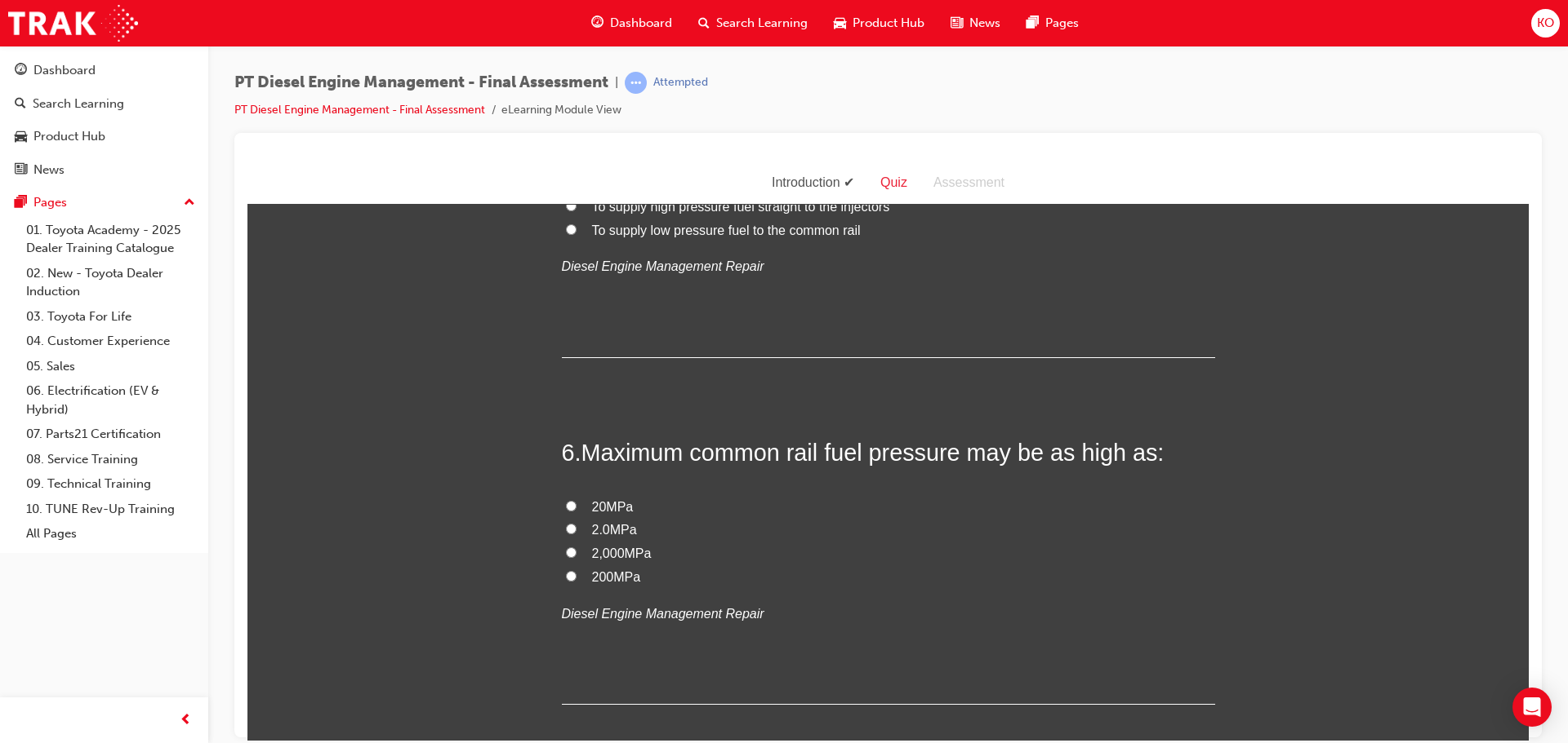
click at [561, 501] on label "20MPa" at bounding box center [887, 507] width 653 height 24
click at [566, 501] on input "20MPa" at bounding box center [571, 505] width 10 height 10
radio input "true"
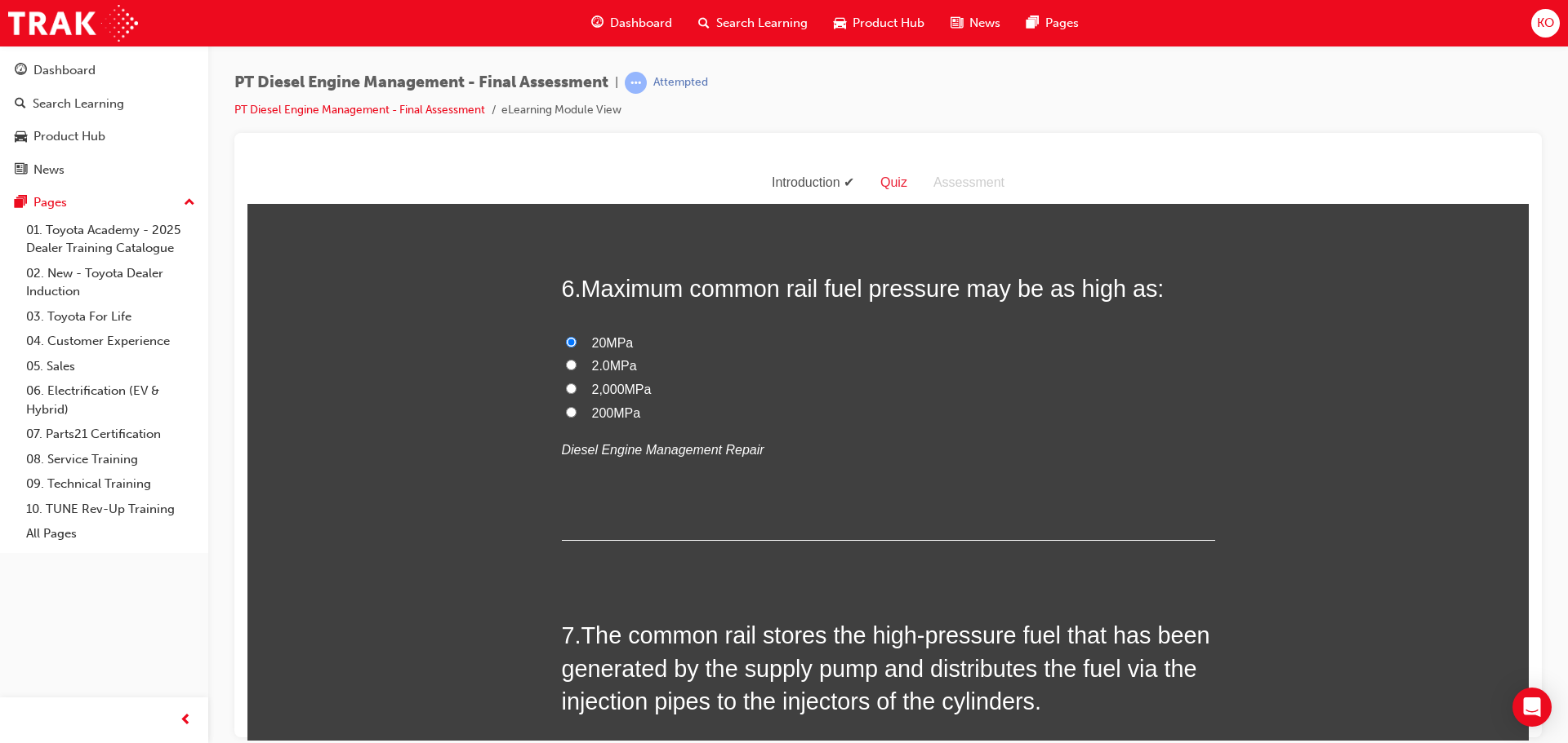
scroll to position [1958, 0]
click at [566, 412] on input "200MPa" at bounding box center [571, 412] width 10 height 10
radio input "true"
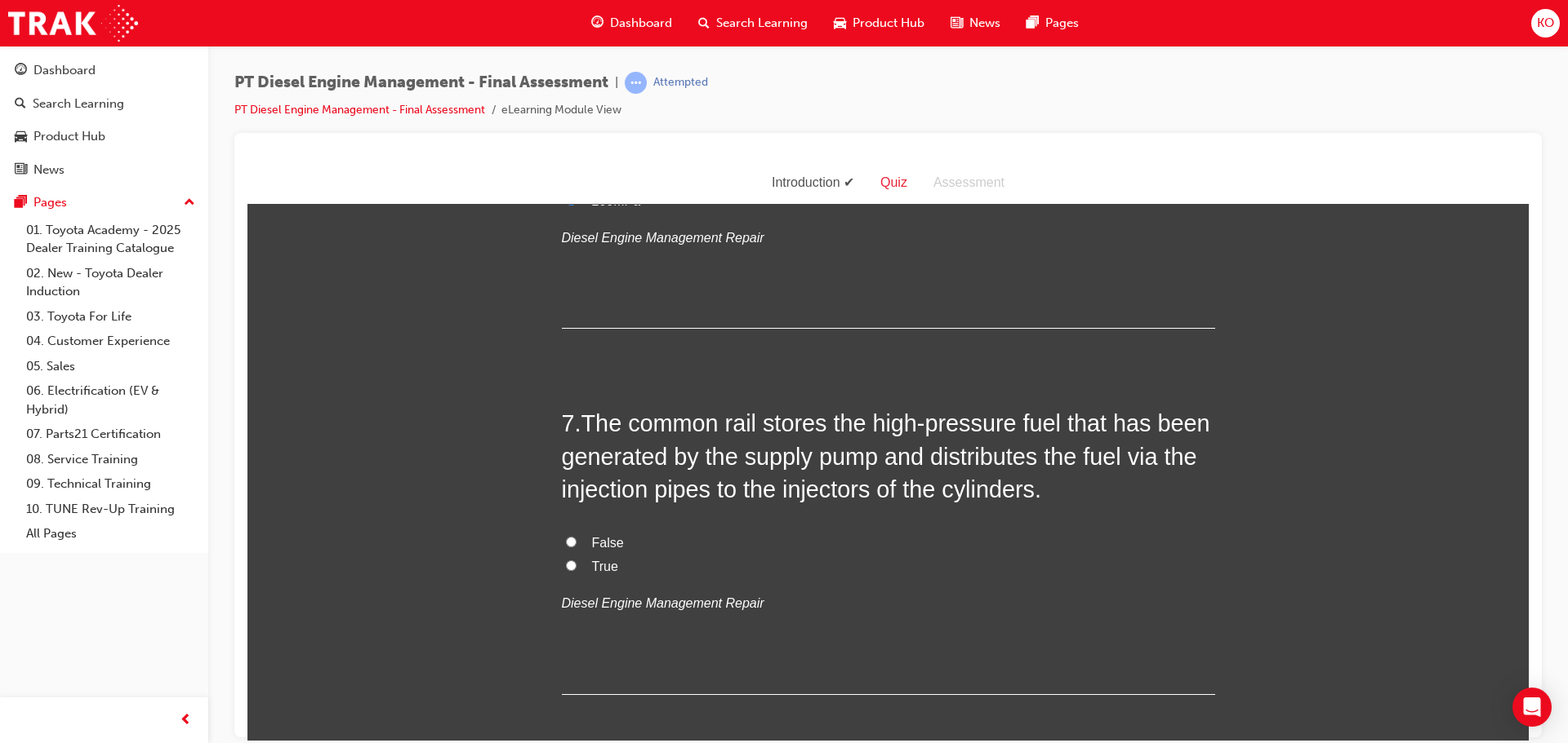
scroll to position [2203, 0]
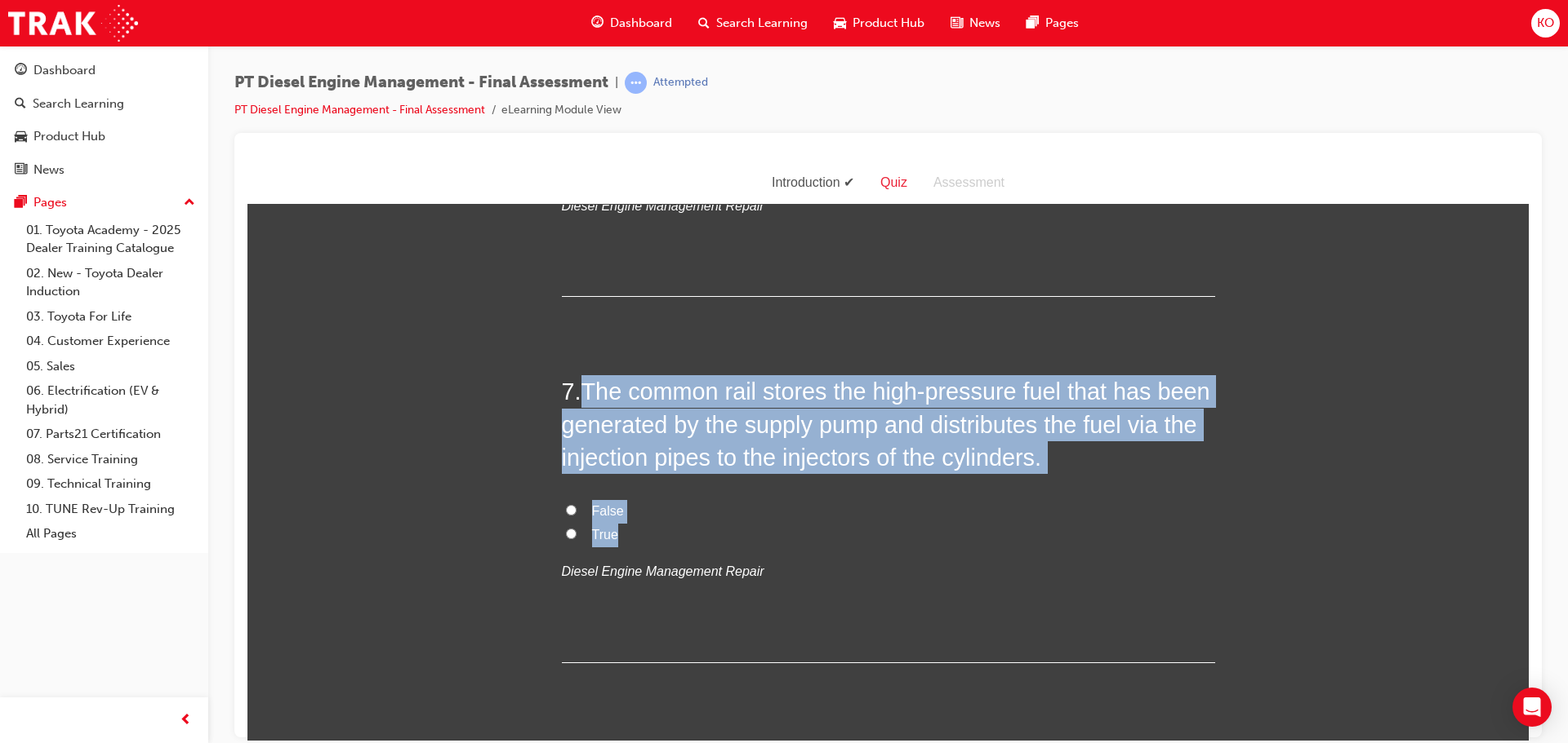
drag, startPoint x: 630, startPoint y: 533, endPoint x: 577, endPoint y: 392, distance: 150.6
click at [577, 392] on div "7 . The common rail stores the high-pressure fuel that has been generated by th…" at bounding box center [887, 518] width 653 height 288
click at [566, 530] on input "True" at bounding box center [571, 532] width 10 height 10
radio input "true"
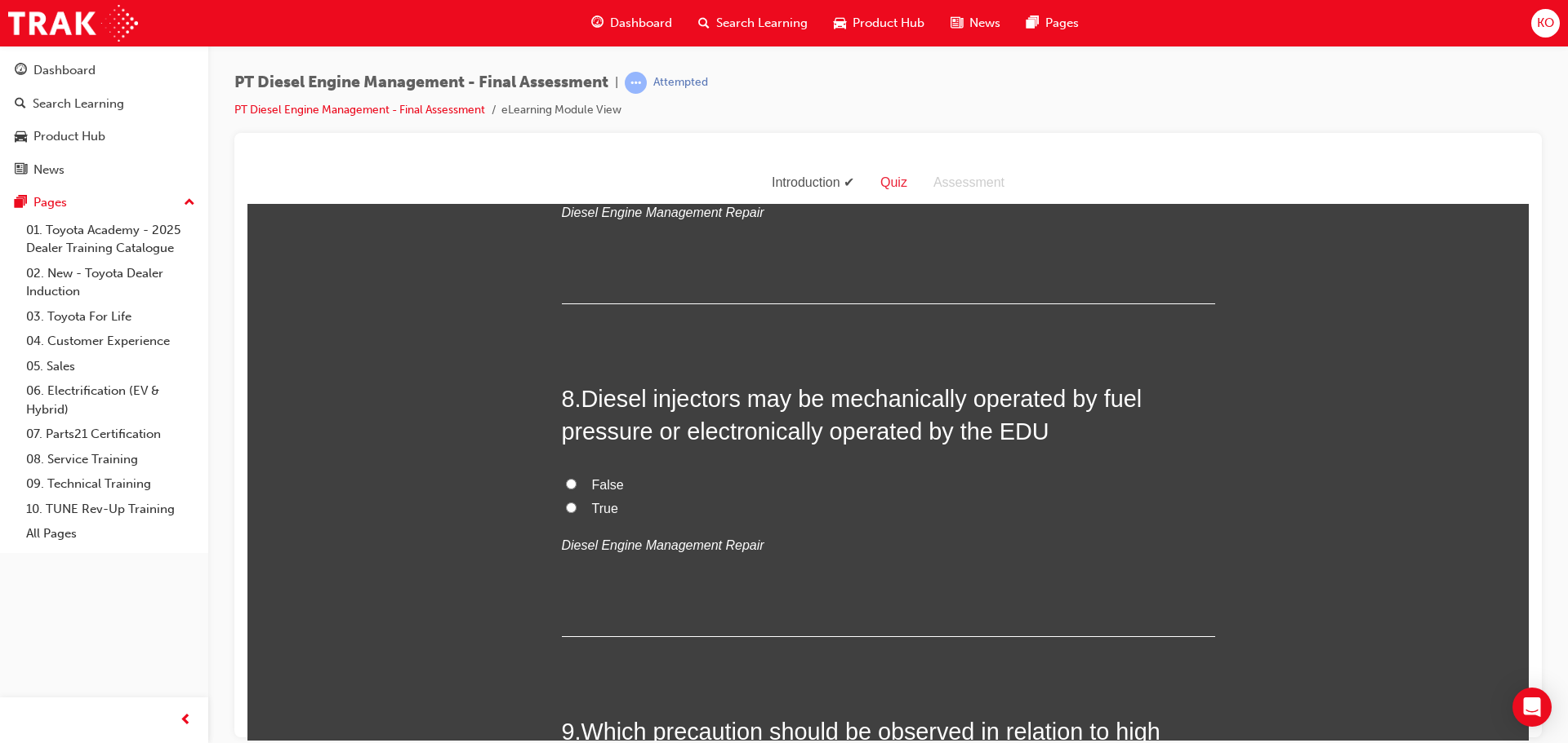
scroll to position [2611, 0]
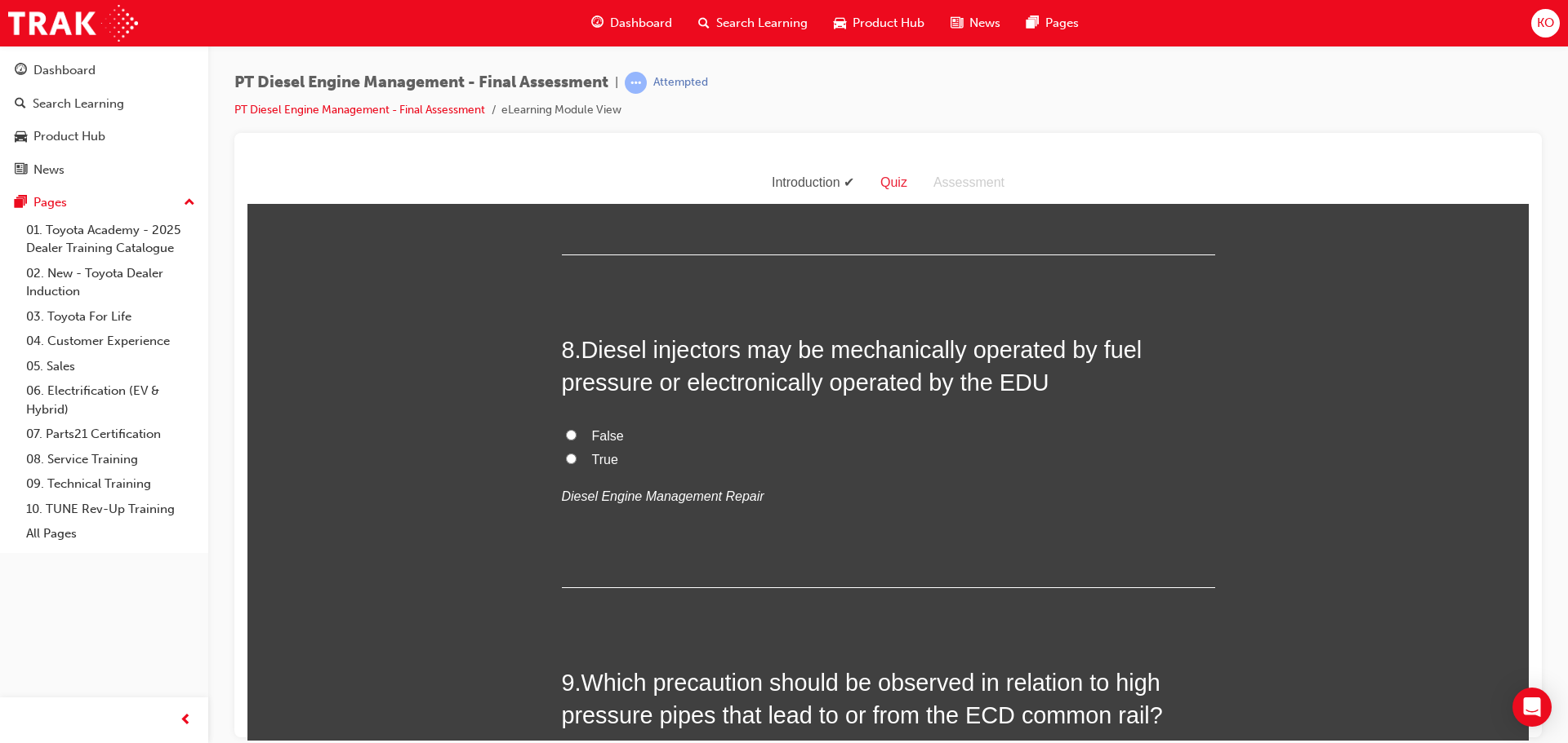
click at [566, 460] on input "True" at bounding box center [571, 457] width 10 height 10
radio input "true"
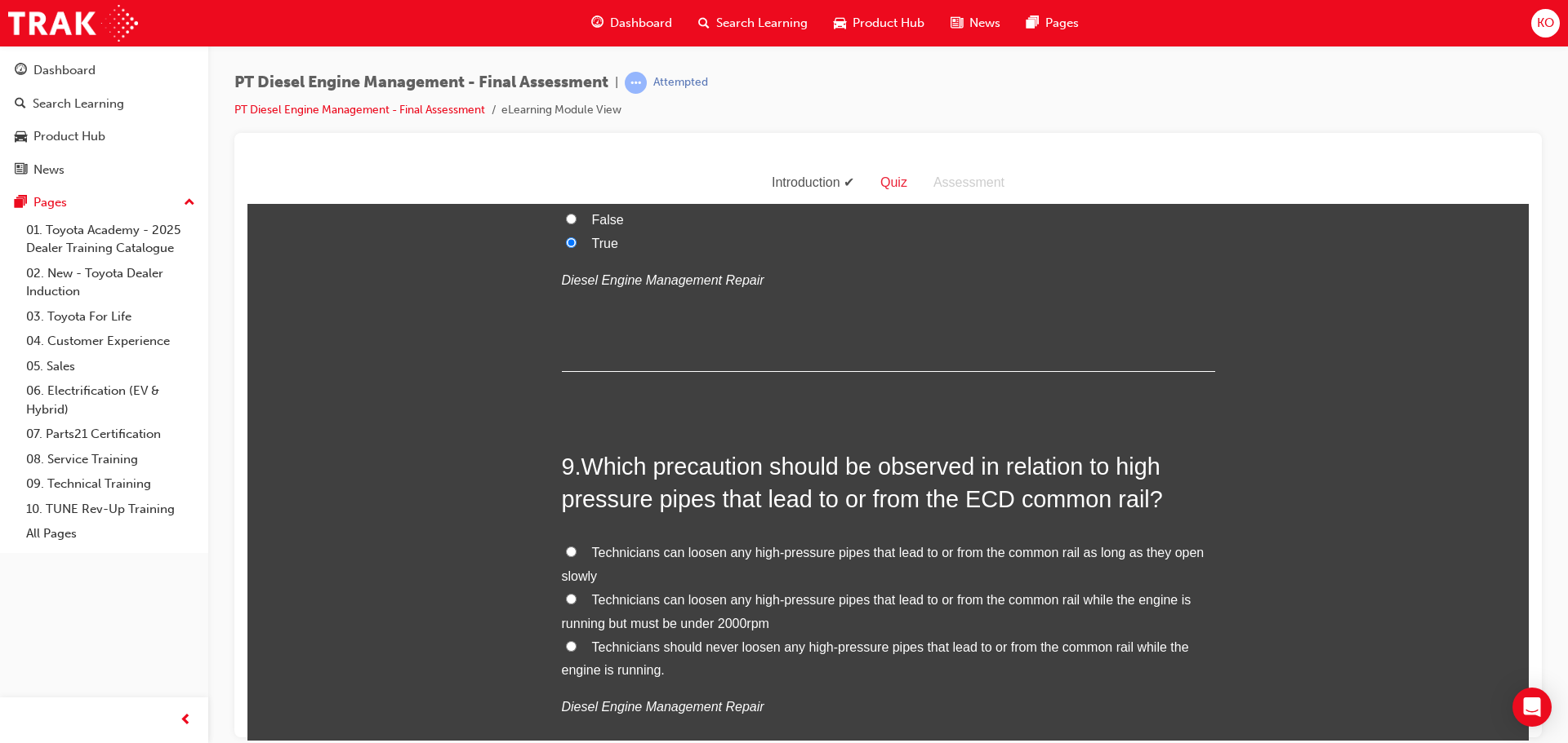
scroll to position [2856, 0]
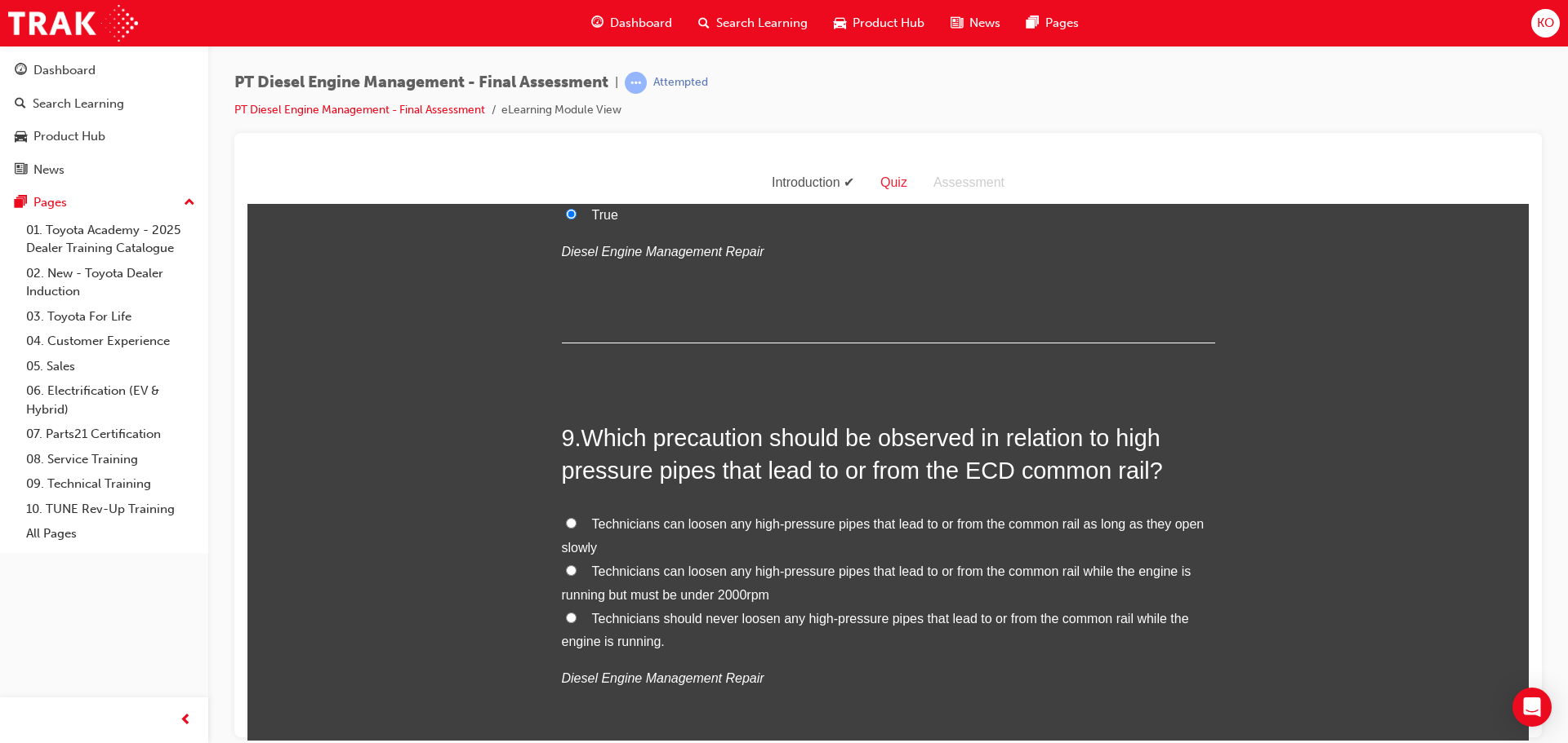
click at [566, 616] on input "Technicians should never loosen any high-pressure pipes that lead to or from th…" at bounding box center [571, 616] width 10 height 10
radio input "true"
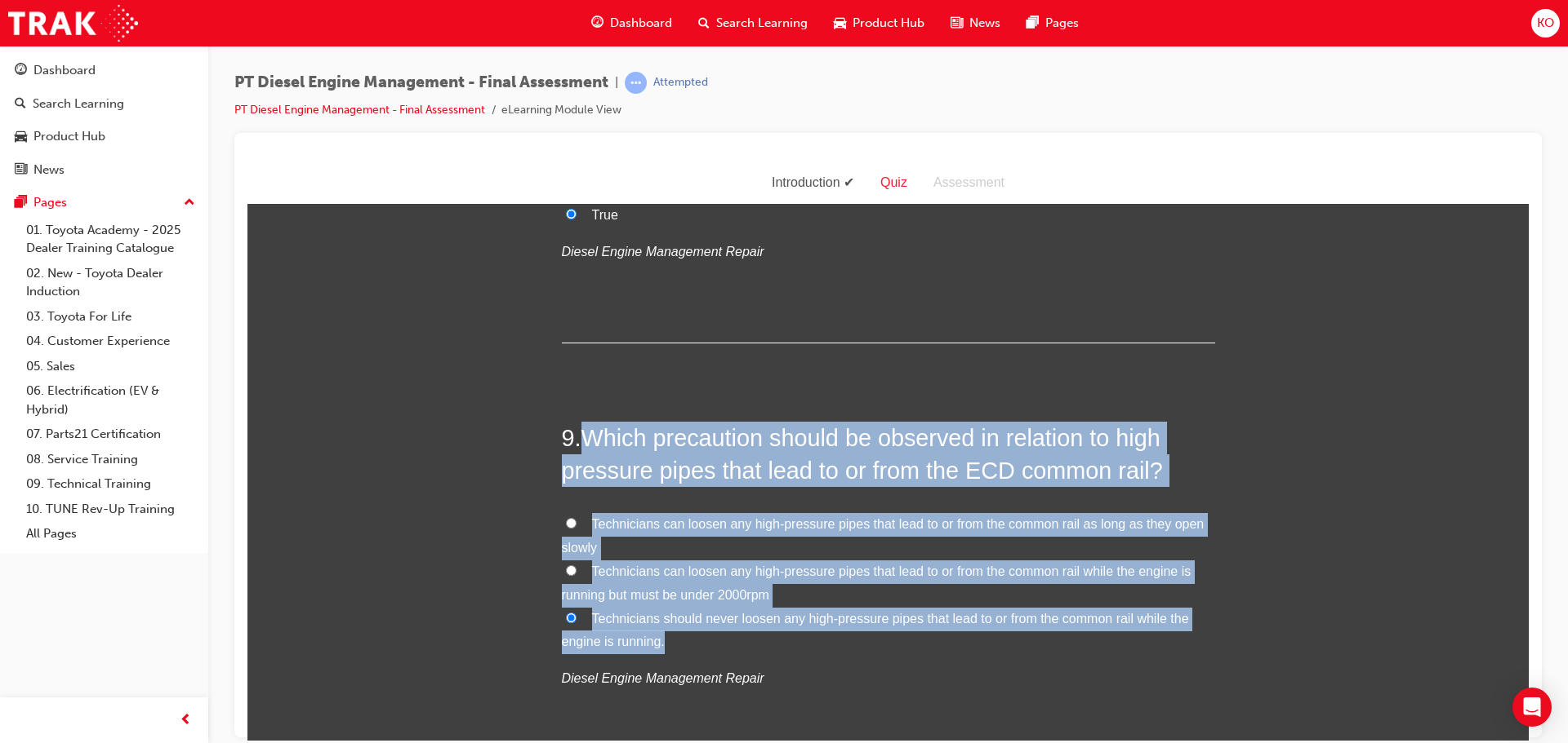
drag, startPoint x: 677, startPoint y: 644, endPoint x: 586, endPoint y: 447, distance: 217.0
click at [586, 447] on div "9 . Which precaution should be observed in relation to high pressure pipes that…" at bounding box center [887, 595] width 653 height 349
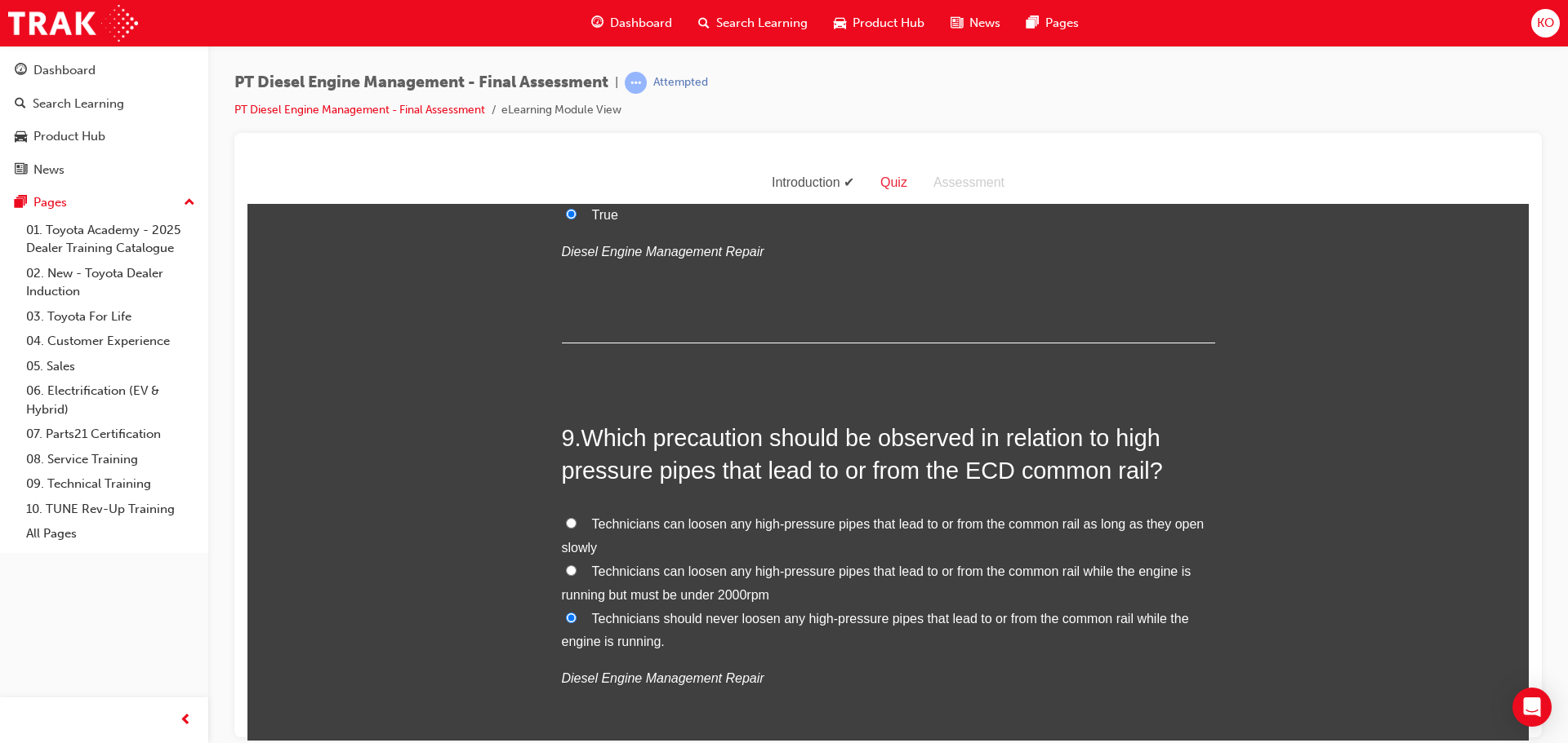
click at [818, 697] on div "9 . Which precaution should be observed in relation to high pressure pipes that…" at bounding box center [887, 595] width 653 height 349
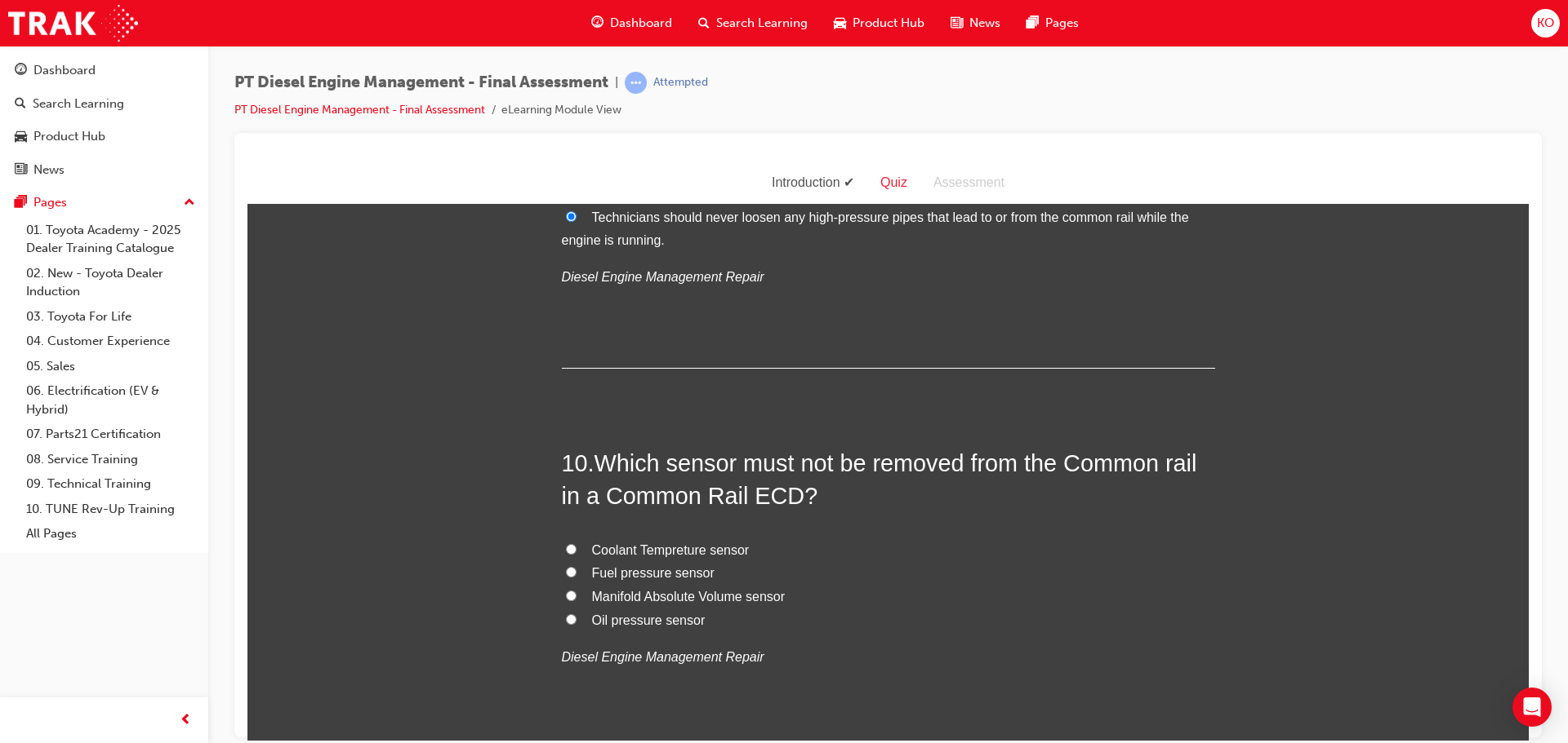
scroll to position [3263, 0]
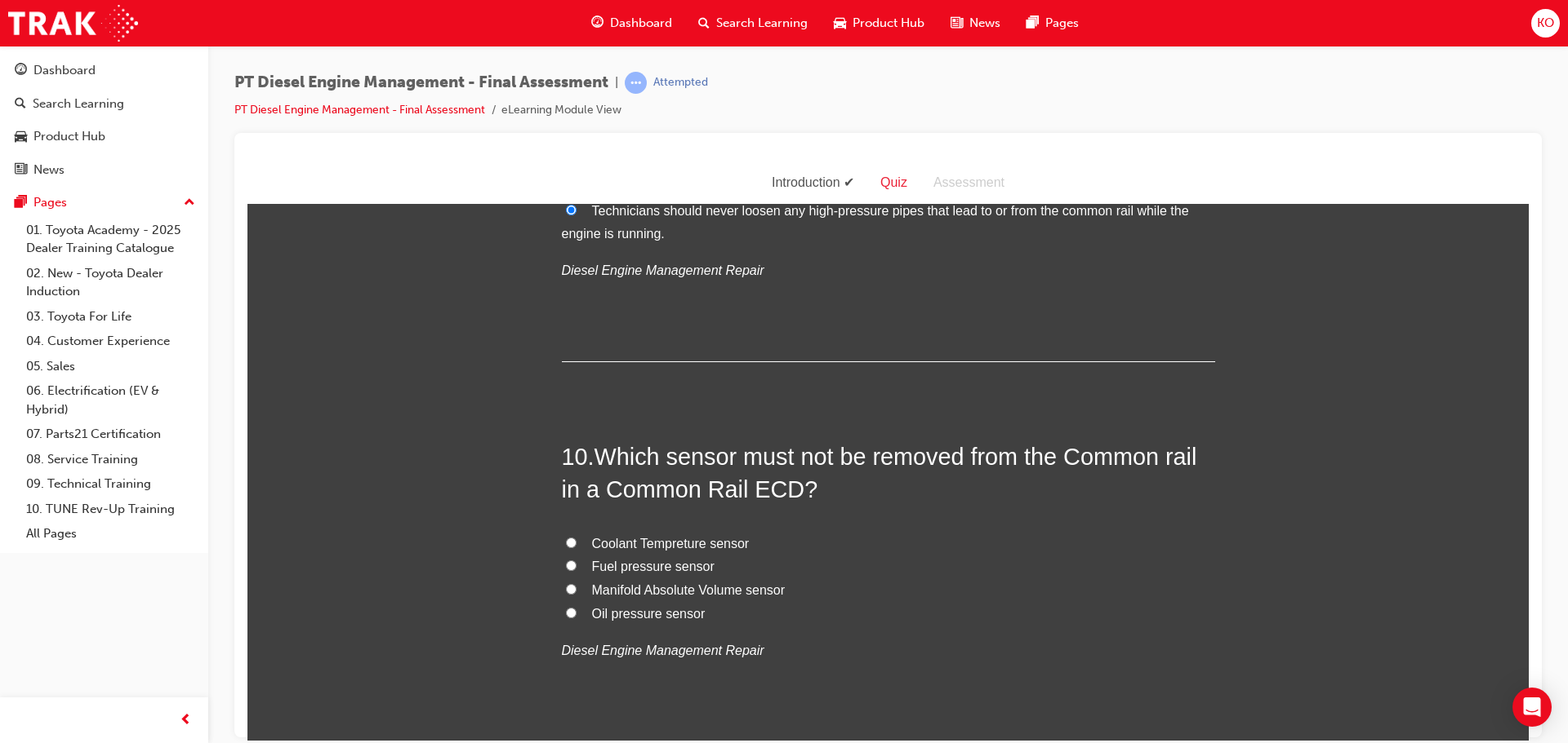
drag, startPoint x: 703, startPoint y: 613, endPoint x: 747, endPoint y: 606, distance: 44.6
click at [747, 606] on label "Oil pressure sensor" at bounding box center [887, 613] width 653 height 24
click at [577, 607] on input "Oil pressure sensor" at bounding box center [571, 612] width 10 height 10
radio input "true"
click at [566, 560] on input "Fuel pressure sensor" at bounding box center [571, 565] width 10 height 10
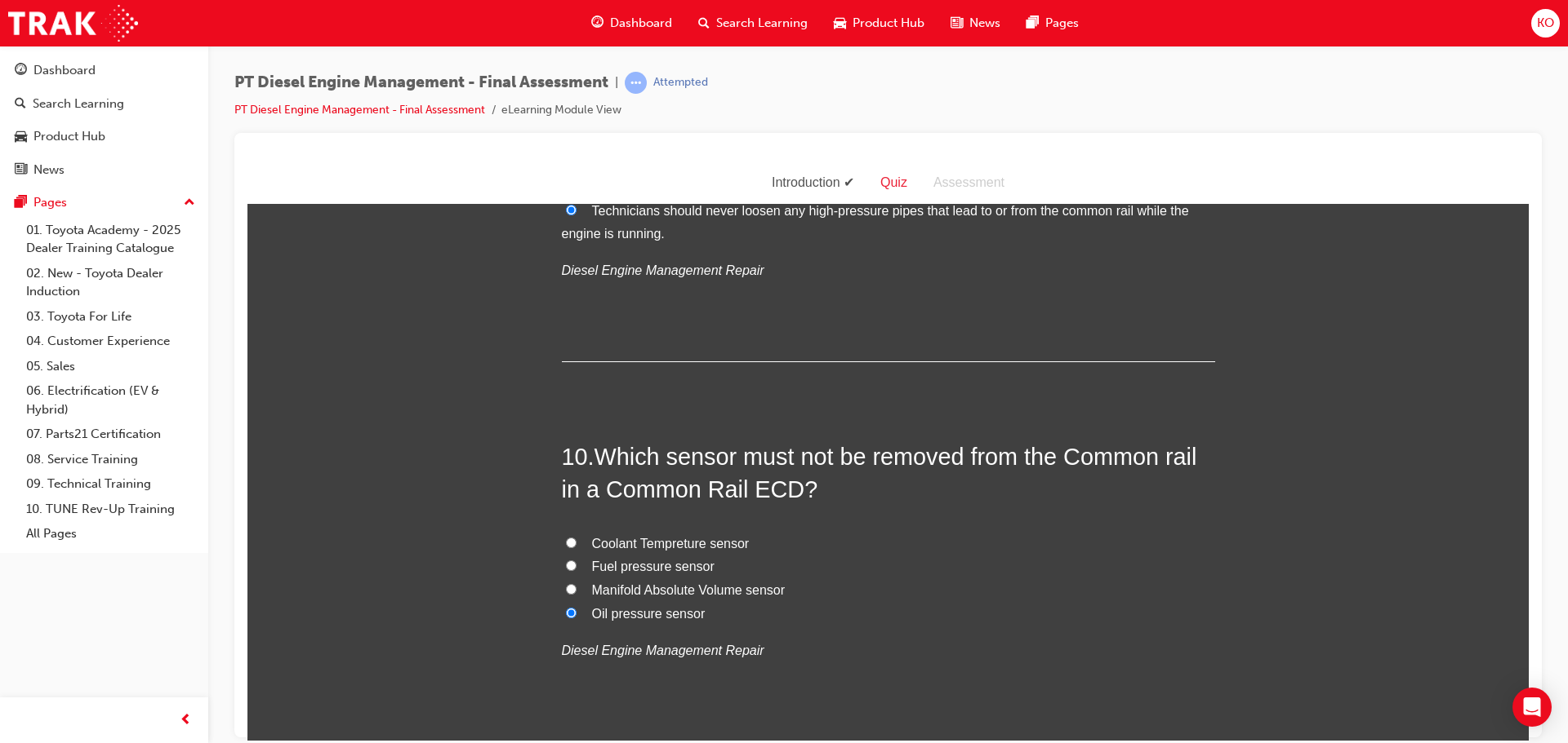
radio input "true"
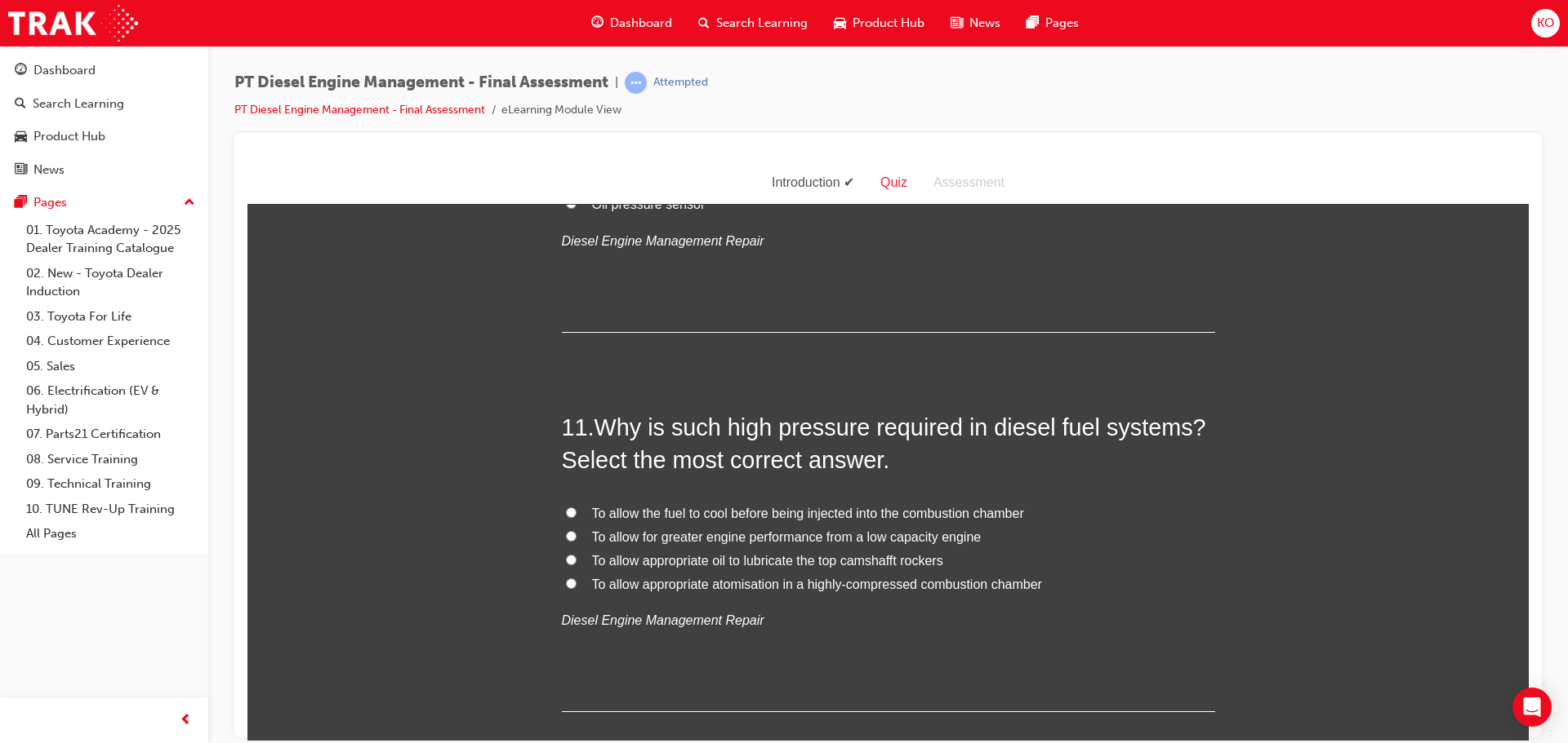
scroll to position [3753, 0]
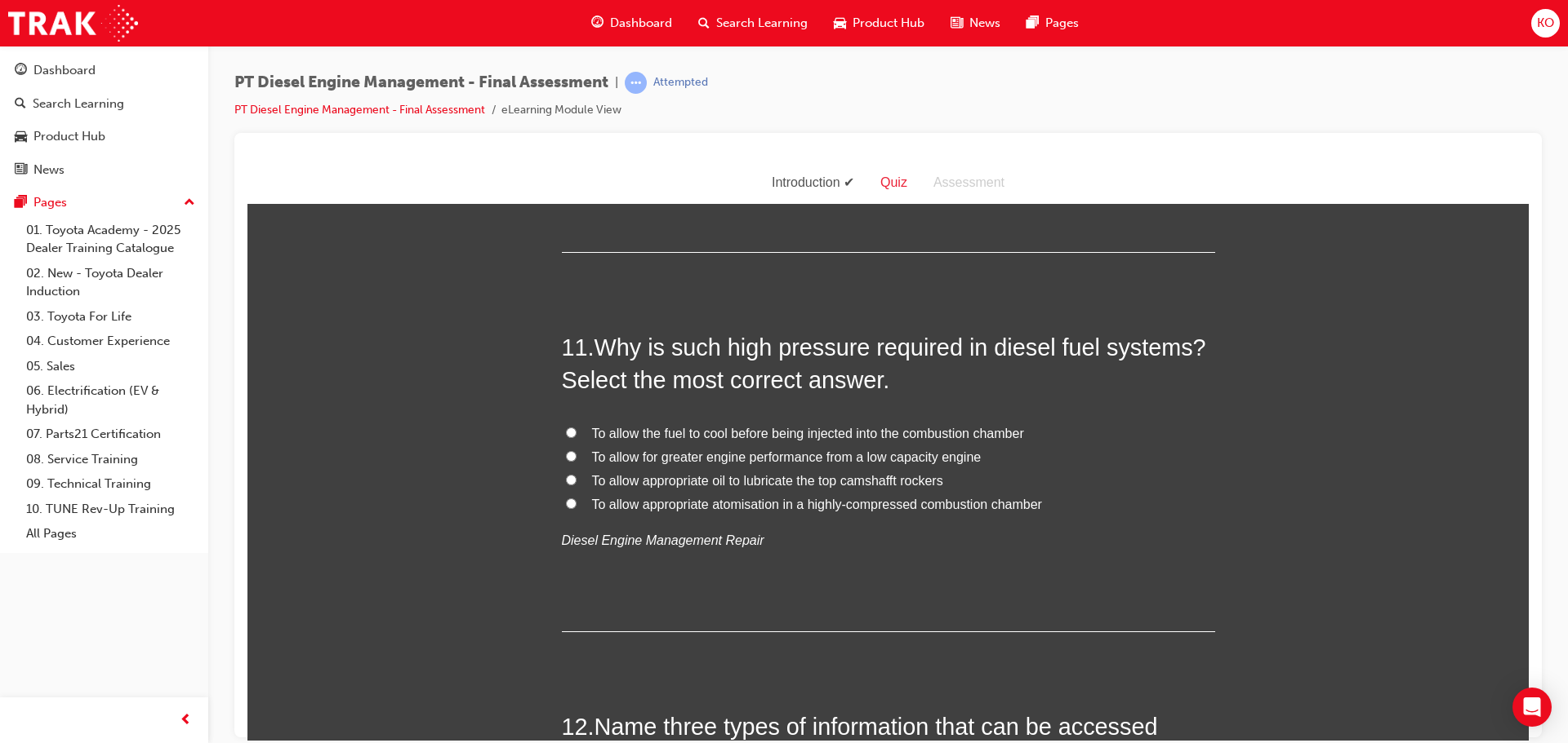
click at [566, 502] on input "To allow appropriate atomisation in a highly-compressed combustion chamber" at bounding box center [571, 503] width 10 height 10
radio input "true"
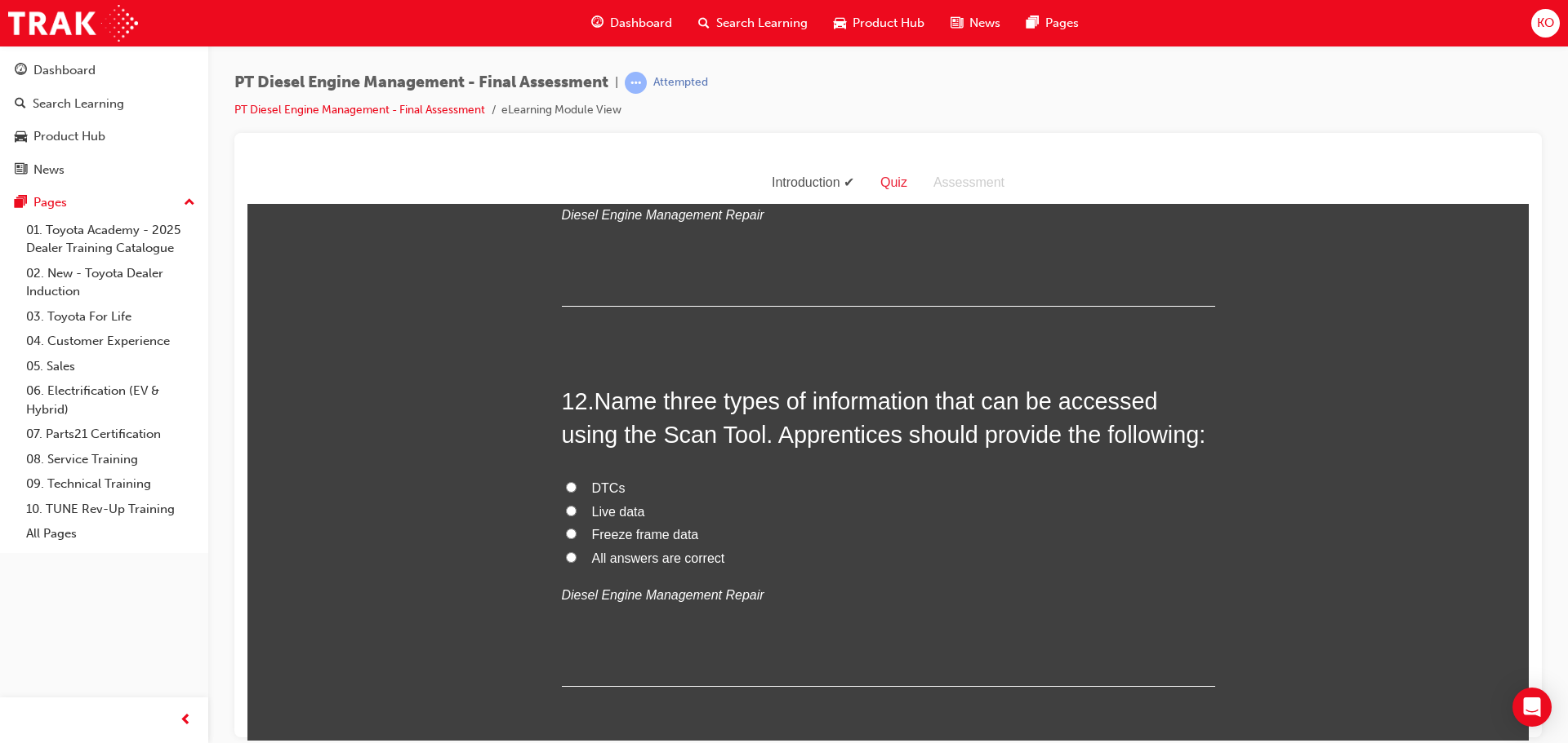
scroll to position [4080, 0]
click at [566, 559] on input "All answers are correct" at bounding box center [571, 555] width 10 height 10
radio input "true"
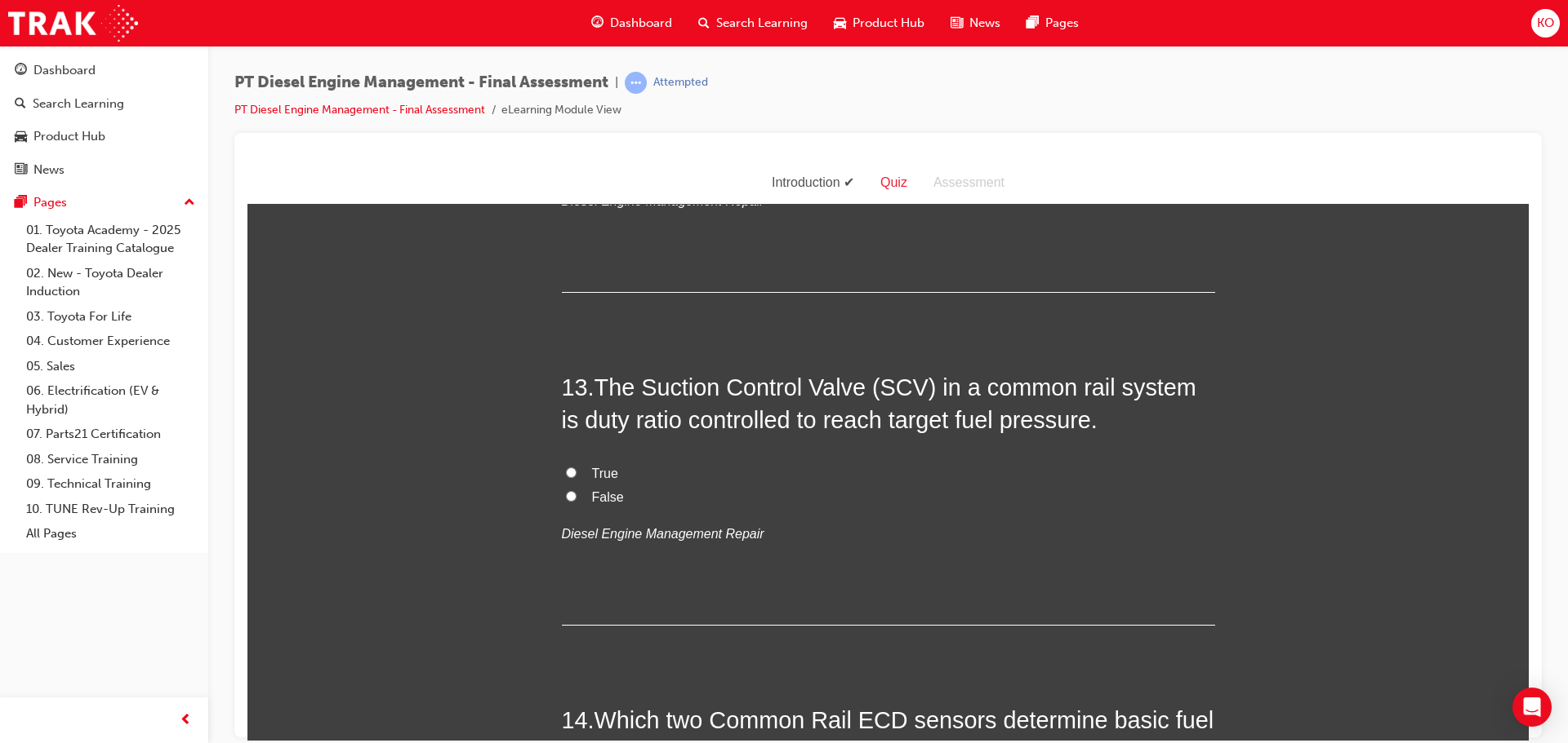
scroll to position [4488, 0]
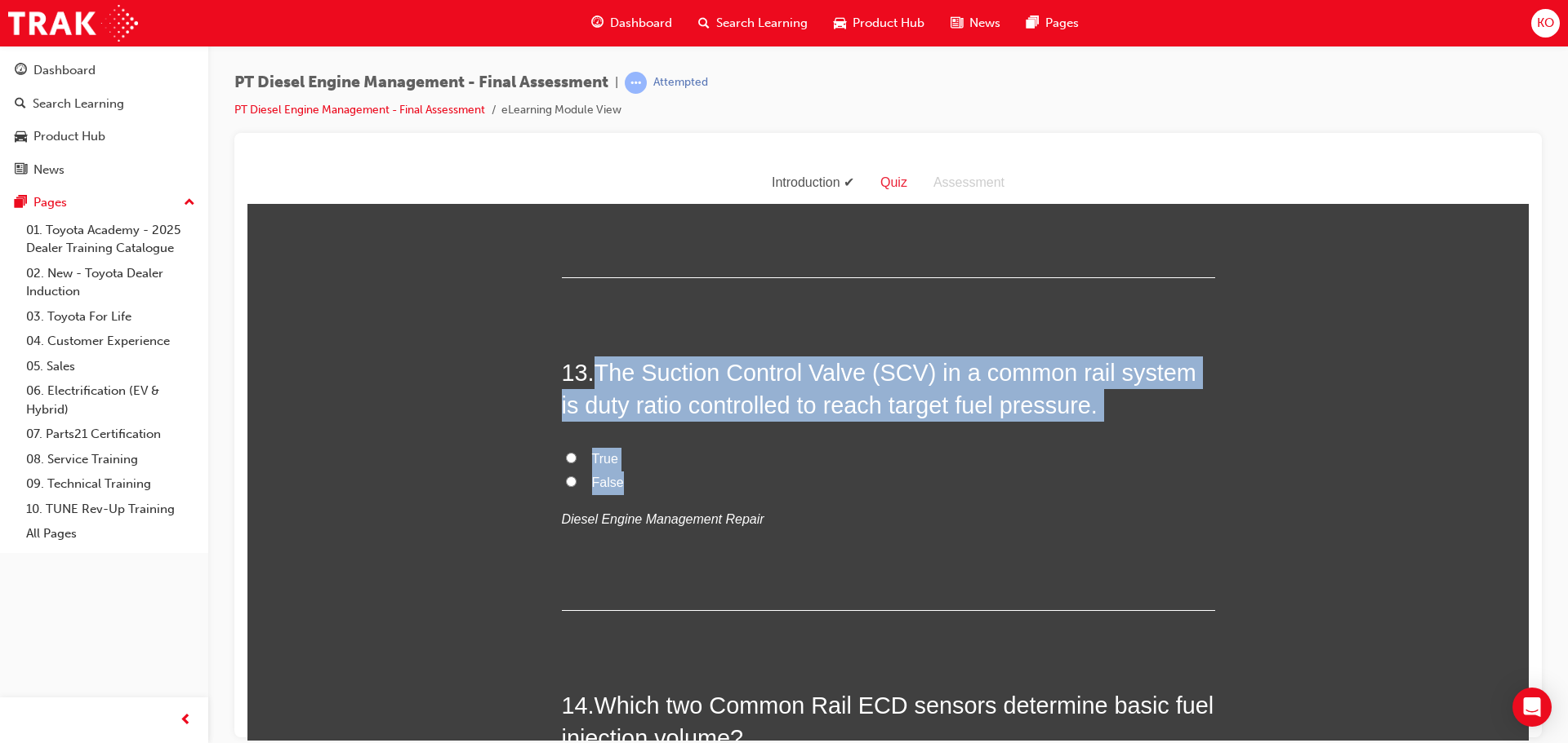
drag, startPoint x: 635, startPoint y: 481, endPoint x: 595, endPoint y: 367, distance: 120.8
click at [595, 367] on div "13 . The Suction Control Valve (SCV) in a common rail system is duty ratio cont…" at bounding box center [887, 482] width 653 height 254
click at [566, 452] on input "True" at bounding box center [571, 457] width 10 height 10
radio input "true"
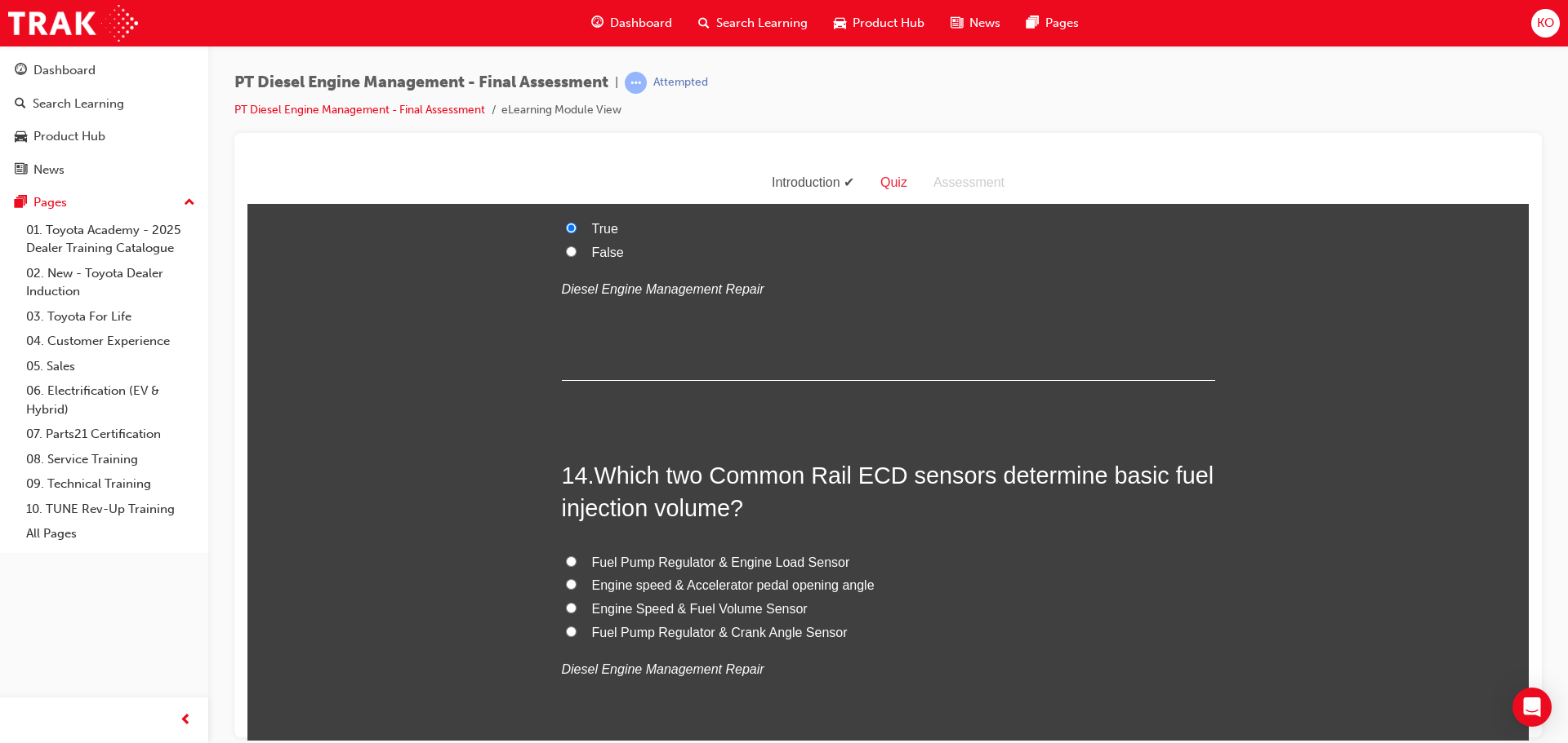
scroll to position [4732, 0]
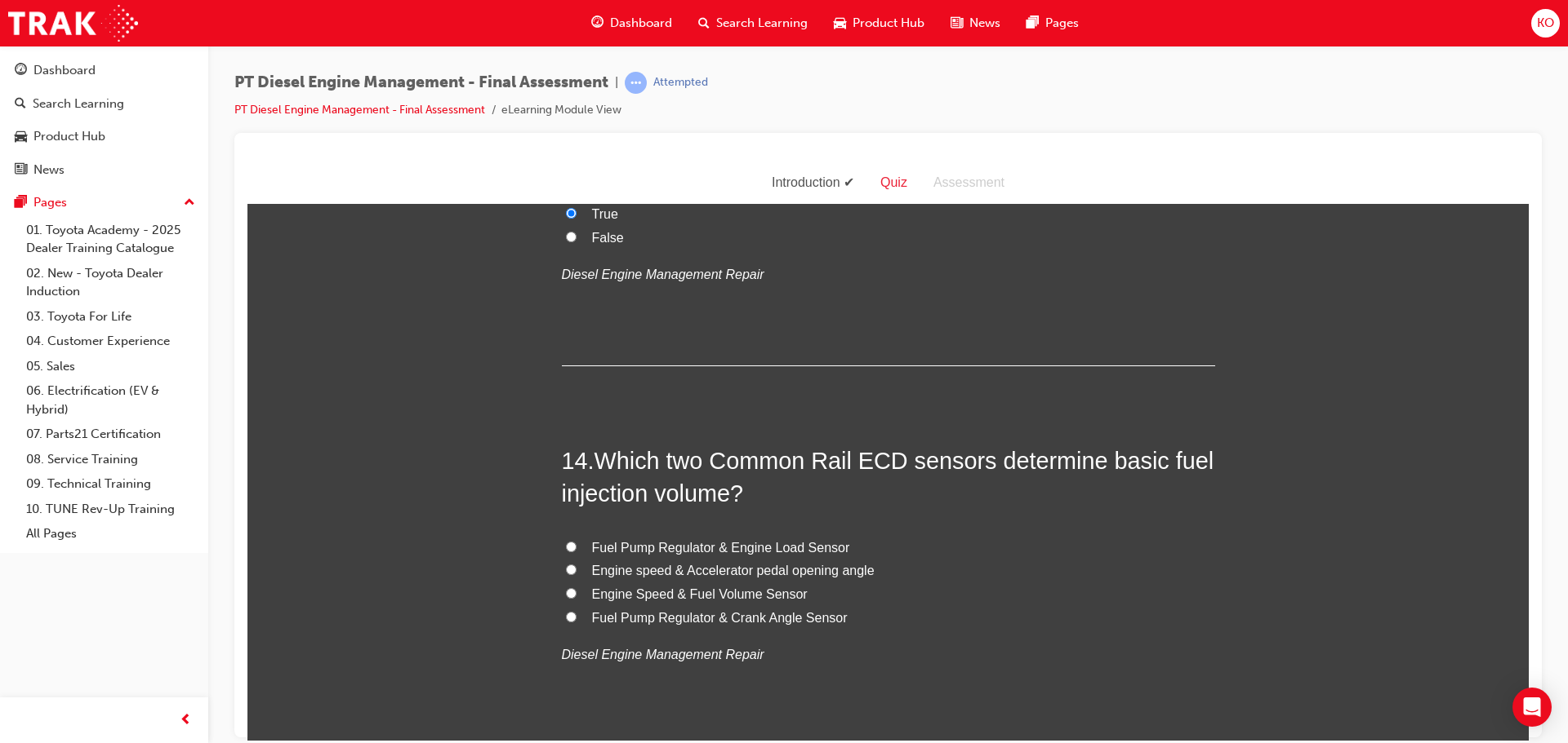
click at [566, 593] on input "Engine Speed & Fuel Volume Sensor" at bounding box center [571, 592] width 10 height 10
radio input "true"
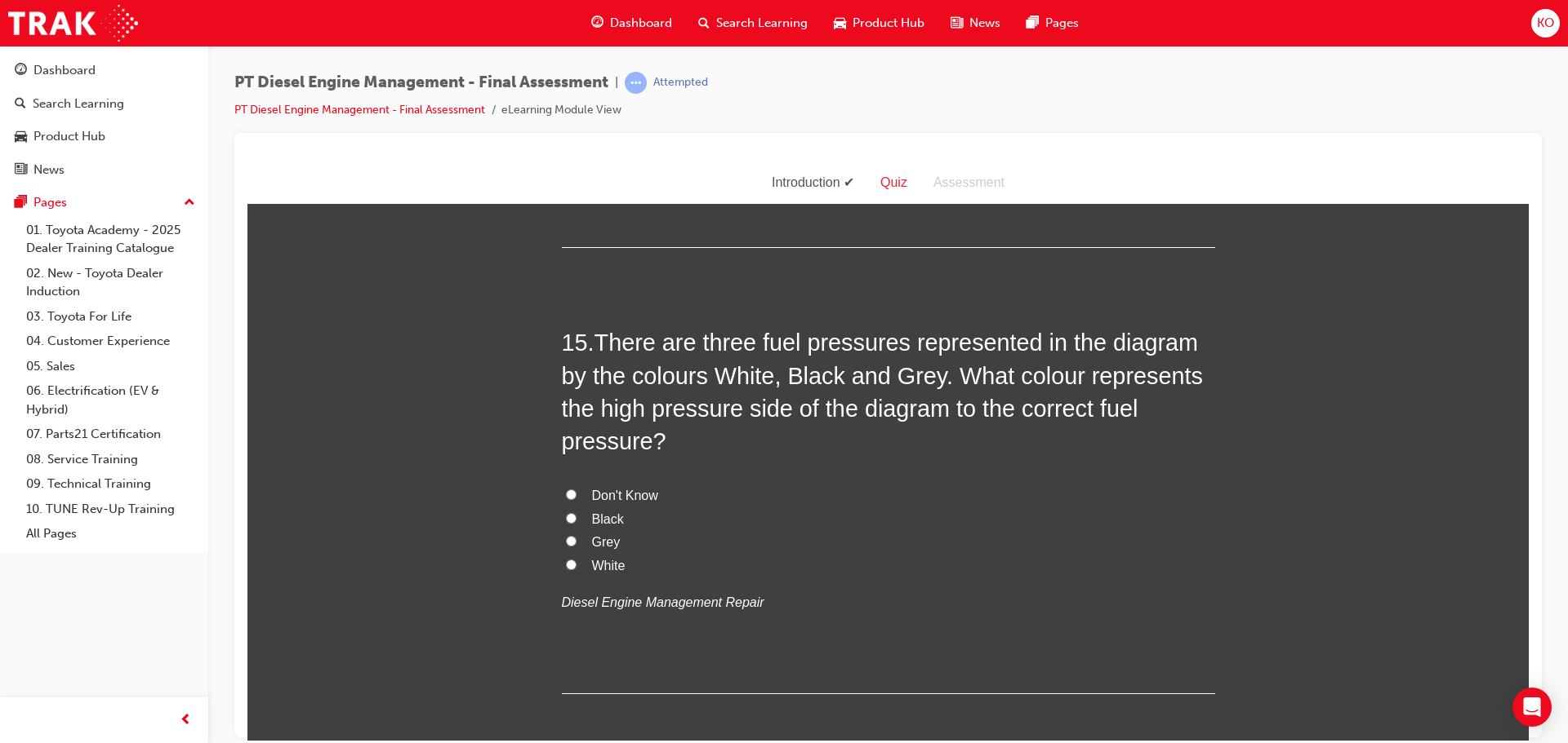
scroll to position [5304, 0]
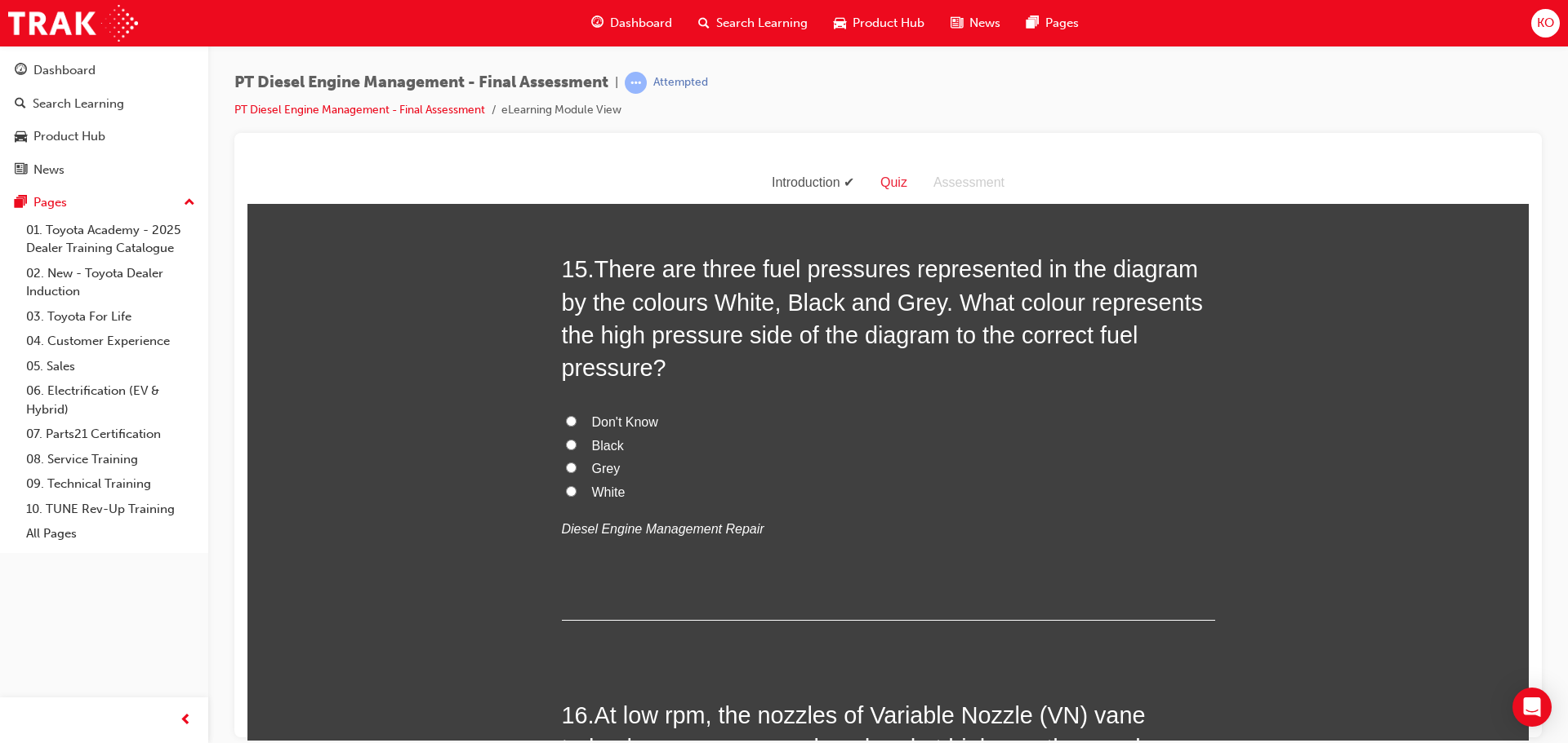
click at [804, 179] on div "Introduction" at bounding box center [813, 182] width 109 height 24
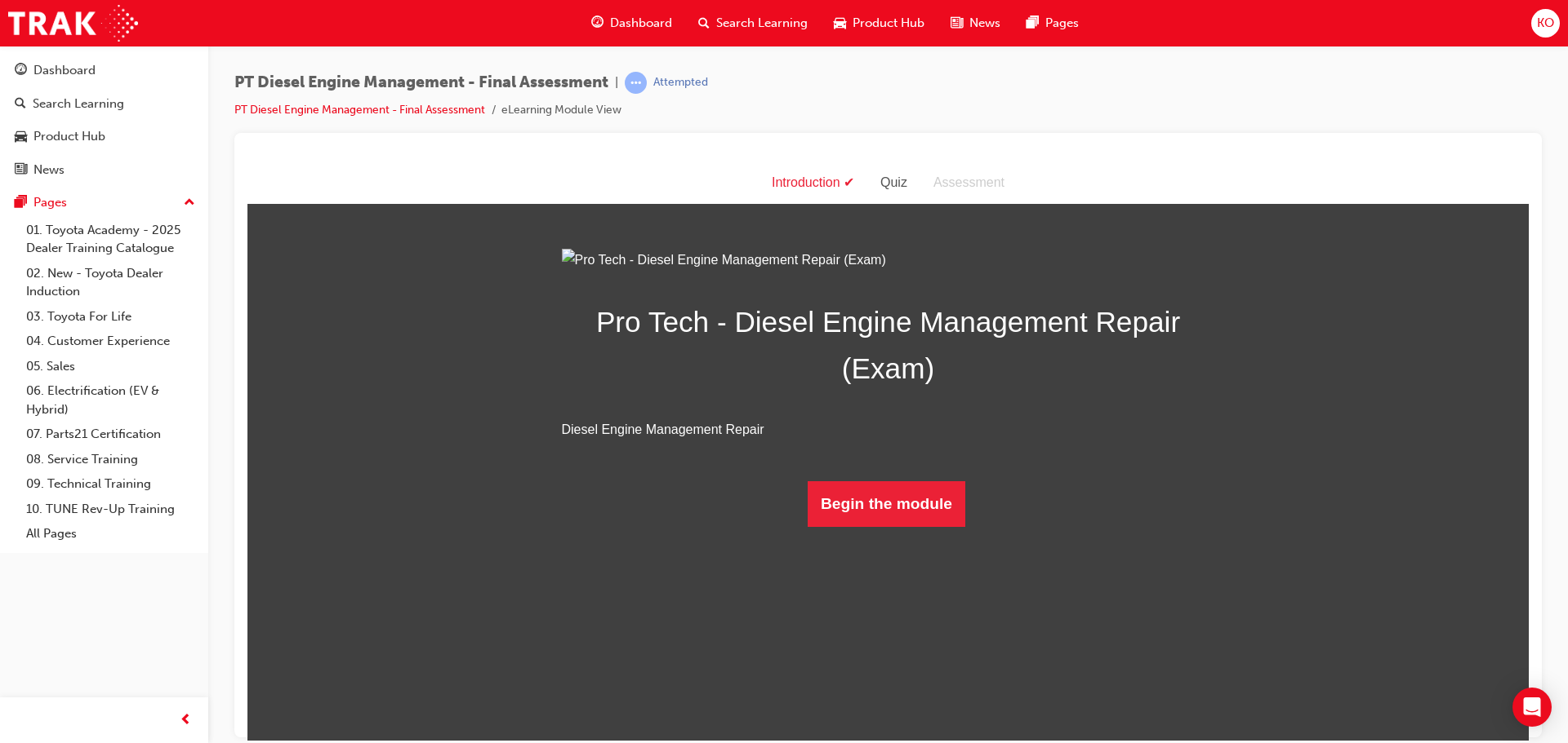
scroll to position [0, 0]
click at [869, 527] on button "Begin the module" at bounding box center [886, 504] width 157 height 46
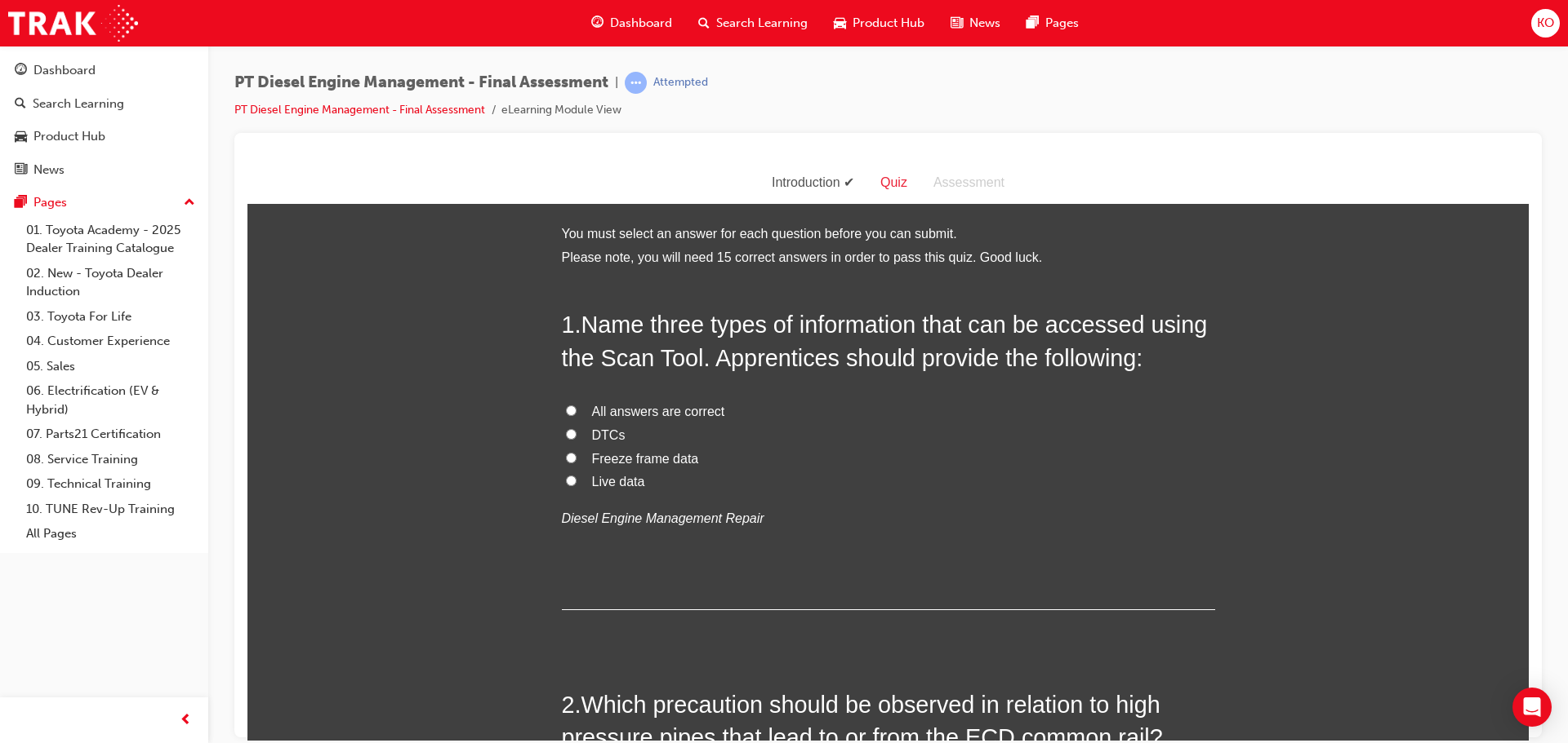
click at [806, 182] on div "Introduction" at bounding box center [813, 182] width 109 height 24
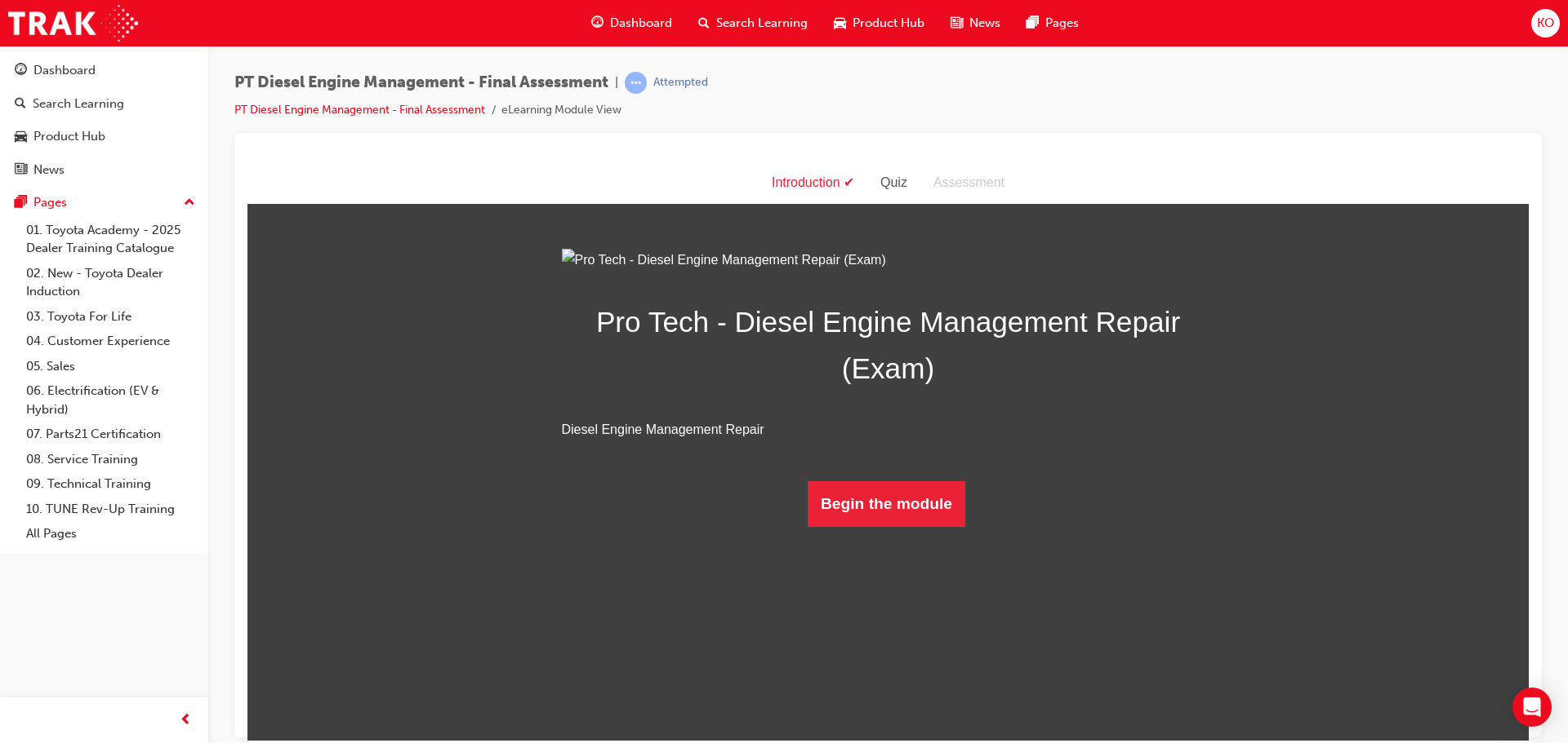
click at [901, 184] on div "Quiz" at bounding box center [894, 182] width 53 height 24
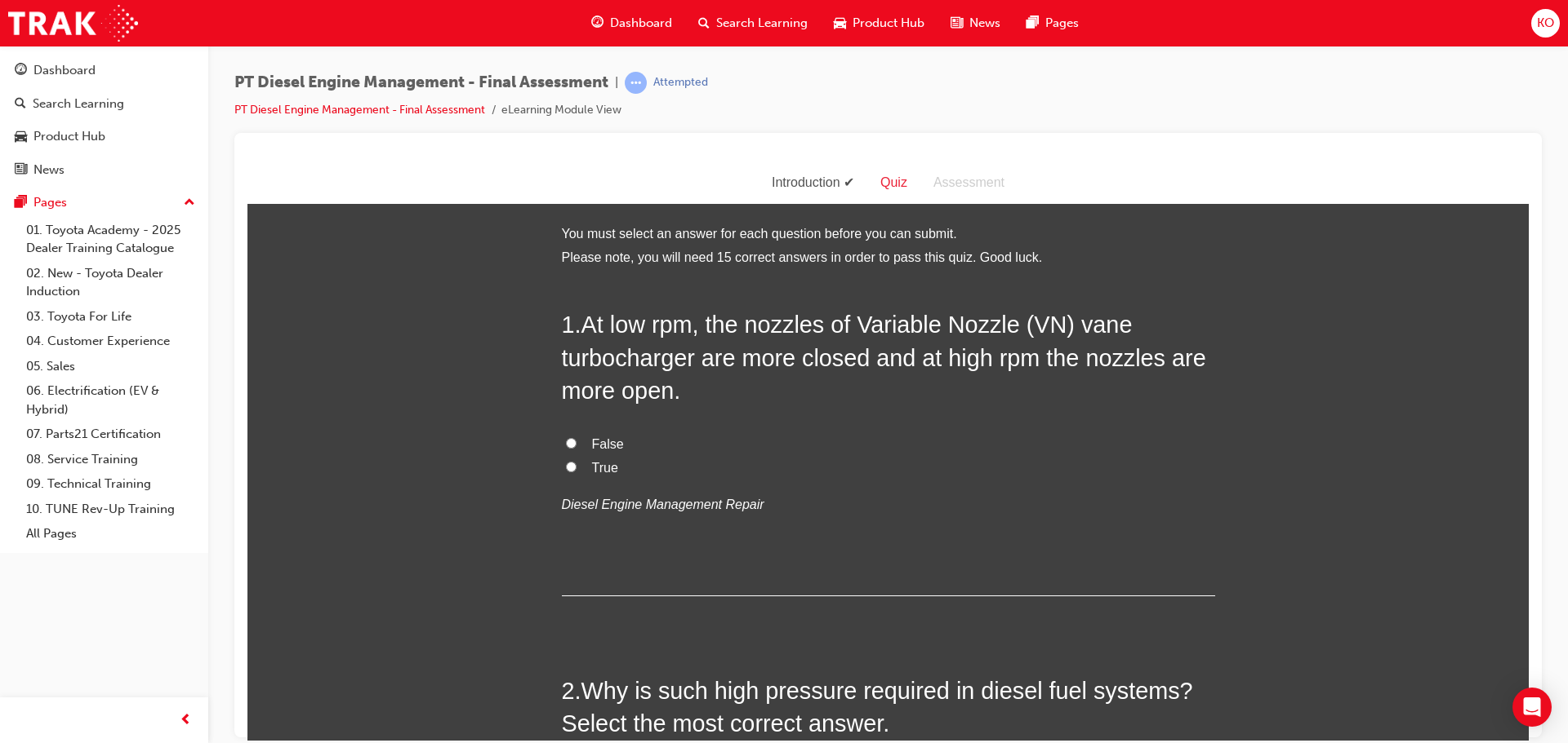
click at [804, 185] on div "Introduction" at bounding box center [813, 182] width 109 height 24
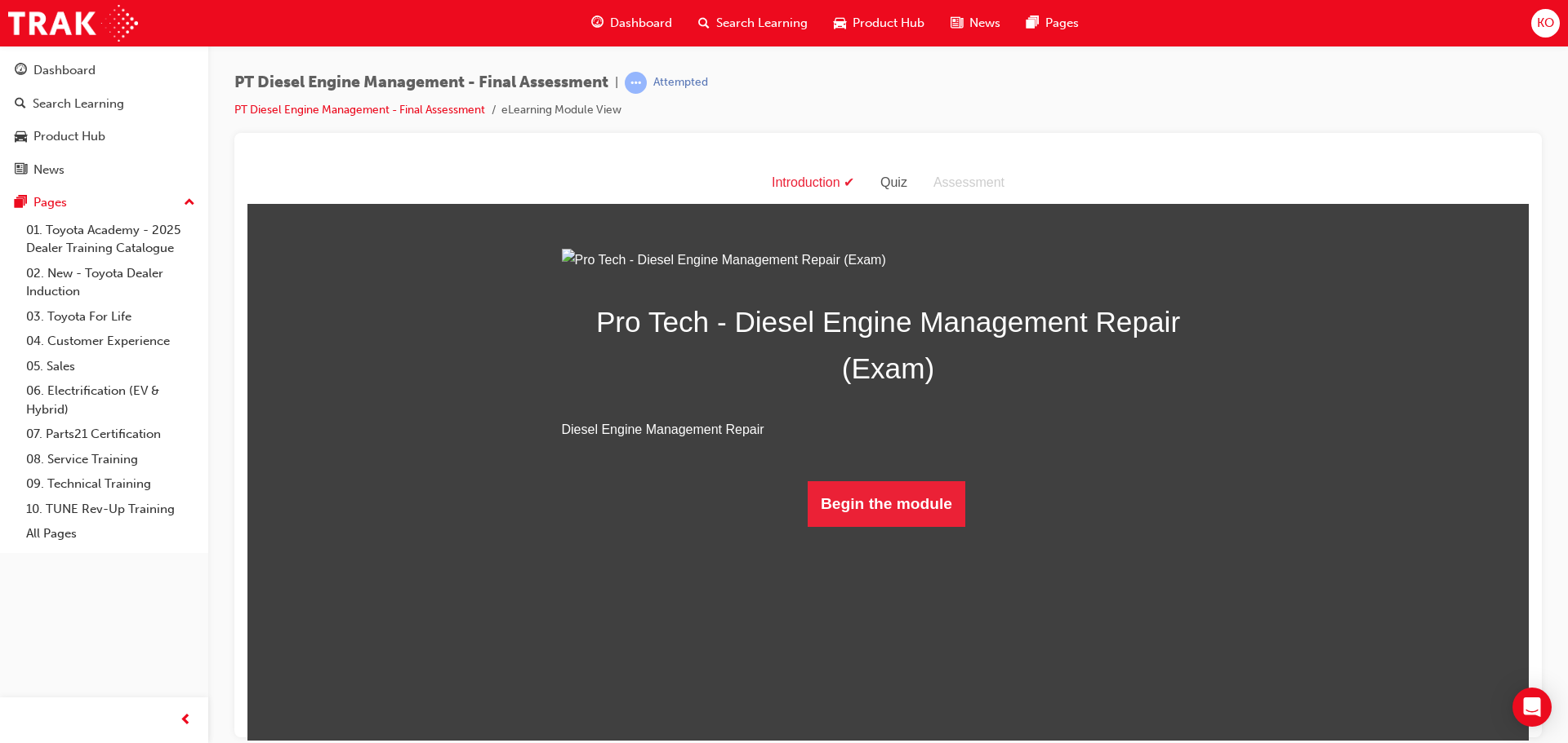
click at [901, 186] on div "Quiz" at bounding box center [894, 182] width 53 height 24
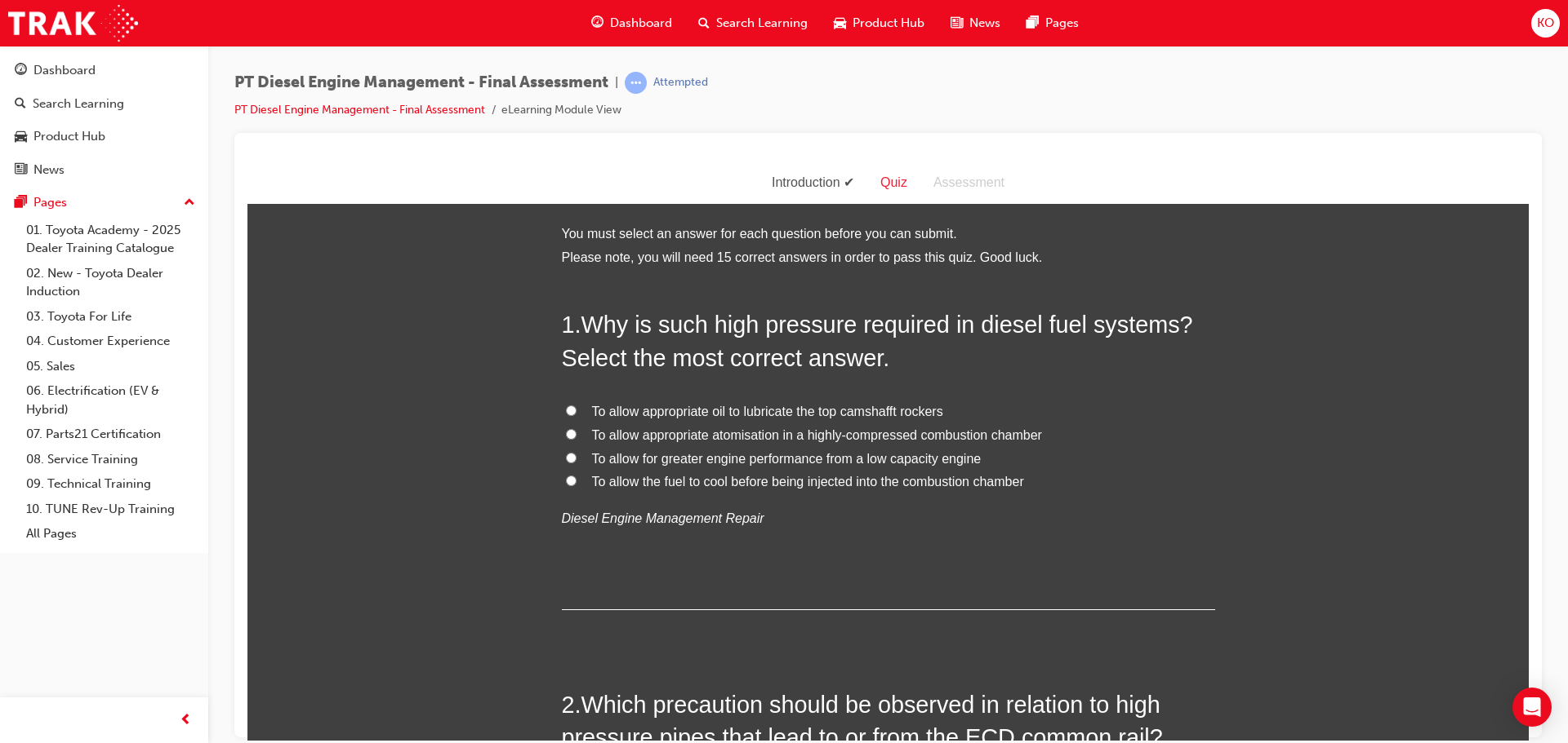
click at [841, 169] on div "Introduction Quiz Assessment" at bounding box center [888, 183] width 1281 height 43
click at [805, 176] on div "Introduction" at bounding box center [813, 182] width 109 height 24
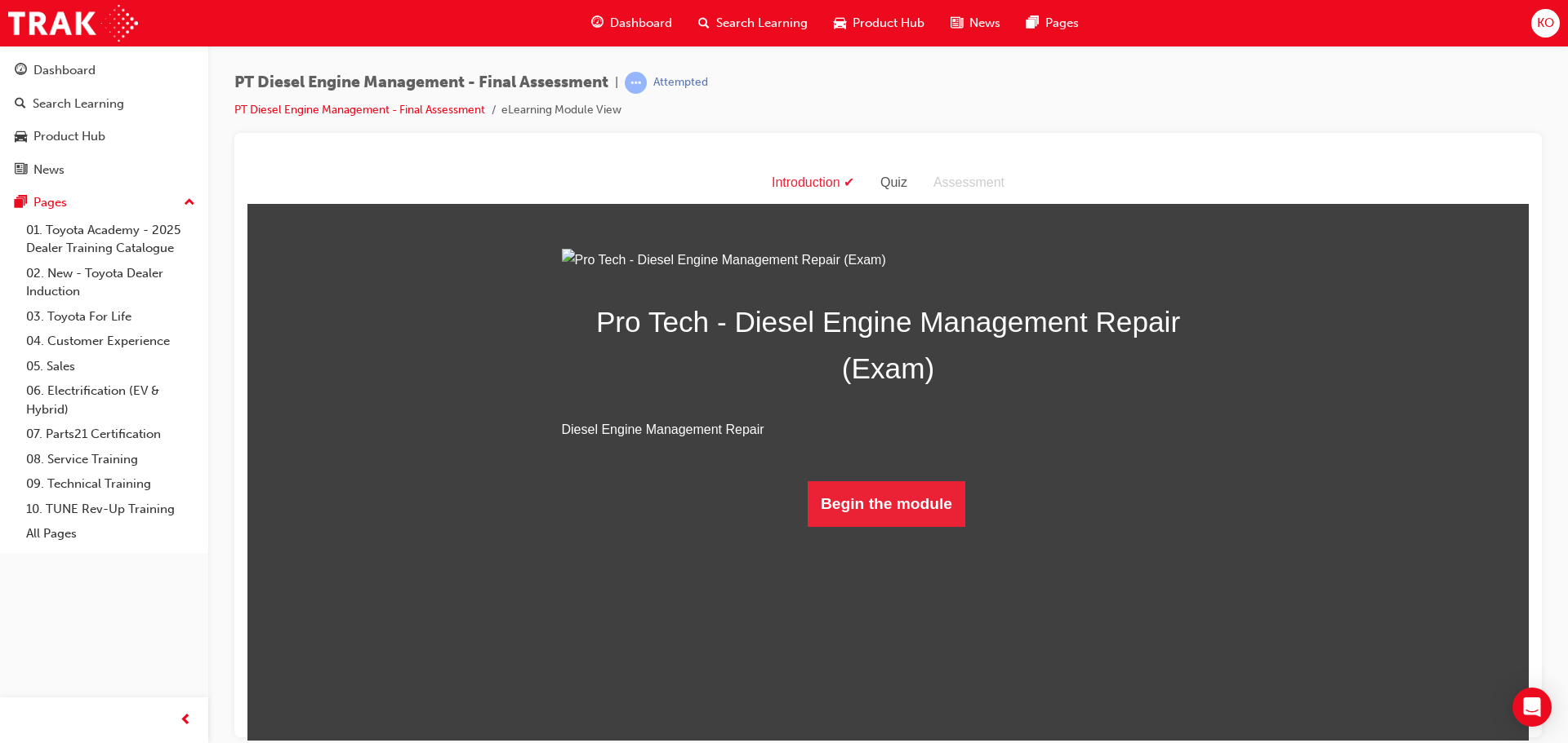
click at [899, 181] on div "Quiz" at bounding box center [894, 182] width 53 height 24
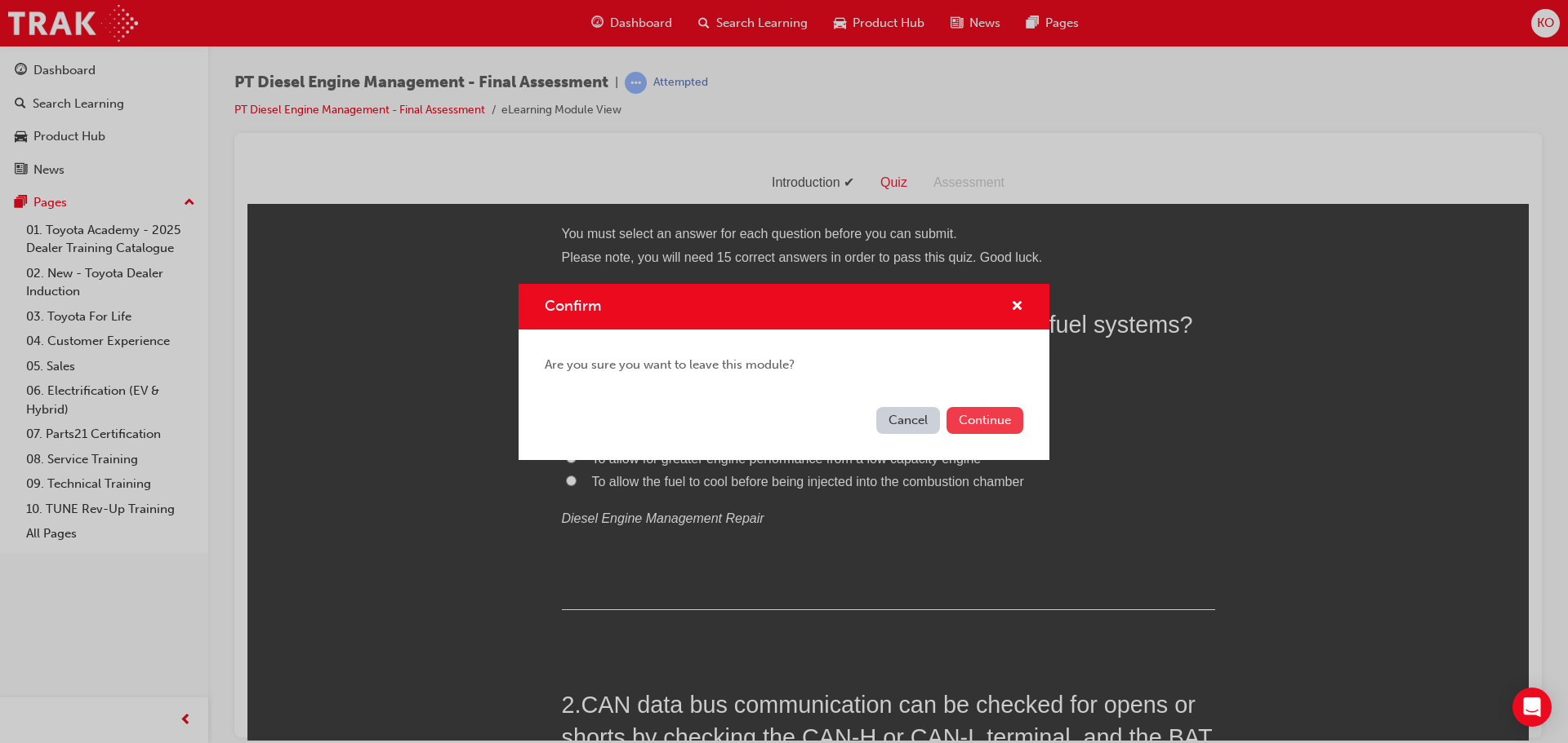
click at [967, 424] on button "Continue" at bounding box center [985, 420] width 77 height 27
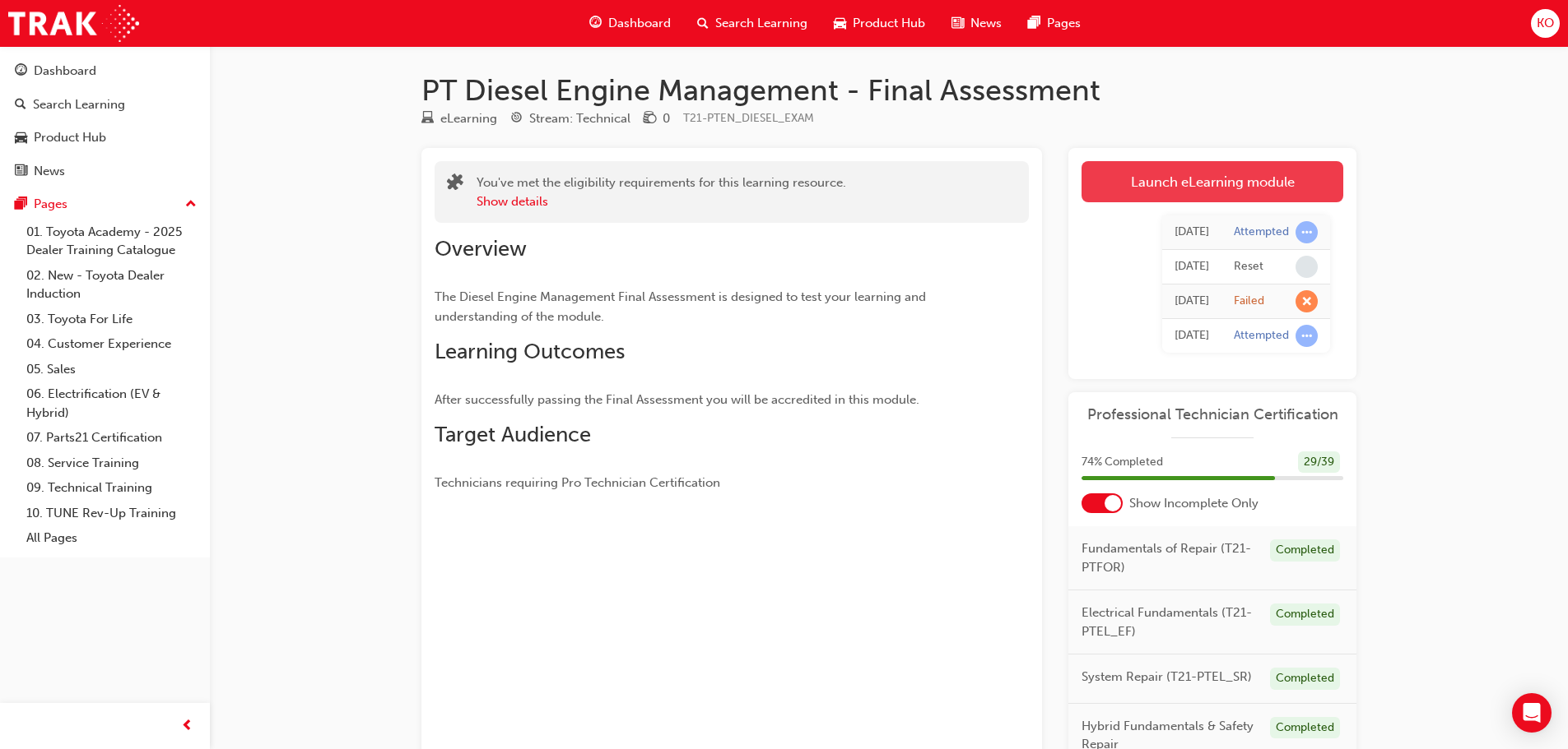
click at [1179, 180] on link "Launch eLearning module" at bounding box center [1213, 181] width 261 height 41
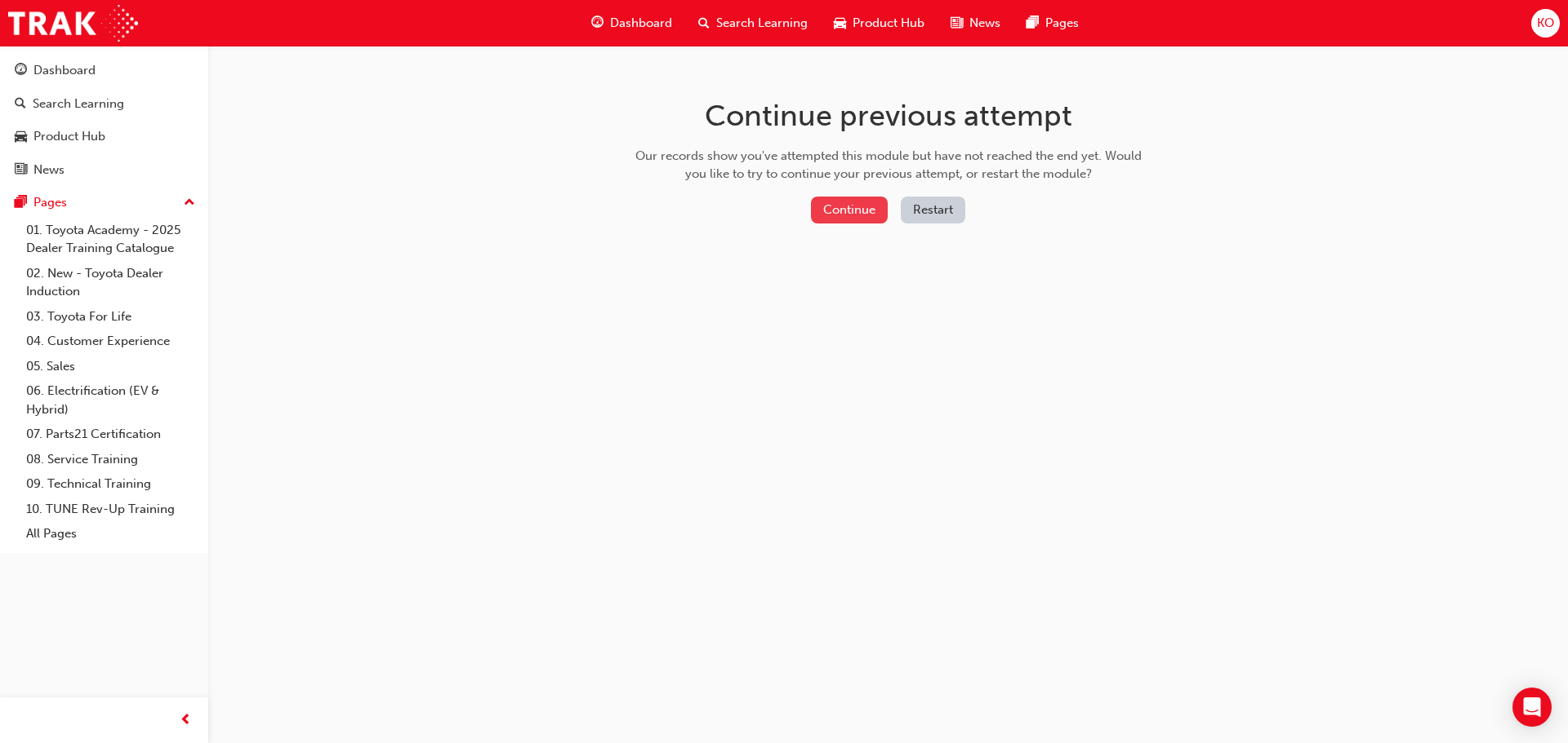
click at [845, 213] on button "Continue" at bounding box center [849, 210] width 77 height 27
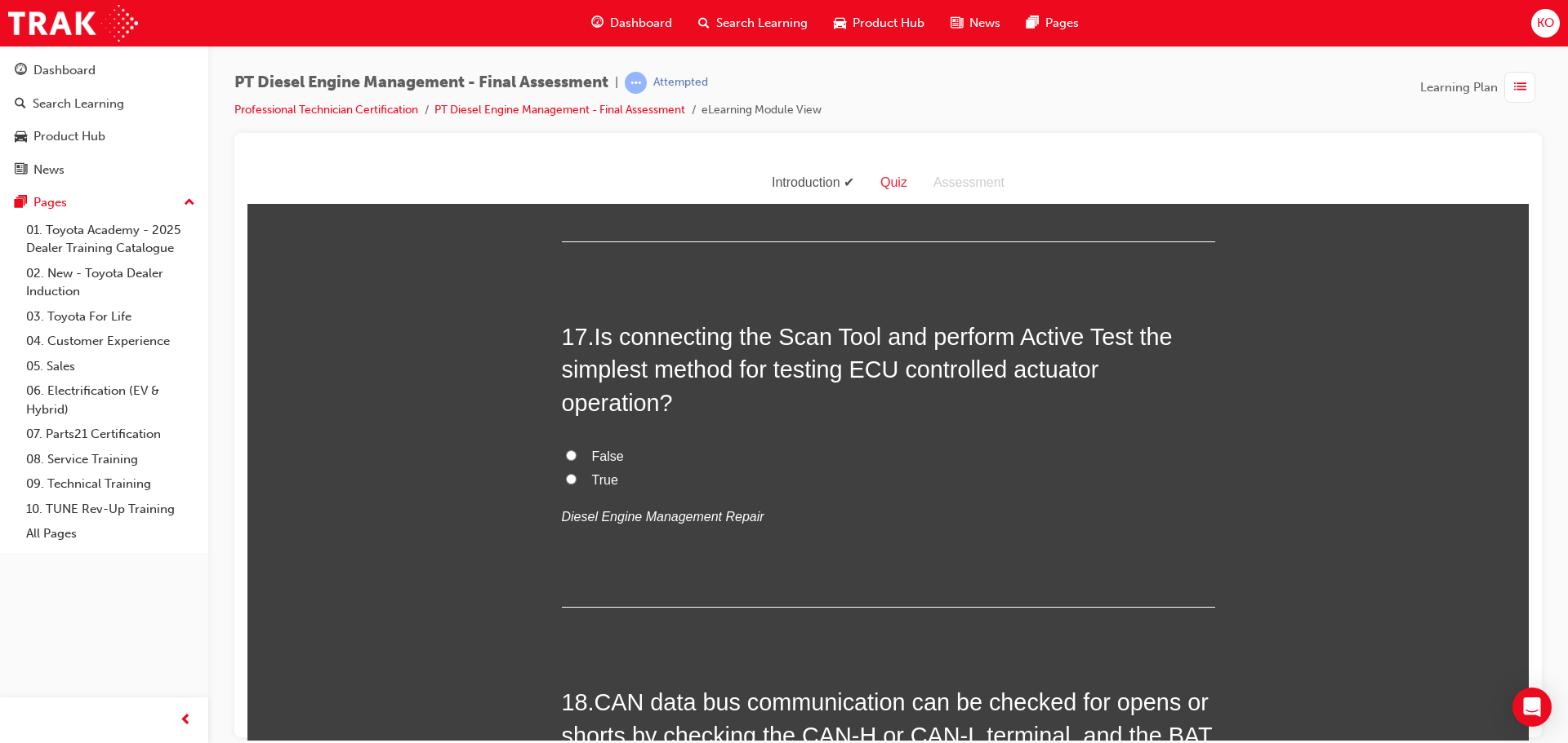
scroll to position [6371, 0]
